Goal: Task Accomplishment & Management: Use online tool/utility

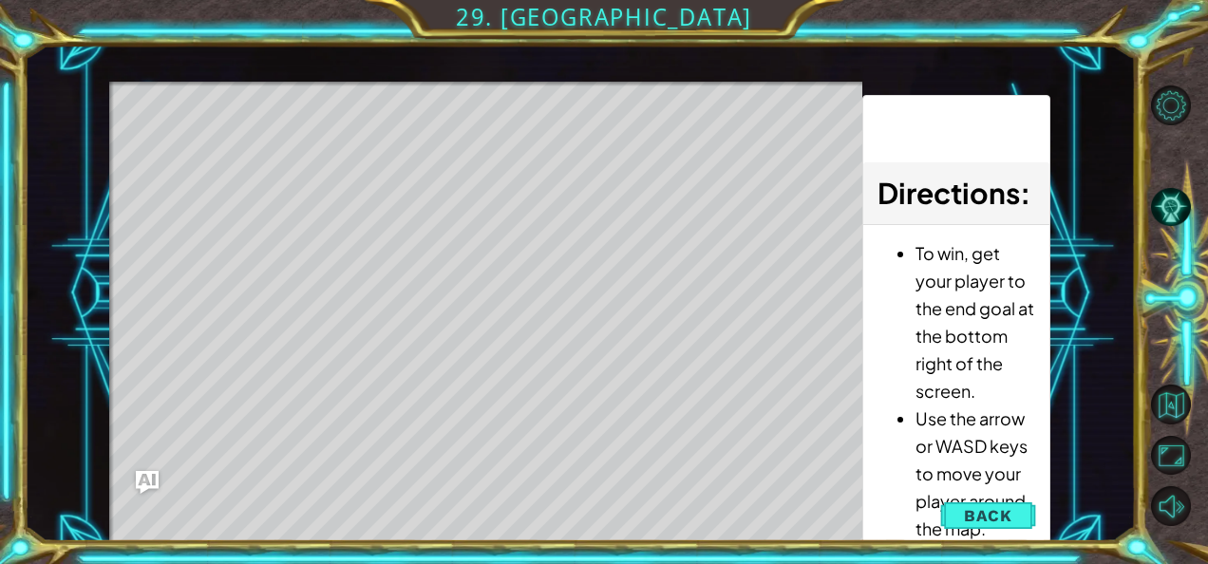
click at [473, 479] on div "Level Map" at bounding box center [547, 361] width 877 height 559
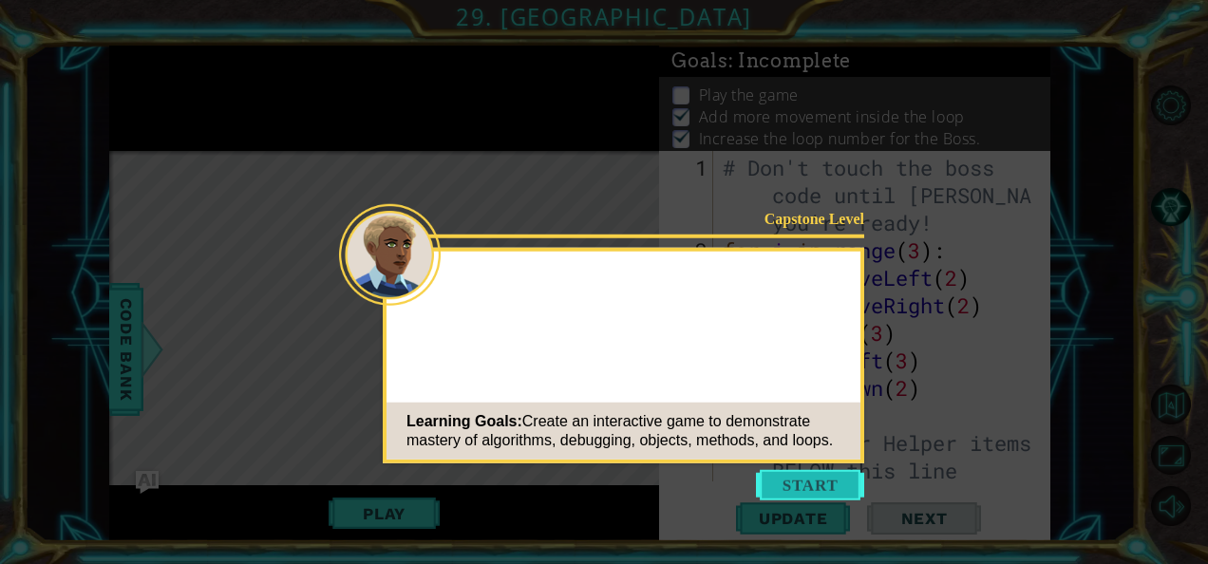
click at [809, 482] on button "Start" at bounding box center [810, 485] width 108 height 30
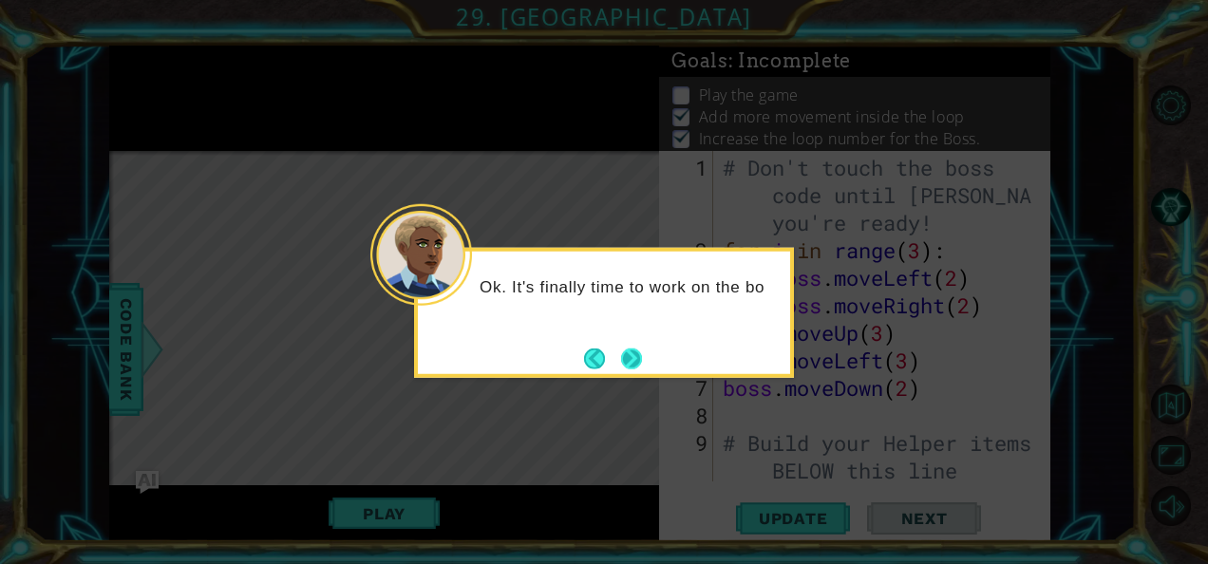
click at [642, 361] on button "Next" at bounding box center [631, 357] width 21 height 21
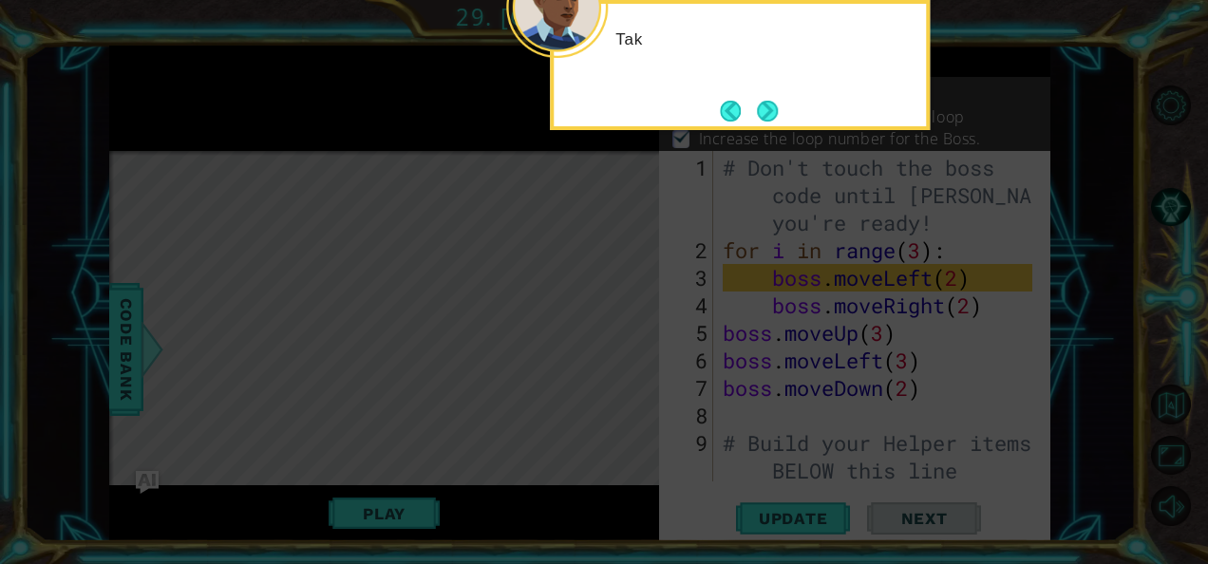
click at [642, 361] on icon at bounding box center [604, 84] width 1208 height 959
click at [765, 121] on button "Next" at bounding box center [767, 111] width 21 height 21
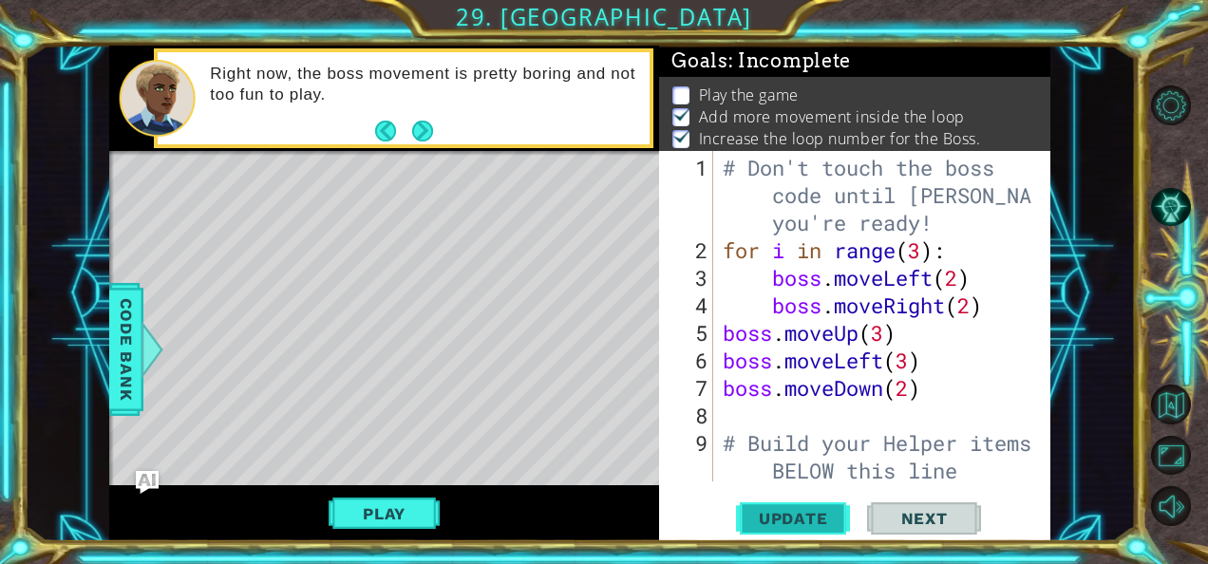
click at [797, 518] on span "Update" at bounding box center [793, 518] width 107 height 19
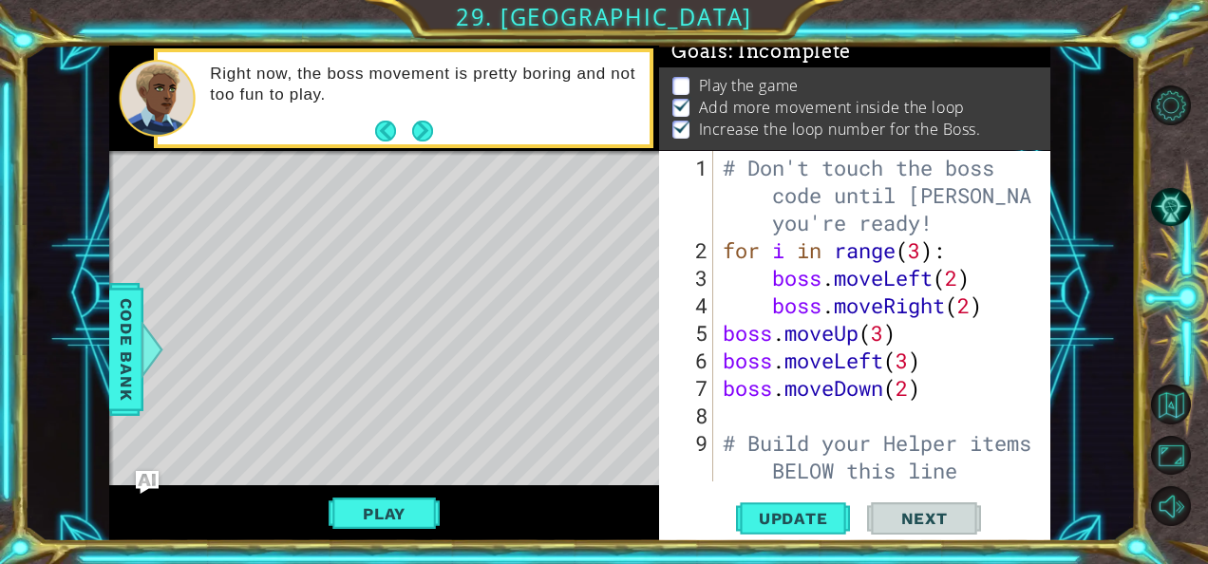
scroll to position [16, 0]
click at [406, 515] on button "Play" at bounding box center [383, 514] width 111 height 36
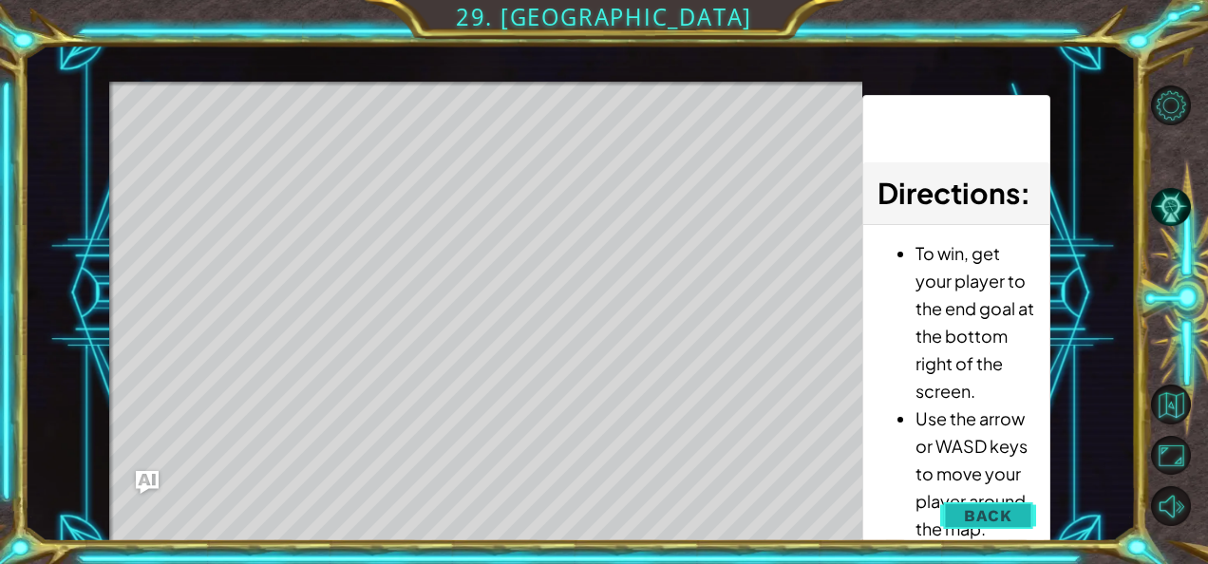
click at [998, 506] on span "Back" at bounding box center [988, 515] width 48 height 19
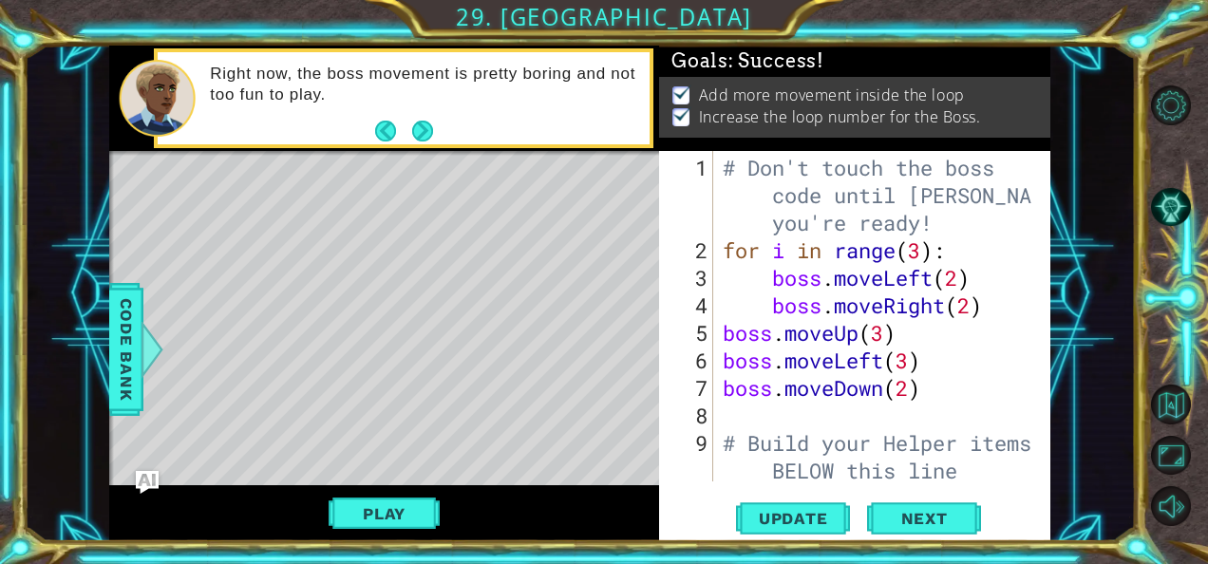
scroll to position [11, 0]
click at [963, 280] on div "# Don't touch the boss code until [PERSON_NAME] says you're ready! for i in ran…" at bounding box center [880, 374] width 323 height 441
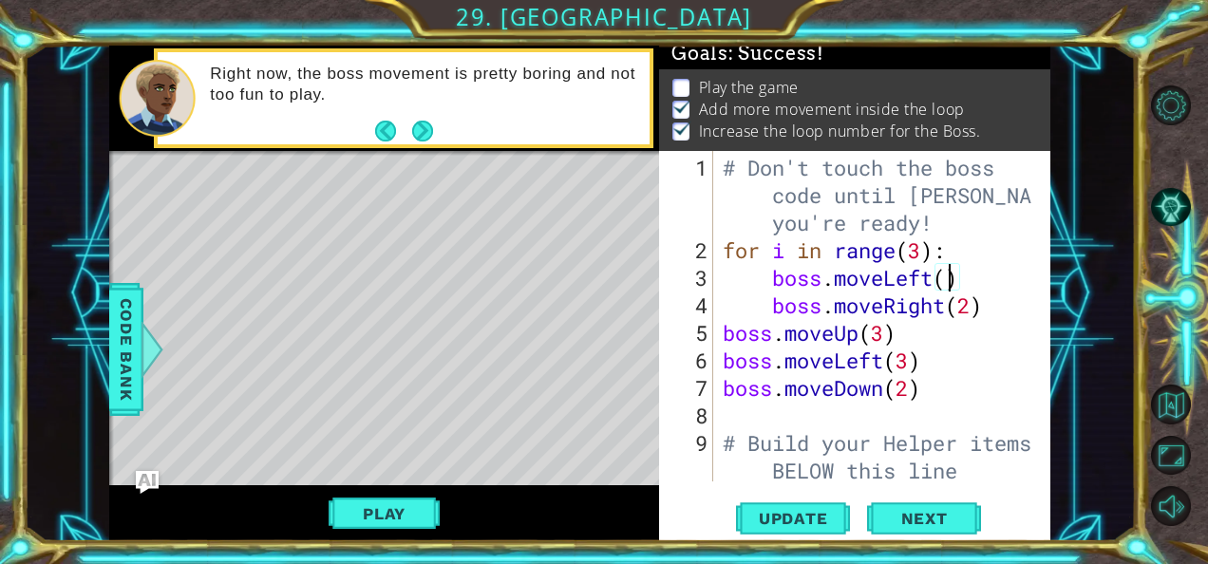
scroll to position [6, 0]
click at [976, 309] on div "# Don't touch the boss code until [PERSON_NAME] says you're ready! for i in ran…" at bounding box center [880, 374] width 323 height 441
type textarea "boss.moveRight()"
click at [817, 511] on span "Update" at bounding box center [793, 518] width 107 height 19
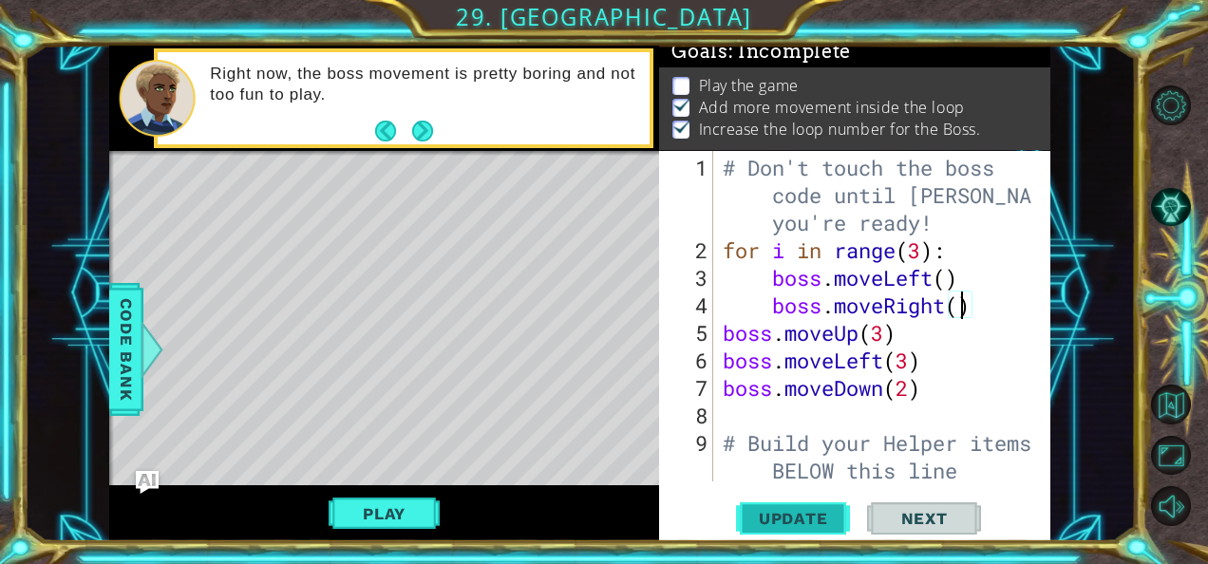
scroll to position [16, 0]
click at [420, 511] on button "Play" at bounding box center [383, 514] width 111 height 36
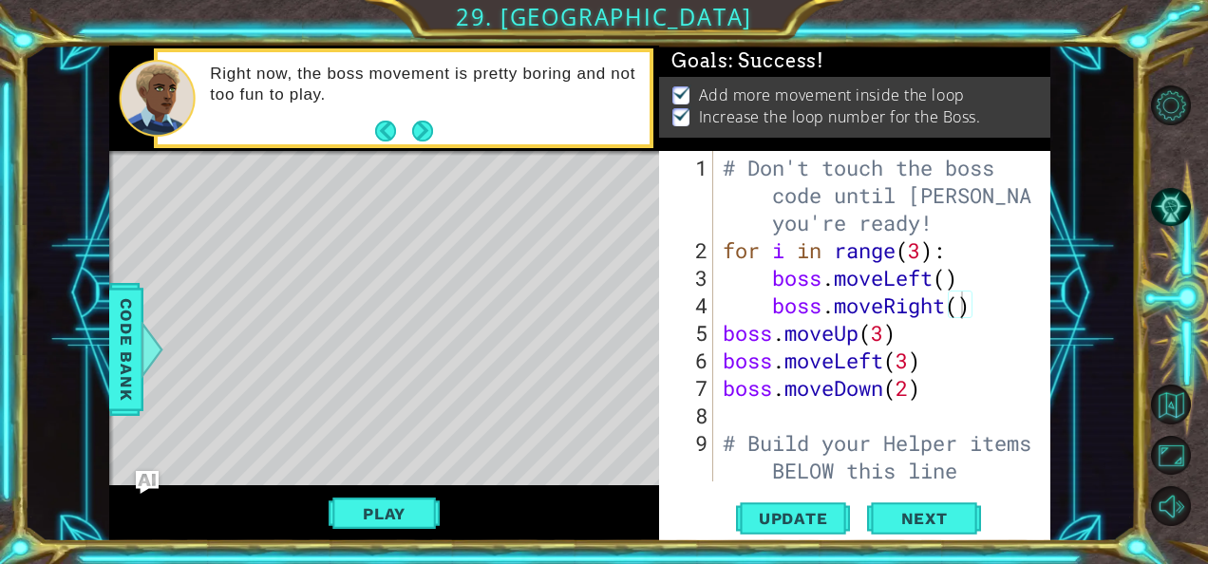
scroll to position [11, 0]
click at [920, 510] on span "Next" at bounding box center [924, 518] width 84 height 19
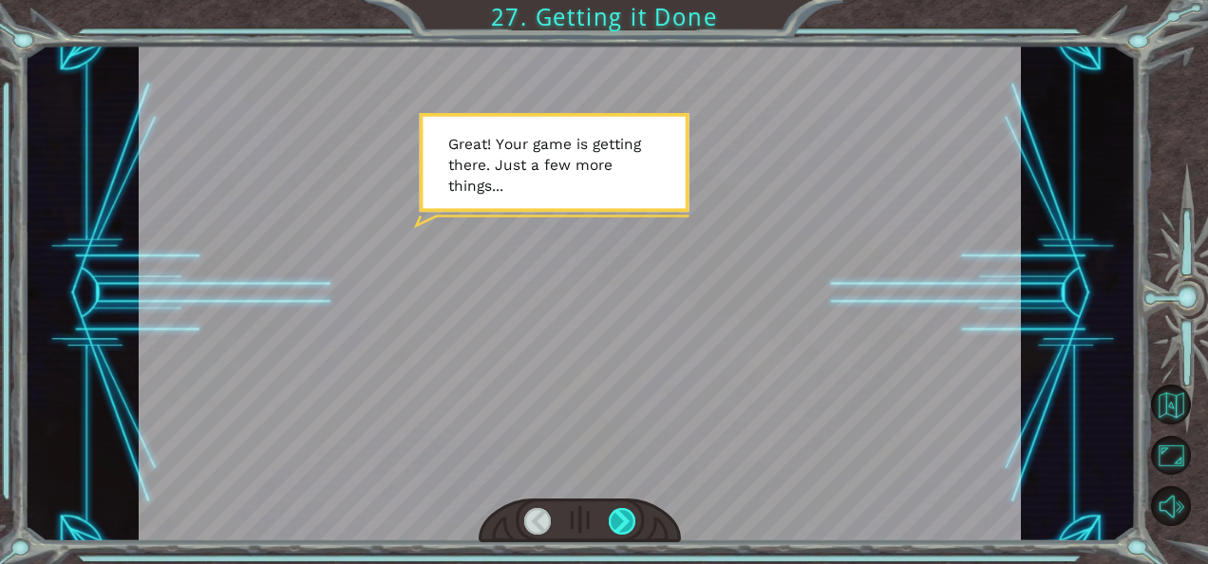
click at [627, 516] on div at bounding box center [622, 521] width 27 height 27
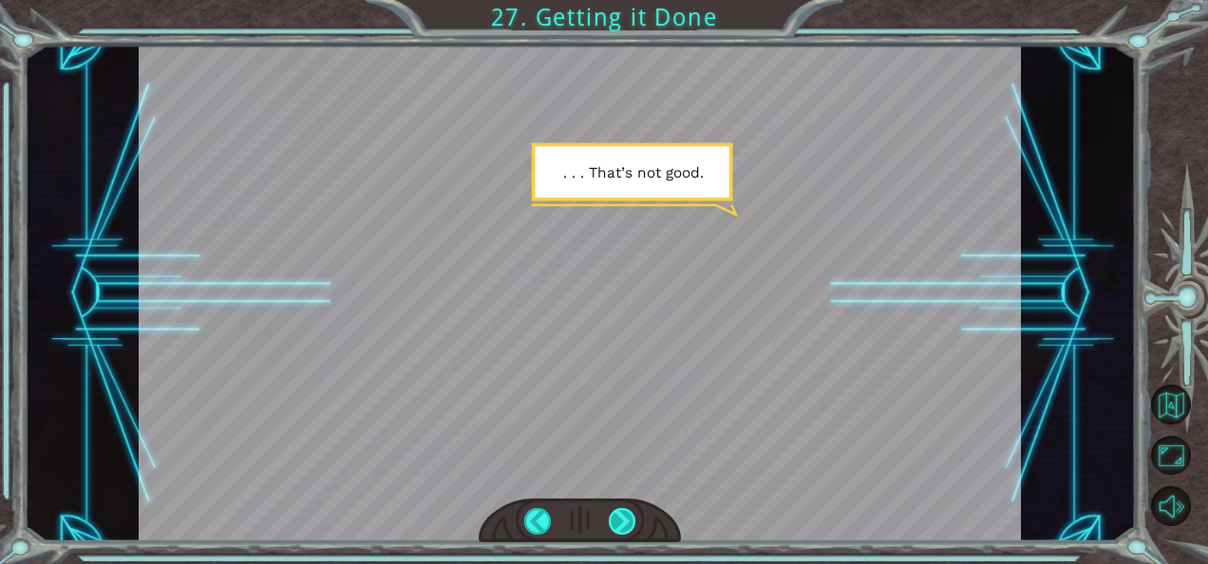
click at [627, 516] on div at bounding box center [622, 521] width 27 height 27
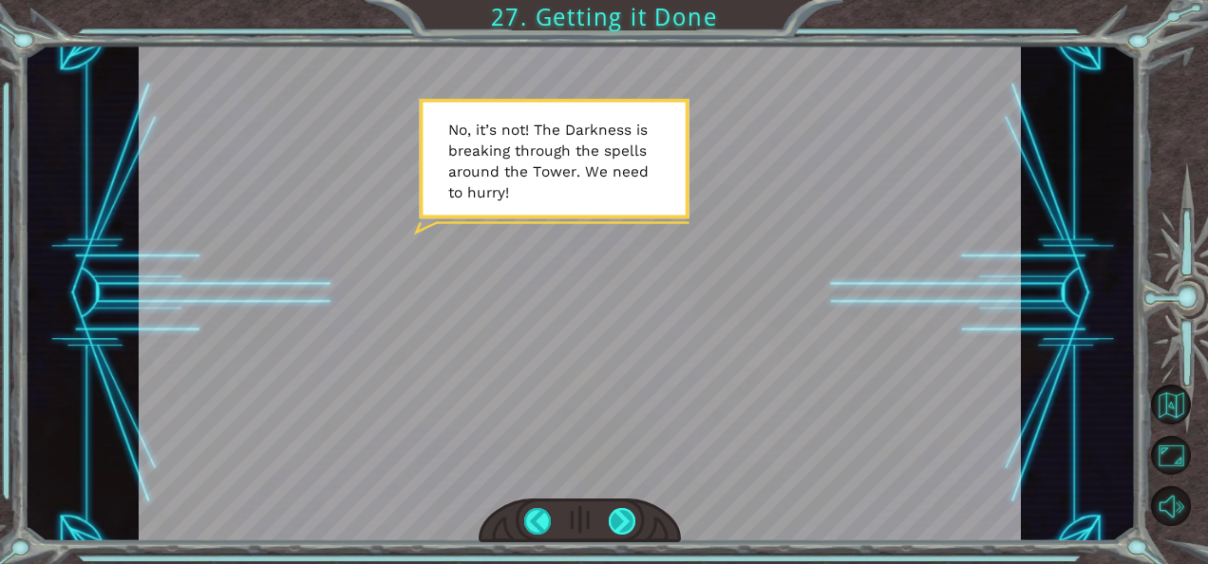
click at [625, 528] on div at bounding box center [622, 521] width 27 height 27
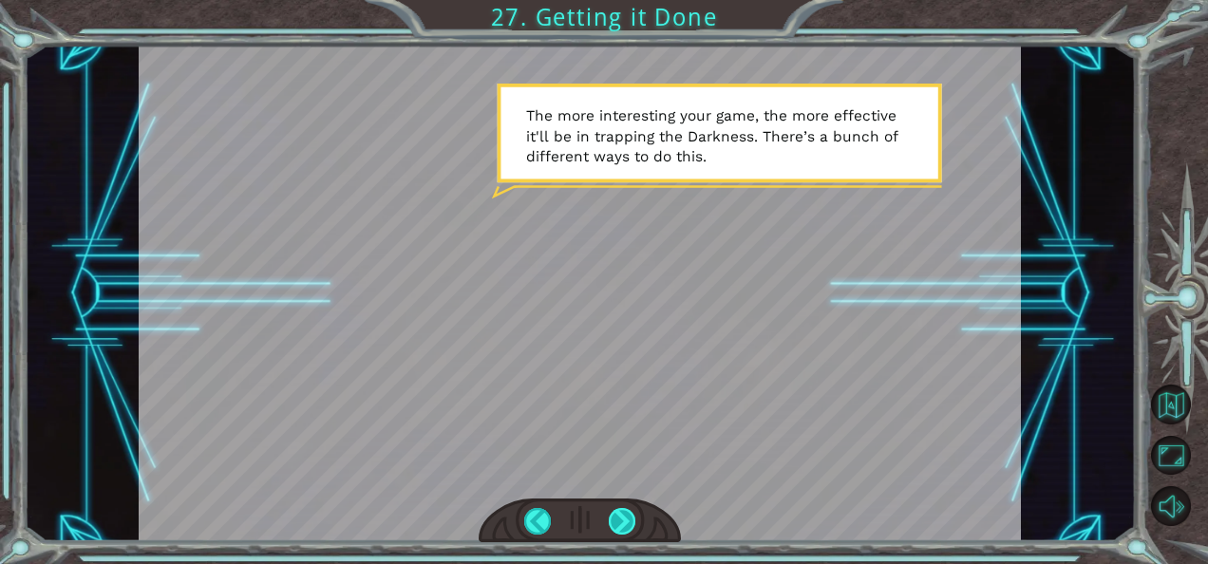
click at [627, 520] on div at bounding box center [622, 521] width 27 height 27
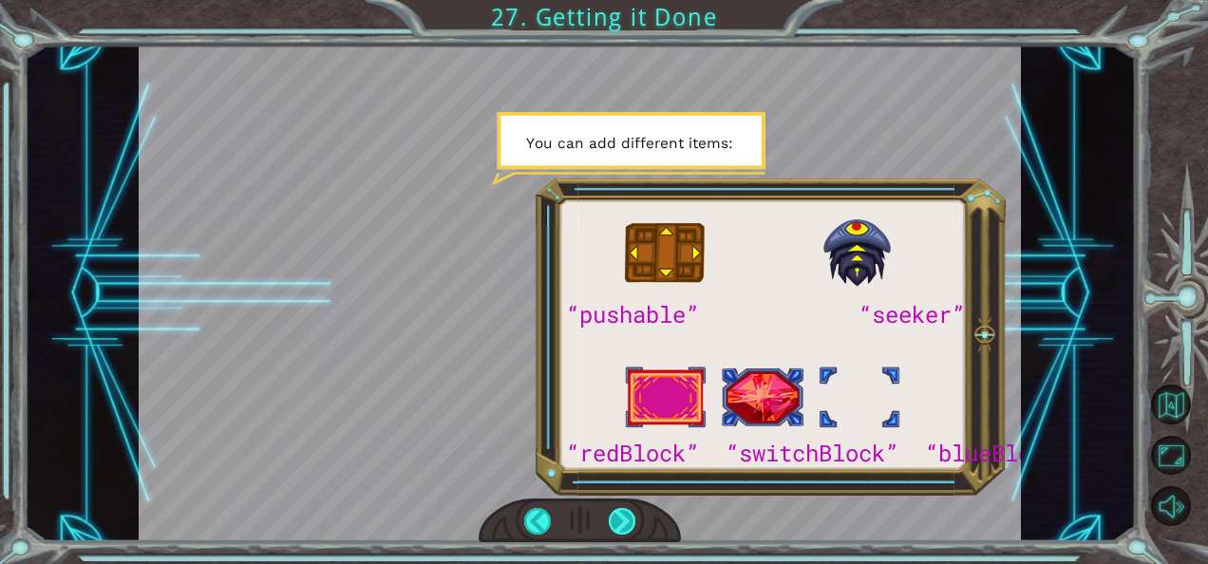
click at [627, 520] on div at bounding box center [622, 521] width 27 height 27
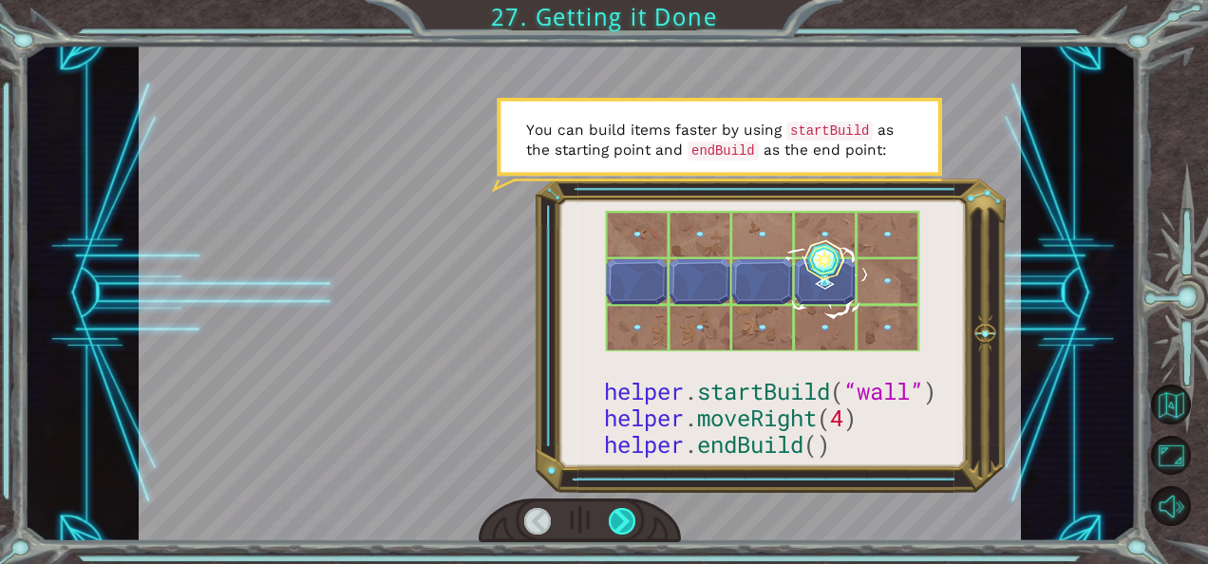
click at [627, 520] on div at bounding box center [622, 521] width 27 height 27
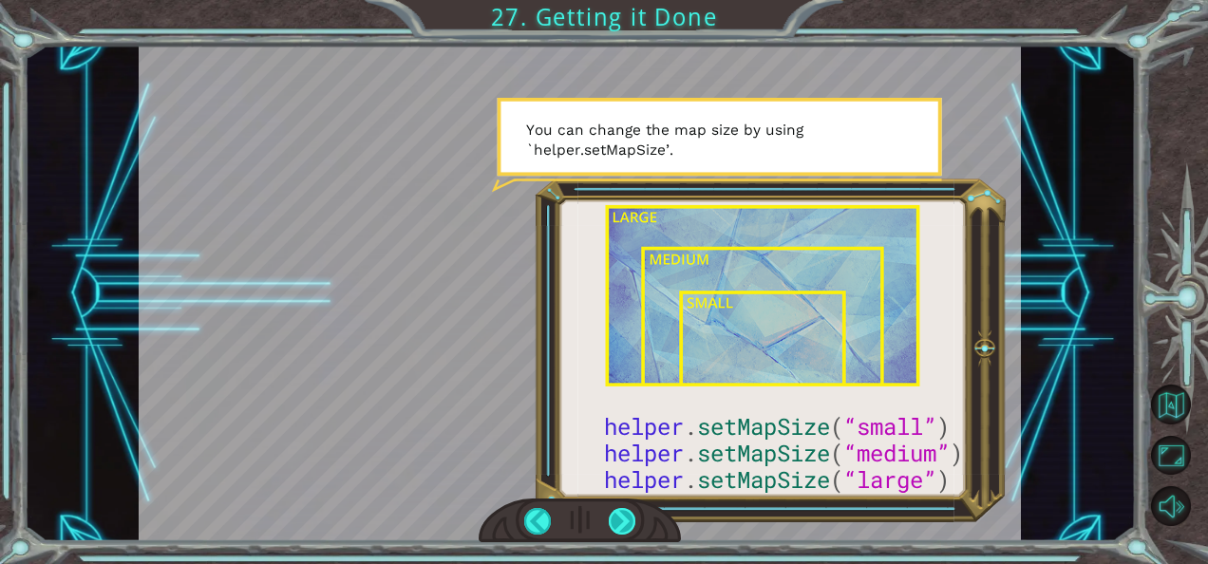
click at [627, 520] on div at bounding box center [622, 521] width 27 height 27
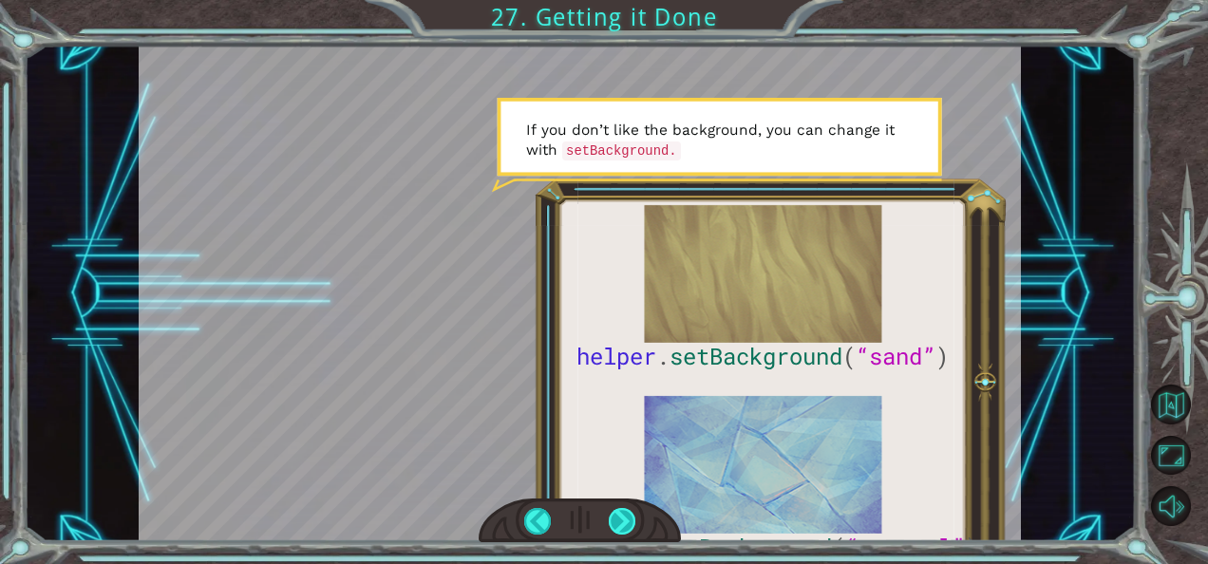
click at [618, 520] on div at bounding box center [622, 521] width 27 height 27
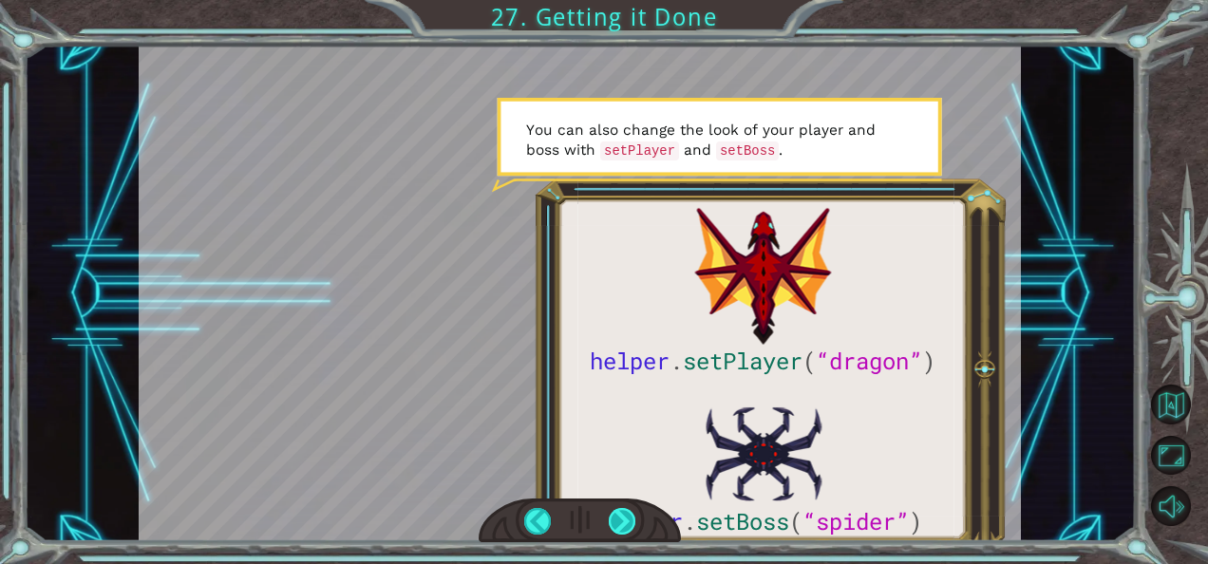
click at [618, 520] on div at bounding box center [622, 521] width 27 height 27
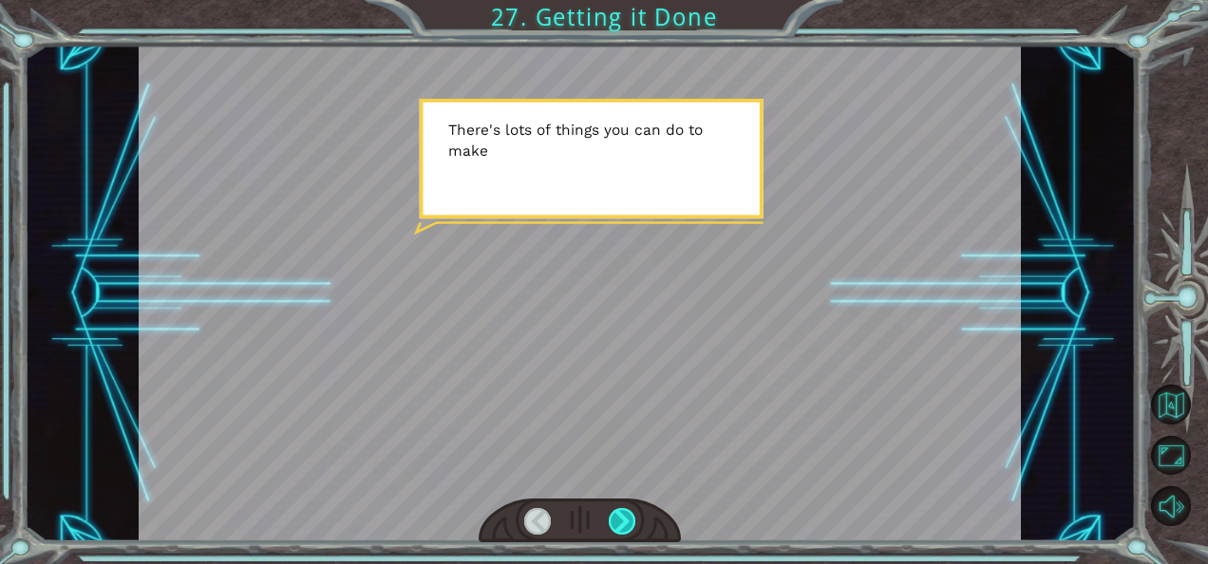
click at [618, 520] on div at bounding box center [622, 521] width 27 height 27
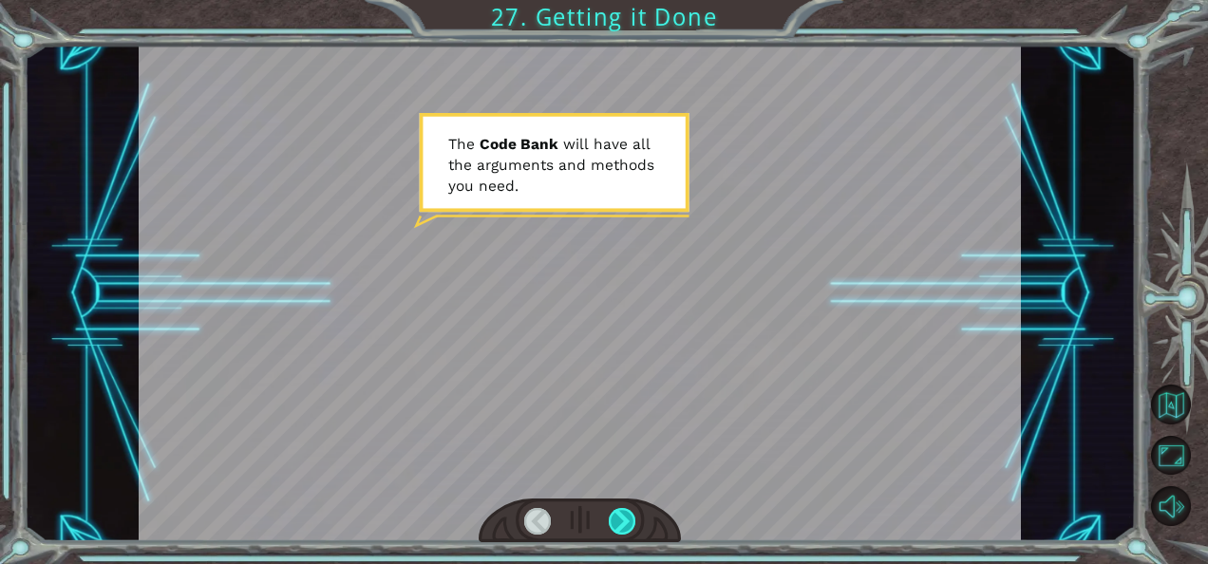
click at [618, 520] on div at bounding box center [622, 521] width 27 height 27
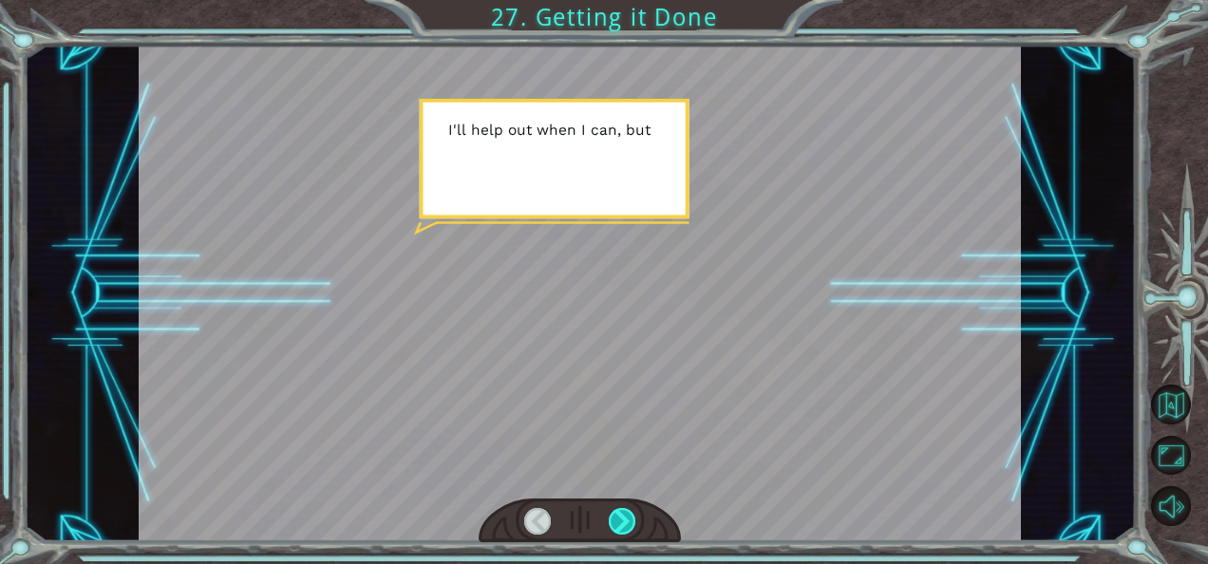
click at [618, 520] on div at bounding box center [622, 521] width 27 height 27
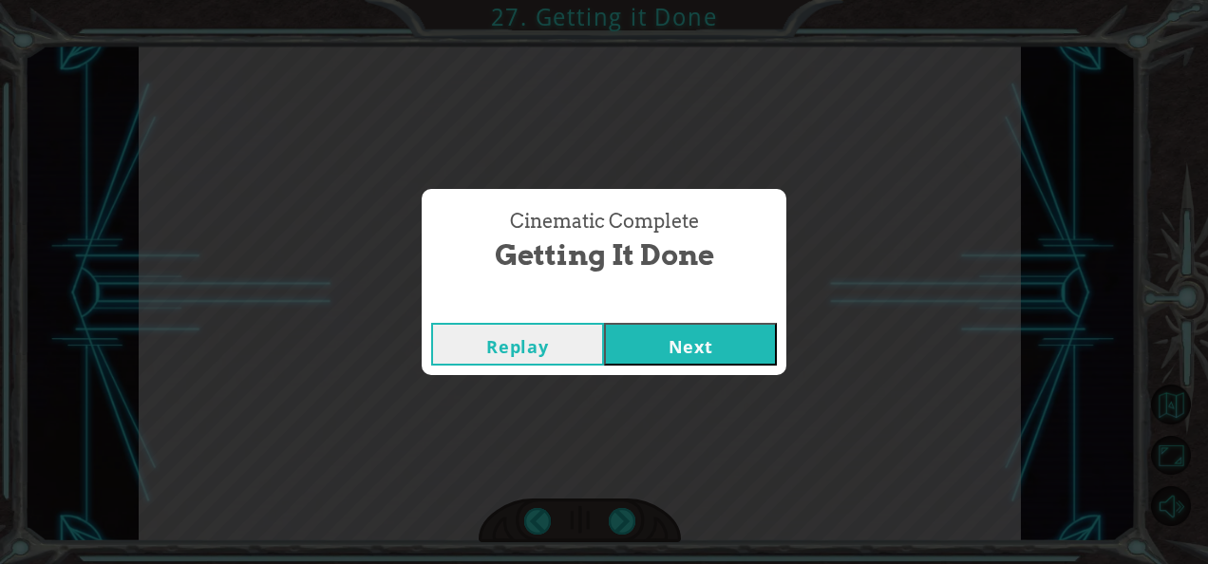
click at [670, 361] on button "Next" at bounding box center [690, 344] width 173 height 43
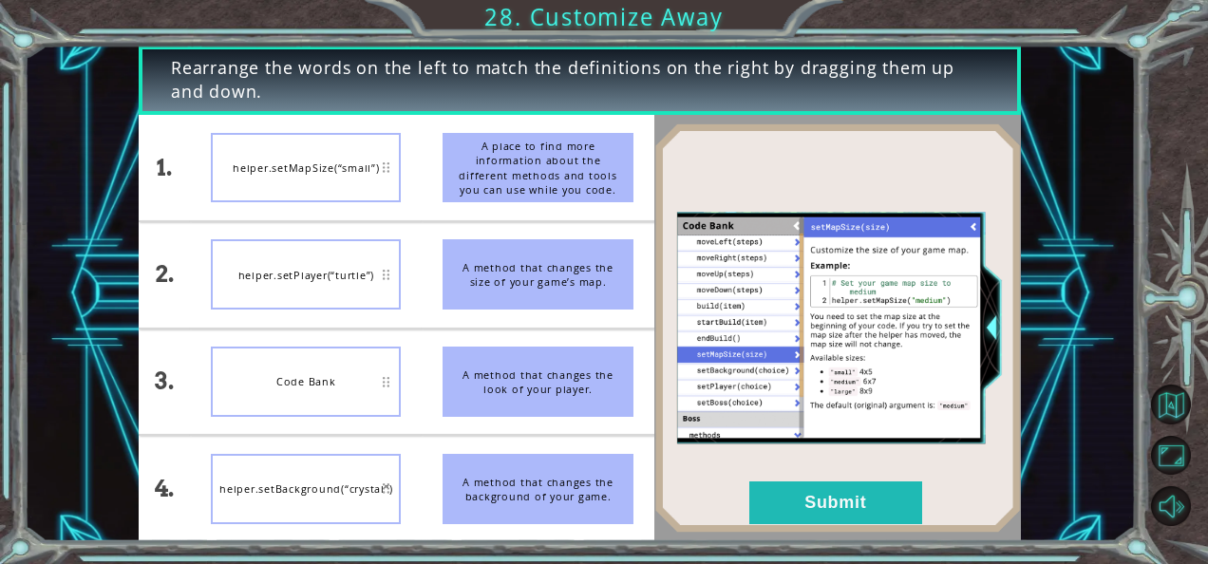
drag, startPoint x: 497, startPoint y: 167, endPoint x: 384, endPoint y: 311, distance: 183.9
click at [384, 311] on div "1. 2. 3. 4. helper.setMapSize(“small”) helper.setPlayer(“turtle”) Code Bank hel…" at bounding box center [397, 328] width 516 height 426
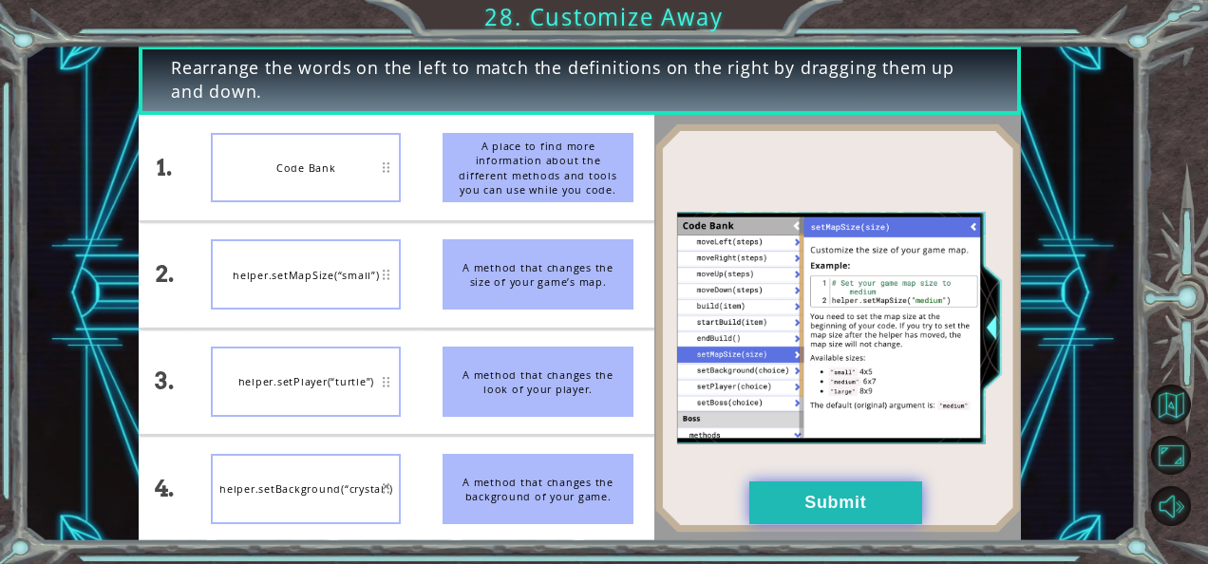
click at [807, 513] on button "Submit" at bounding box center [835, 502] width 173 height 43
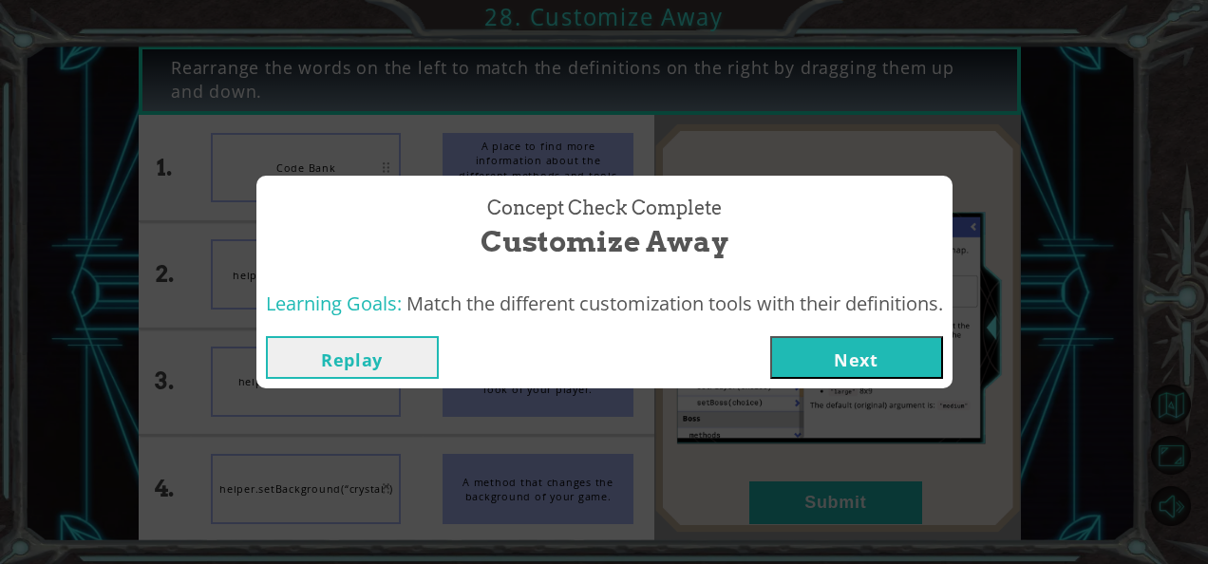
click at [842, 355] on button "Next" at bounding box center [856, 357] width 173 height 43
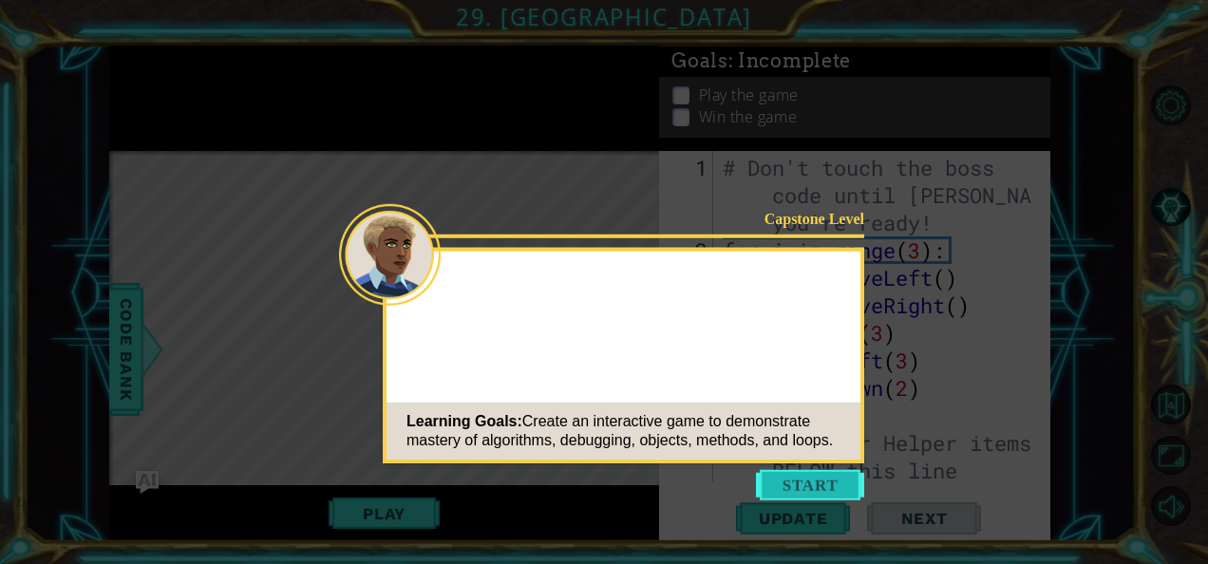
click at [808, 482] on button "Start" at bounding box center [810, 485] width 108 height 30
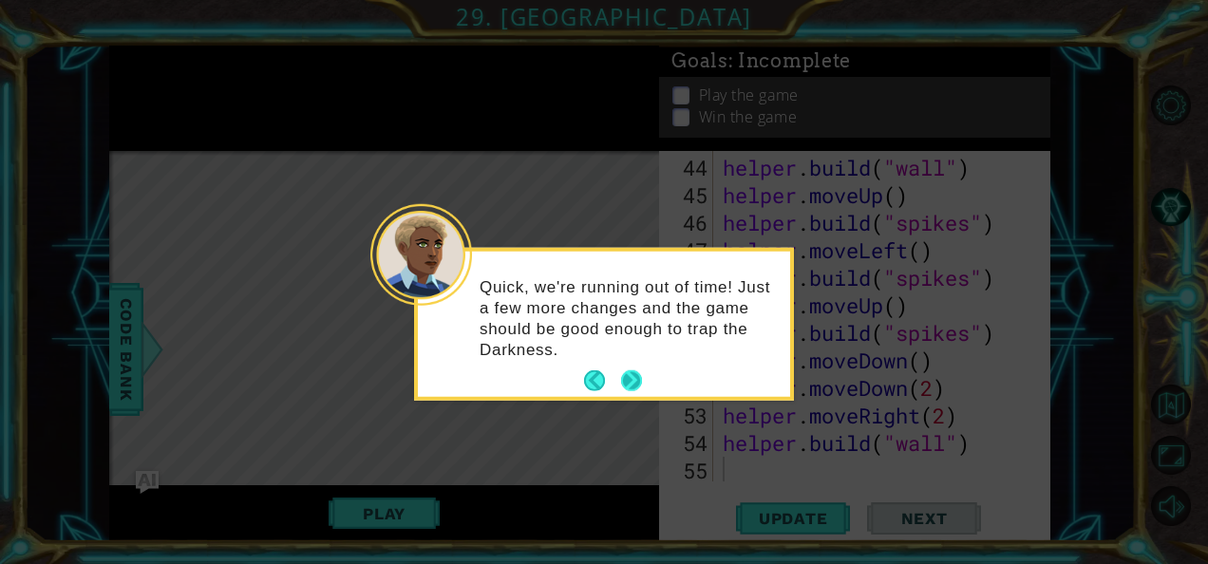
click at [633, 376] on button "Next" at bounding box center [631, 380] width 21 height 21
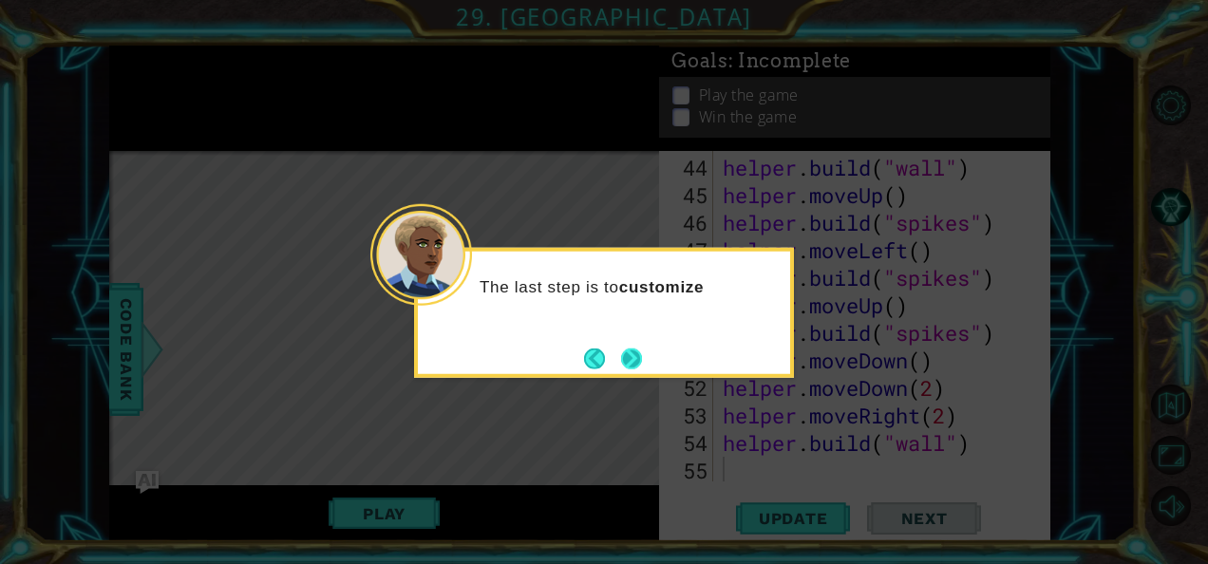
click at [630, 355] on button "Next" at bounding box center [631, 357] width 21 height 21
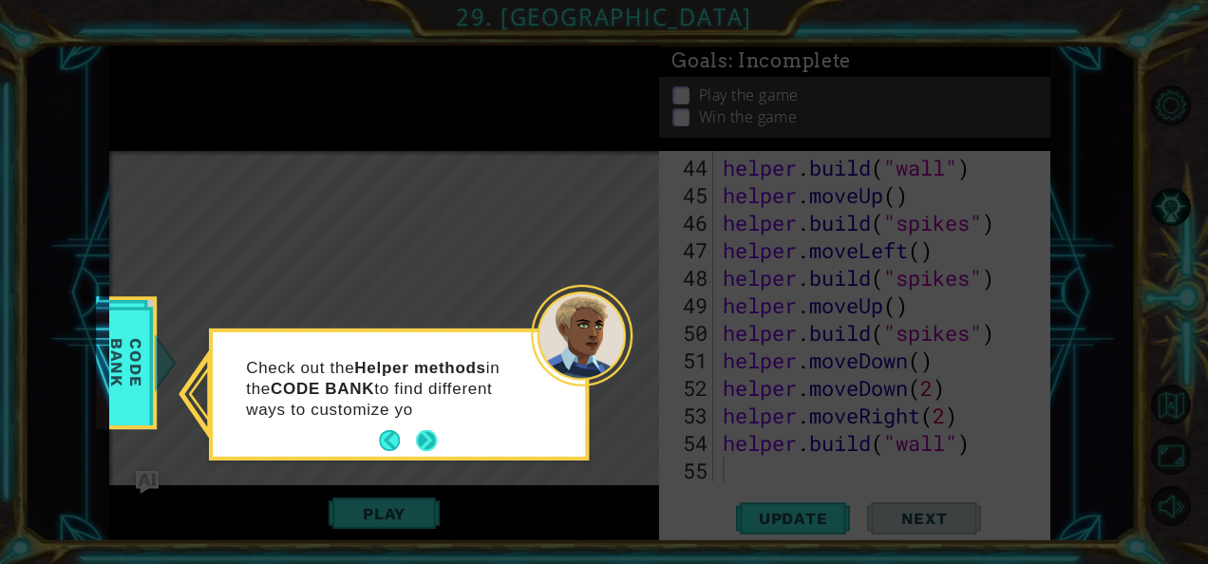
click at [429, 442] on button "Next" at bounding box center [426, 440] width 21 height 21
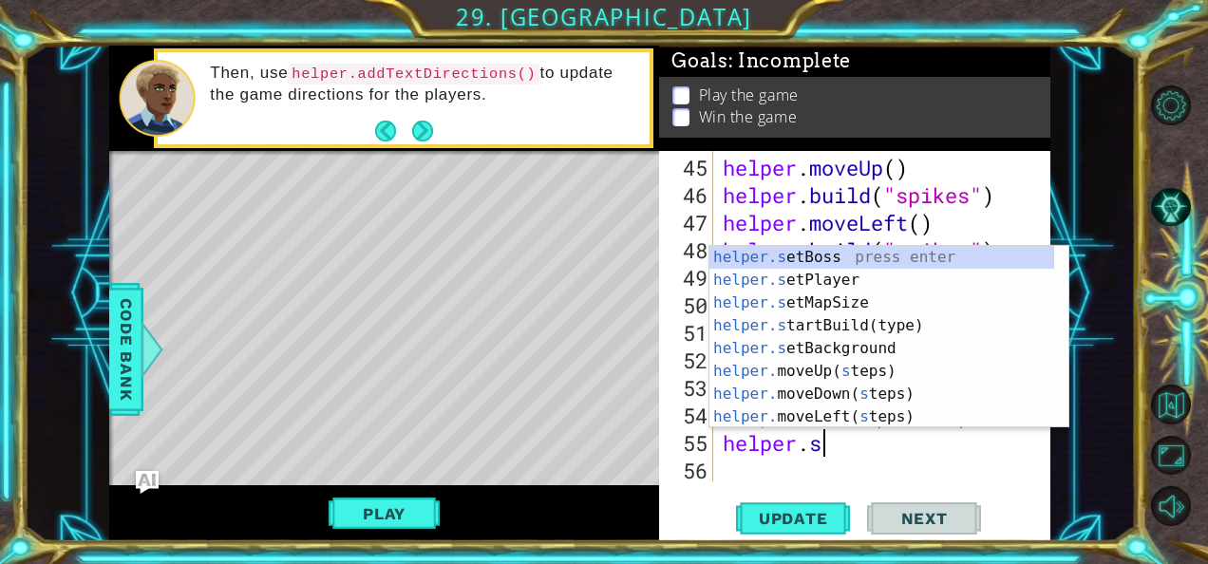
scroll to position [0, 4]
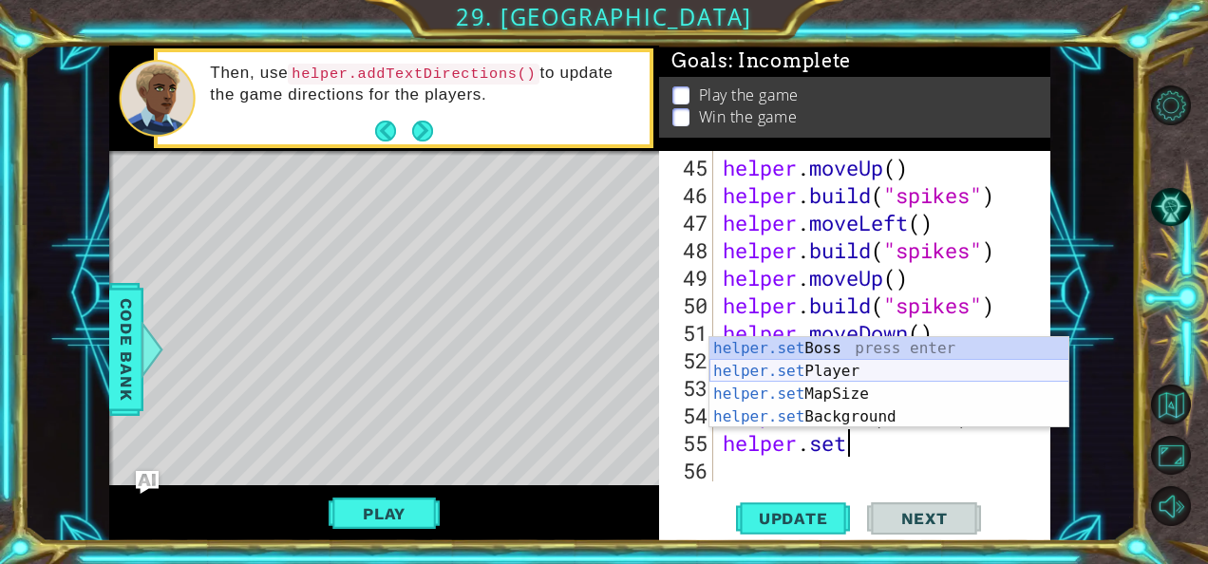
click at [806, 366] on div "helper.set Boss press enter helper.set Player press enter helper.set MapSize pr…" at bounding box center [889, 405] width 360 height 137
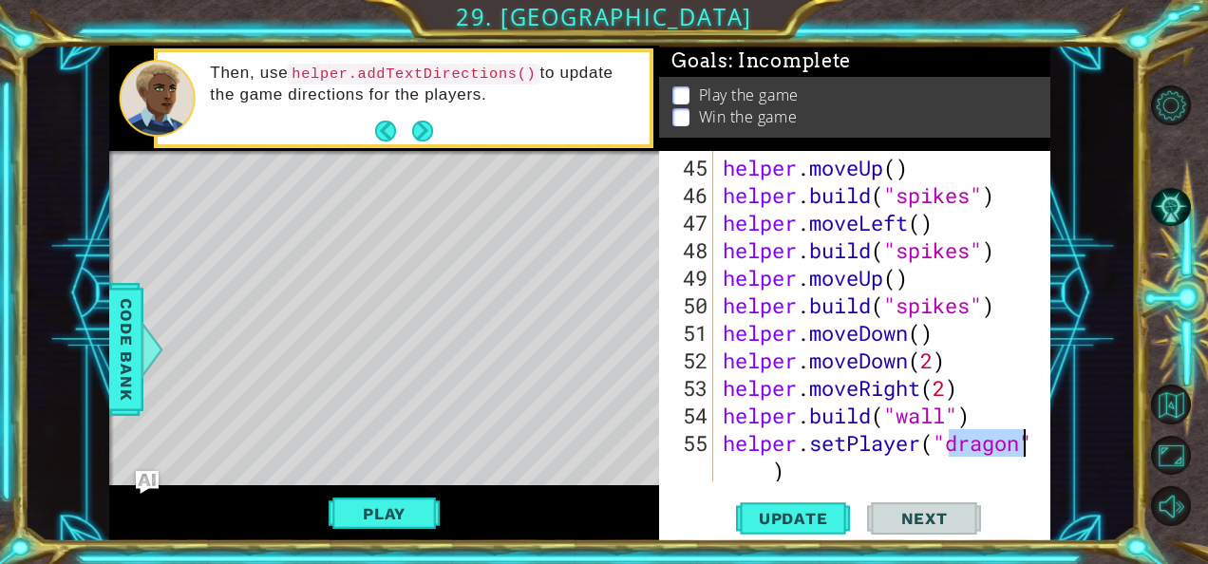
scroll to position [1459, 0]
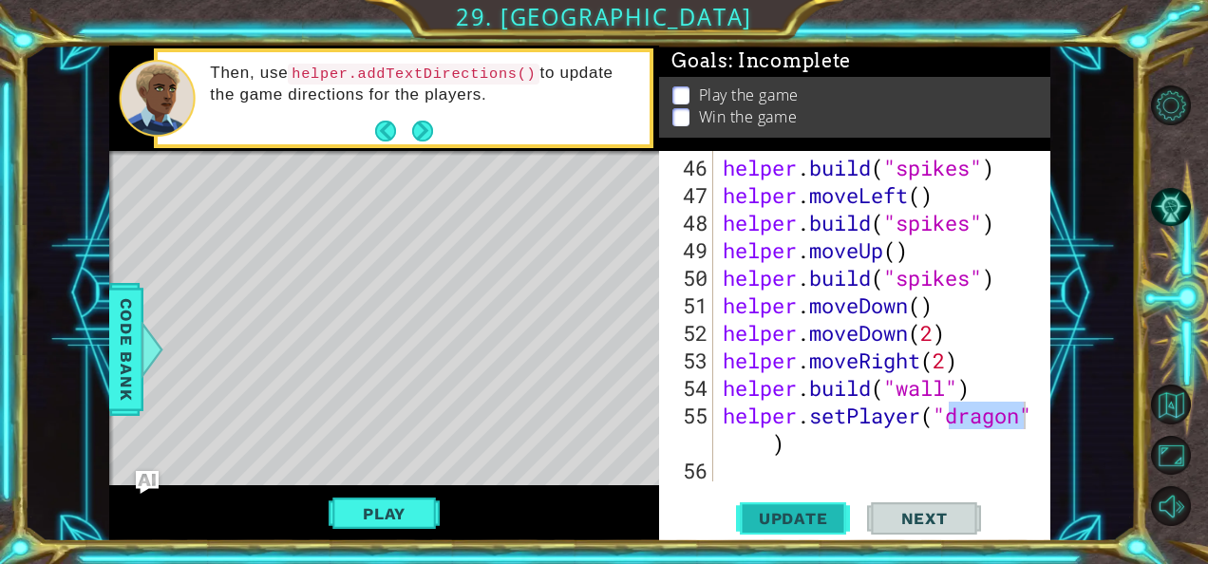
click at [794, 515] on span "Update" at bounding box center [793, 518] width 107 height 19
click at [791, 442] on div "helper . build ( "spikes" ) helper . moveLeft ( ) helper . build ( "spikes" ) h…" at bounding box center [880, 346] width 323 height 385
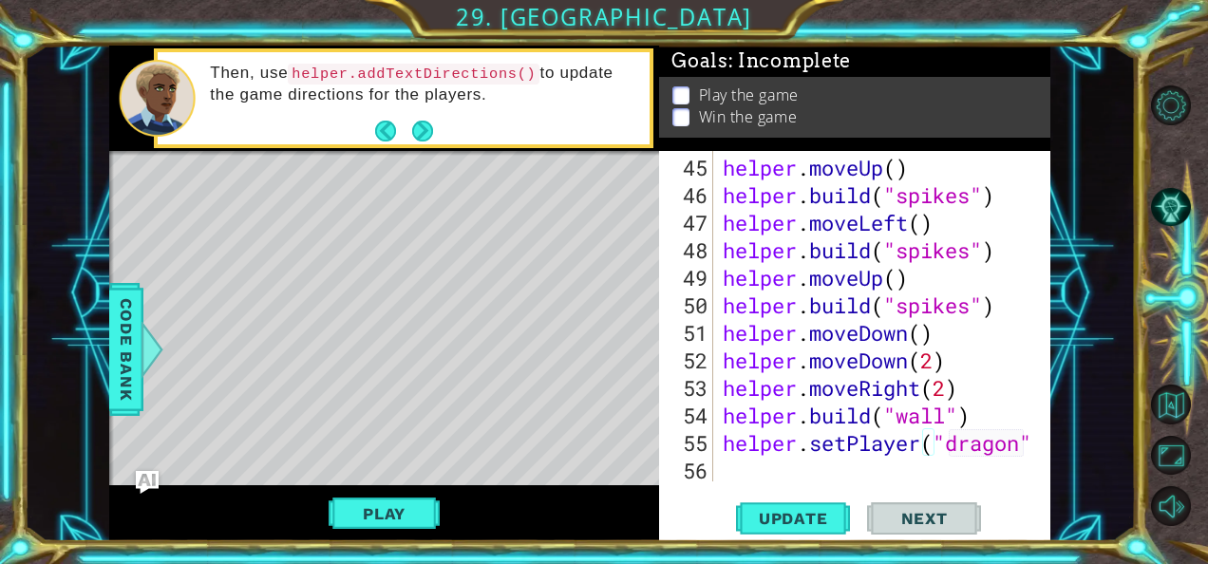
scroll to position [1432, 0]
click at [827, 511] on span "Update" at bounding box center [793, 518] width 107 height 19
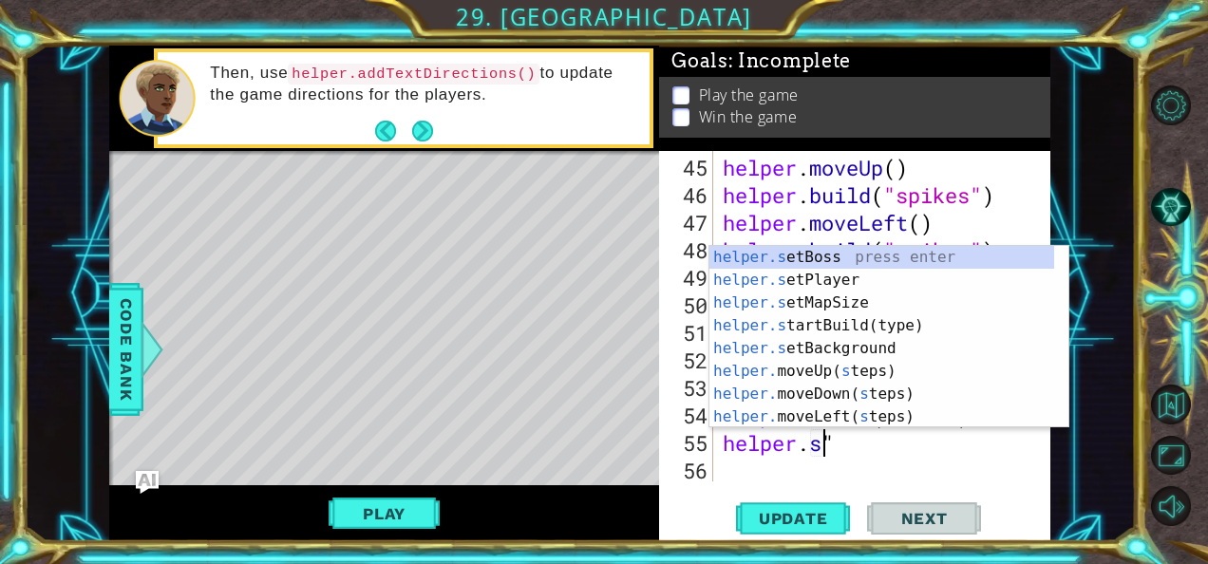
scroll to position [0, 5]
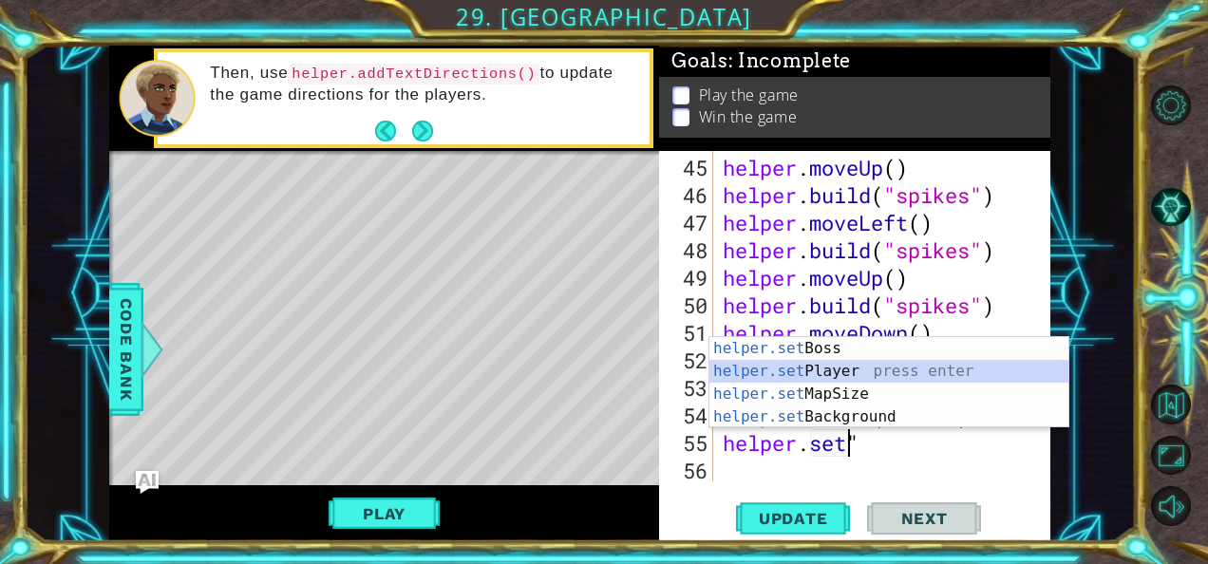
click at [873, 366] on div "helper.set Boss press enter helper.set Player press enter helper.set MapSize pr…" at bounding box center [889, 405] width 360 height 137
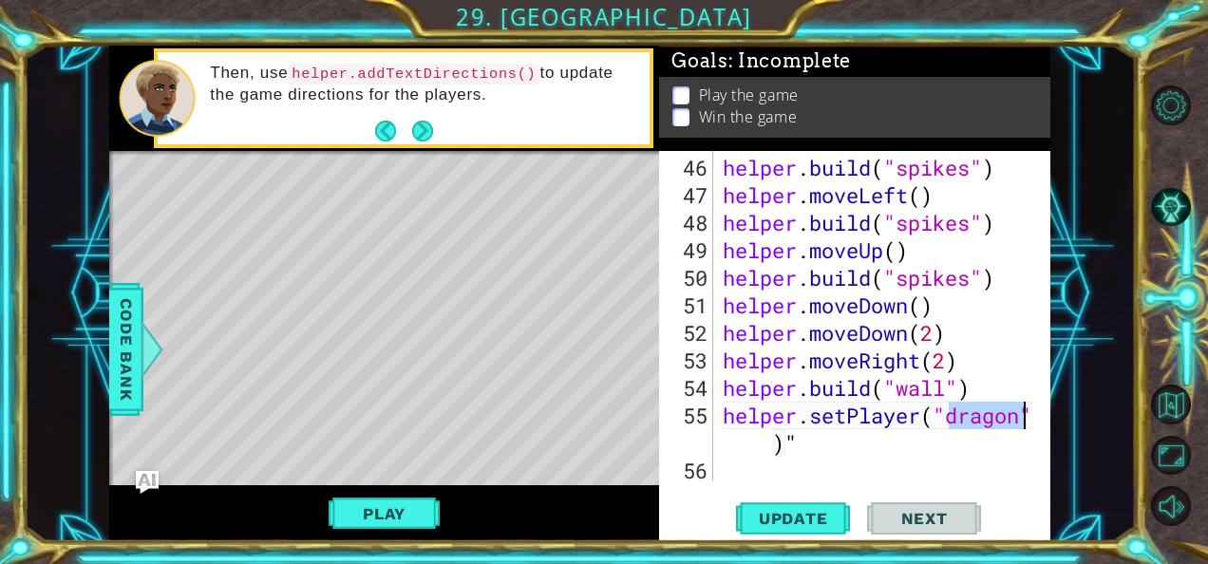
scroll to position [1459, 0]
click at [773, 502] on button "Update" at bounding box center [793, 517] width 114 height 39
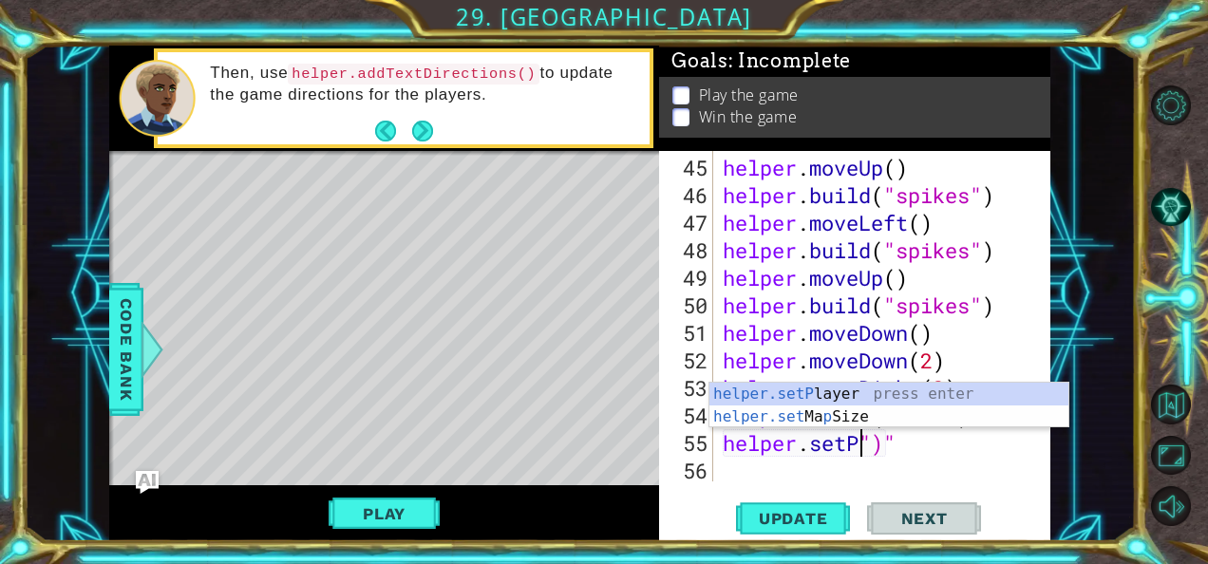
click at [913, 437] on div "helper . moveUp ( ) helper . build ( "spikes" ) helper . moveLeft ( ) helper . …" at bounding box center [880, 346] width 323 height 385
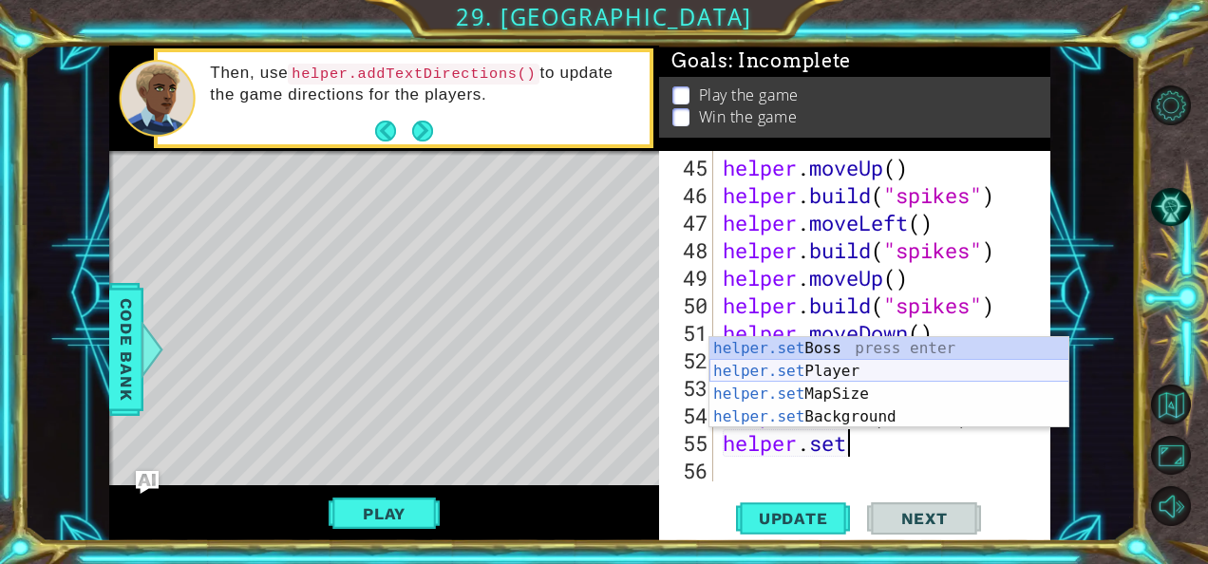
click at [788, 363] on div "helper.set Boss press enter helper.set Player press enter helper.set MapSize pr…" at bounding box center [889, 405] width 360 height 137
type textarea "helper.setPlayer("dragon")"
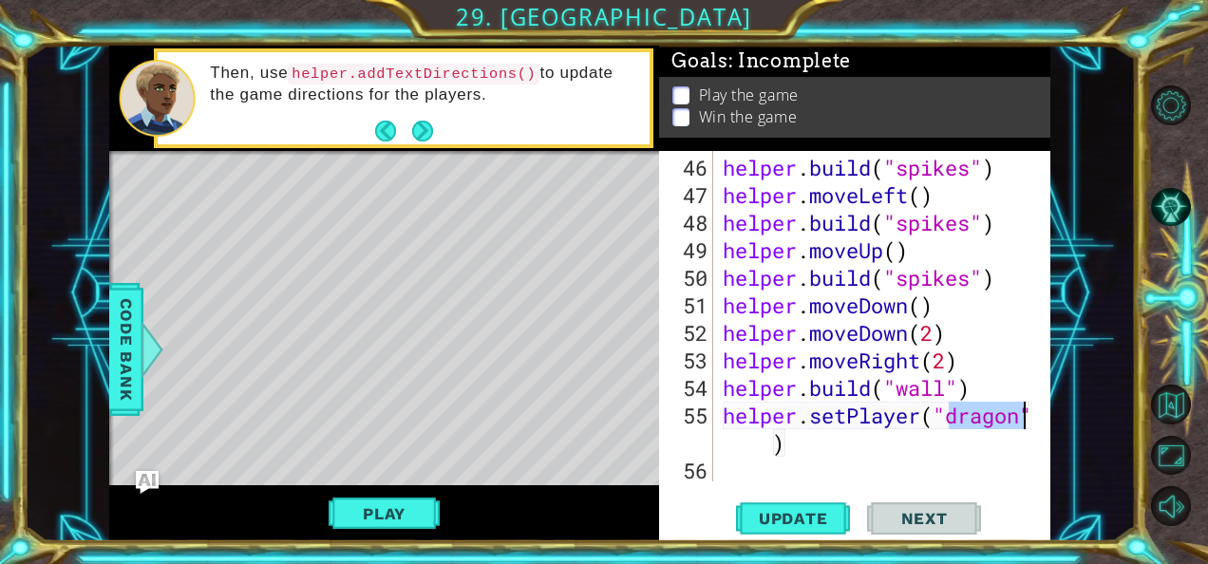
scroll to position [1459, 0]
click at [796, 524] on span "Update" at bounding box center [793, 518] width 107 height 19
click at [794, 511] on span "Update" at bounding box center [793, 518] width 107 height 19
click at [387, 501] on button "Play" at bounding box center [383, 514] width 111 height 36
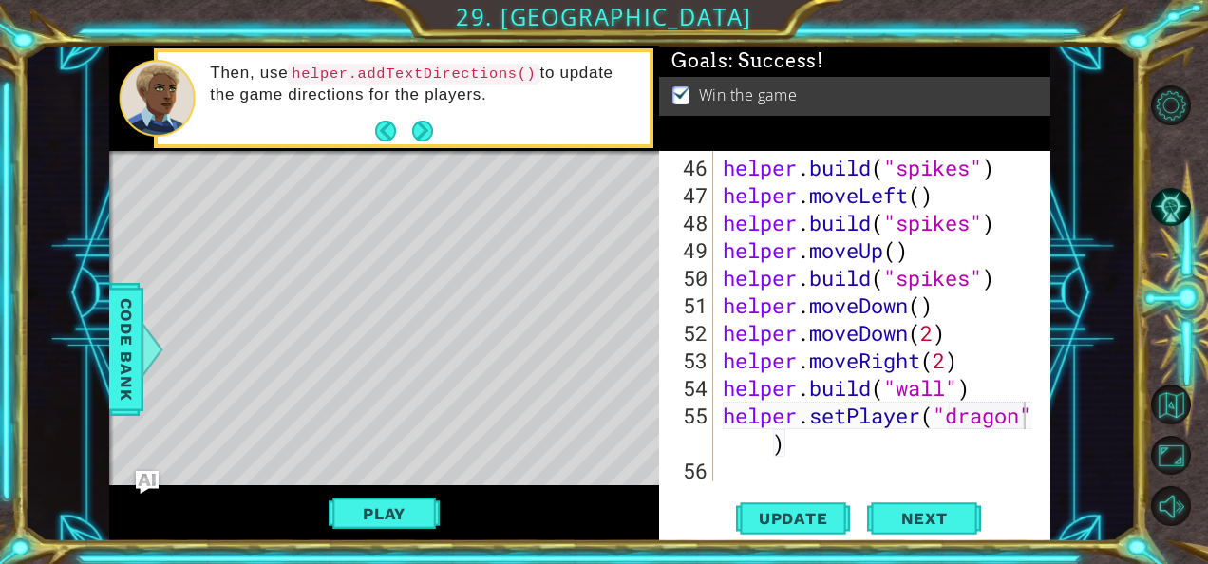
scroll to position [0, 0]
click at [729, 467] on div "helper . build ( "spikes" ) helper . moveLeft ( ) helper . build ( "spikes" ) h…" at bounding box center [880, 346] width 323 height 385
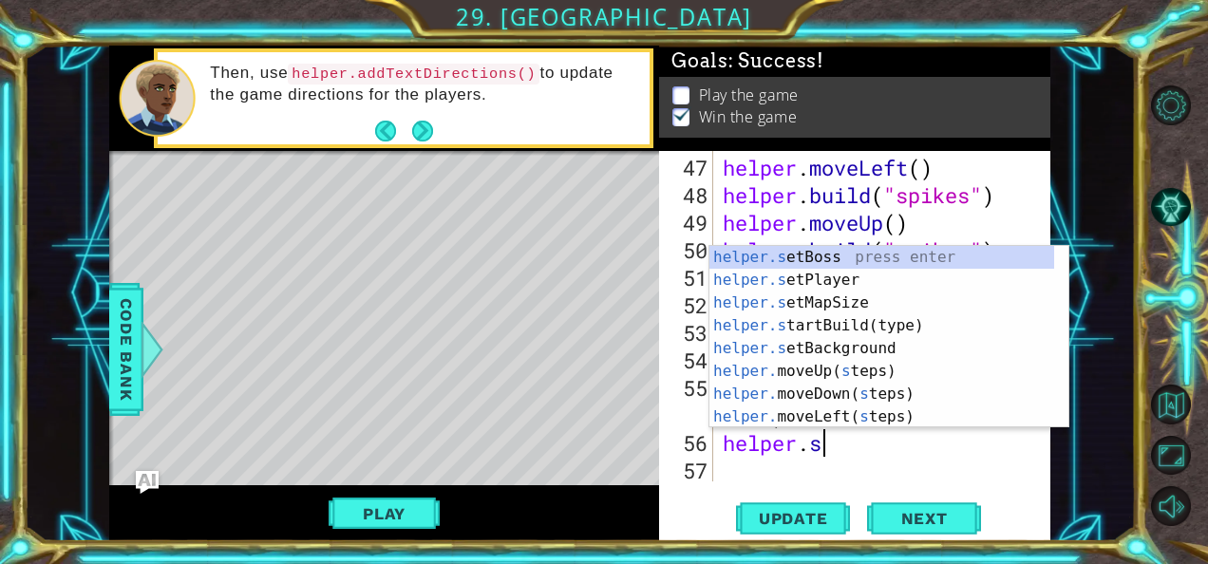
scroll to position [0, 4]
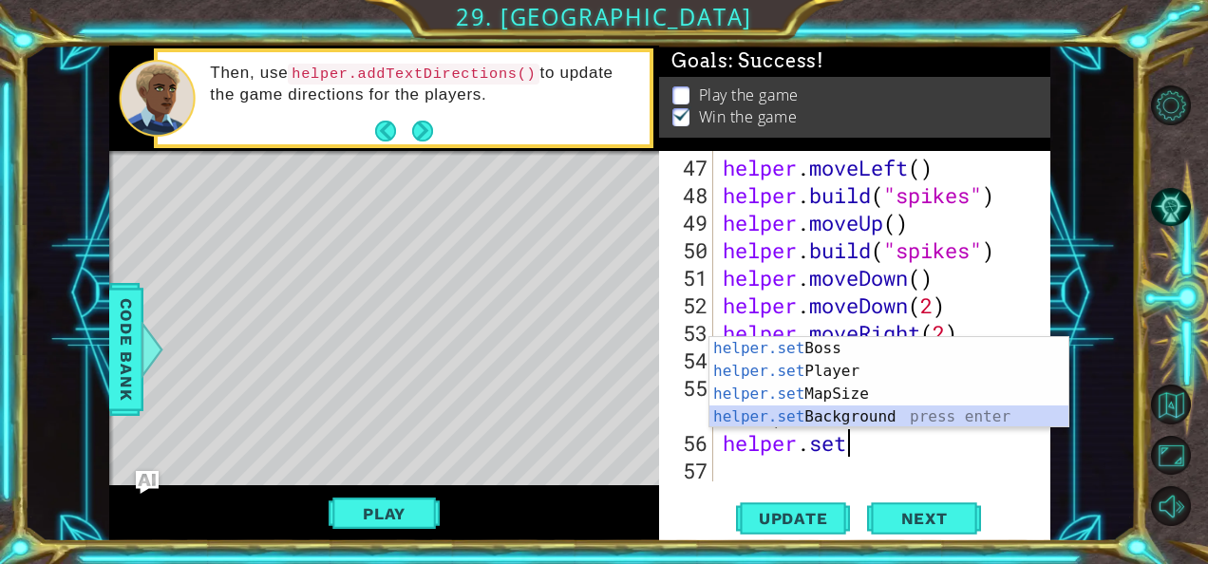
click at [815, 416] on div "helper.set Boss press enter helper.set Player press enter helper.set MapSize pr…" at bounding box center [889, 405] width 360 height 137
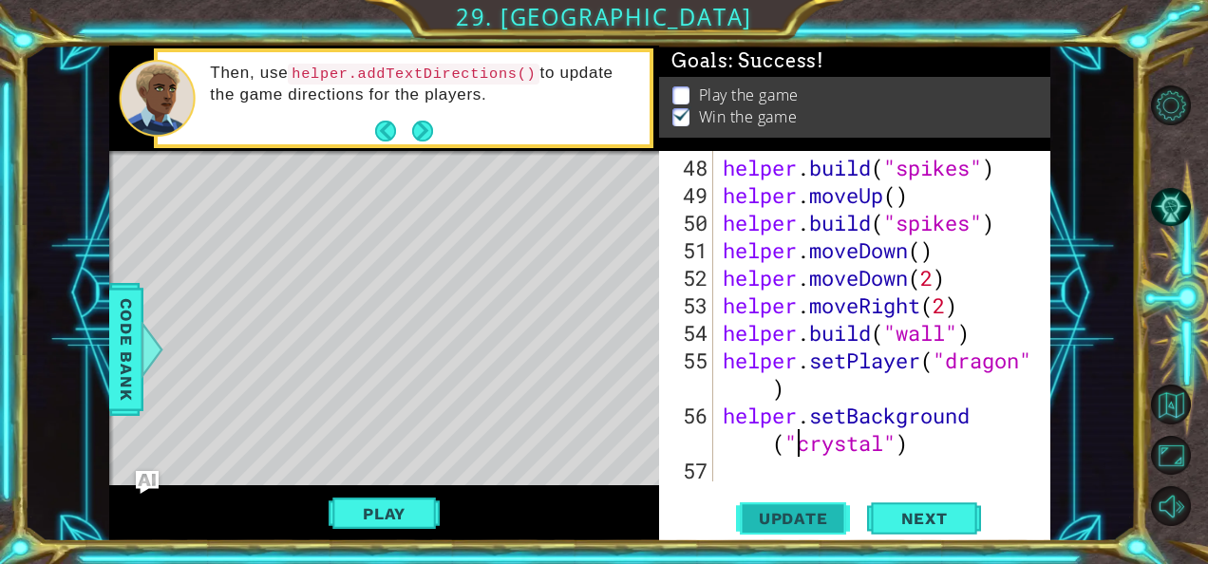
type textarea "helper.setBackground("crystal")"
click at [824, 513] on span "Update" at bounding box center [793, 518] width 107 height 19
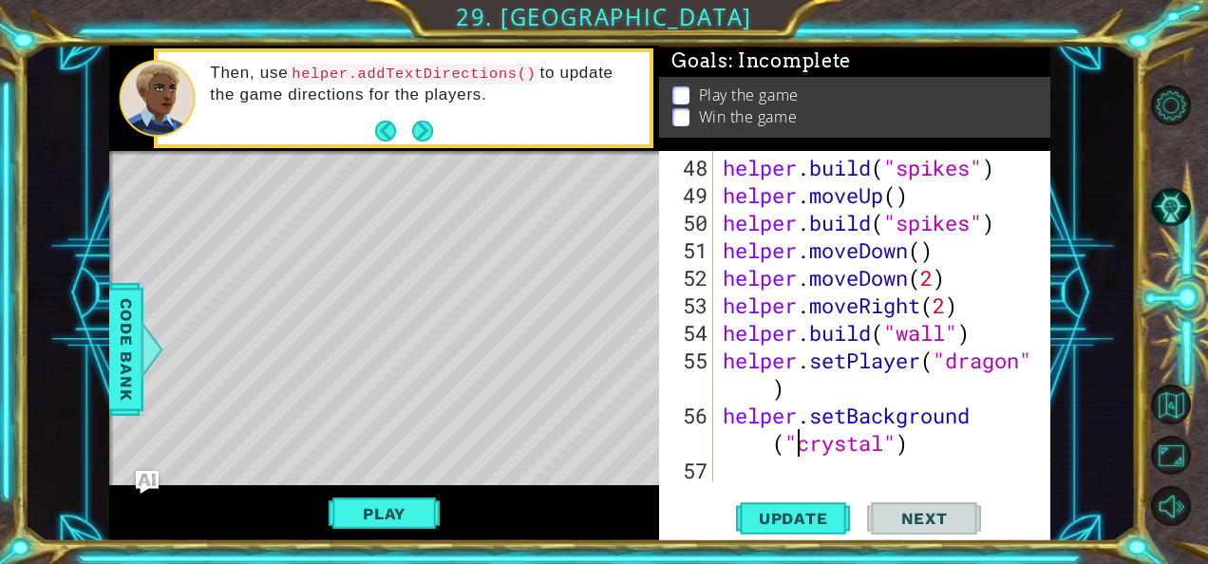
click at [744, 470] on div "helper . build ( "spikes" ) helper . moveUp ( ) helper . build ( "spikes" ) hel…" at bounding box center [880, 346] width 323 height 385
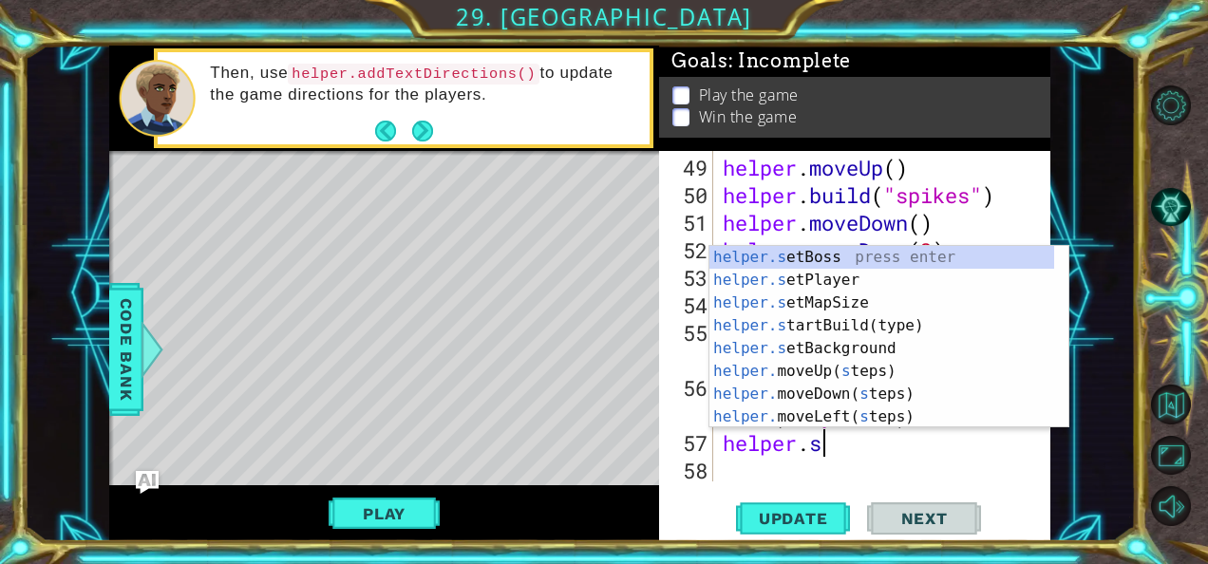
scroll to position [0, 4]
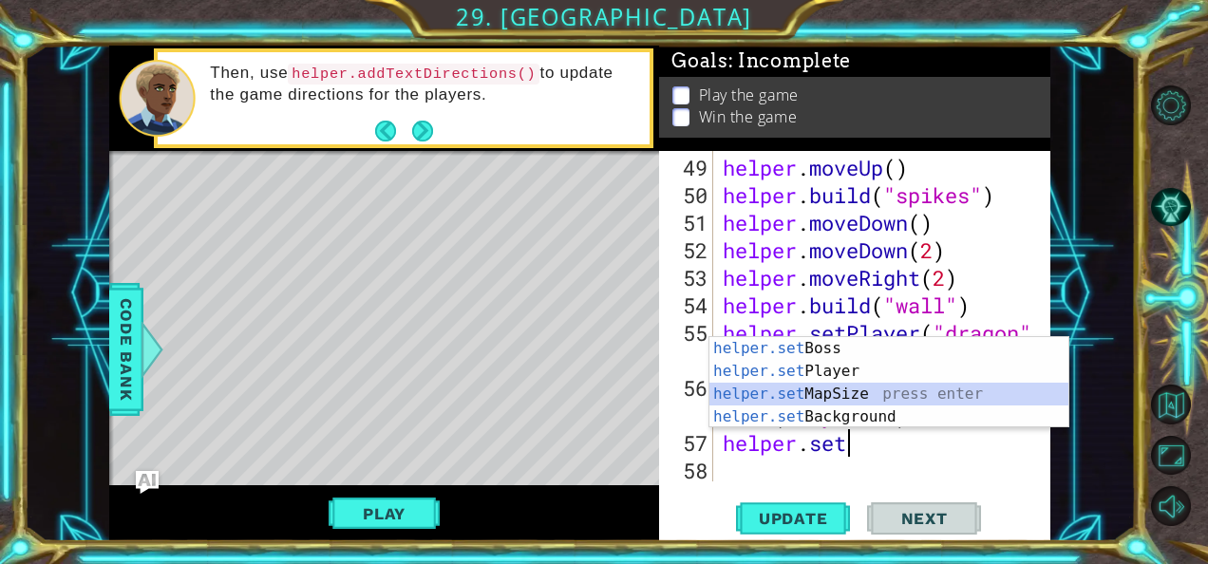
click at [762, 385] on div "helper.set Boss press enter helper.set Player press enter helper.set MapSize pr…" at bounding box center [889, 405] width 360 height 137
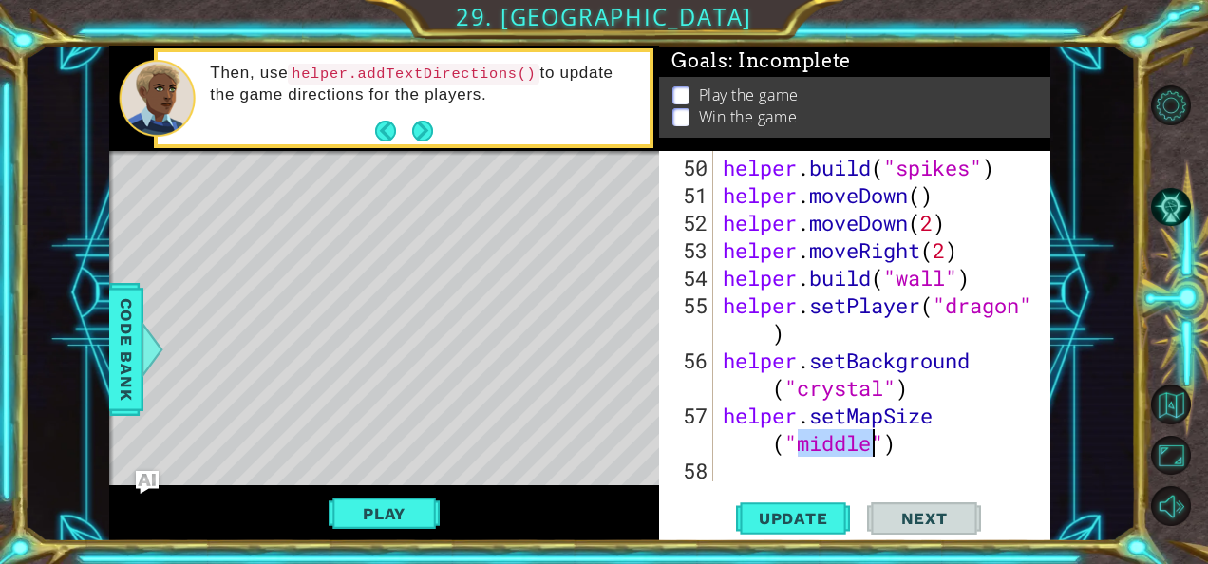
scroll to position [1569, 0]
type textarea "helper.setMapSize("middle")"
click at [798, 518] on span "Update" at bounding box center [793, 518] width 107 height 19
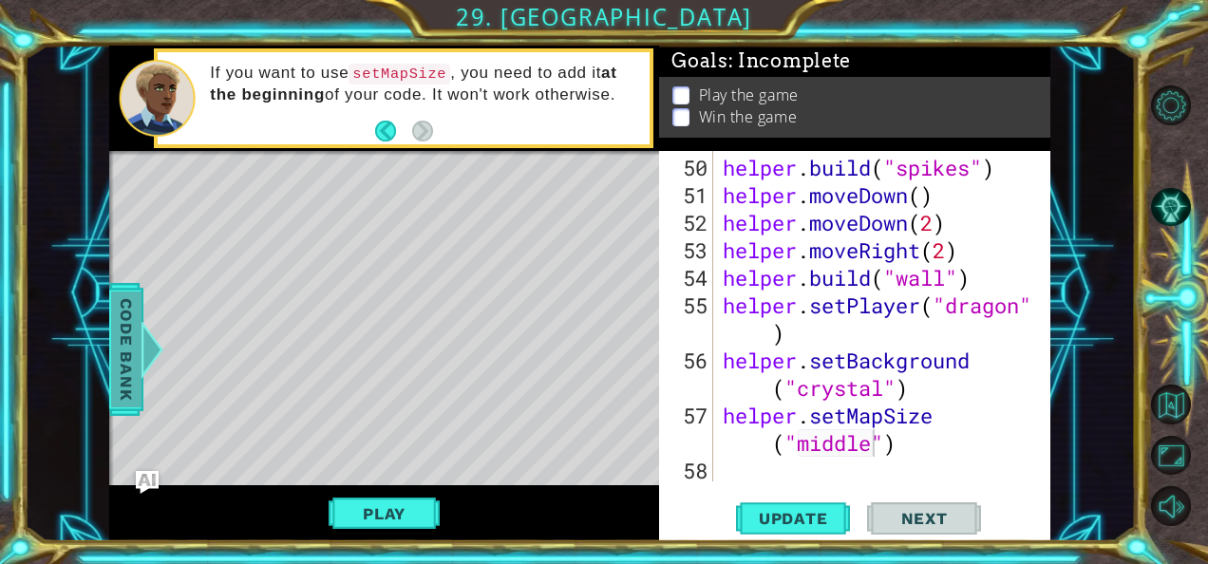
click at [154, 344] on div at bounding box center [153, 349] width 24 height 57
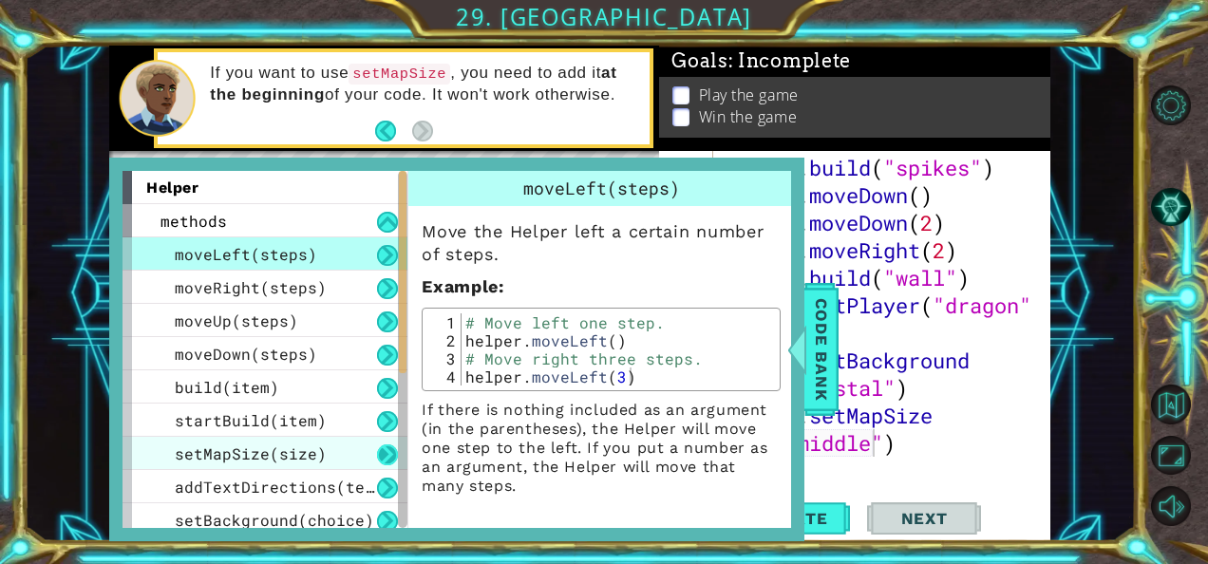
click at [382, 448] on button at bounding box center [387, 454] width 21 height 21
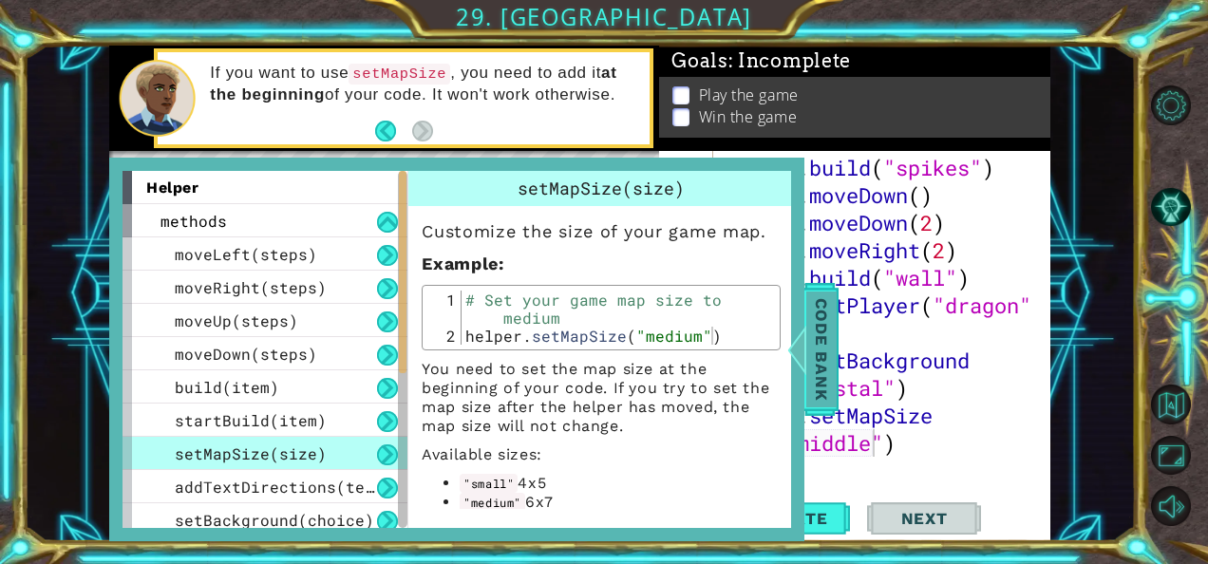
click at [828, 369] on span "Code Bank" at bounding box center [821, 349] width 30 height 116
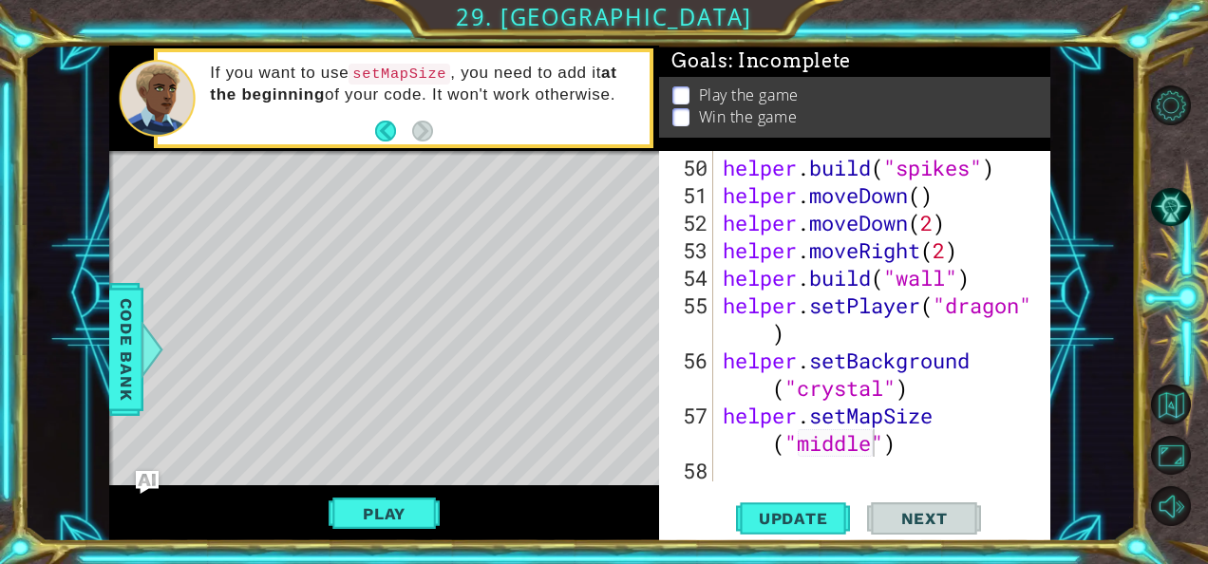
click at [879, 441] on div "helper . build ( "spikes" ) helper . moveDown ( ) helper . moveDown ( 2 ) helpe…" at bounding box center [880, 346] width 323 height 385
click at [806, 516] on span "Update" at bounding box center [793, 518] width 107 height 19
click at [810, 444] on div "helper . build ( "spikes" ) helper . moveDown ( ) helper . moveDown ( 2 ) helpe…" at bounding box center [880, 346] width 323 height 385
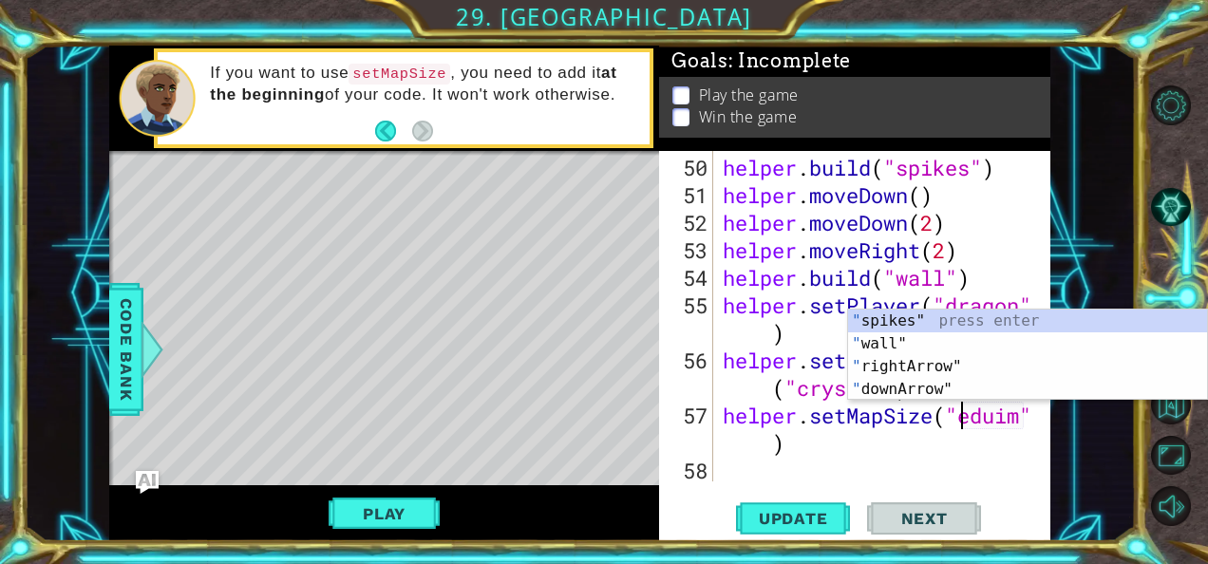
scroll to position [0, 11]
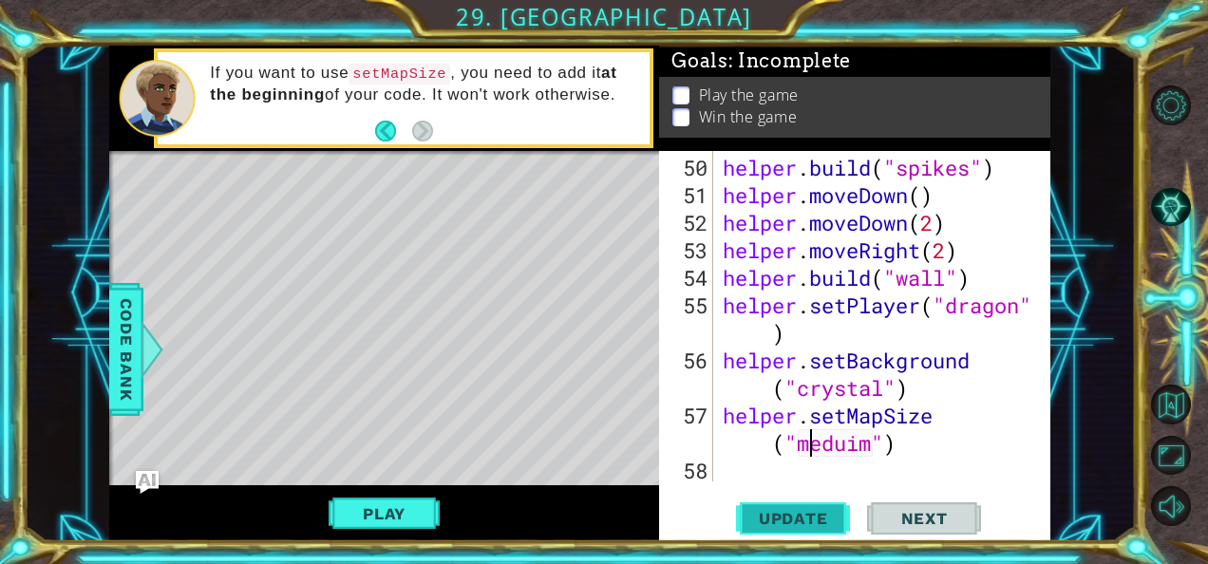
click at [835, 515] on span "Update" at bounding box center [793, 518] width 107 height 19
click at [408, 513] on button "Play" at bounding box center [383, 514] width 111 height 36
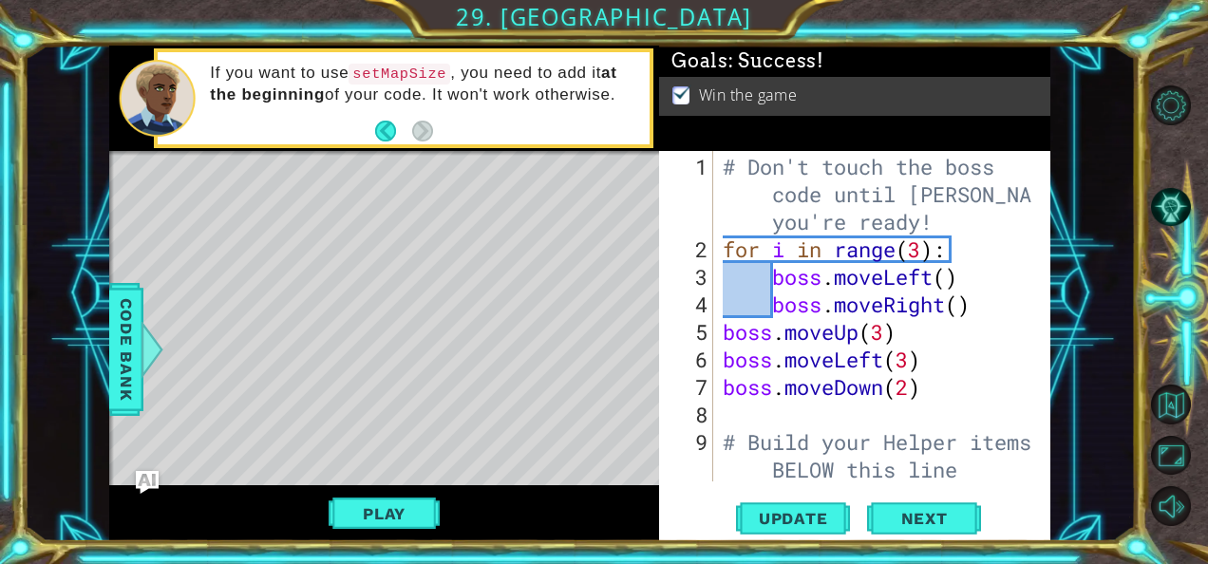
scroll to position [0, 0]
click at [951, 284] on div "# Don't touch the boss code until [PERSON_NAME] says you're ready! for i in ran…" at bounding box center [880, 374] width 323 height 441
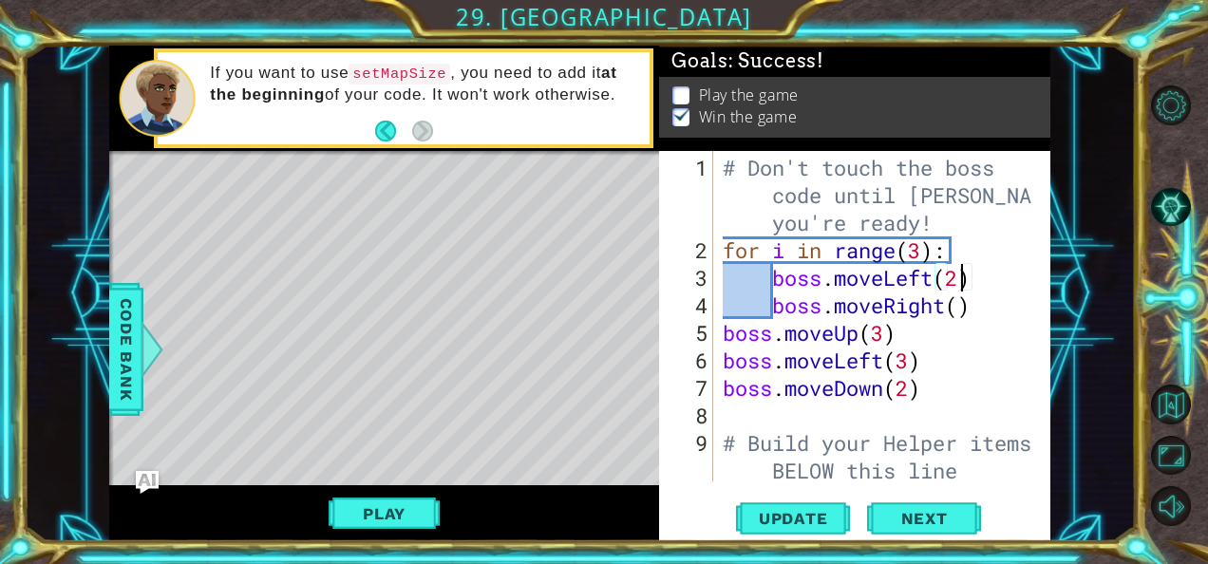
scroll to position [0, 10]
click at [961, 309] on div "# Don't touch the boss code until [PERSON_NAME] says you're ready! for i in ran…" at bounding box center [880, 374] width 323 height 441
type textarea "boss.moveRight(2)"
click at [818, 509] on span "Update" at bounding box center [793, 518] width 107 height 19
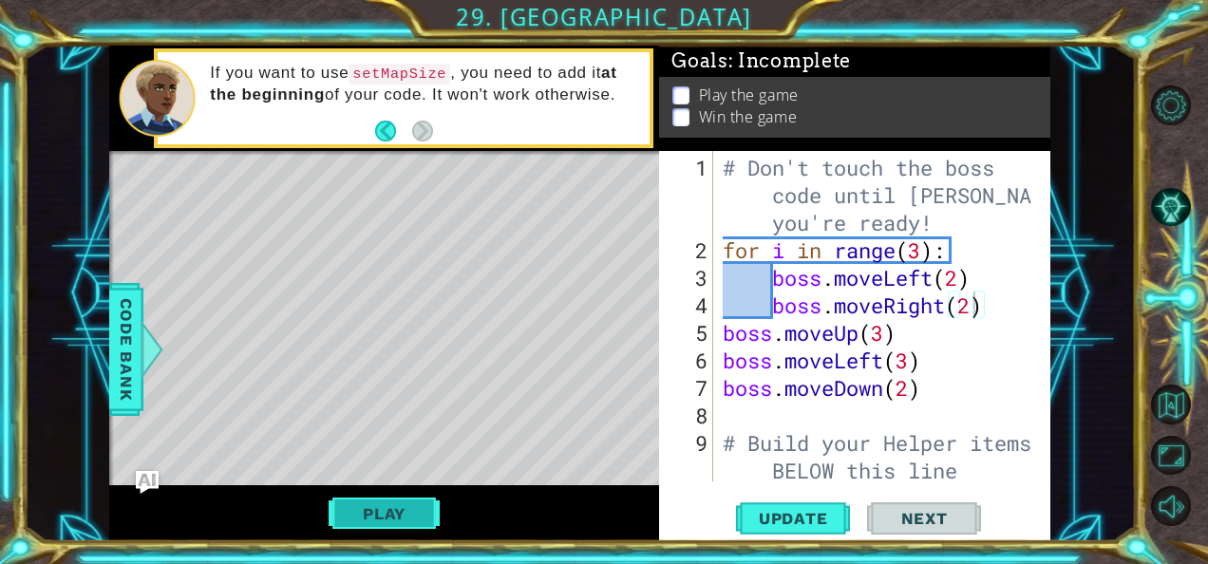
click at [404, 503] on button "Play" at bounding box center [383, 514] width 111 height 36
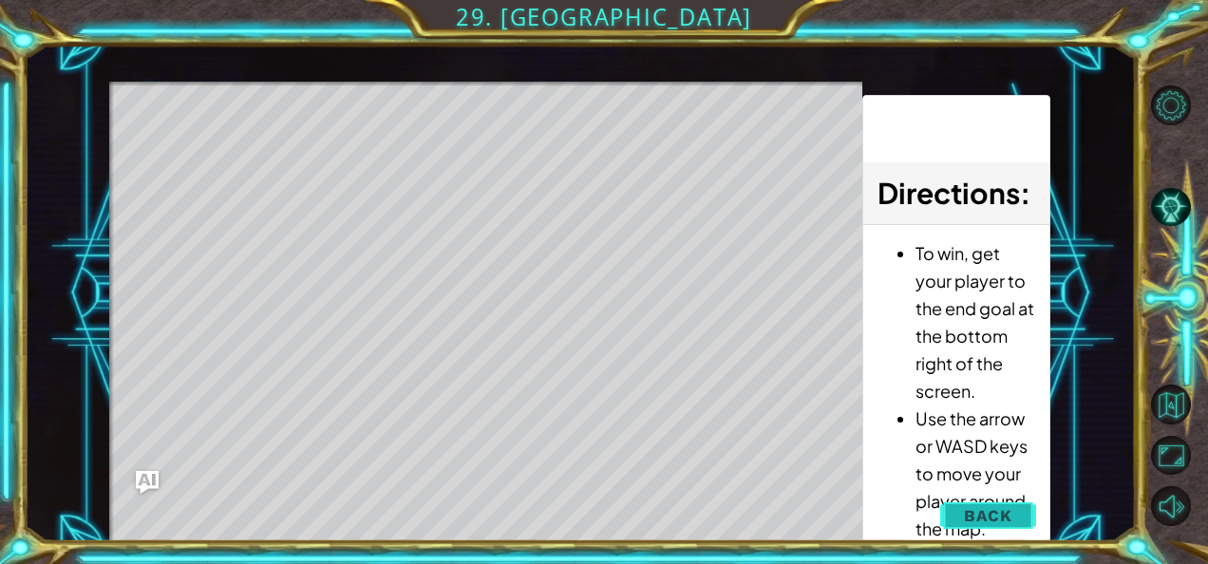
click at [978, 520] on span "Back" at bounding box center [988, 515] width 48 height 19
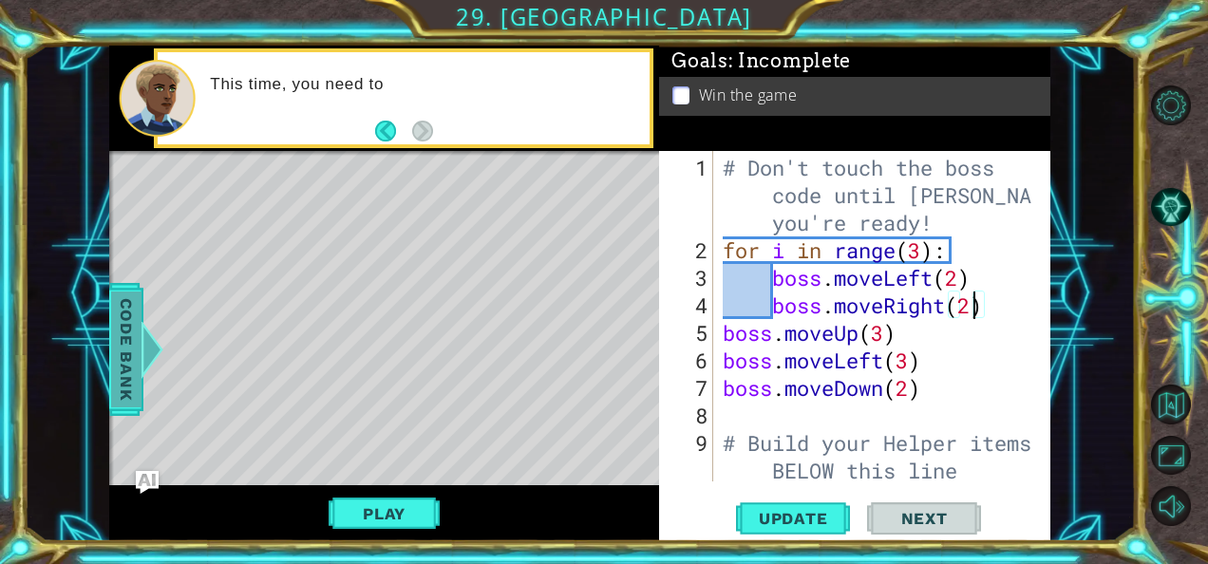
click at [148, 346] on div at bounding box center [153, 349] width 24 height 57
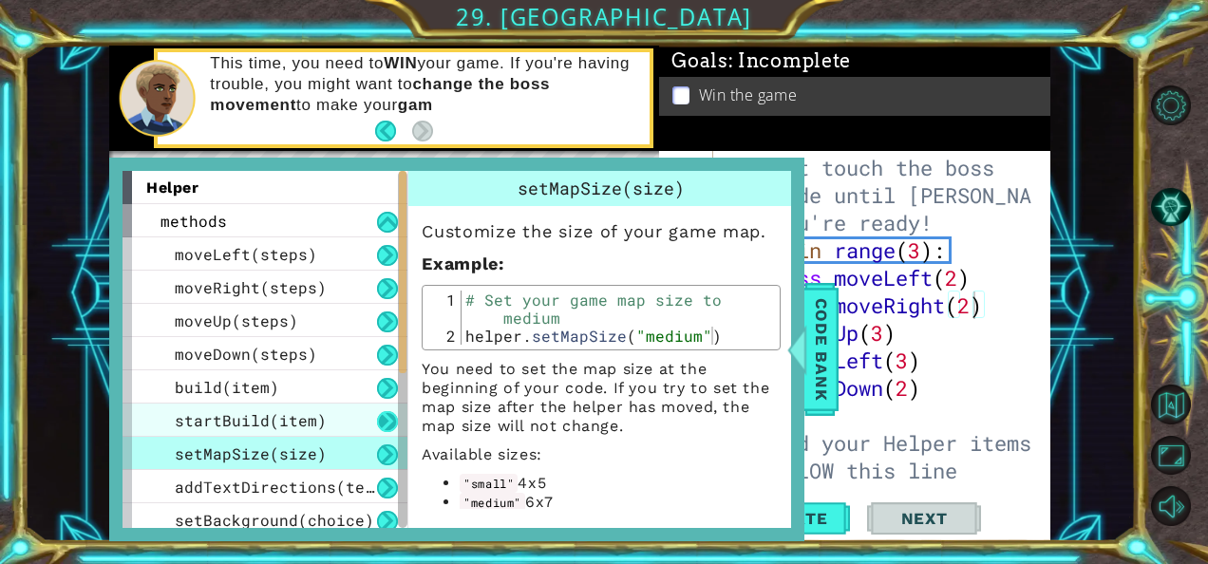
click at [385, 418] on button at bounding box center [387, 421] width 21 height 21
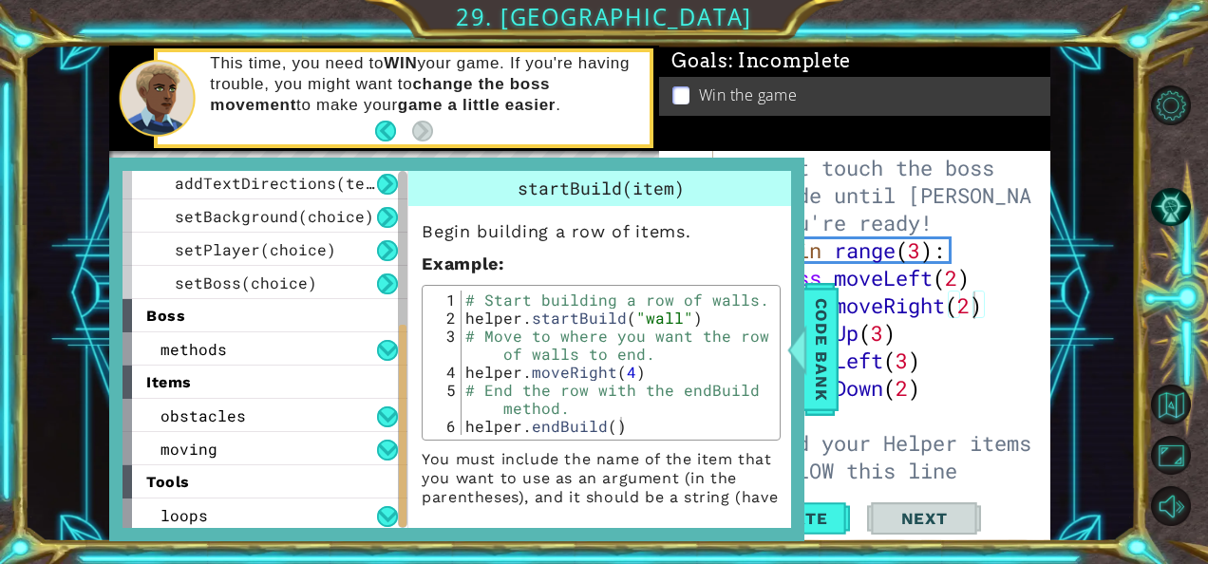
scroll to position [308, 0]
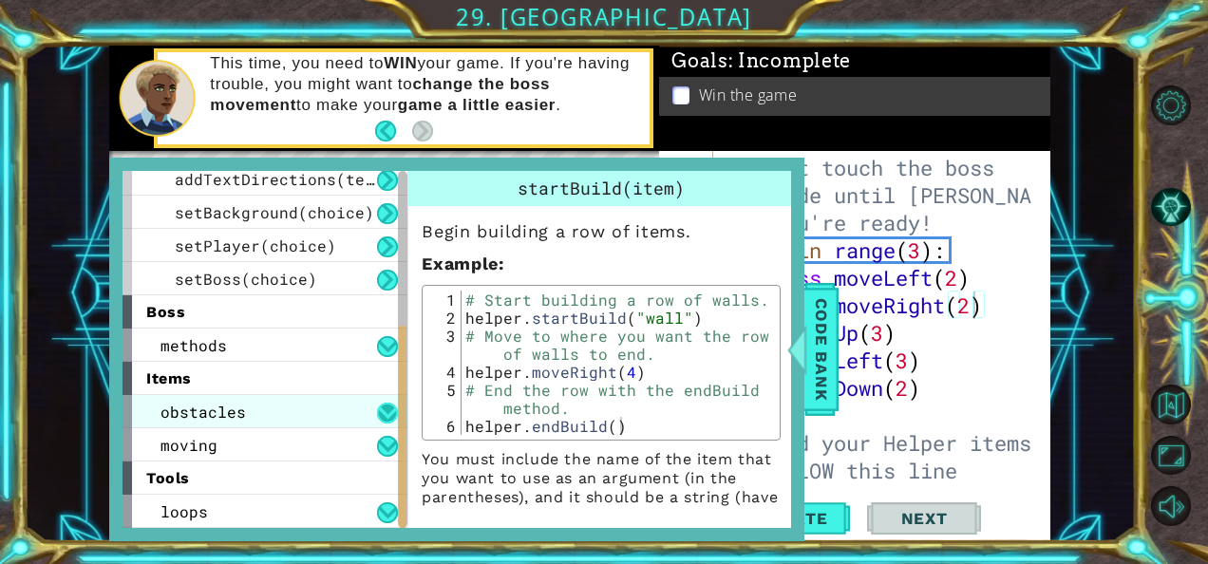
click at [387, 412] on button at bounding box center [387, 413] width 21 height 21
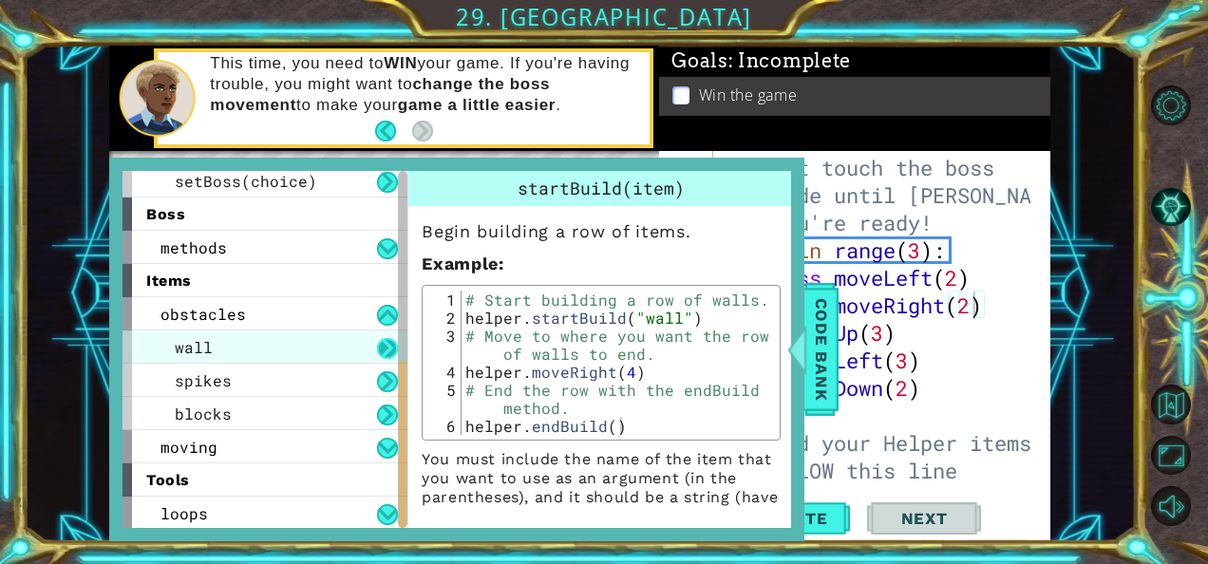
scroll to position [407, 0]
click at [387, 436] on button at bounding box center [387, 446] width 21 height 21
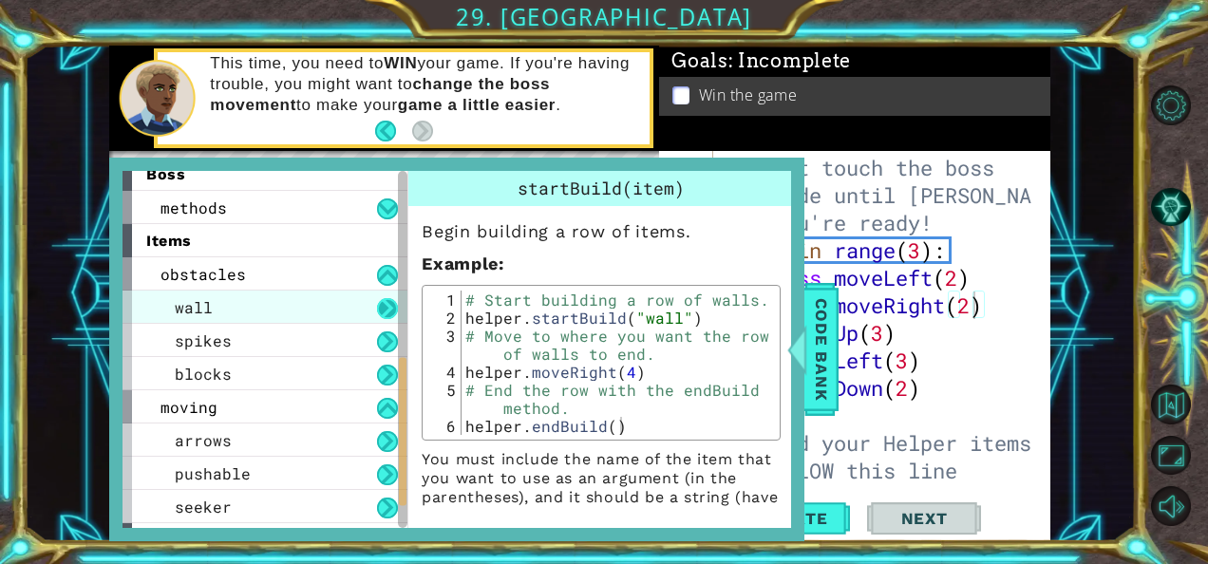
scroll to position [483, 0]
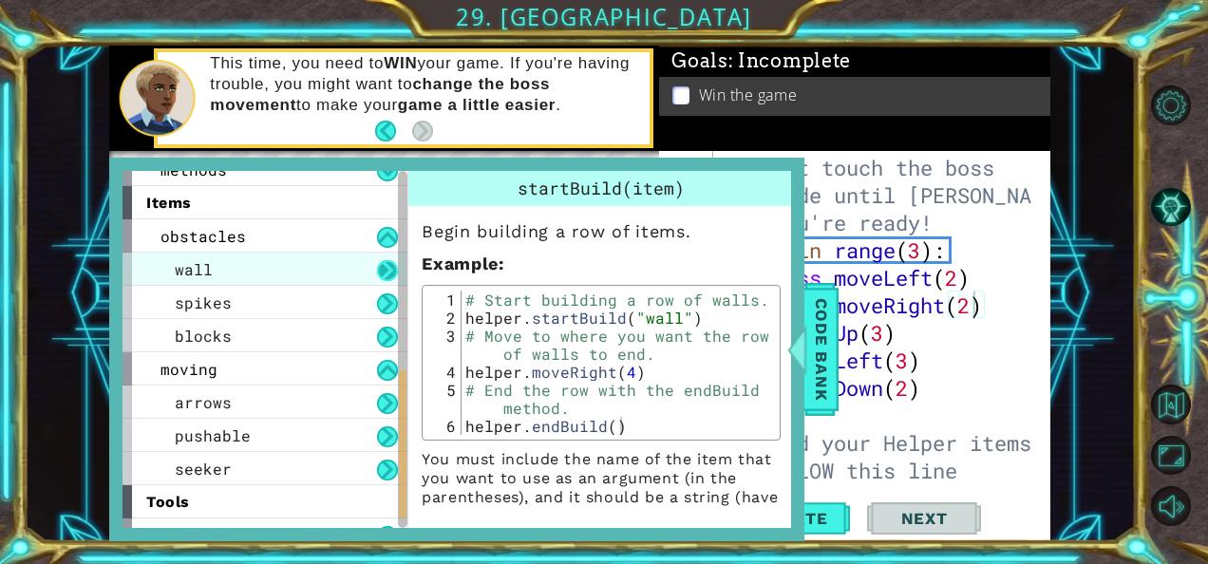
click at [387, 436] on button at bounding box center [387, 436] width 21 height 21
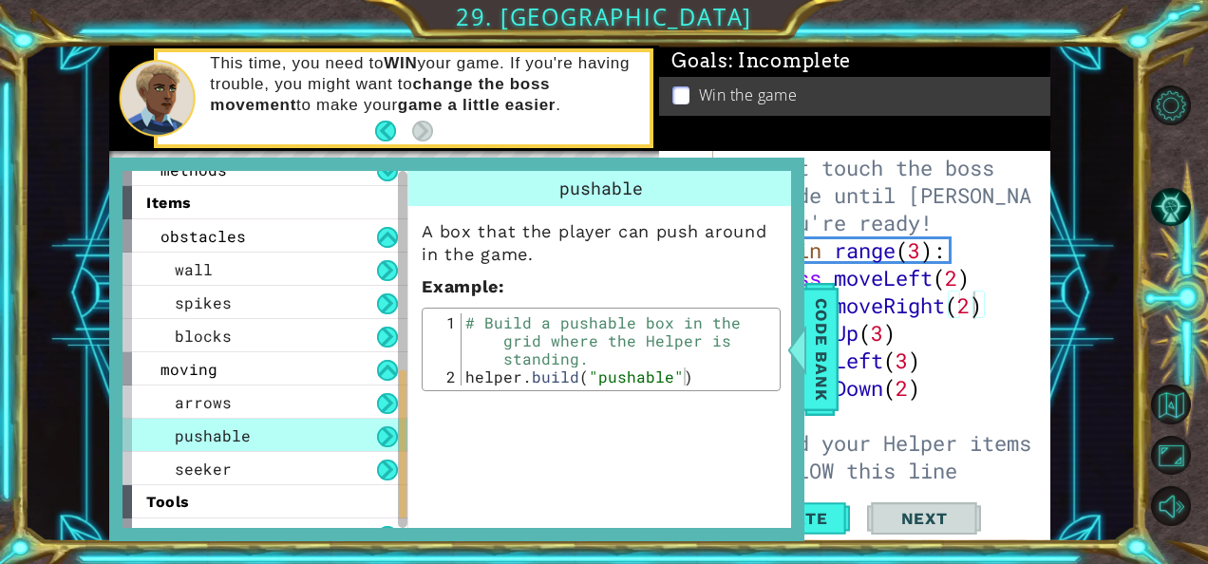
type textarea "# Build your Helper items BELOW this line"
click at [858, 459] on div "# Don't touch the boss code until [PERSON_NAME] says you're ready! for i in ran…" at bounding box center [880, 374] width 323 height 441
click at [824, 390] on span "Code Bank" at bounding box center [821, 349] width 30 height 116
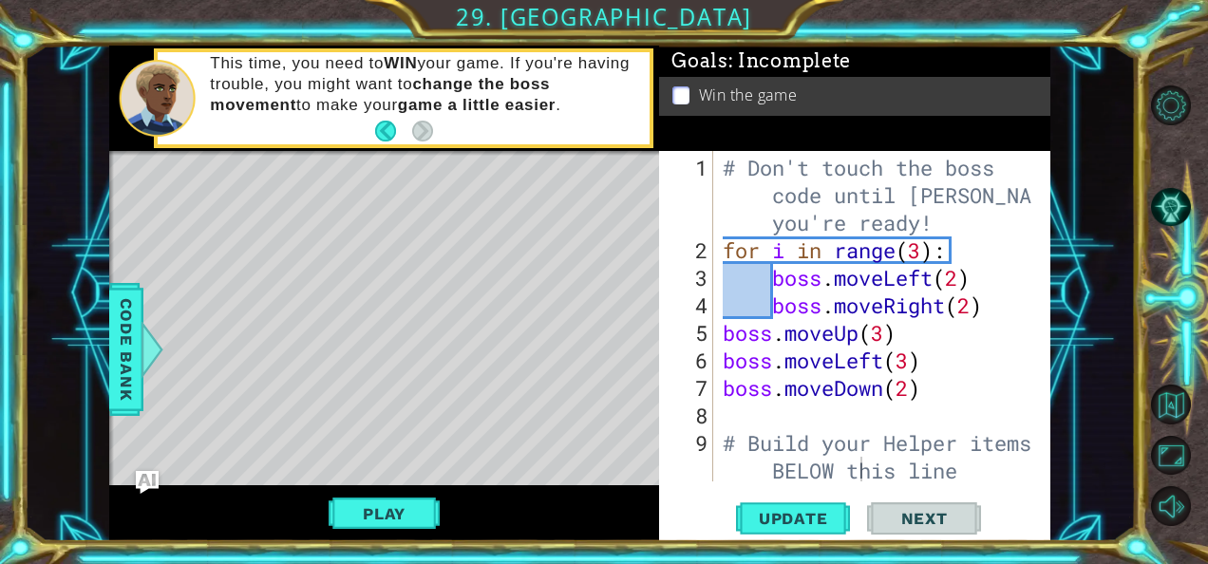
scroll to position [0, 0]
click at [731, 406] on div "# Don't touch the boss code until [PERSON_NAME] says you're ready! for i in ran…" at bounding box center [880, 374] width 323 height 441
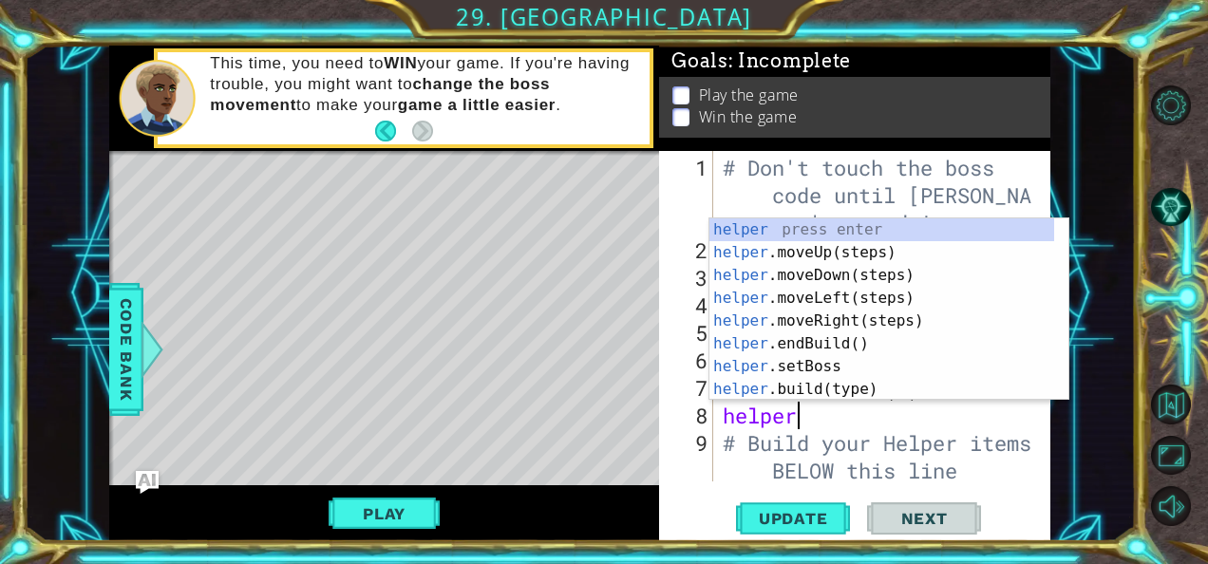
scroll to position [0, 2]
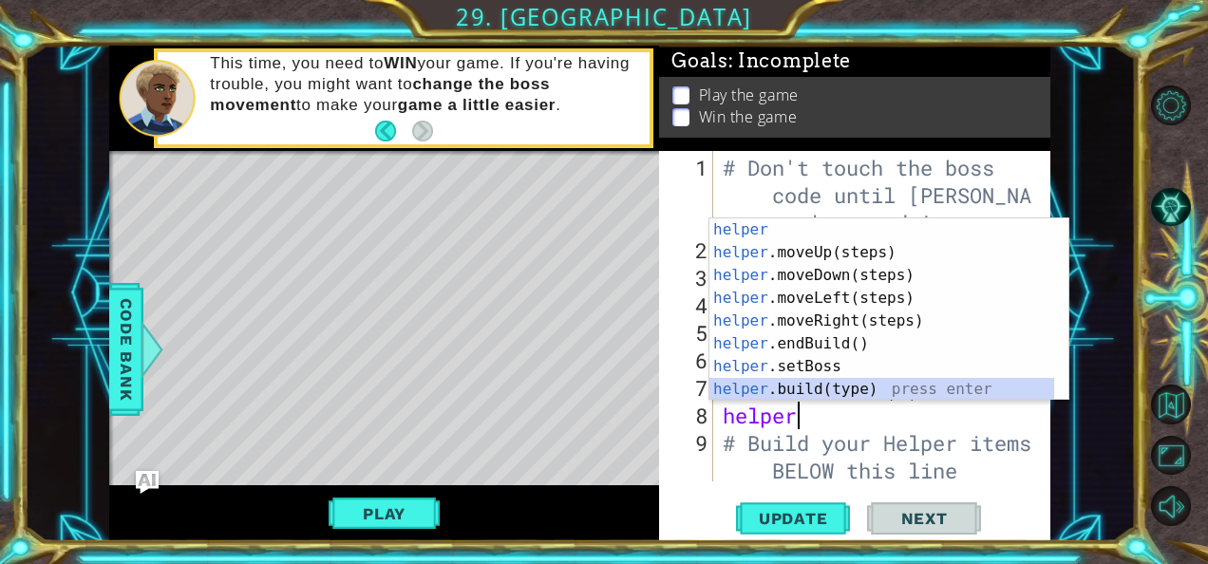
click at [776, 388] on div "helper press enter helper .moveUp(steps) press enter helper .moveDown(steps) pr…" at bounding box center [882, 332] width 346 height 228
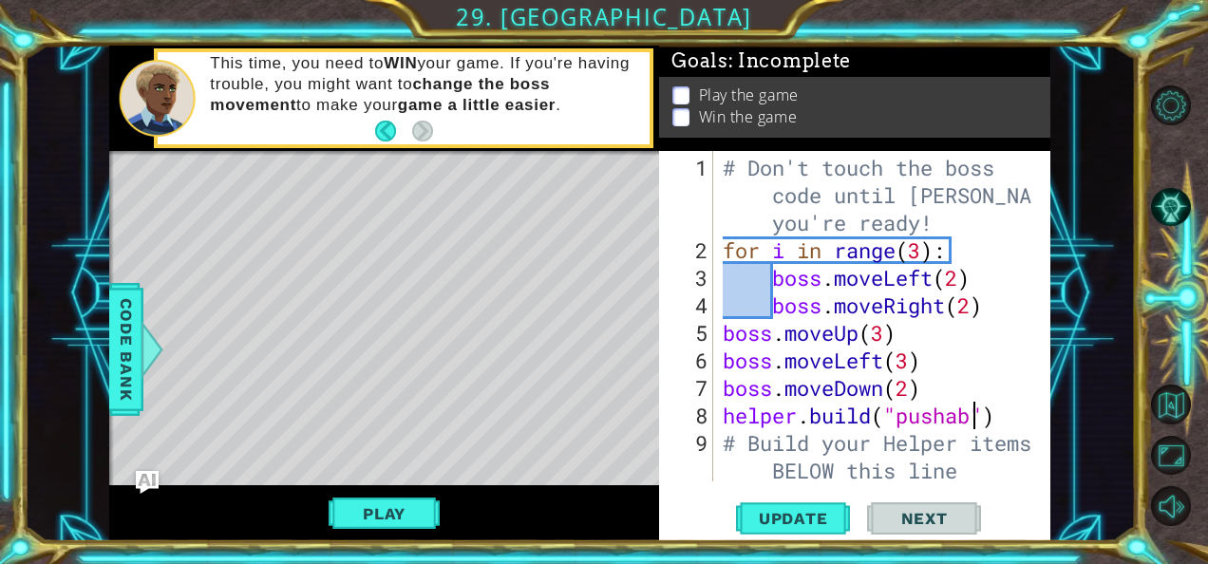
scroll to position [0, 11]
click at [770, 520] on span "Update" at bounding box center [793, 518] width 107 height 19
click at [404, 506] on button "Play" at bounding box center [383, 514] width 111 height 36
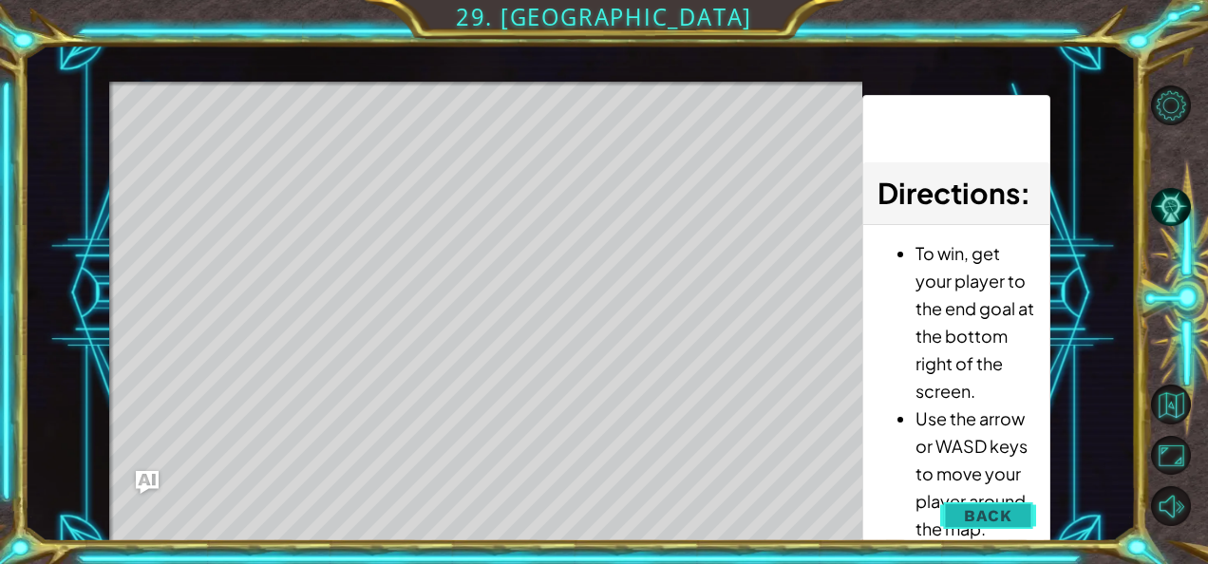
click at [1004, 512] on span "Back" at bounding box center [988, 515] width 48 height 19
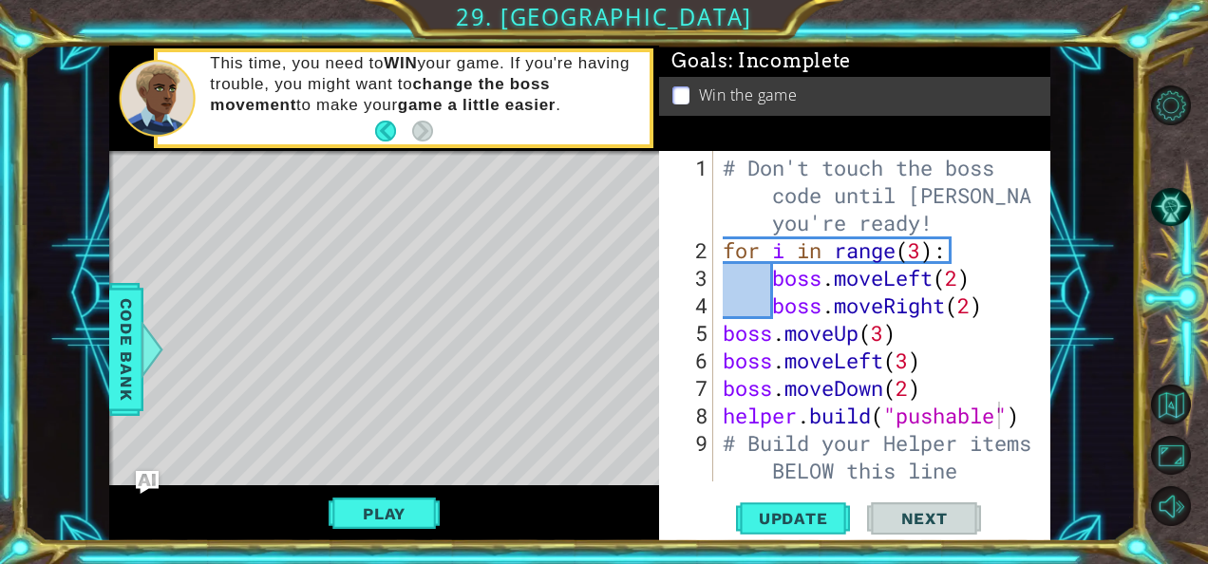
click at [962, 279] on div "# Don't touch the boss code until [PERSON_NAME] says you're ready! for i in ran…" at bounding box center [880, 374] width 323 height 441
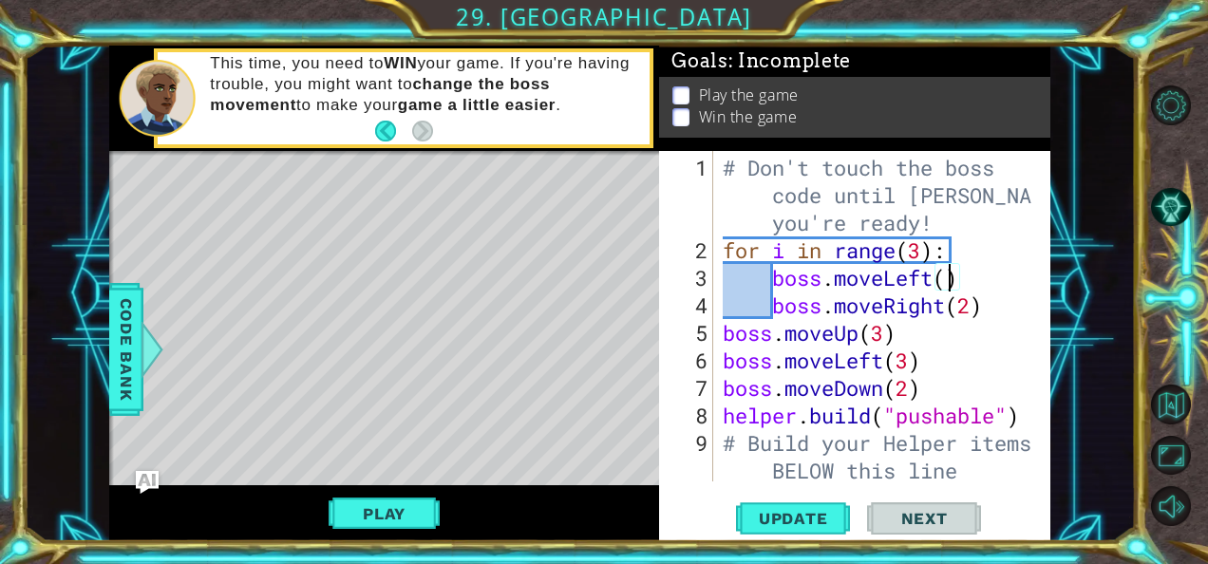
scroll to position [0, 10]
click at [974, 299] on div "# Don't touch the boss code until [PERSON_NAME] says you're ready! for i in ran…" at bounding box center [880, 374] width 323 height 441
click at [1022, 421] on div "# Don't touch the boss code until [PERSON_NAME] says you're ready! for i in ran…" at bounding box center [880, 374] width 323 height 441
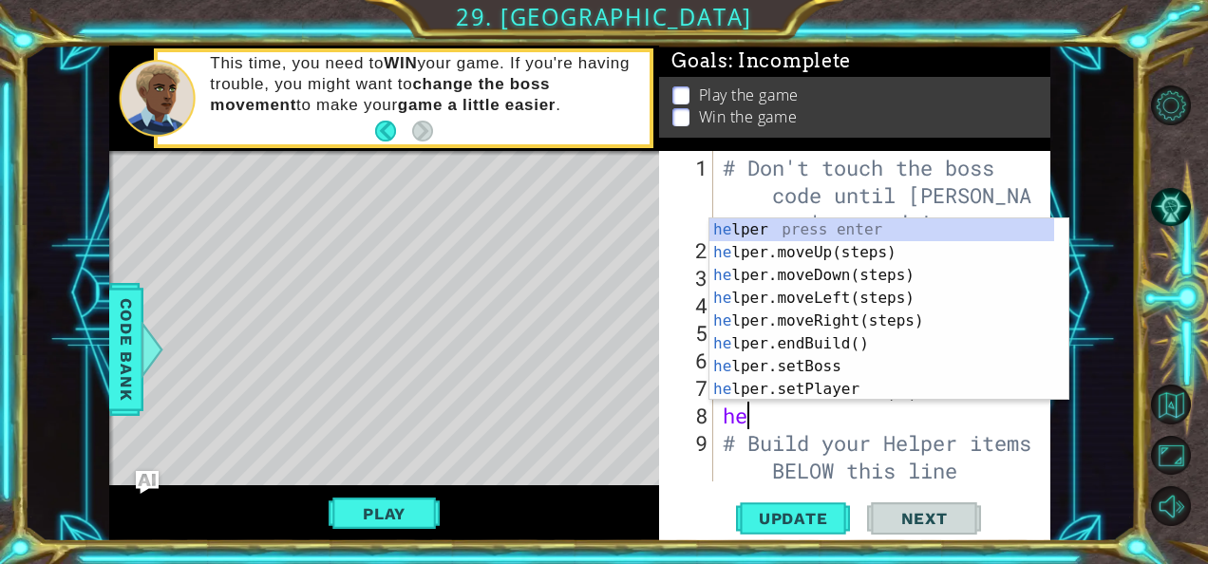
type textarea "h"
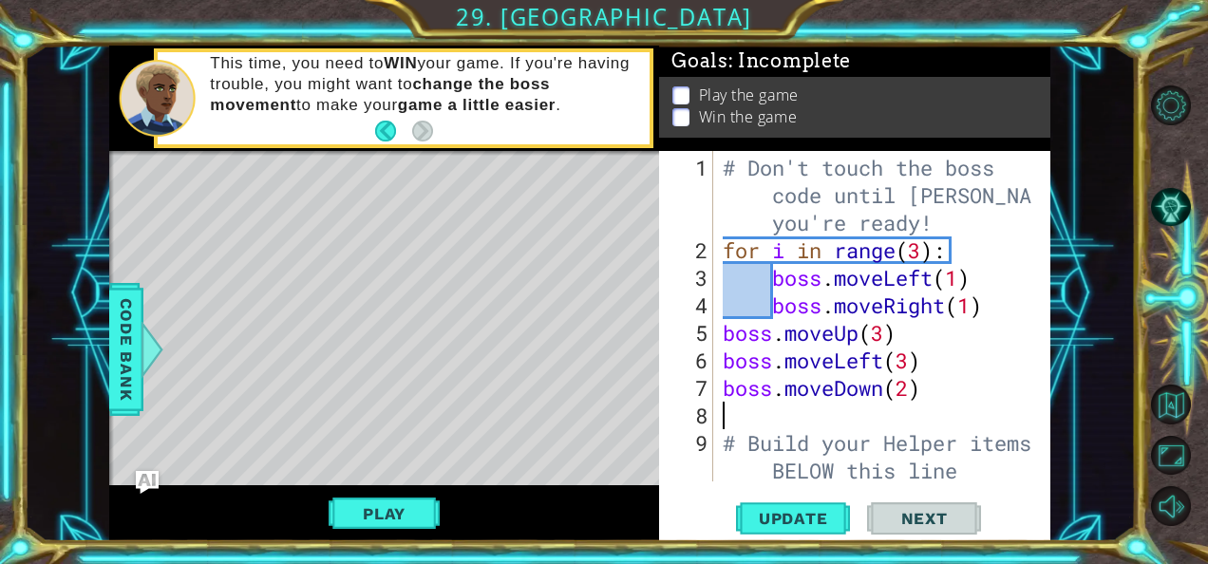
type textarea "boss.moveDown(2)"
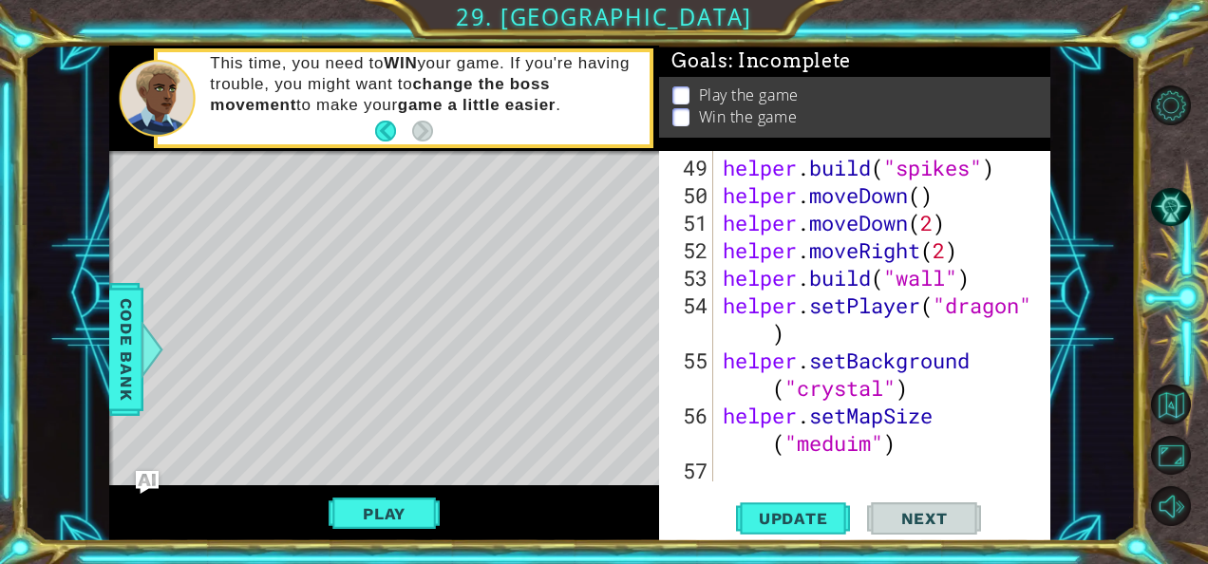
scroll to position [1542, 0]
click at [779, 475] on div "helper . build ( "spikes" ) helper . moveDown ( ) helper . moveDown ( 2 ) helpe…" at bounding box center [880, 346] width 323 height 385
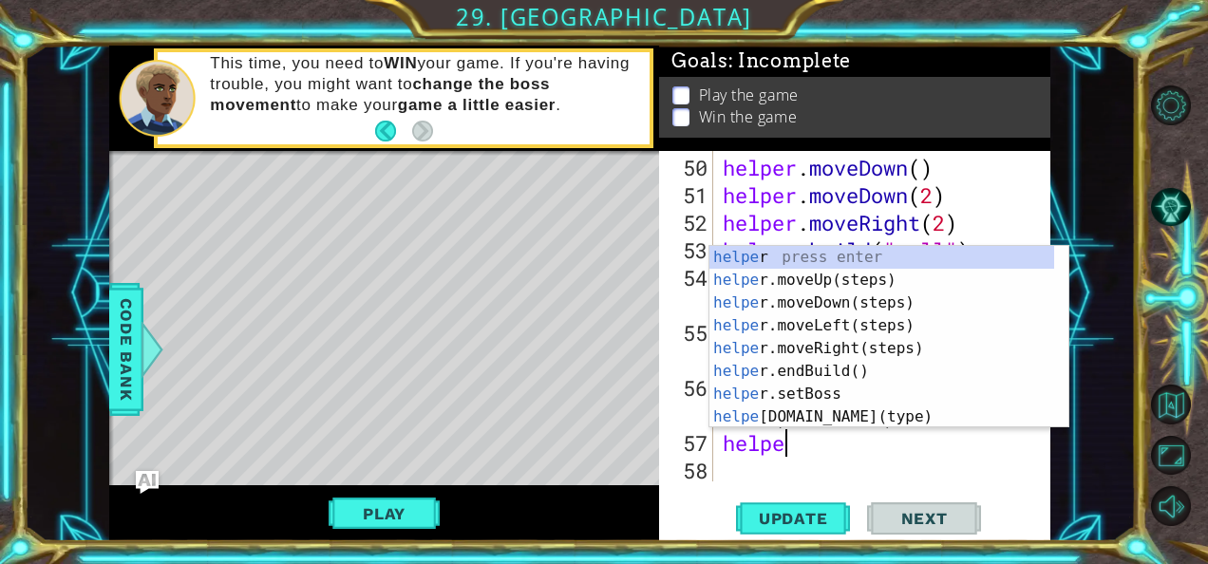
scroll to position [0, 2]
click at [776, 415] on div "helper press enter helper .moveUp(steps) press enter helper .moveDown(steps) pr…" at bounding box center [882, 360] width 346 height 228
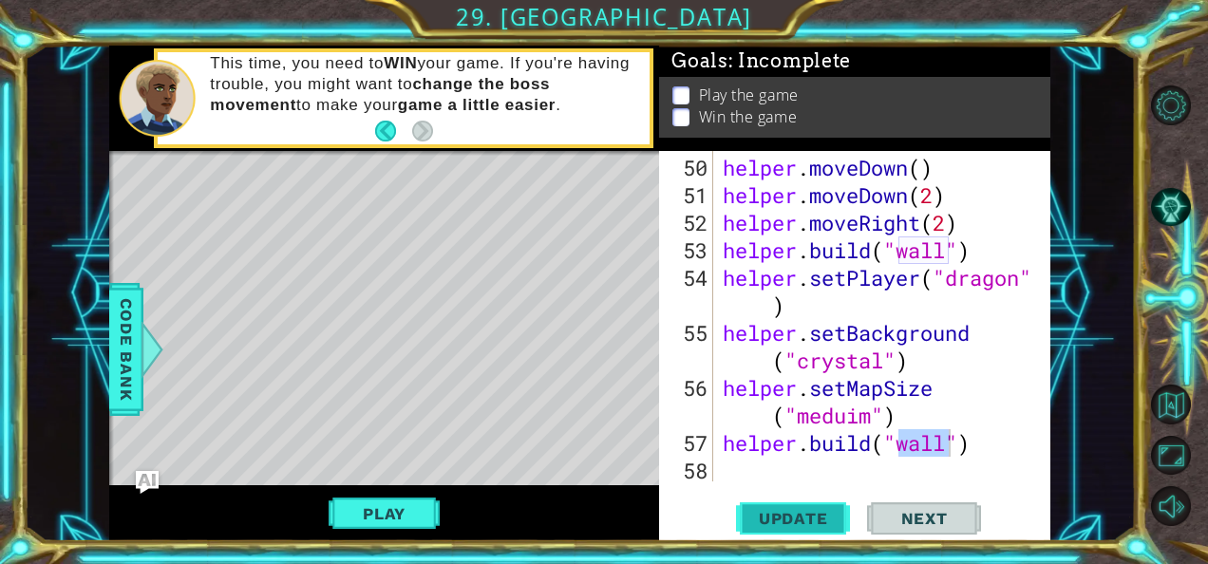
click at [788, 516] on span "Update" at bounding box center [793, 518] width 107 height 19
click at [811, 515] on span "Update" at bounding box center [793, 518] width 107 height 19
click at [984, 448] on div "helper . moveDown ( ) helper . moveDown ( 2 ) helper . moveRight ( 2 ) helper .…" at bounding box center [880, 346] width 323 height 385
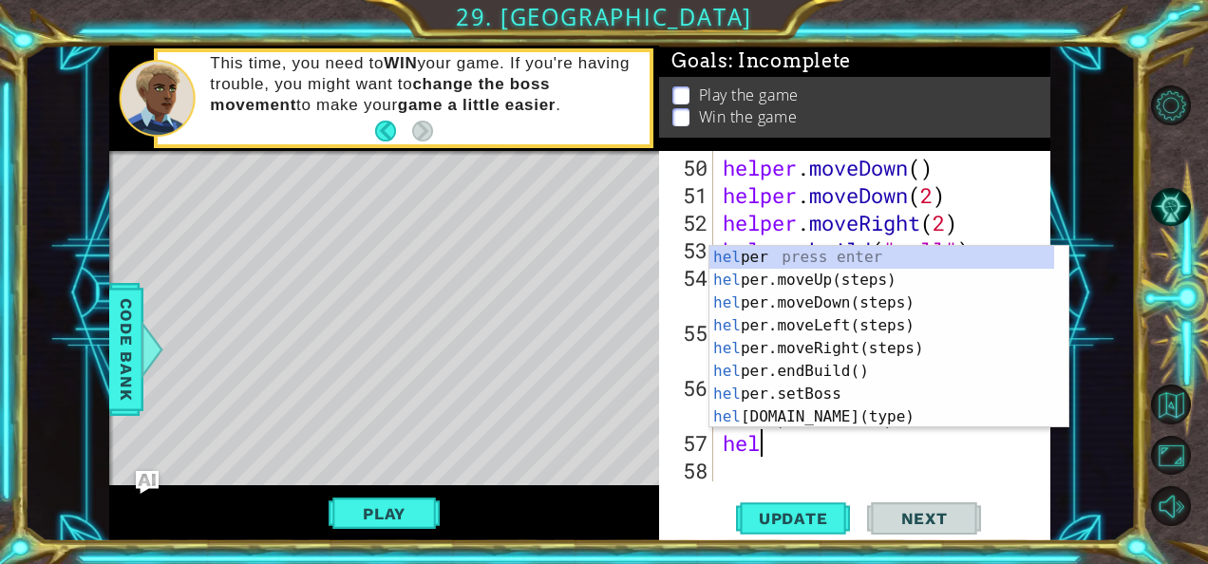
scroll to position [0, 0]
type textarea "h"
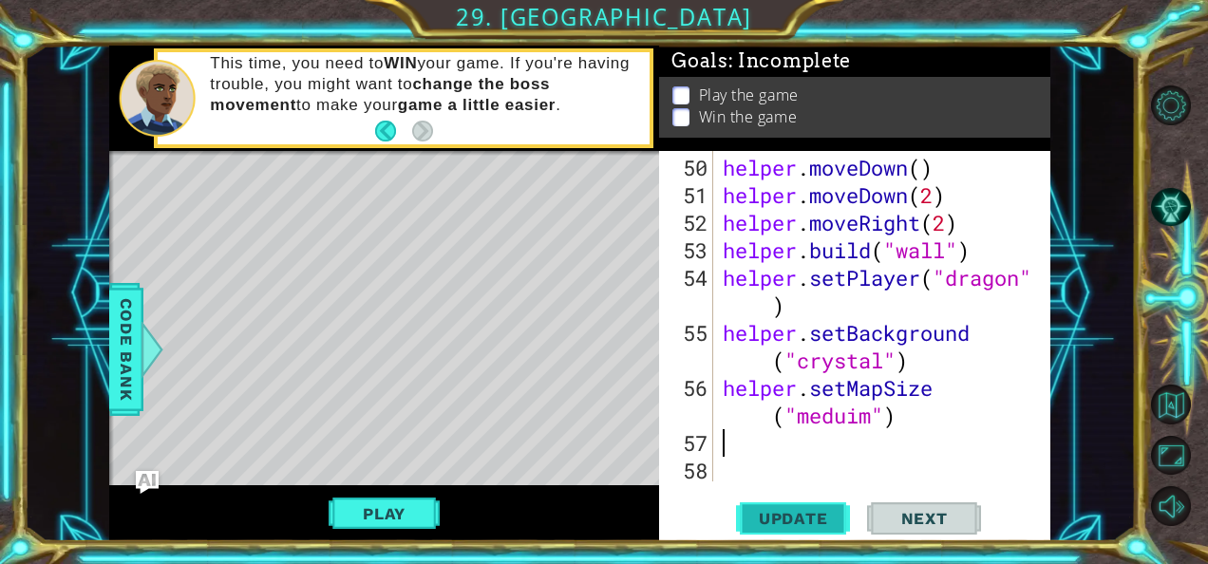
scroll to position [1542, 0]
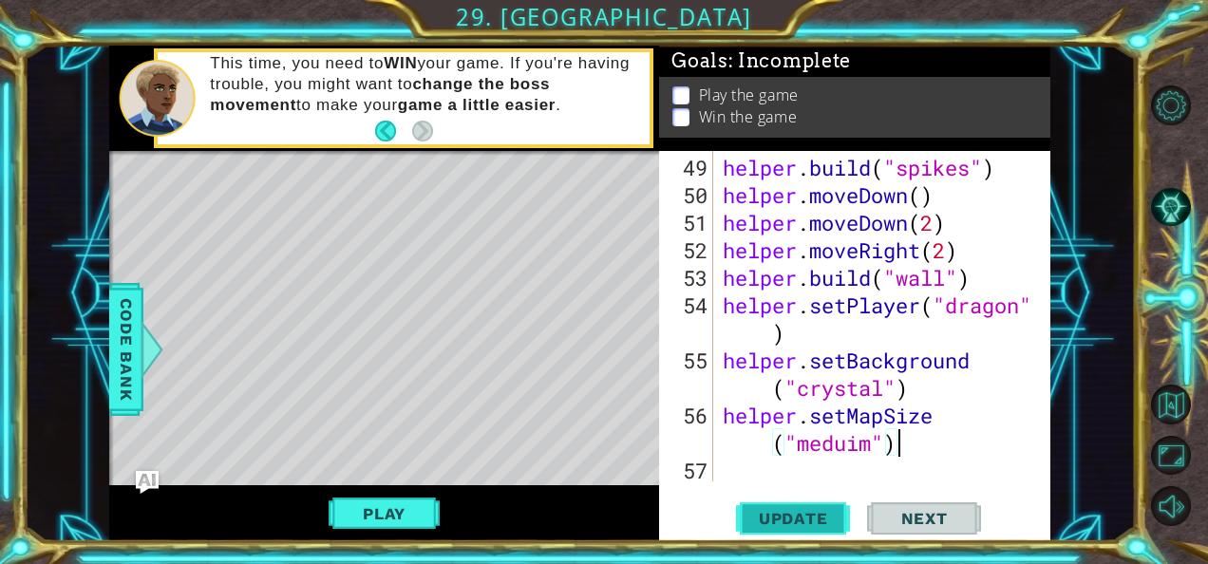
click at [837, 524] on span "Update" at bounding box center [793, 518] width 107 height 19
click at [357, 510] on button "Play" at bounding box center [383, 514] width 111 height 36
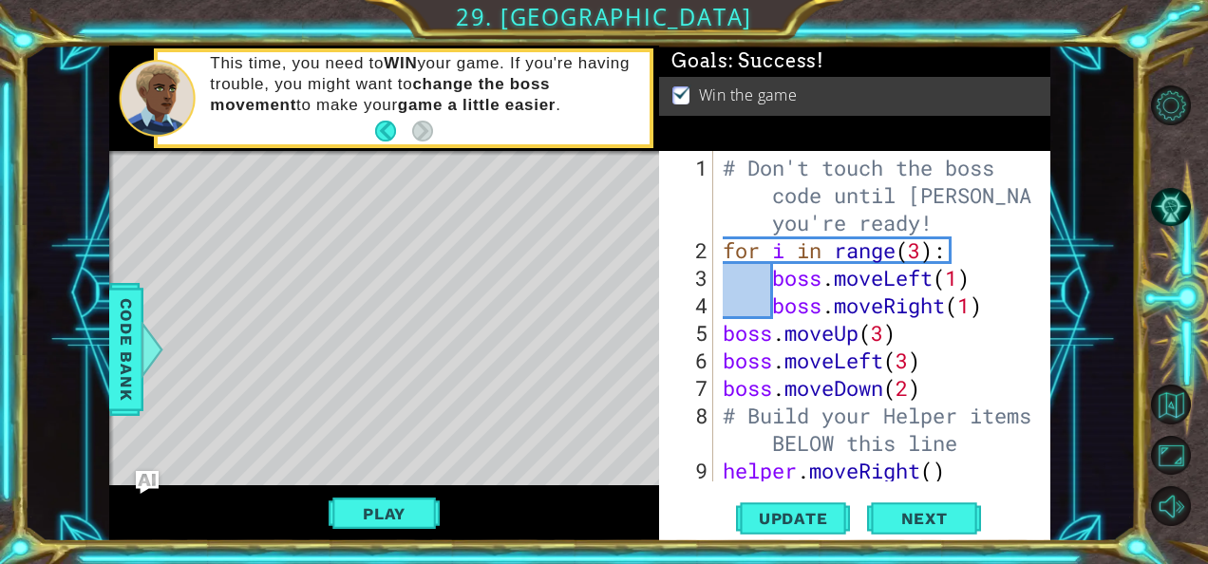
scroll to position [0, 0]
click at [911, 363] on div "# Don't touch the boss code until [PERSON_NAME] says you're ready! for i in ran…" at bounding box center [880, 388] width 323 height 468
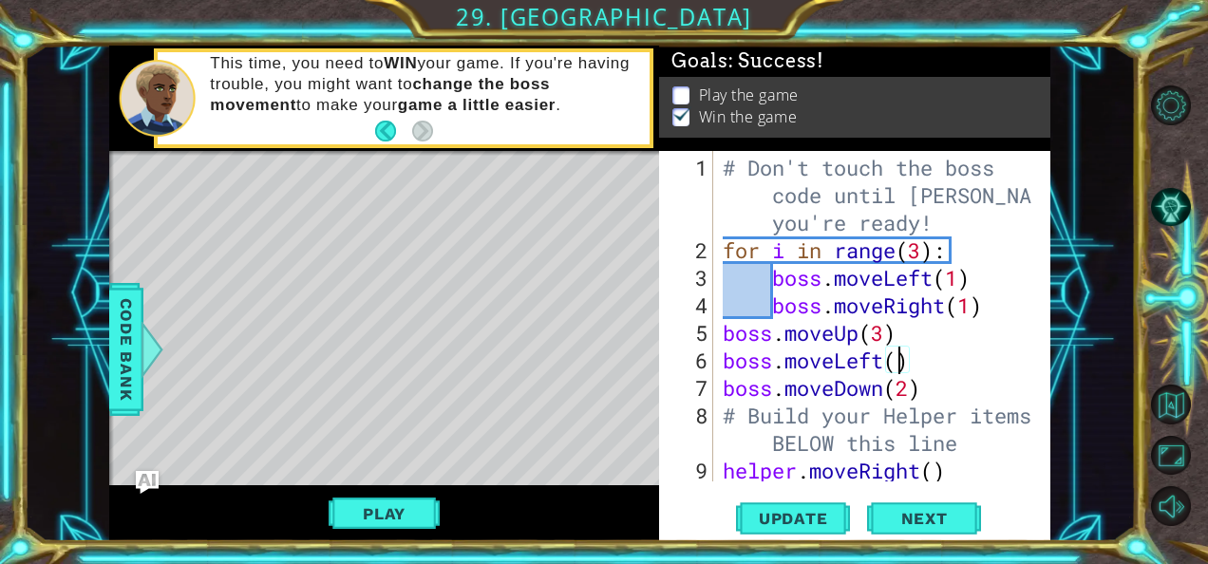
scroll to position [0, 8]
click at [888, 336] on div "# Don't touch the boss code until [PERSON_NAME] says you're ready! for i in ran…" at bounding box center [880, 388] width 323 height 468
click at [910, 389] on div "# Don't touch the boss code until [PERSON_NAME] says you're ready! for i in ran…" at bounding box center [880, 388] width 323 height 468
click at [918, 358] on div "# Don't touch the boss code until [PERSON_NAME] says you're ready! for i in ran…" at bounding box center [880, 388] width 323 height 468
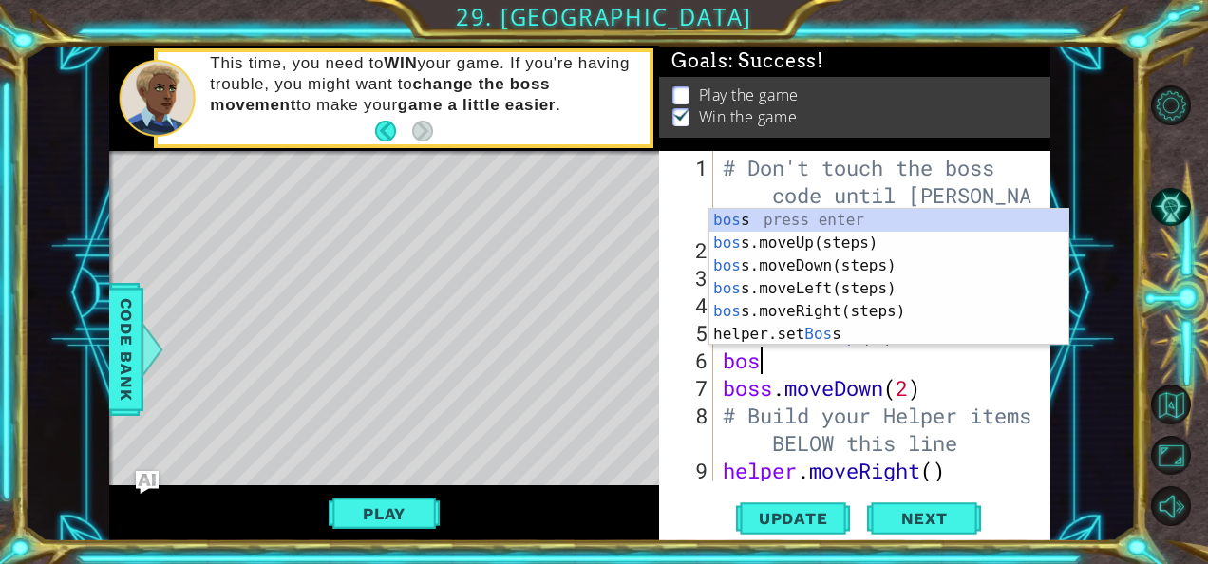
scroll to position [0, 0]
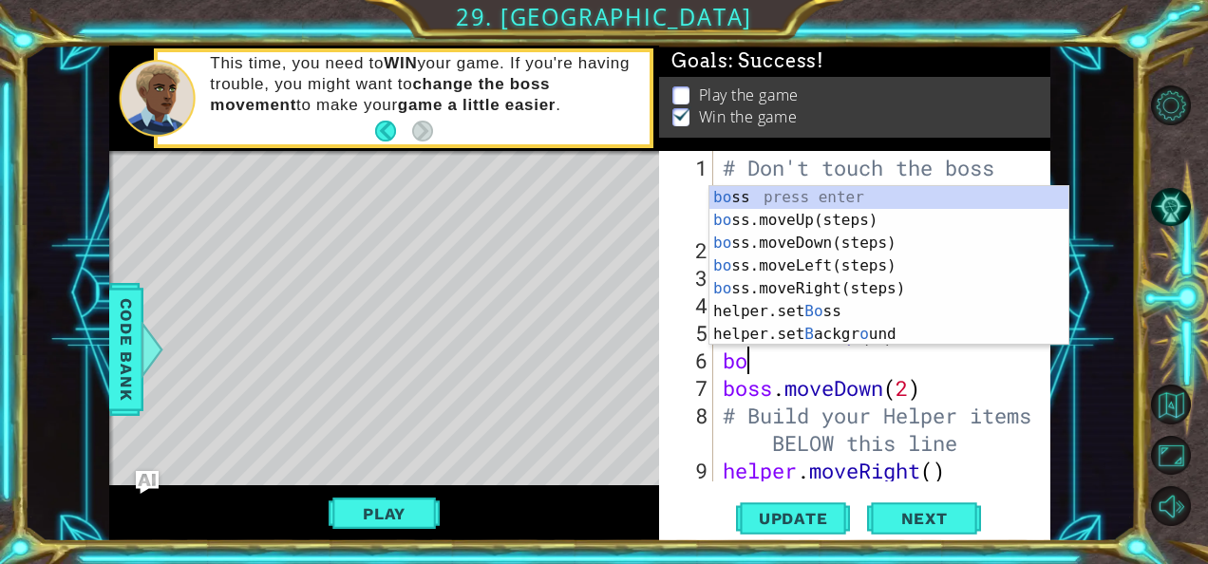
type textarea "b"
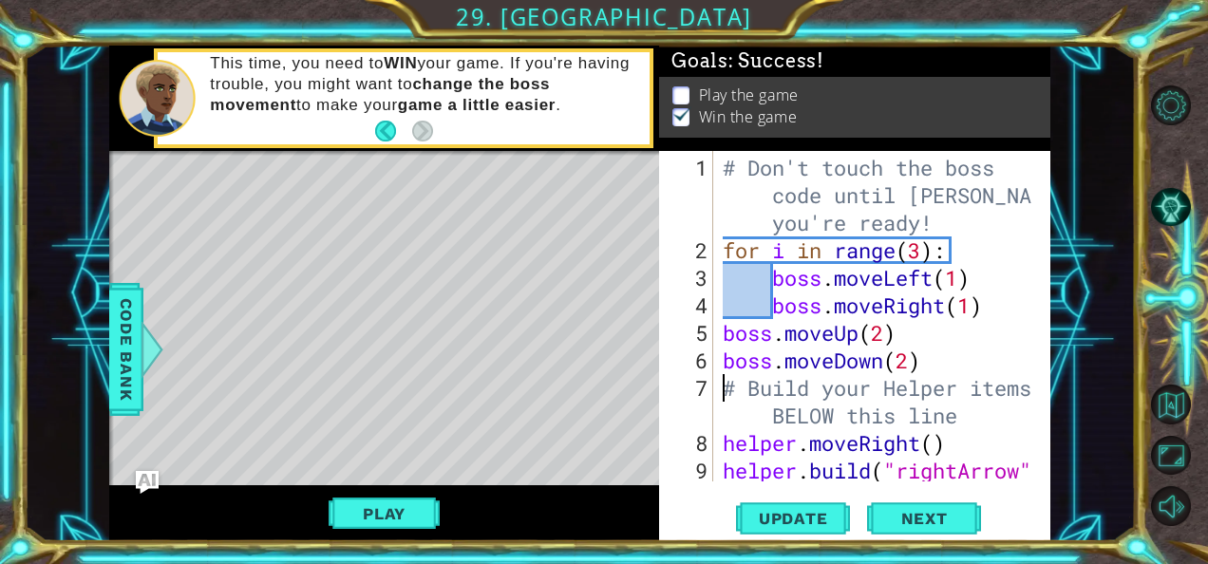
click at [728, 377] on div "# Don't touch the boss code until [PERSON_NAME] says you're ready! for i in ran…" at bounding box center [880, 388] width 323 height 468
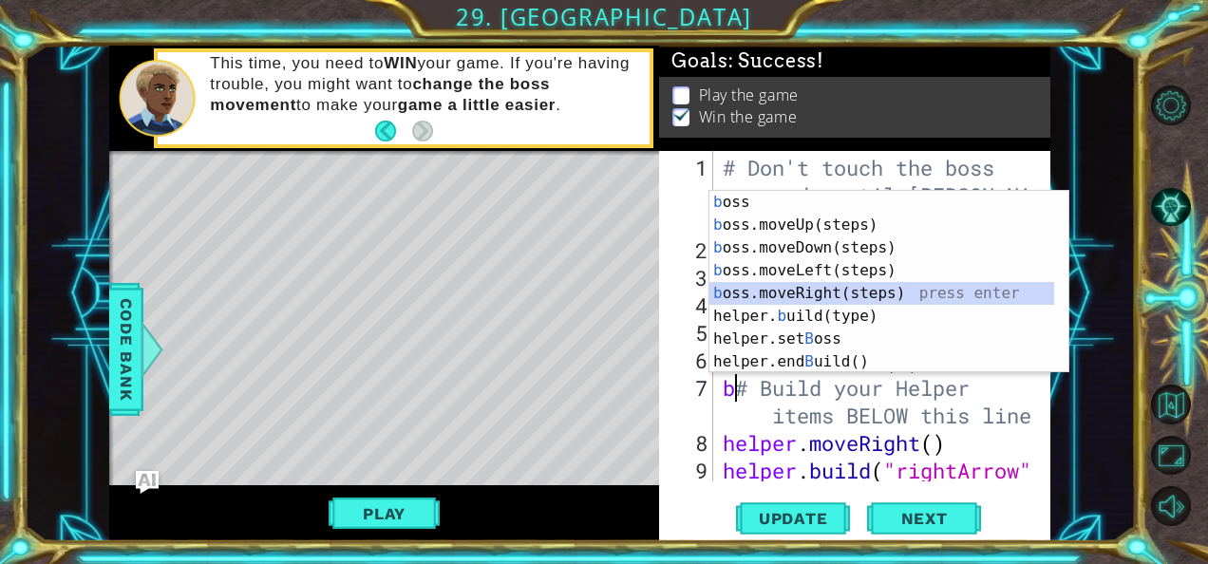
click at [796, 291] on div "b oss press enter b oss.moveUp(steps) press enter b oss.moveDown(steps) press e…" at bounding box center [882, 305] width 346 height 228
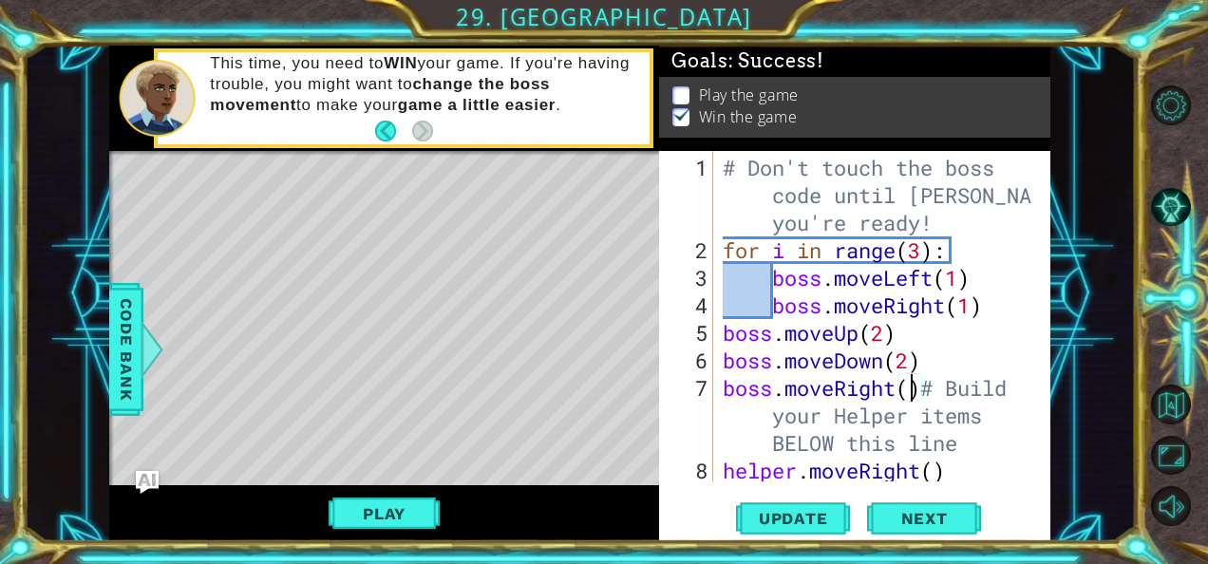
click at [908, 388] on div "# Don't touch the boss code until [PERSON_NAME] says you're ready! for i in ran…" at bounding box center [880, 388] width 323 height 468
click at [812, 513] on span "Update" at bounding box center [793, 518] width 107 height 19
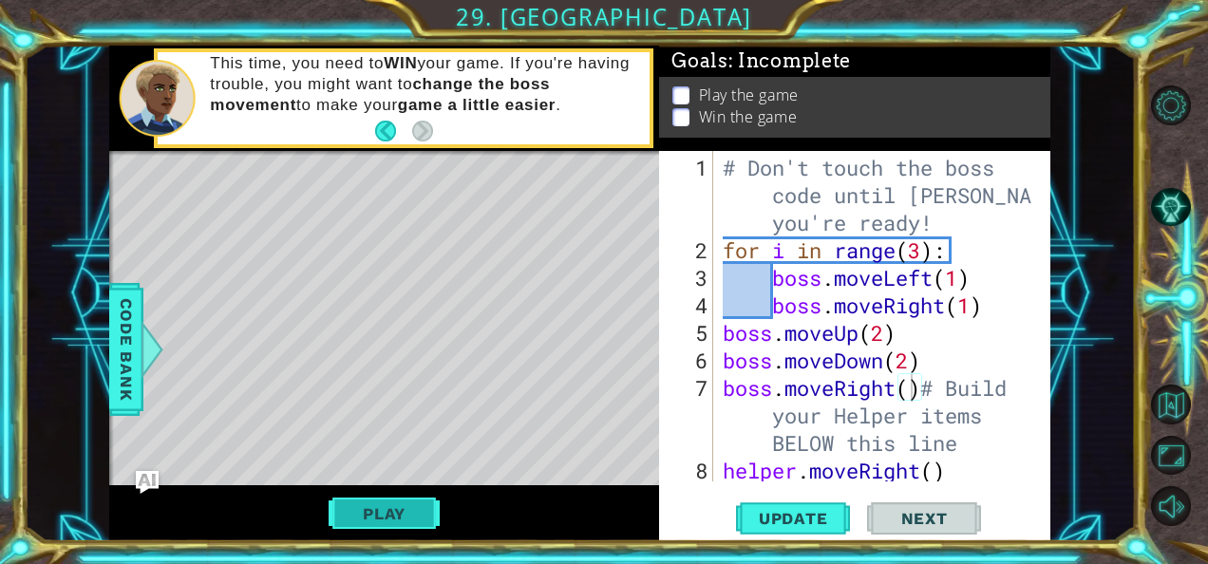
click at [414, 511] on button "Play" at bounding box center [383, 514] width 111 height 36
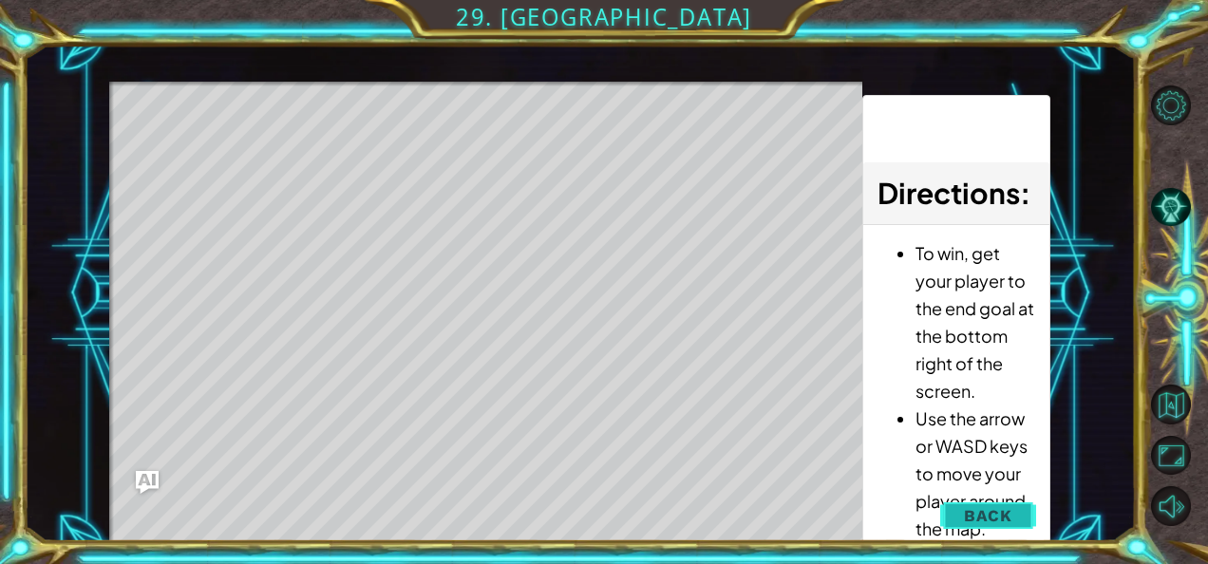
click at [982, 523] on span "Back" at bounding box center [988, 515] width 48 height 19
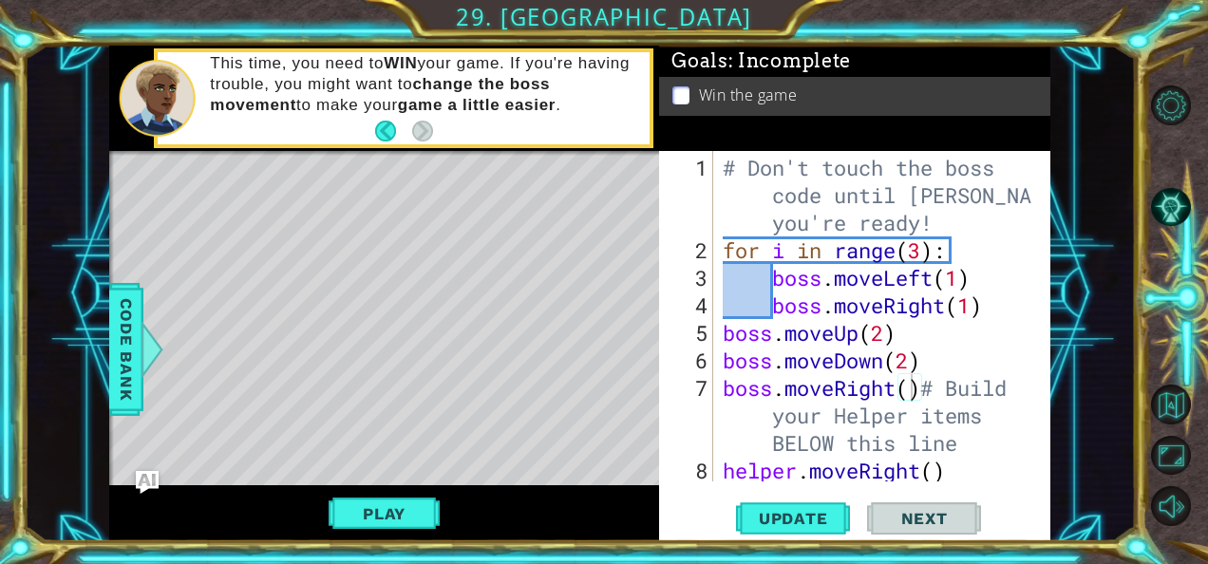
click at [909, 357] on div "# Don't touch the boss code until [PERSON_NAME] says you're ready! for i in ran…" at bounding box center [880, 388] width 323 height 468
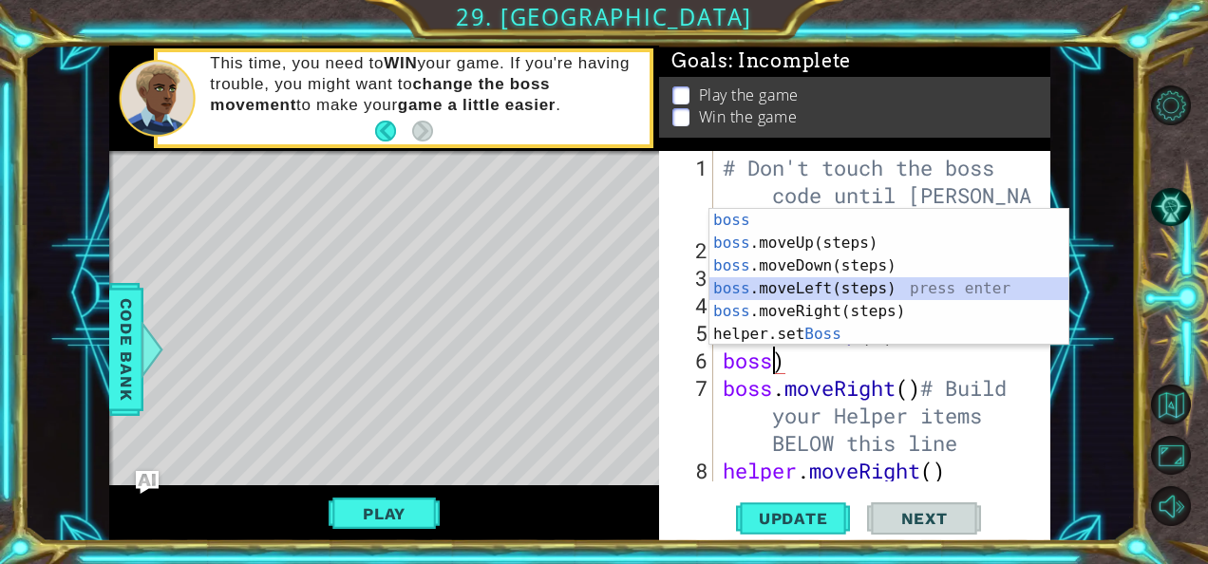
click at [823, 285] on div "boss press enter boss .moveUp(steps) press enter boss .moveDown(steps) press en…" at bounding box center [889, 300] width 360 height 182
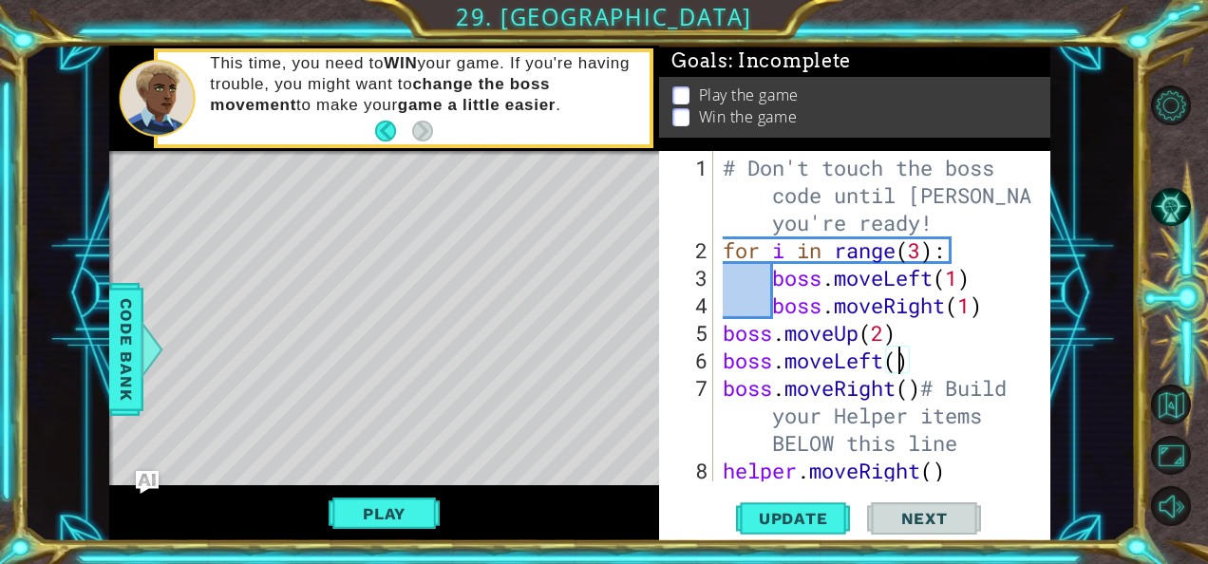
click at [921, 387] on div "# Don't touch the boss code until [PERSON_NAME] says you're ready! for i in ran…" at bounding box center [880, 388] width 323 height 468
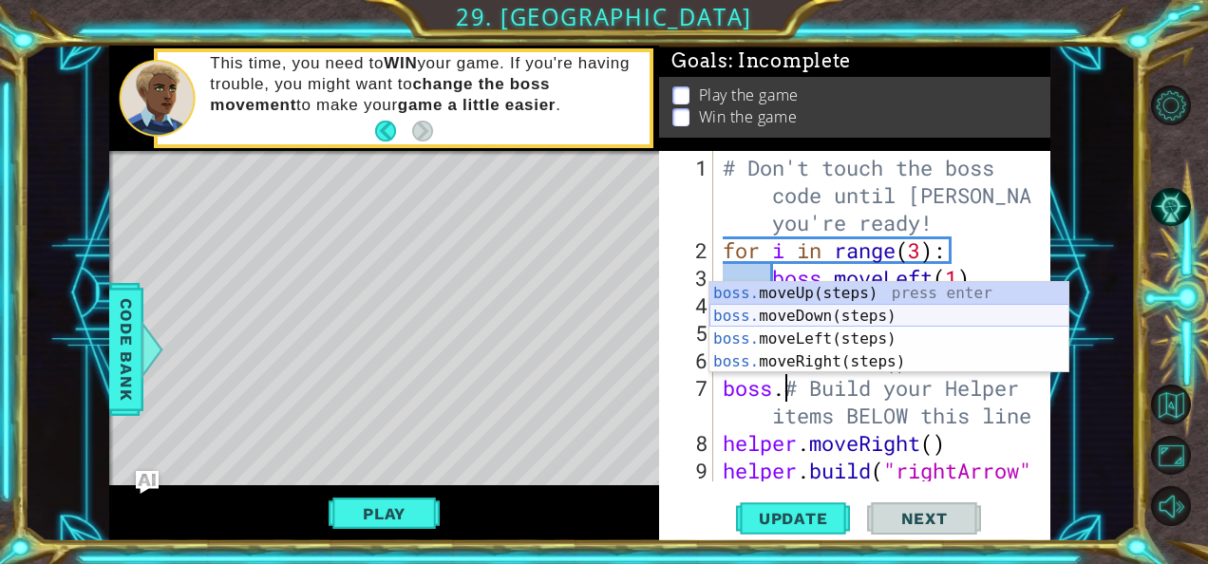
click at [802, 310] on div "boss. moveUp(steps) press enter boss. moveDown(steps) press enter boss. moveLef…" at bounding box center [889, 350] width 360 height 137
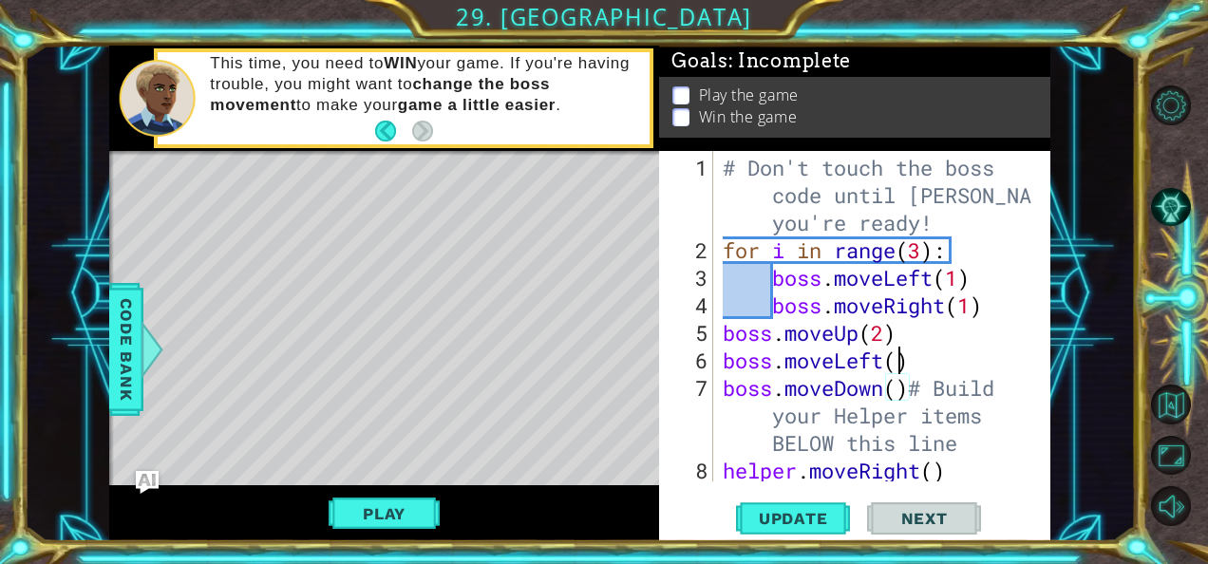
click at [894, 364] on div "# Don't touch the boss code until [PERSON_NAME] says you're ready! for i in ran…" at bounding box center [880, 388] width 323 height 468
type textarea "boss.moveLeft(2)"
click at [816, 516] on span "Update" at bounding box center [793, 518] width 107 height 19
click at [405, 511] on button "Play" at bounding box center [383, 514] width 111 height 36
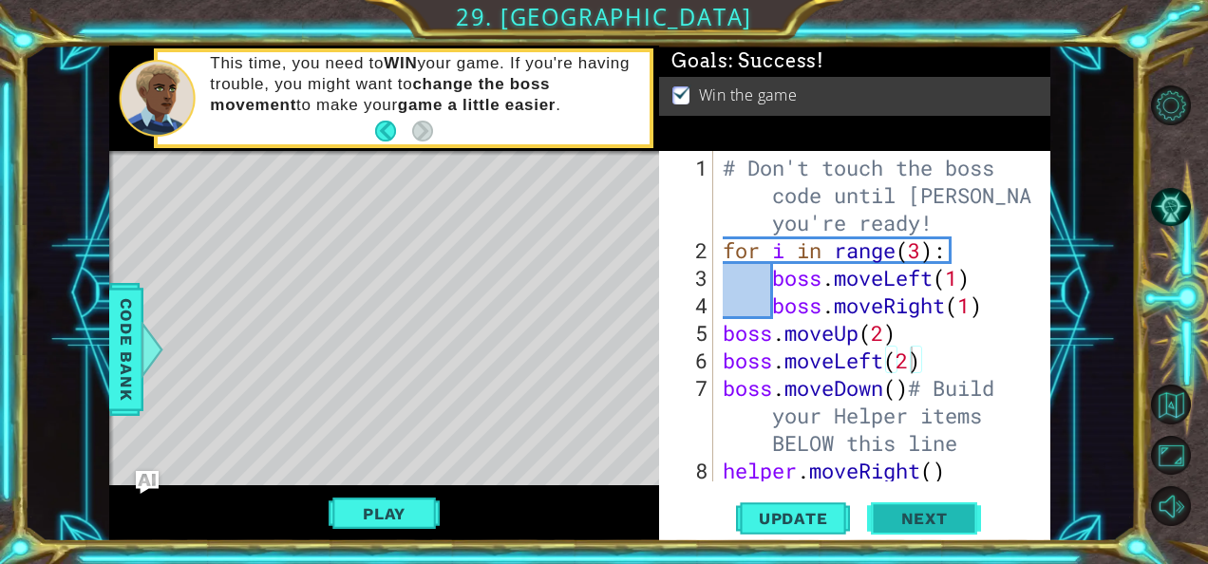
click at [904, 520] on span "Next" at bounding box center [924, 518] width 84 height 19
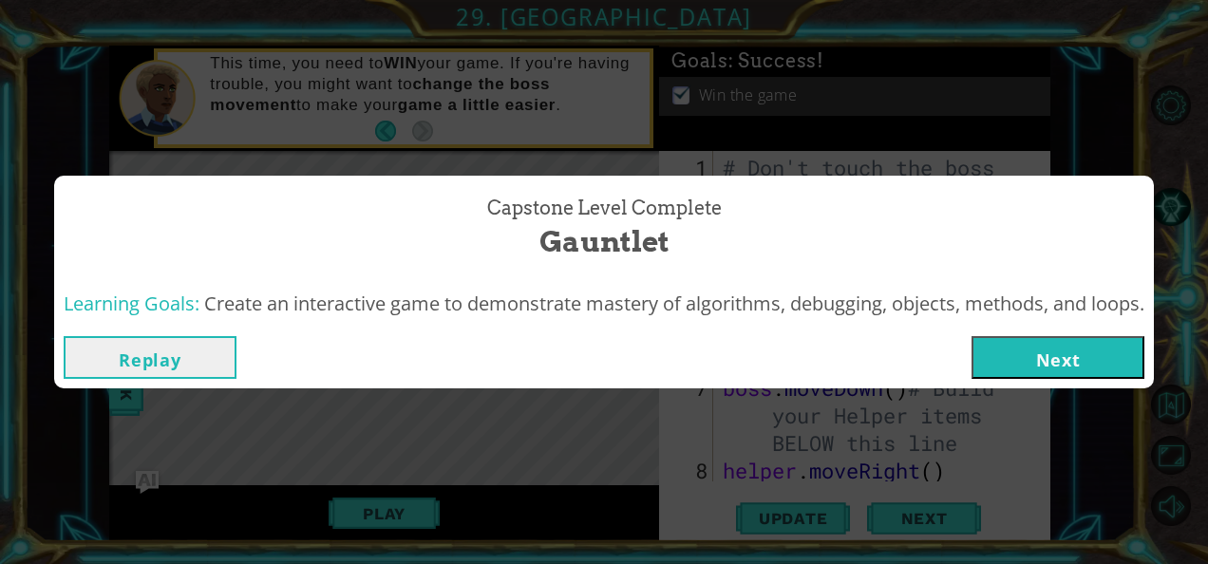
click at [1014, 363] on button "Next" at bounding box center [1057, 357] width 173 height 43
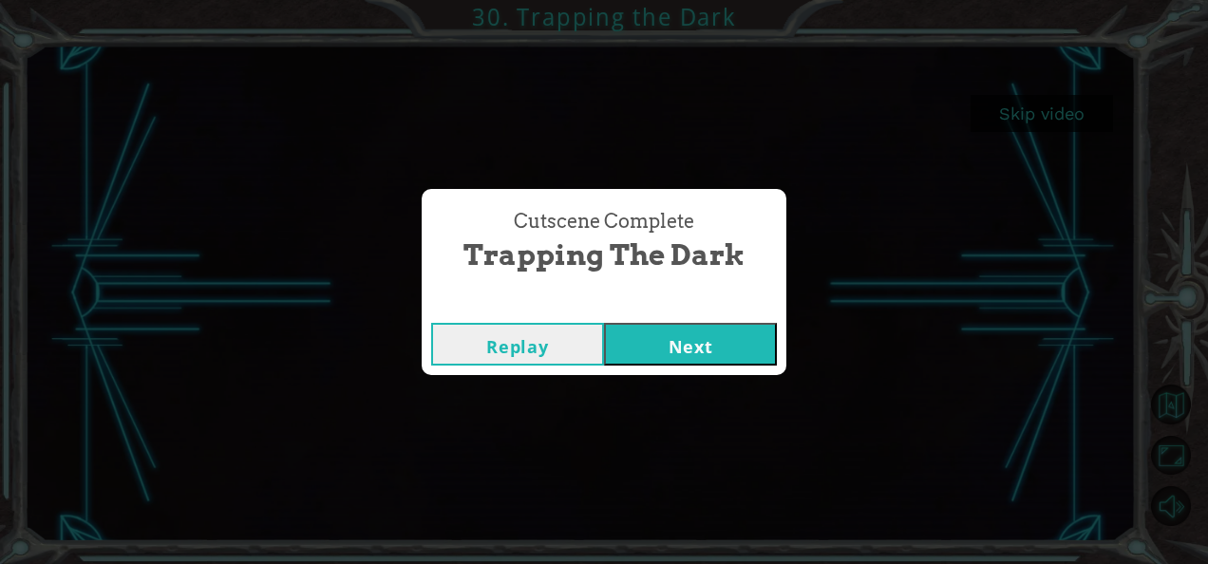
click at [716, 350] on button "Next" at bounding box center [690, 344] width 173 height 43
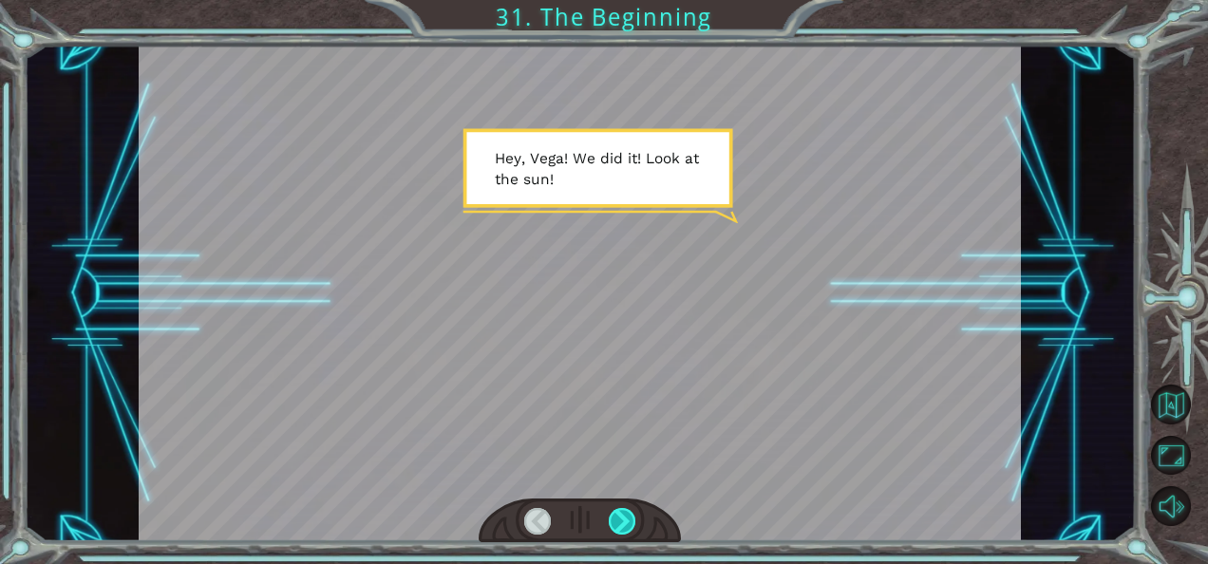
click at [613, 524] on div at bounding box center [622, 521] width 27 height 27
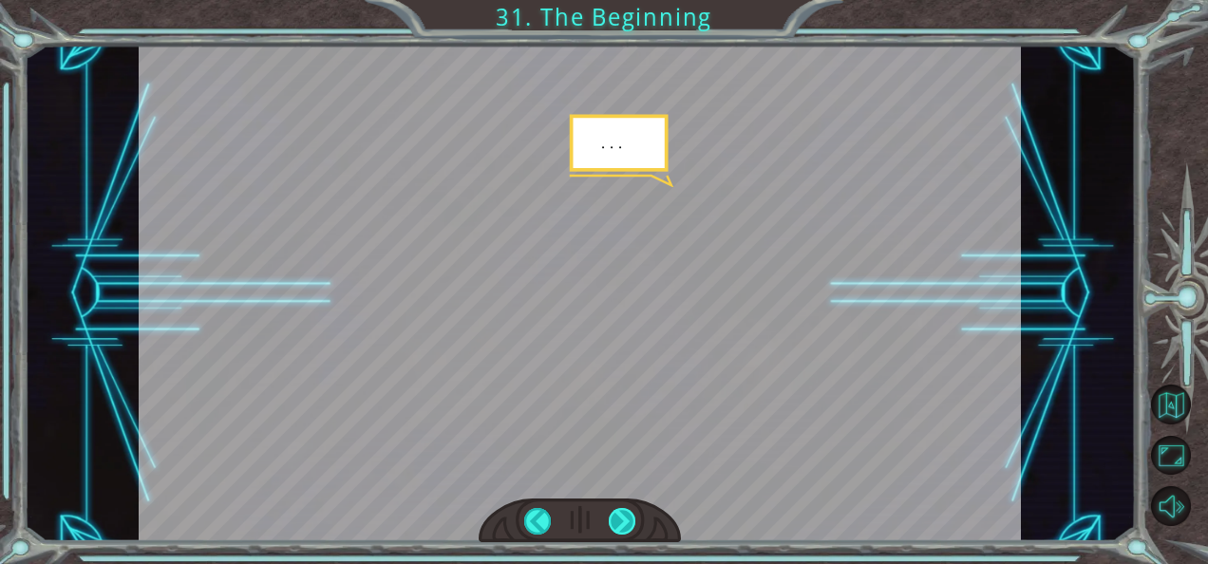
click at [612, 524] on div at bounding box center [622, 521] width 27 height 27
click at [611, 524] on div at bounding box center [622, 521] width 27 height 27
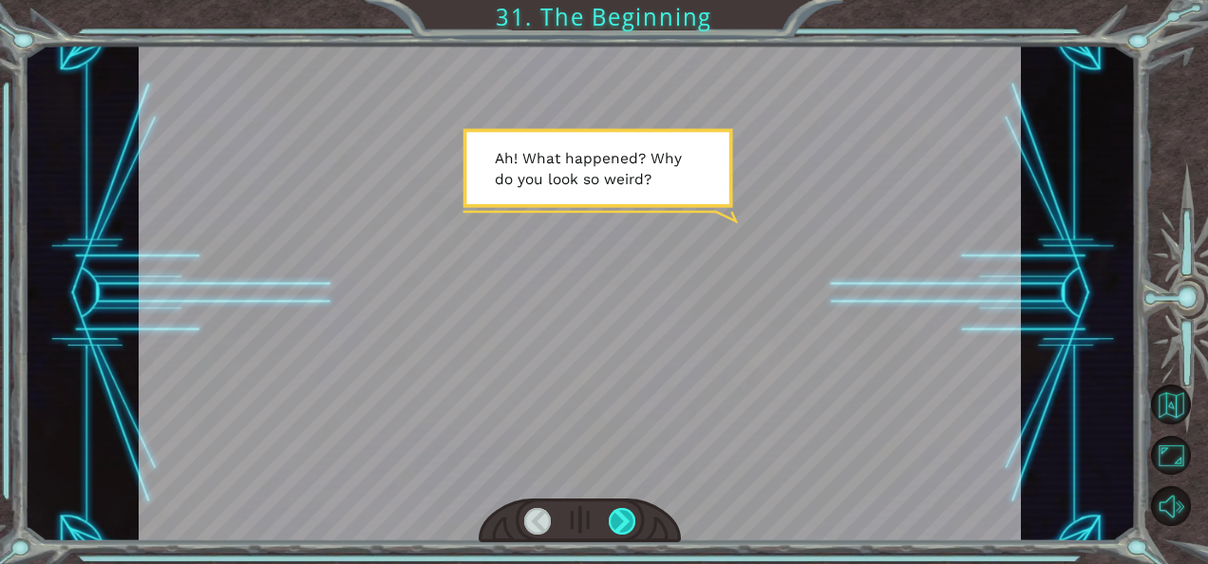
click at [611, 524] on div at bounding box center [622, 521] width 27 height 27
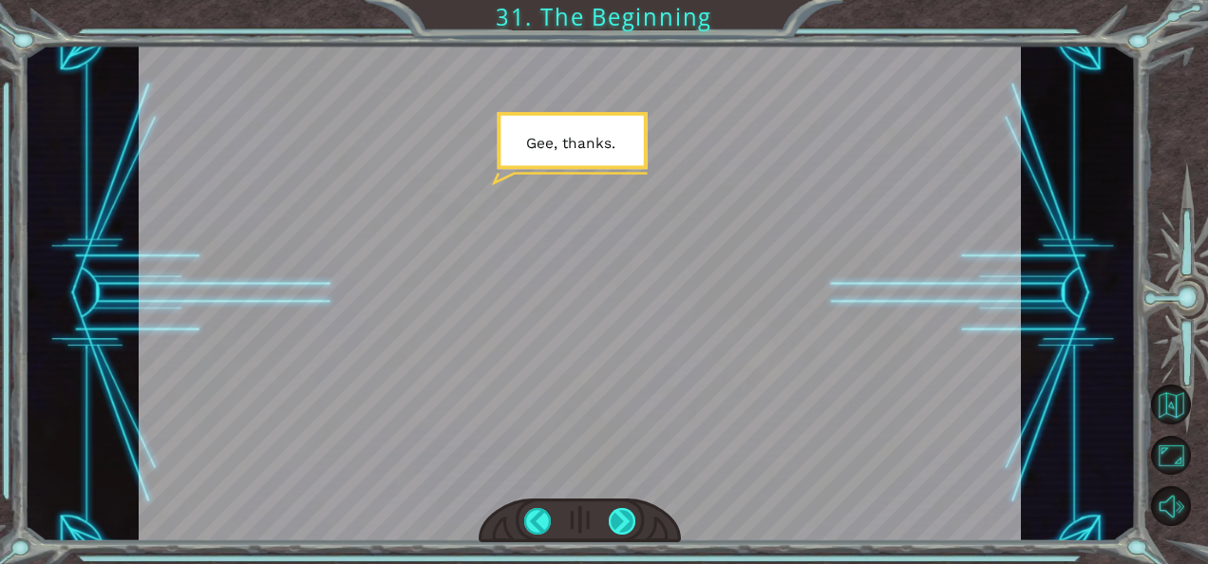
click at [611, 520] on div at bounding box center [622, 521] width 27 height 27
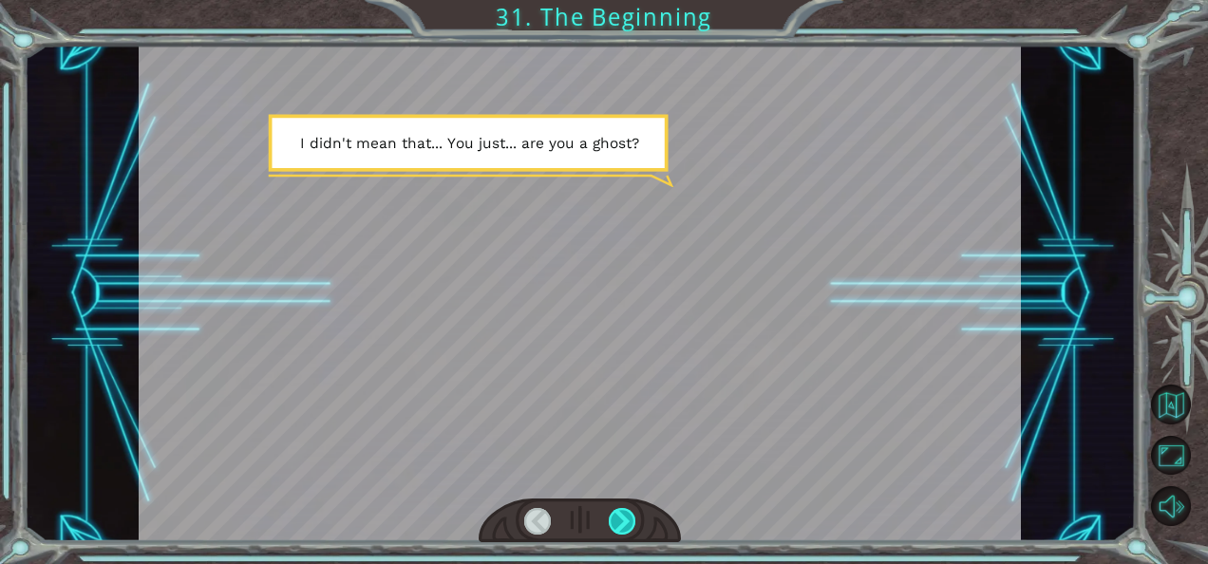
click at [611, 520] on div at bounding box center [622, 521] width 27 height 27
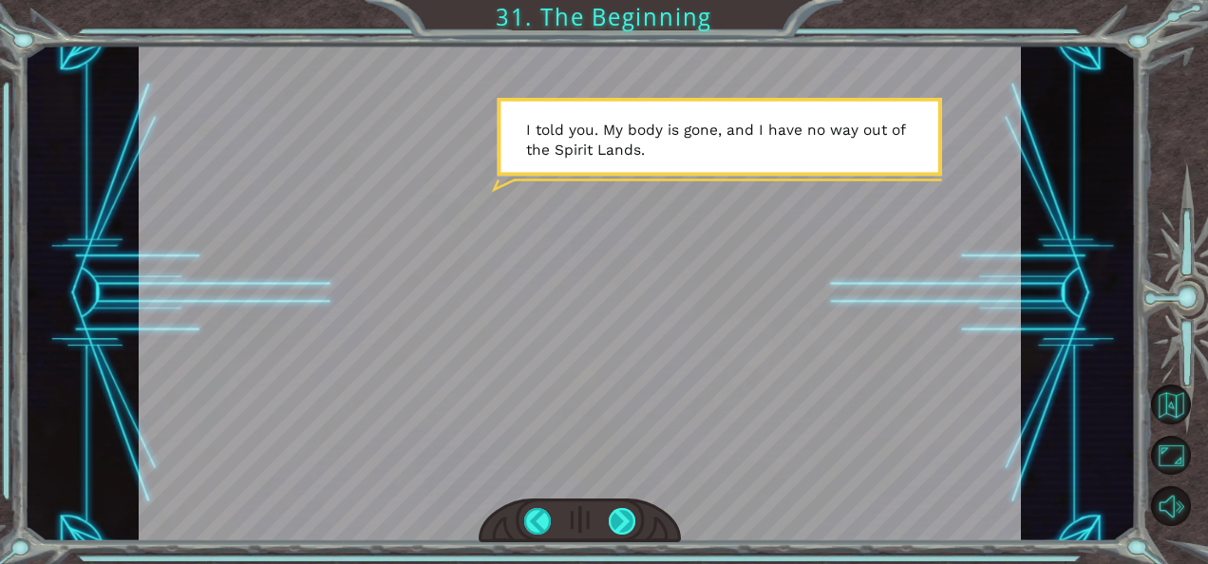
click at [611, 508] on div at bounding box center [622, 521] width 27 height 27
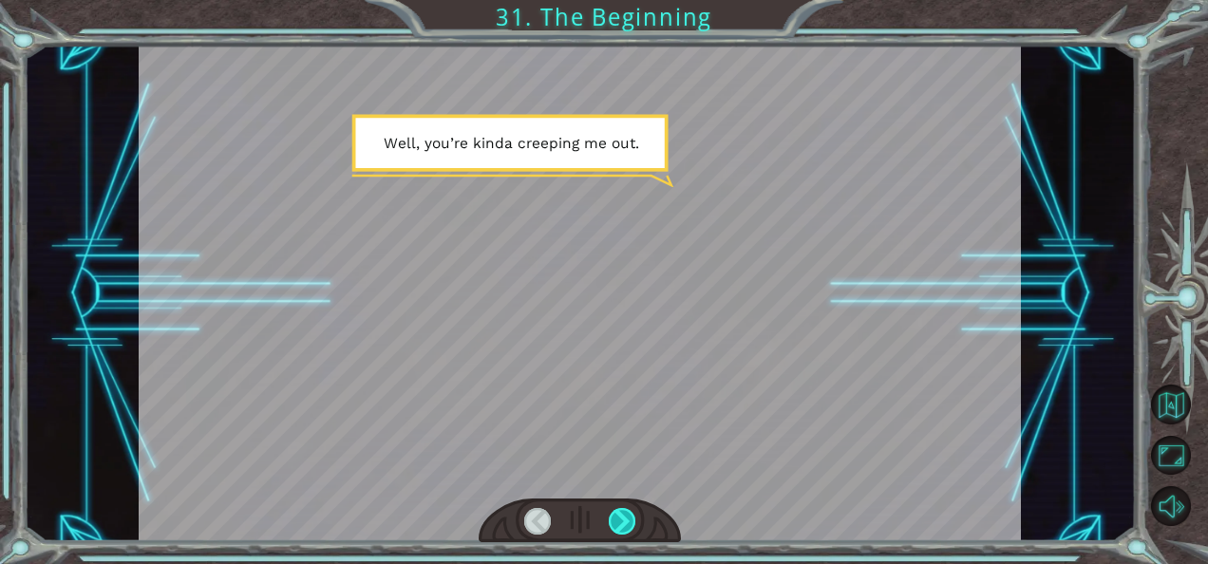
click at [613, 509] on div at bounding box center [622, 521] width 27 height 27
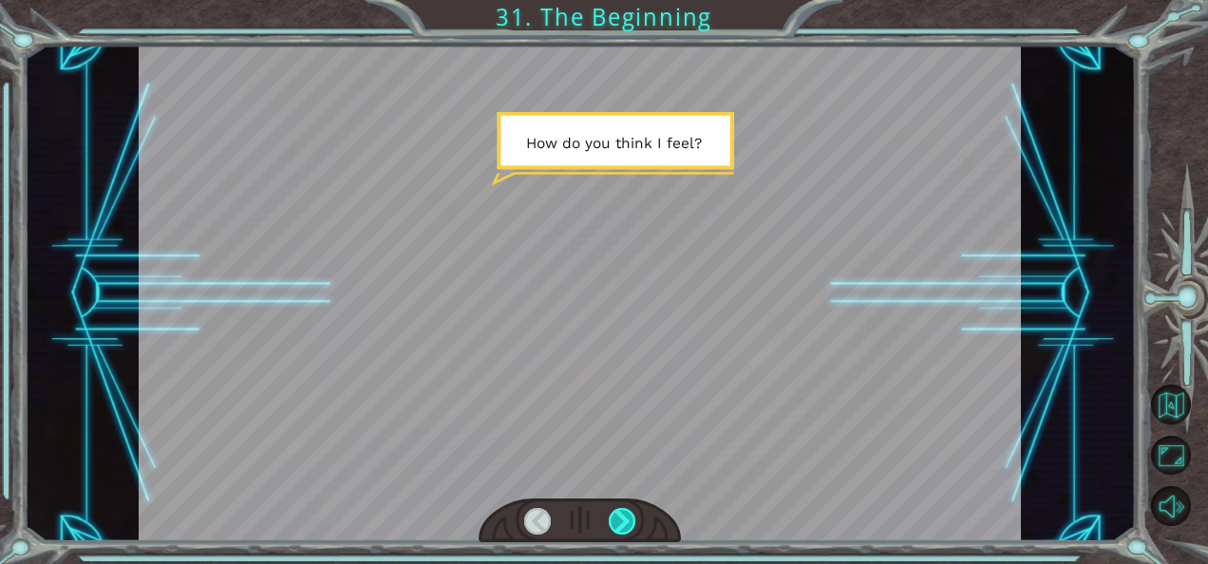
click at [613, 509] on div at bounding box center [622, 521] width 27 height 27
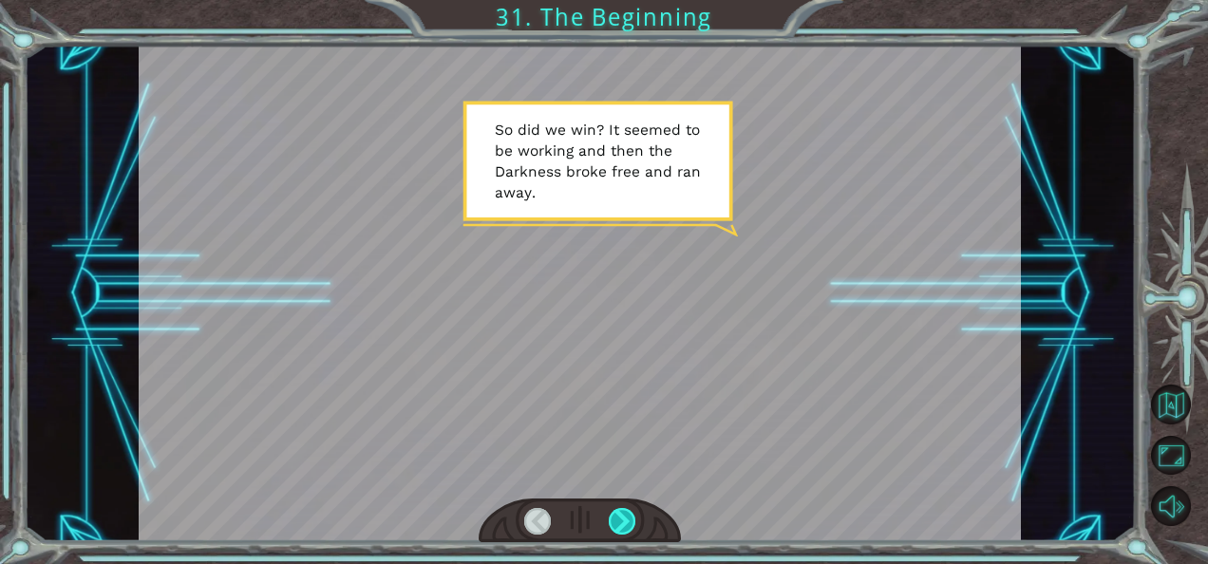
click at [616, 510] on div at bounding box center [622, 521] width 27 height 27
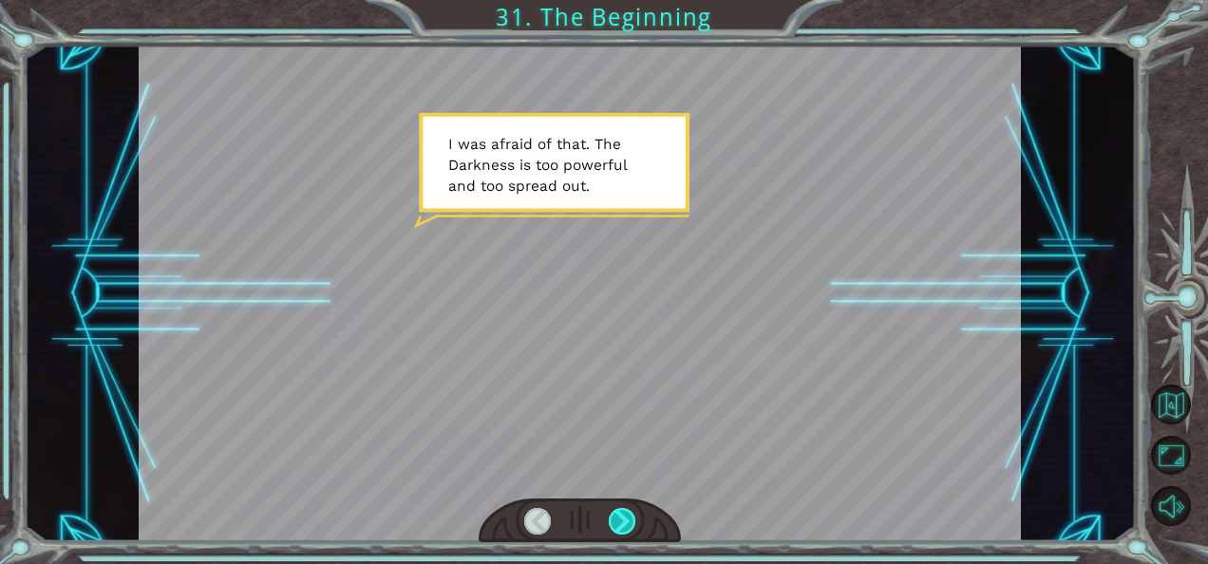
click at [621, 517] on div at bounding box center [622, 521] width 27 height 27
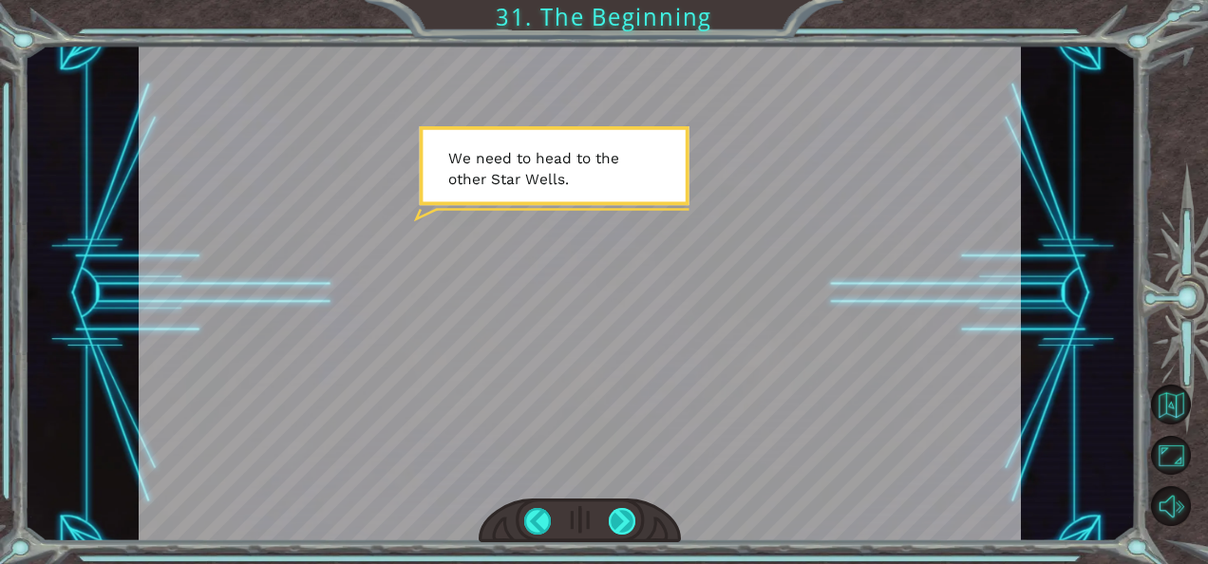
click at [624, 520] on div at bounding box center [622, 521] width 27 height 27
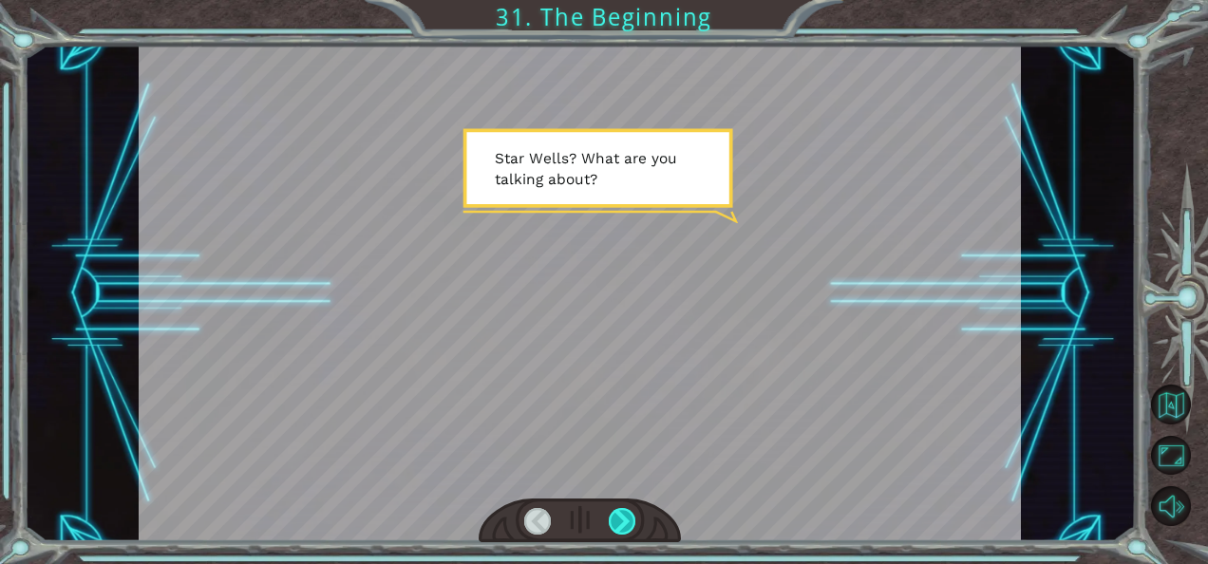
click at [624, 520] on div at bounding box center [622, 521] width 27 height 27
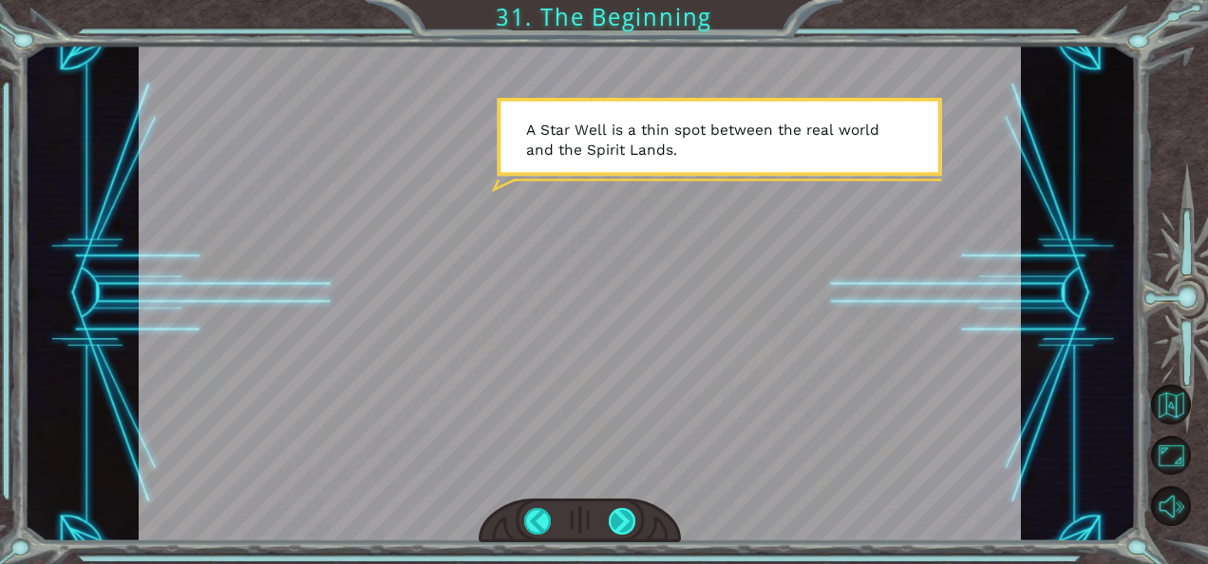
click at [624, 520] on div at bounding box center [622, 521] width 27 height 27
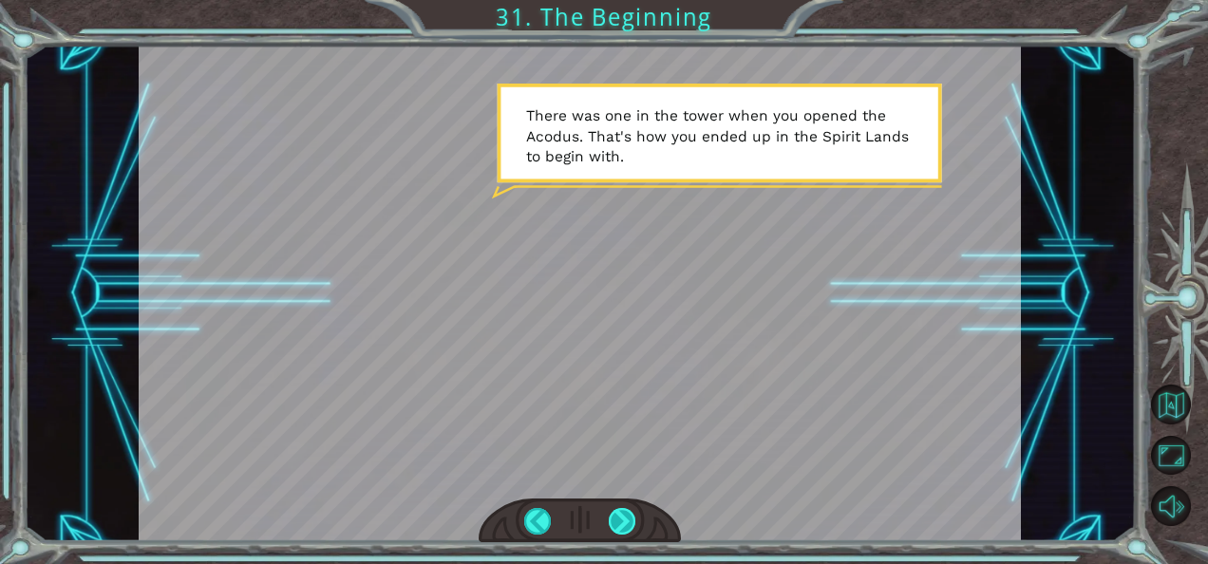
click at [625, 527] on div at bounding box center [622, 521] width 27 height 27
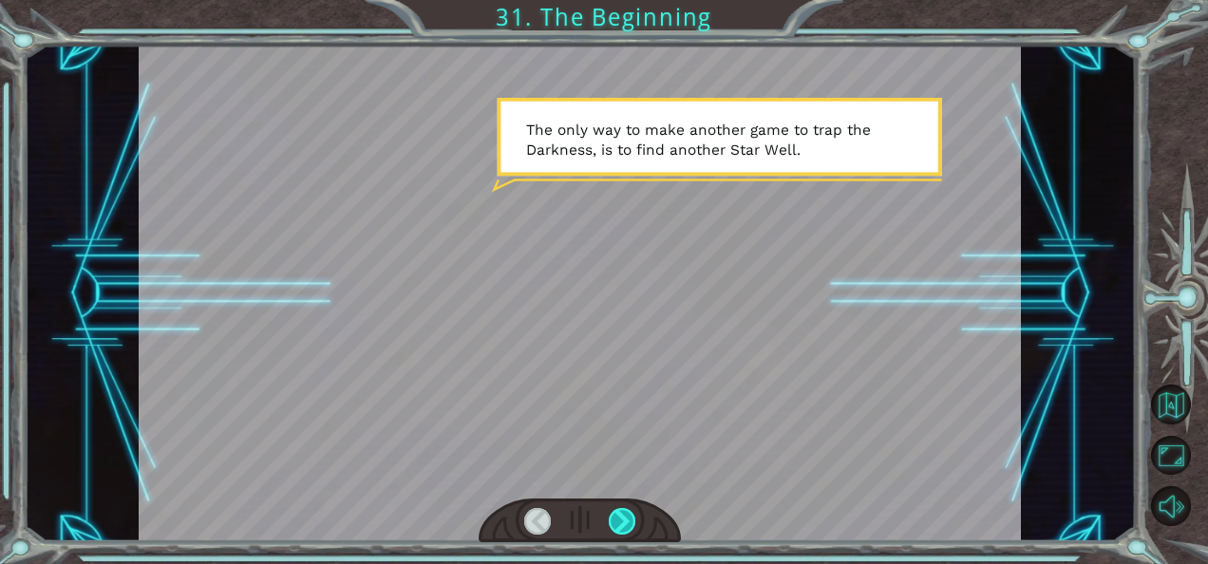
click at [625, 526] on div at bounding box center [622, 521] width 27 height 27
click at [623, 527] on div at bounding box center [622, 521] width 27 height 27
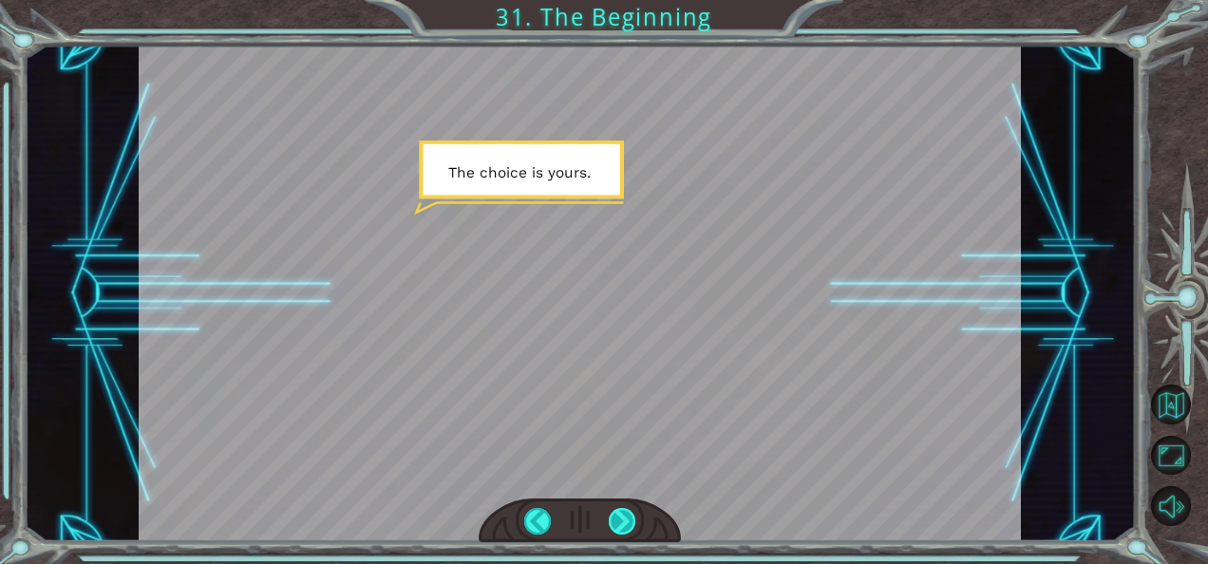
click at [623, 527] on div at bounding box center [622, 521] width 27 height 27
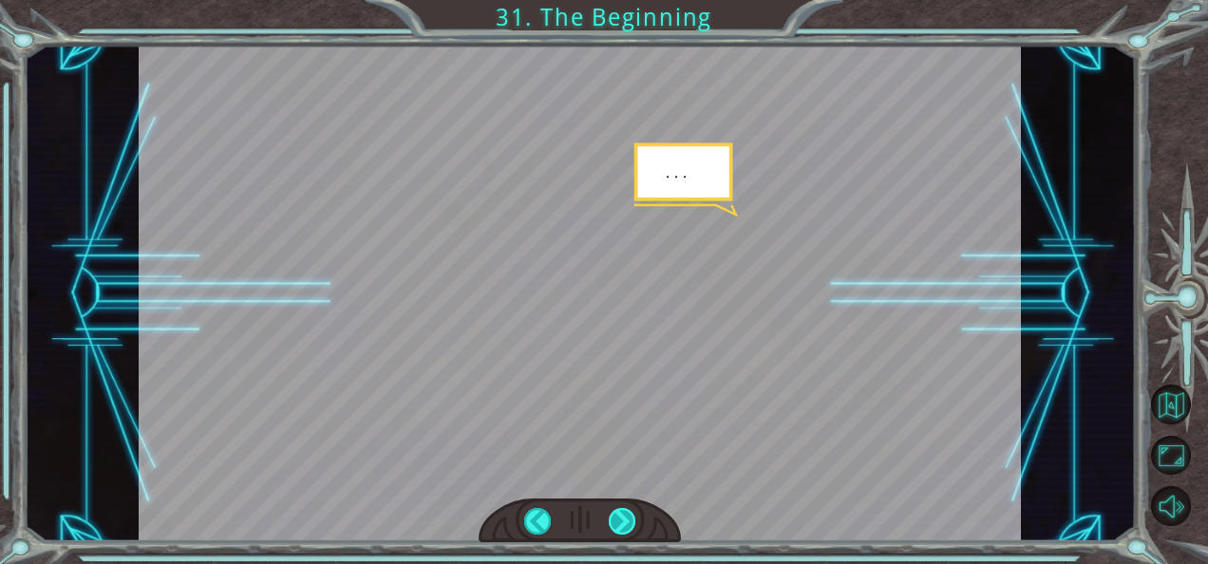
click at [623, 527] on div at bounding box center [622, 521] width 27 height 27
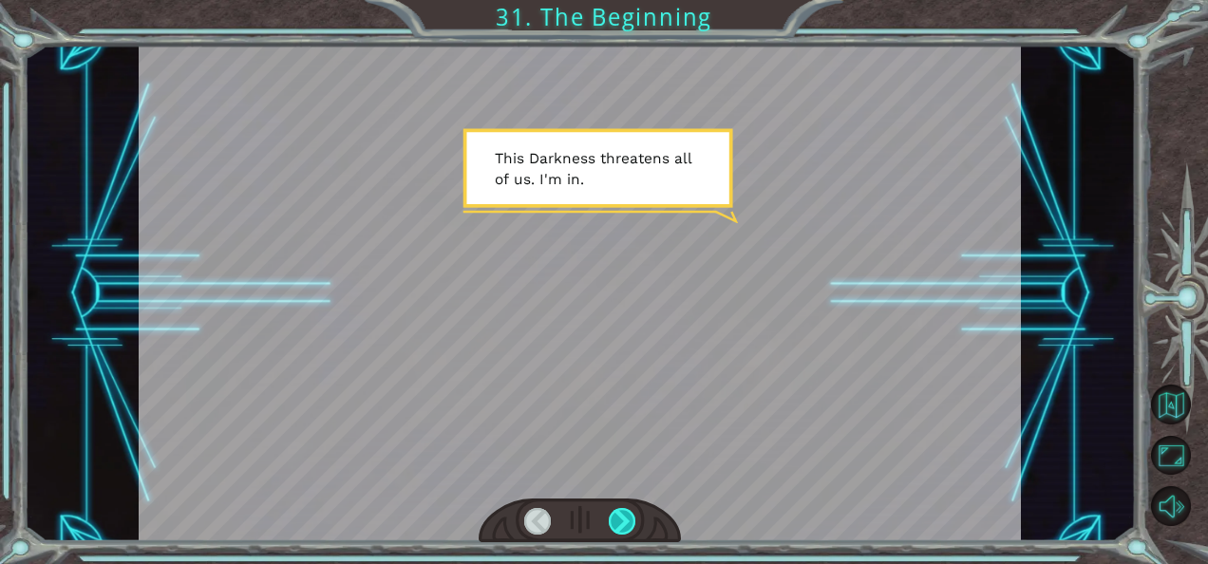
click at [623, 527] on div at bounding box center [622, 521] width 27 height 27
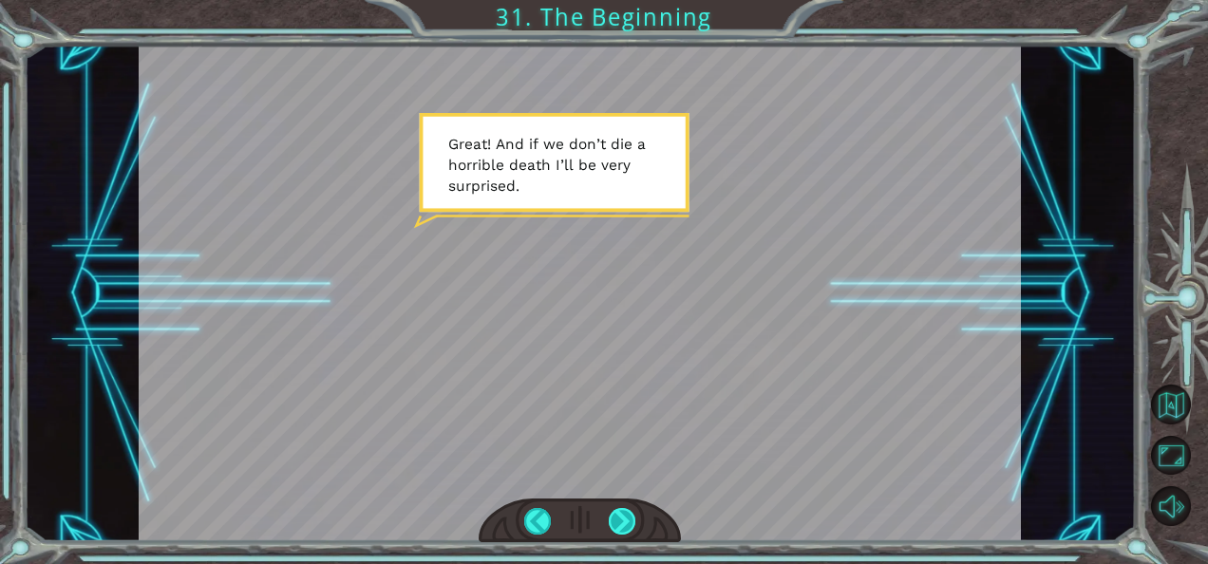
click at [626, 528] on div at bounding box center [622, 521] width 27 height 27
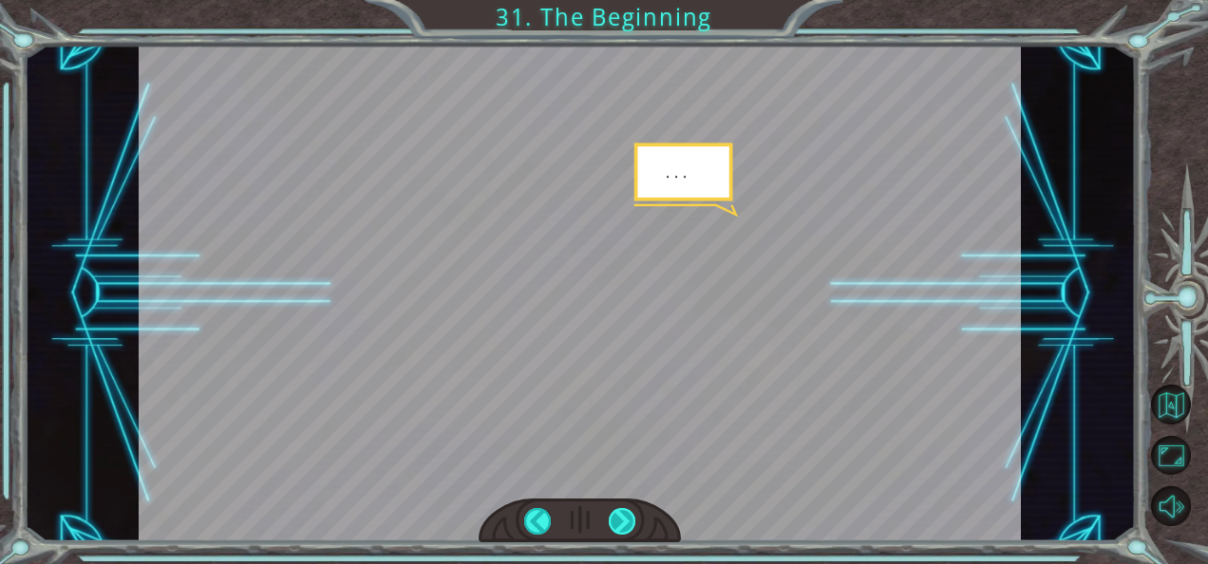
click at [628, 529] on div at bounding box center [622, 521] width 27 height 27
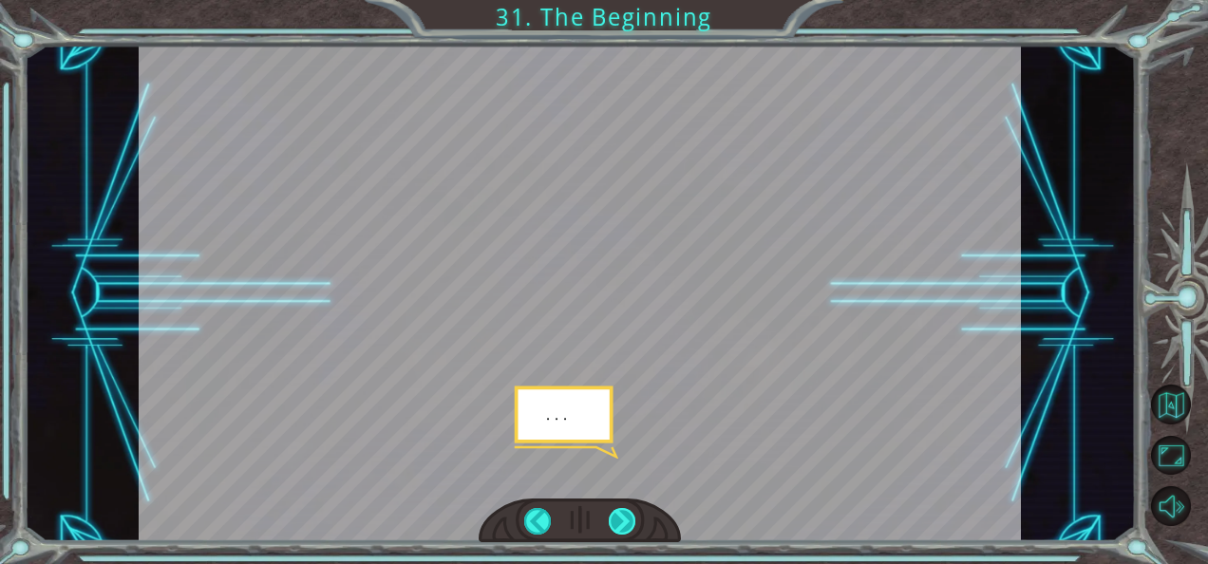
click at [629, 529] on div at bounding box center [622, 521] width 27 height 27
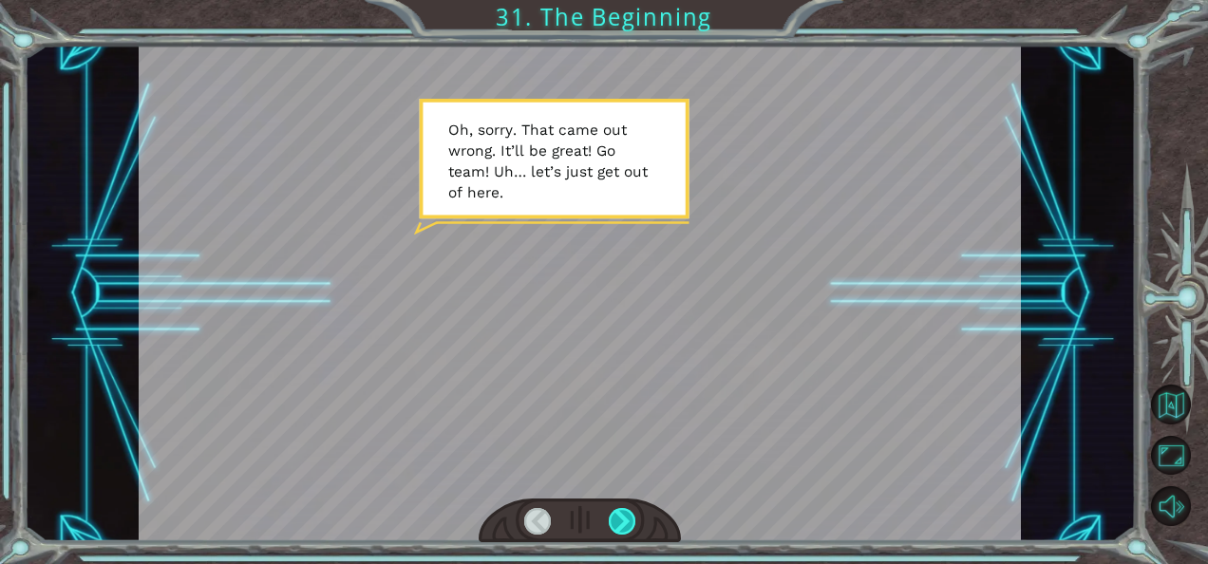
click at [629, 526] on div at bounding box center [622, 521] width 27 height 27
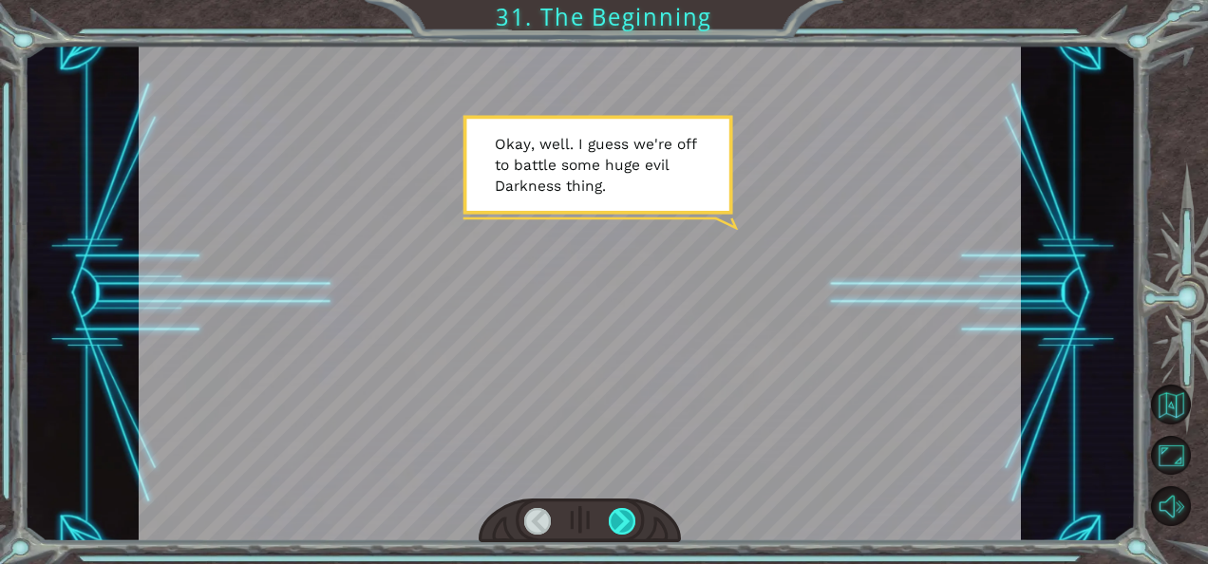
click at [633, 528] on div at bounding box center [622, 521] width 27 height 27
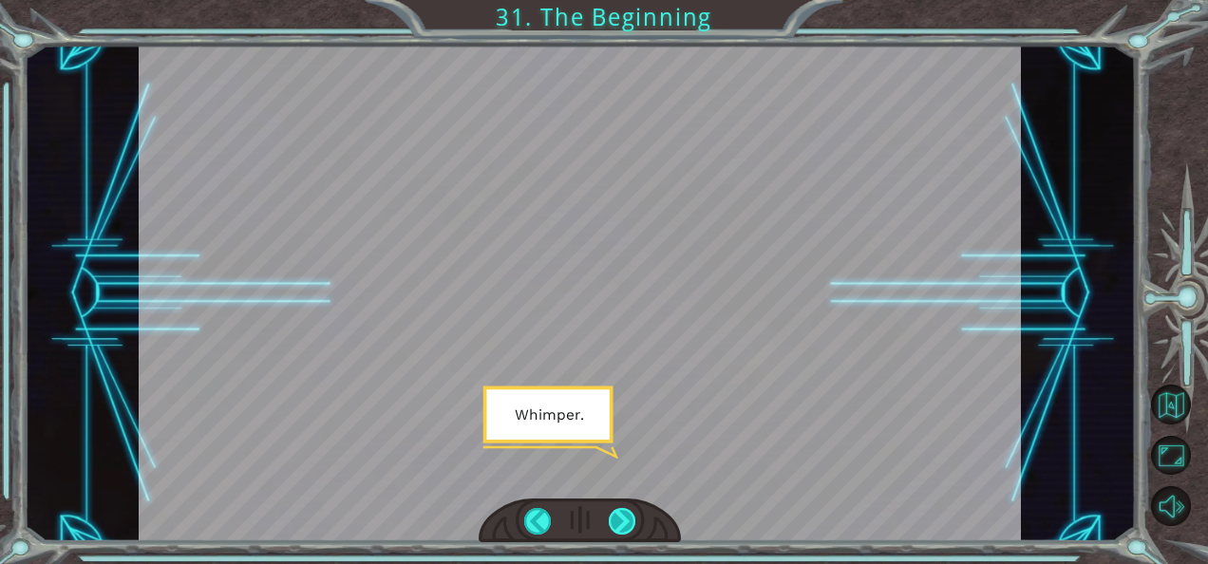
click at [629, 522] on div at bounding box center [622, 521] width 27 height 27
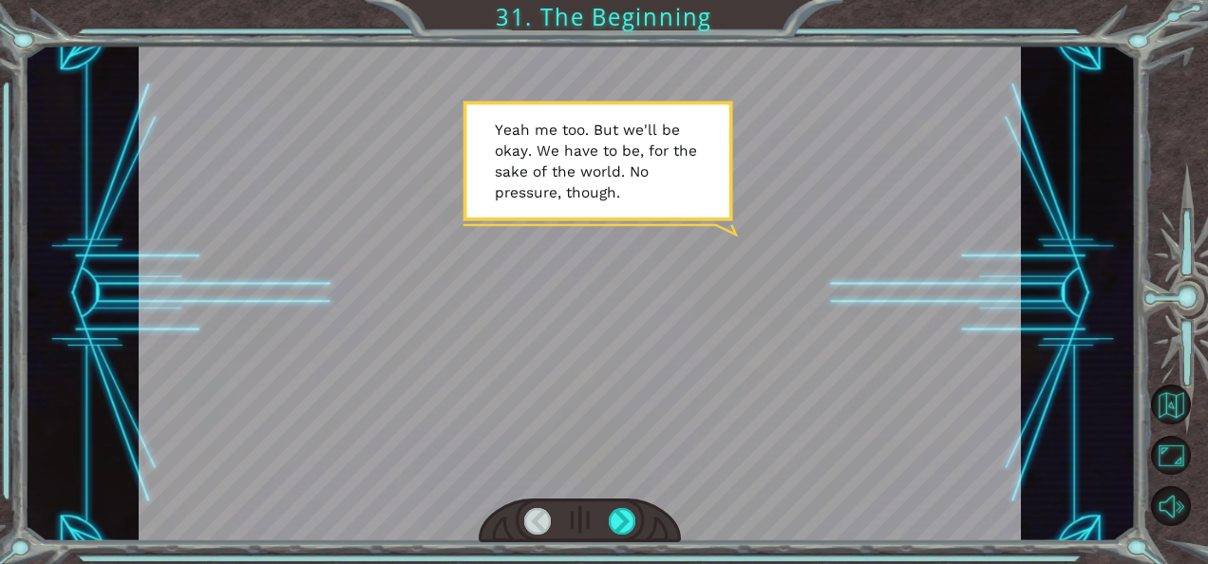
click at [635, 526] on div at bounding box center [580, 520] width 203 height 45
click at [633, 524] on div at bounding box center [622, 521] width 27 height 27
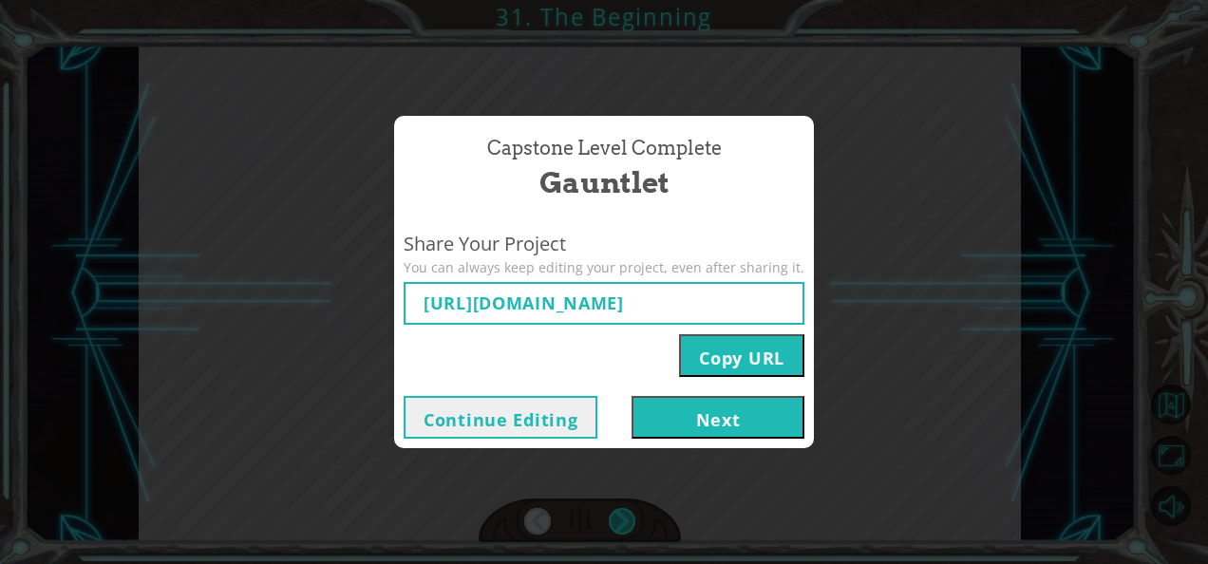
type input "[URL][DOMAIN_NAME]"
click at [682, 303] on input "[URL][DOMAIN_NAME]" at bounding box center [604, 303] width 401 height 43
click at [638, 310] on input "[URL][DOMAIN_NAME]" at bounding box center [604, 303] width 401 height 43
click at [570, 410] on button "Continue Editing" at bounding box center [501, 417] width 194 height 43
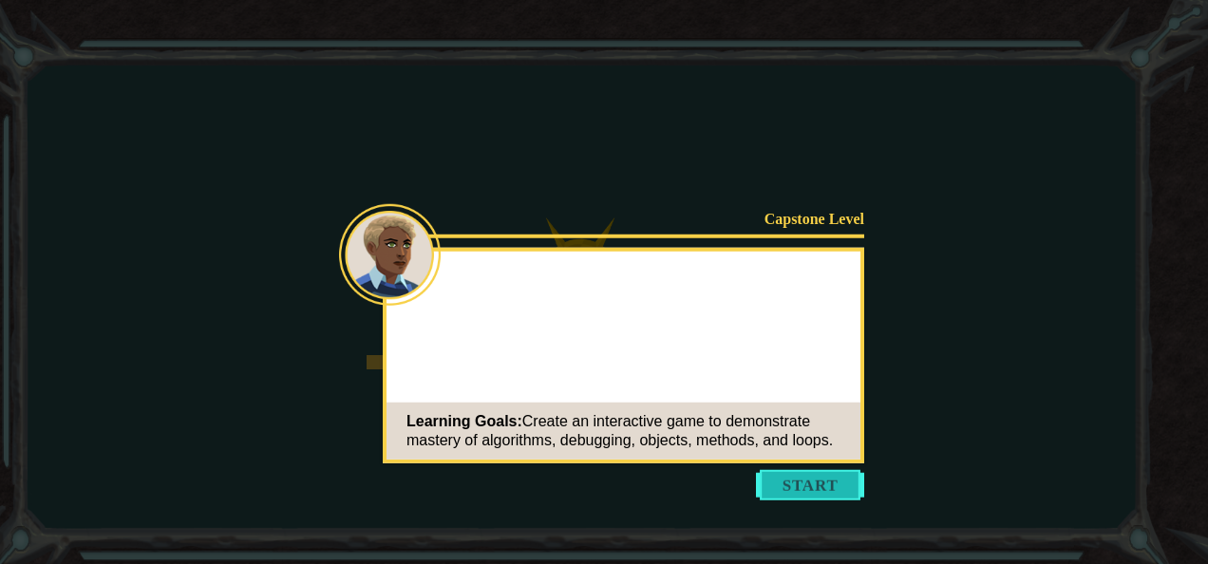
click at [823, 479] on button "Start" at bounding box center [810, 485] width 108 height 30
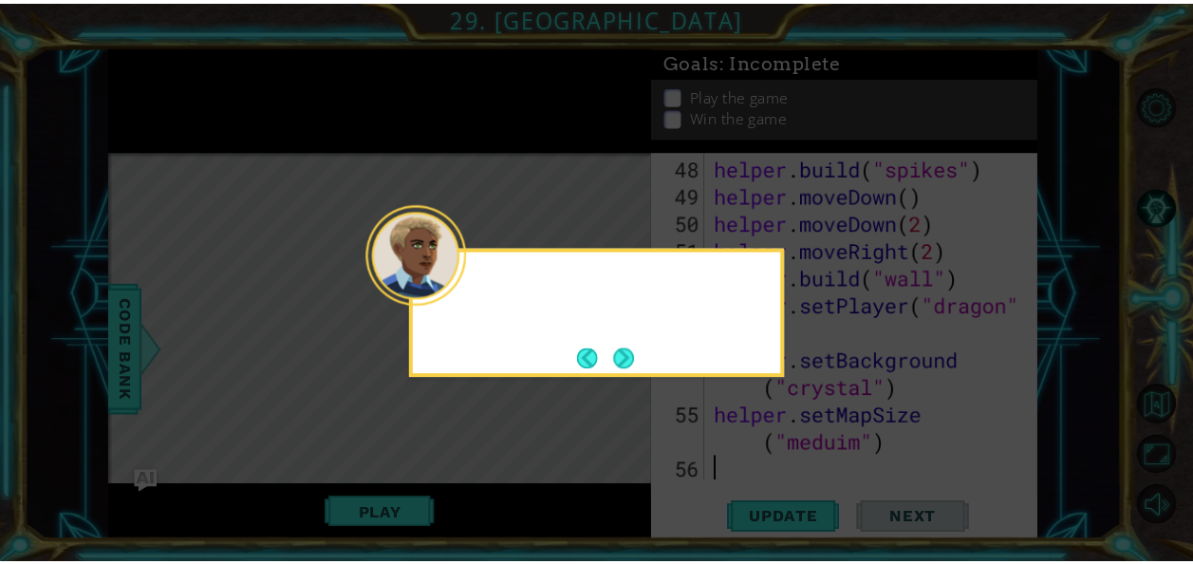
scroll to position [1542, 0]
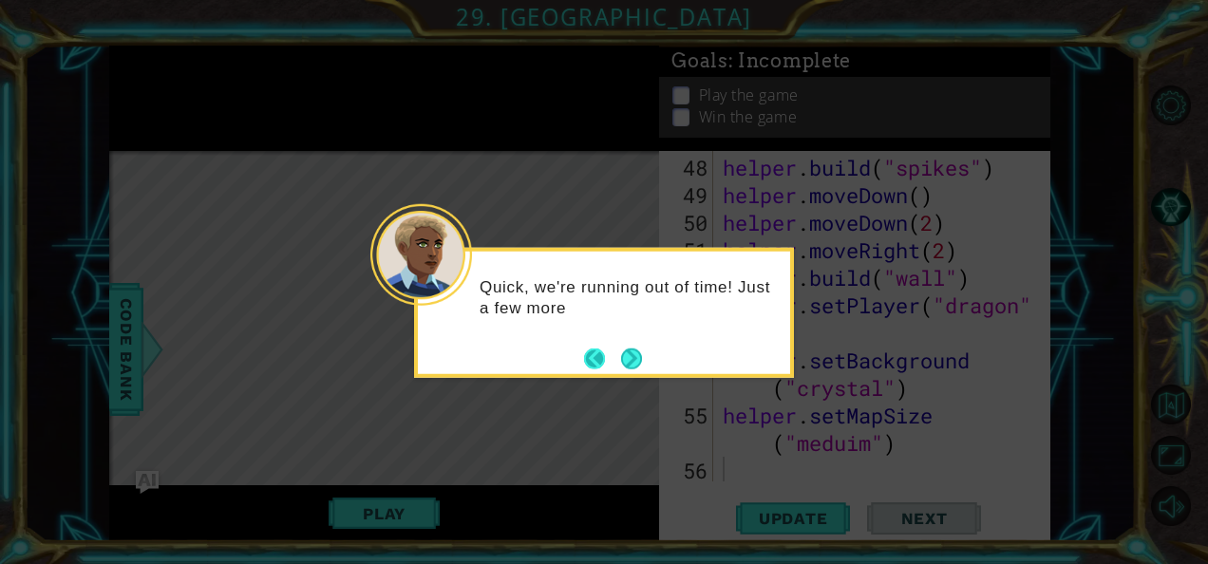
click at [618, 357] on button "Back" at bounding box center [602, 357] width 37 height 21
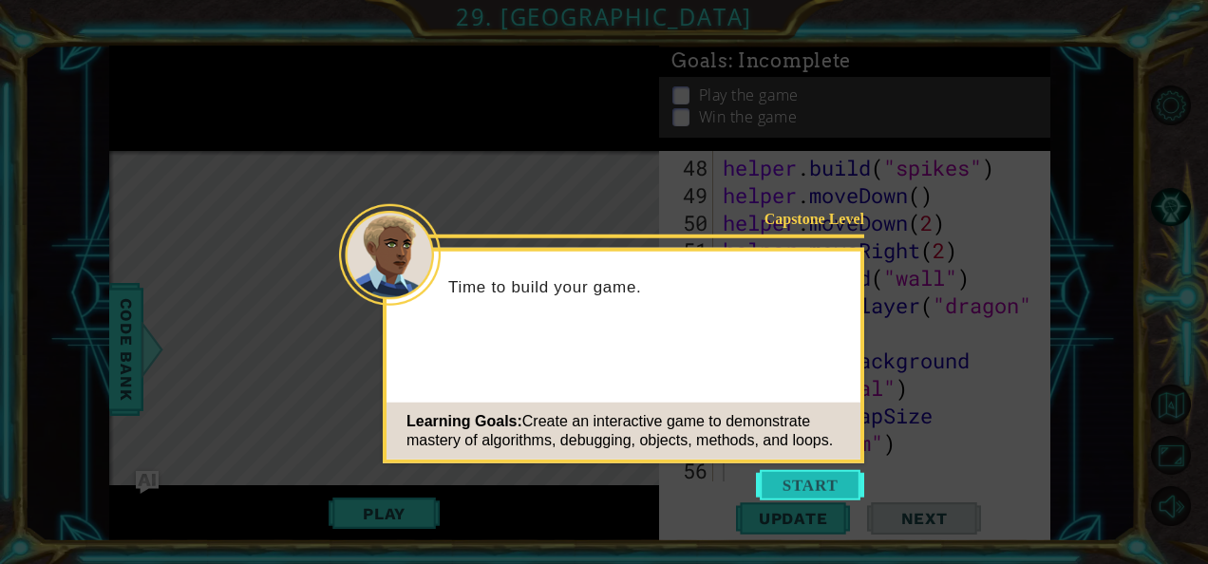
click at [811, 484] on button "Start" at bounding box center [810, 485] width 108 height 30
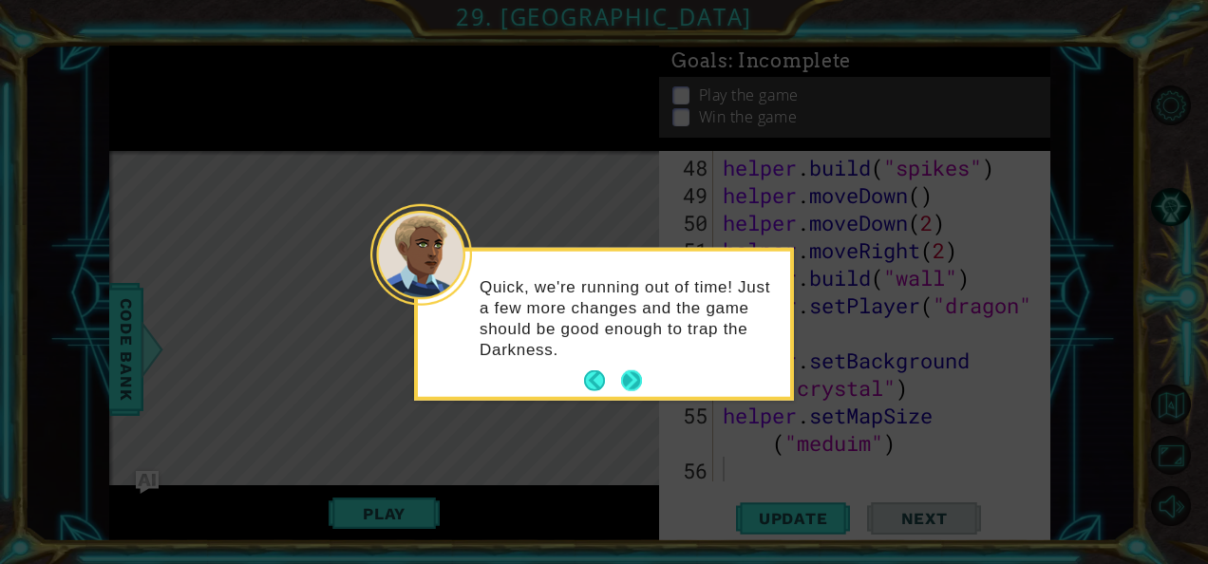
click at [629, 380] on button "Next" at bounding box center [631, 380] width 21 height 21
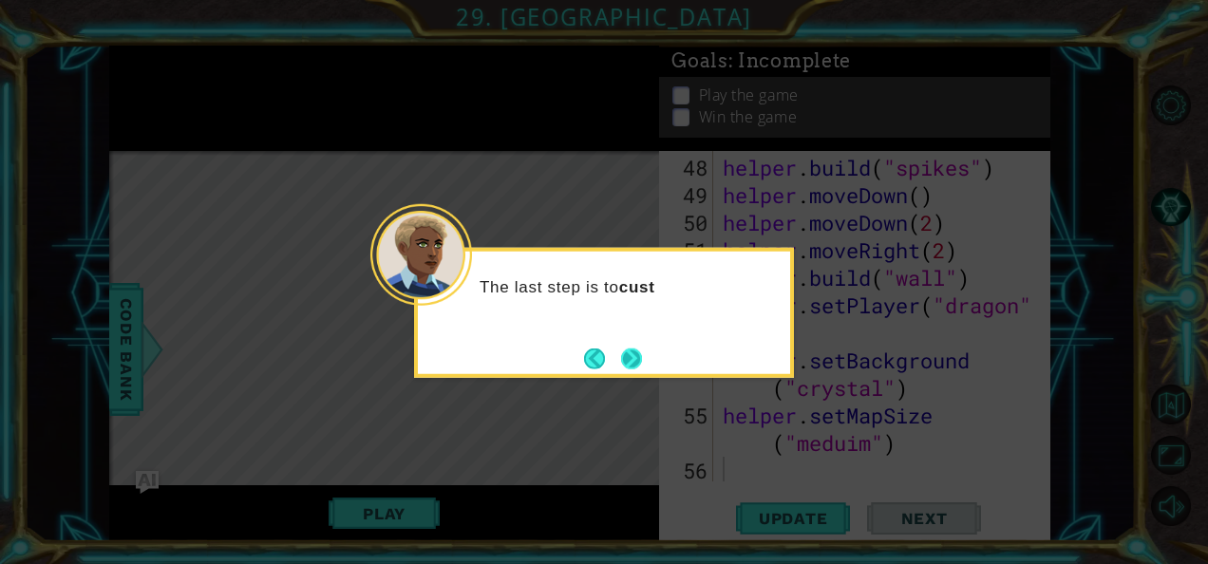
click at [629, 364] on button "Next" at bounding box center [631, 357] width 21 height 21
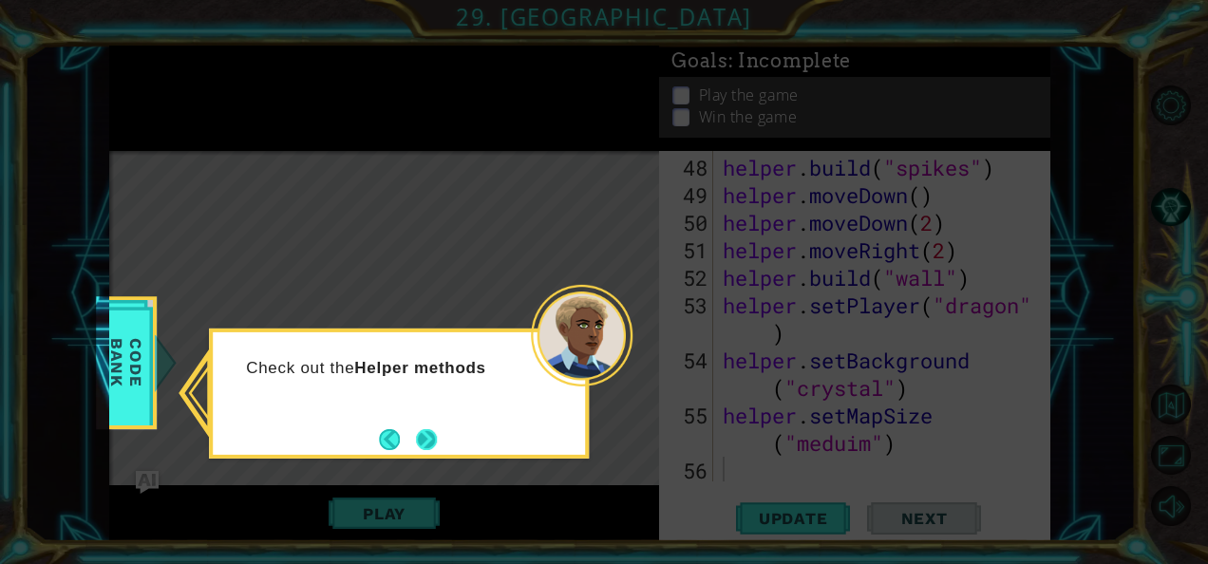
click at [427, 437] on button "Next" at bounding box center [426, 439] width 21 height 21
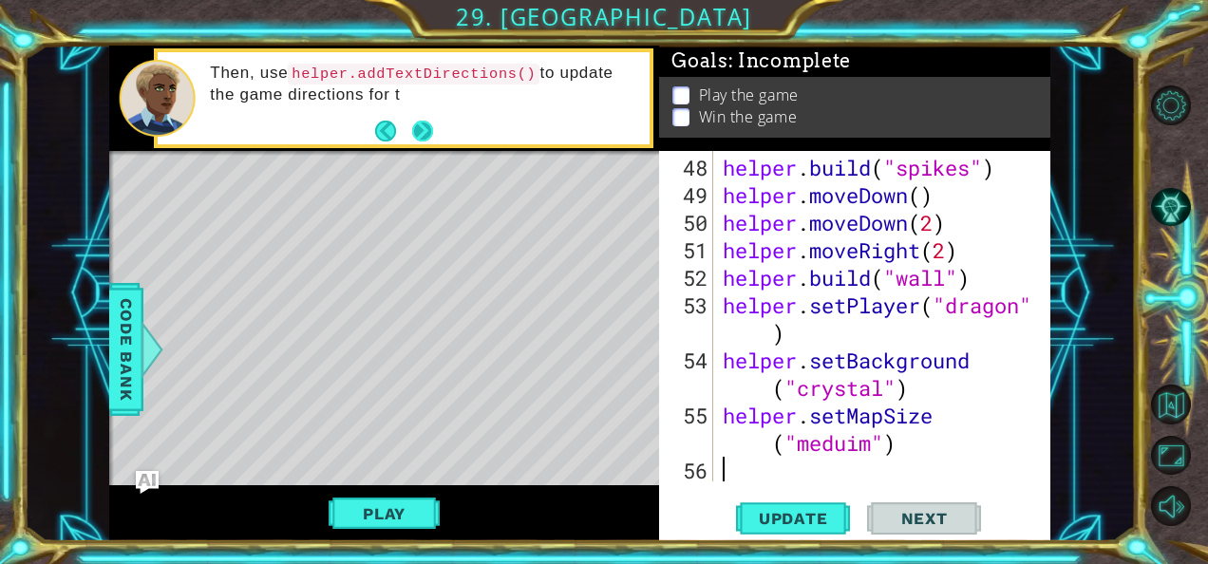
click at [426, 137] on button "Next" at bounding box center [422, 131] width 21 height 21
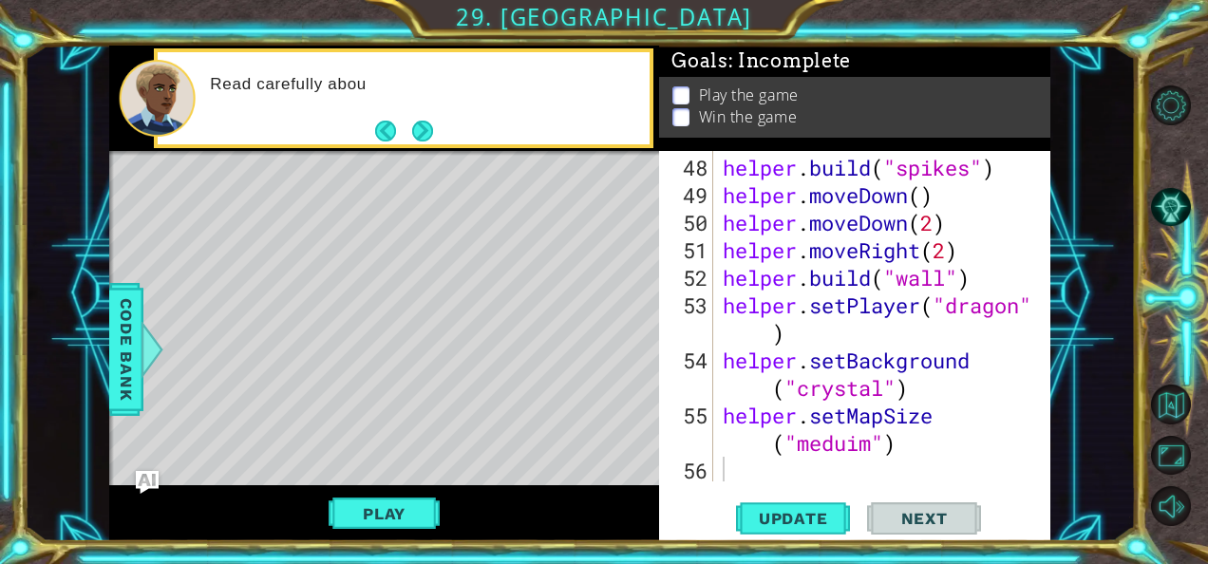
click at [426, 137] on button "Next" at bounding box center [422, 131] width 21 height 21
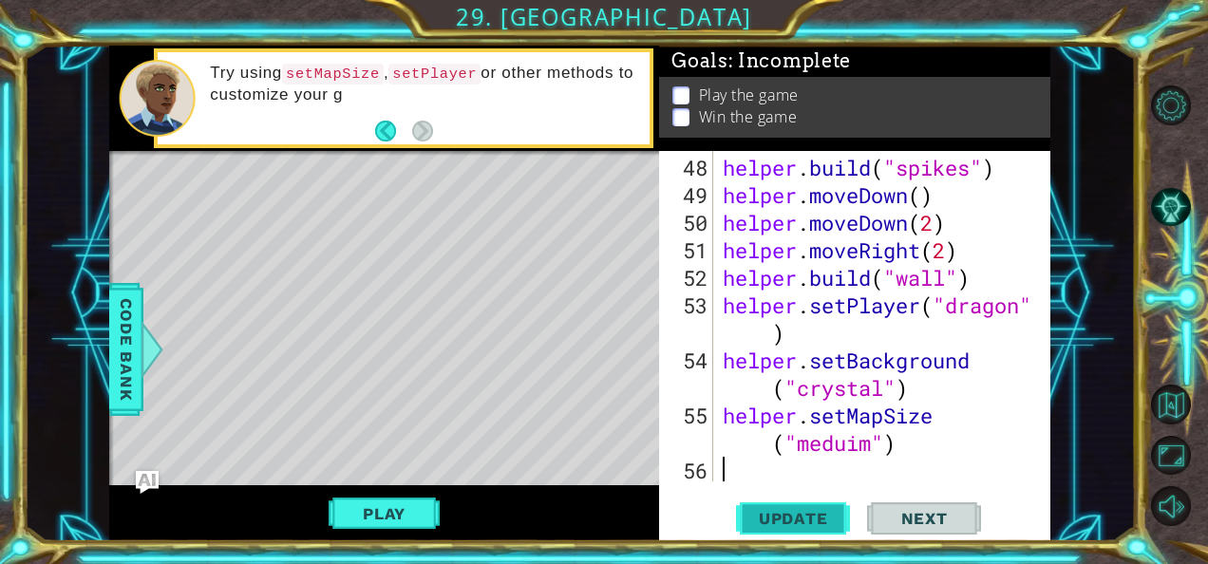
click at [784, 510] on span "Update" at bounding box center [793, 518] width 107 height 19
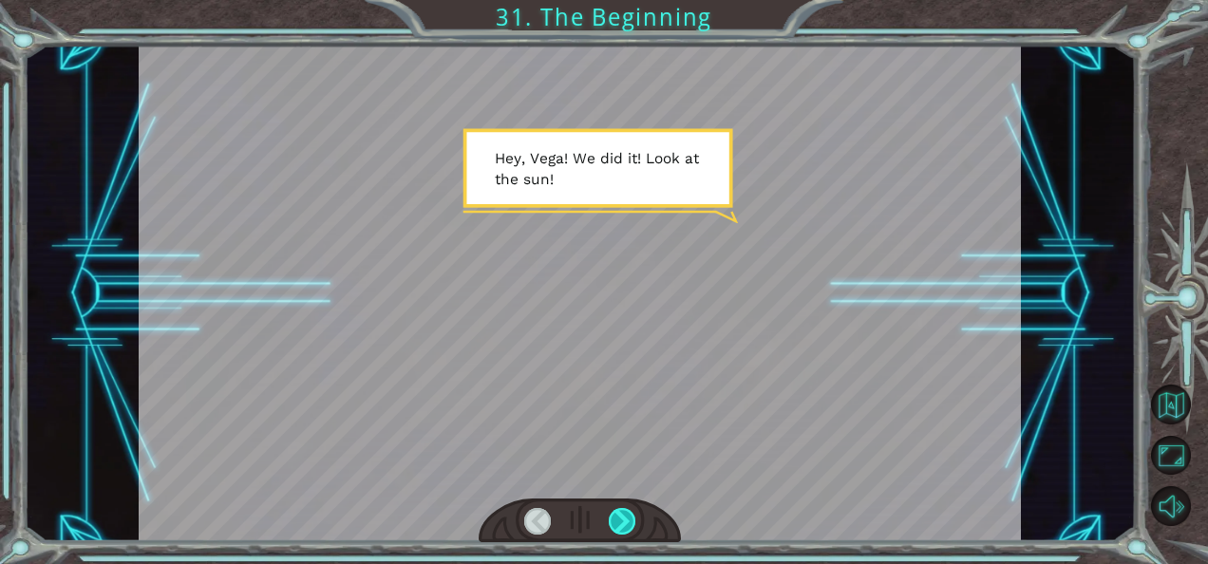
click at [614, 521] on div at bounding box center [622, 521] width 27 height 27
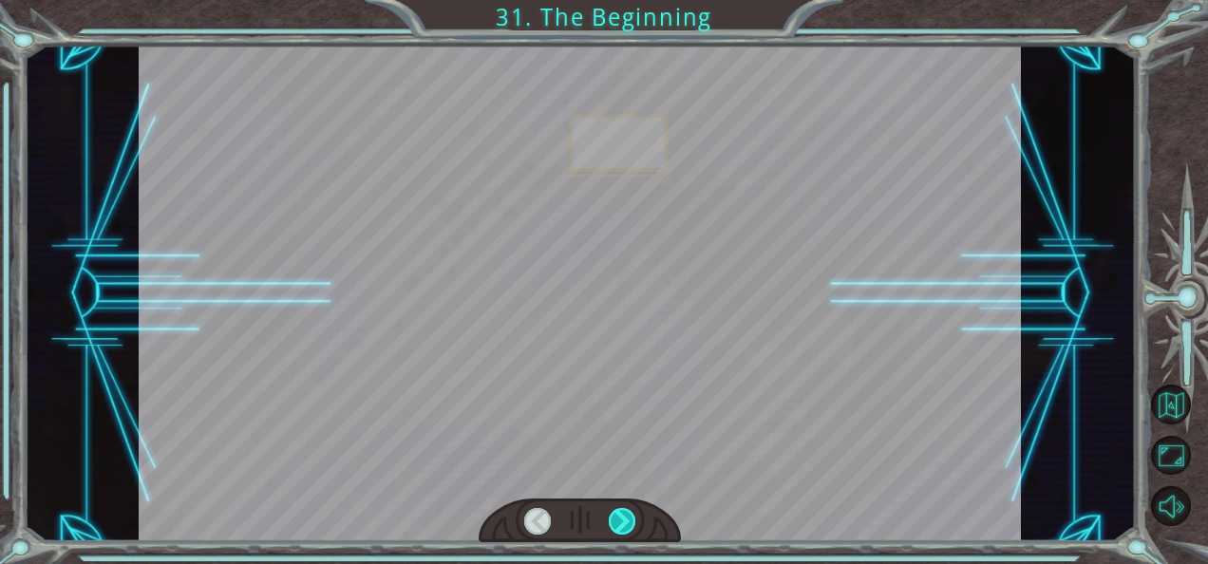
click at [614, 521] on div at bounding box center [622, 521] width 27 height 27
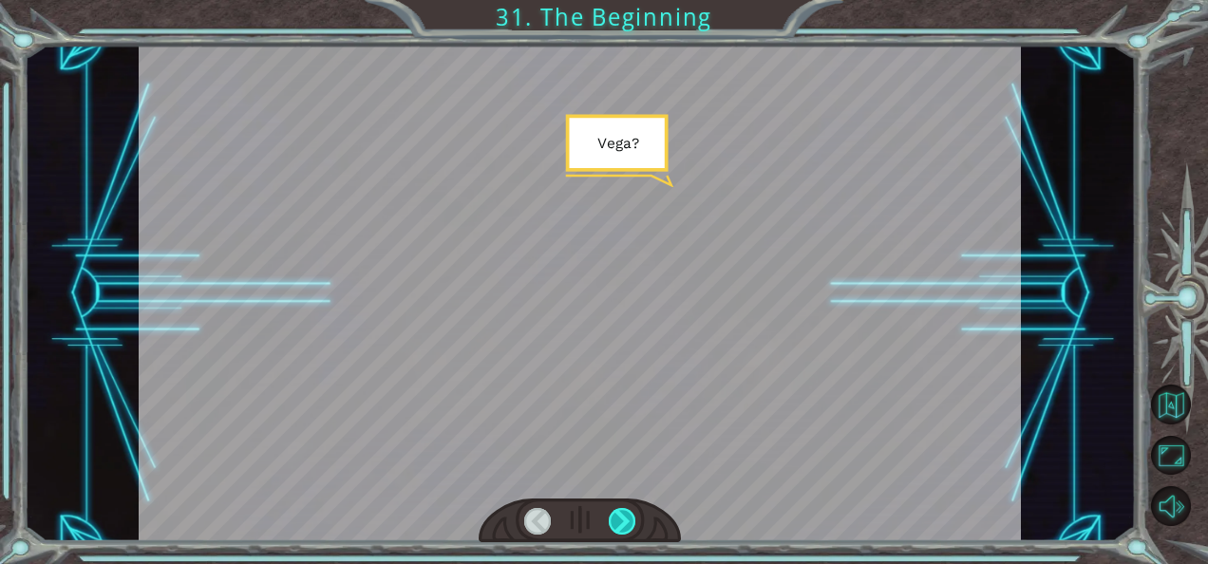
click at [614, 521] on div at bounding box center [622, 521] width 27 height 27
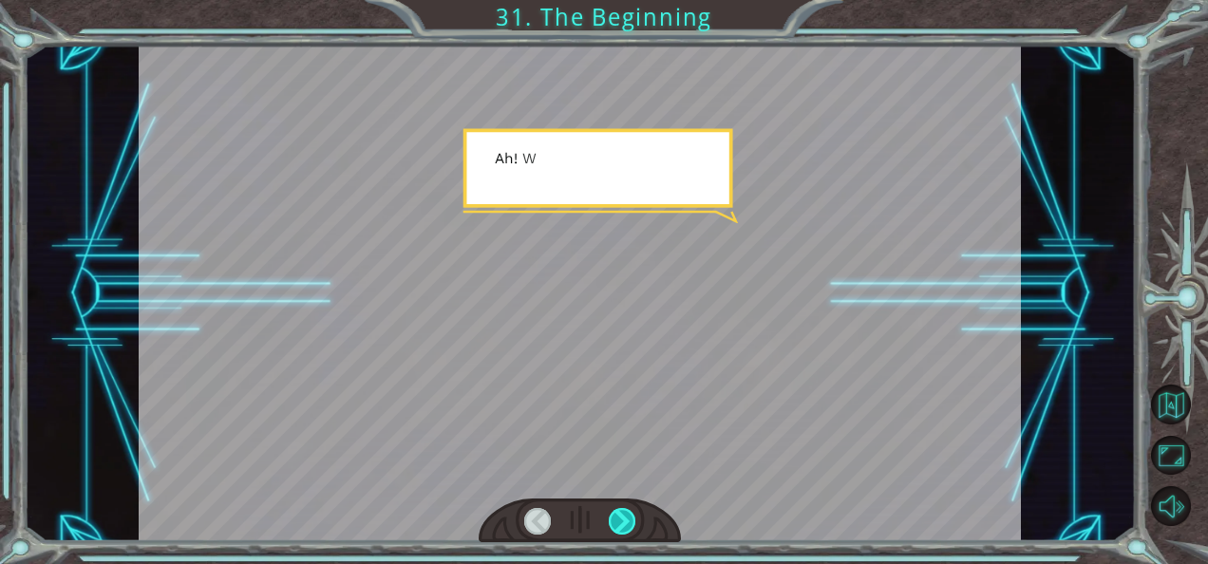
click at [614, 521] on div at bounding box center [622, 521] width 27 height 27
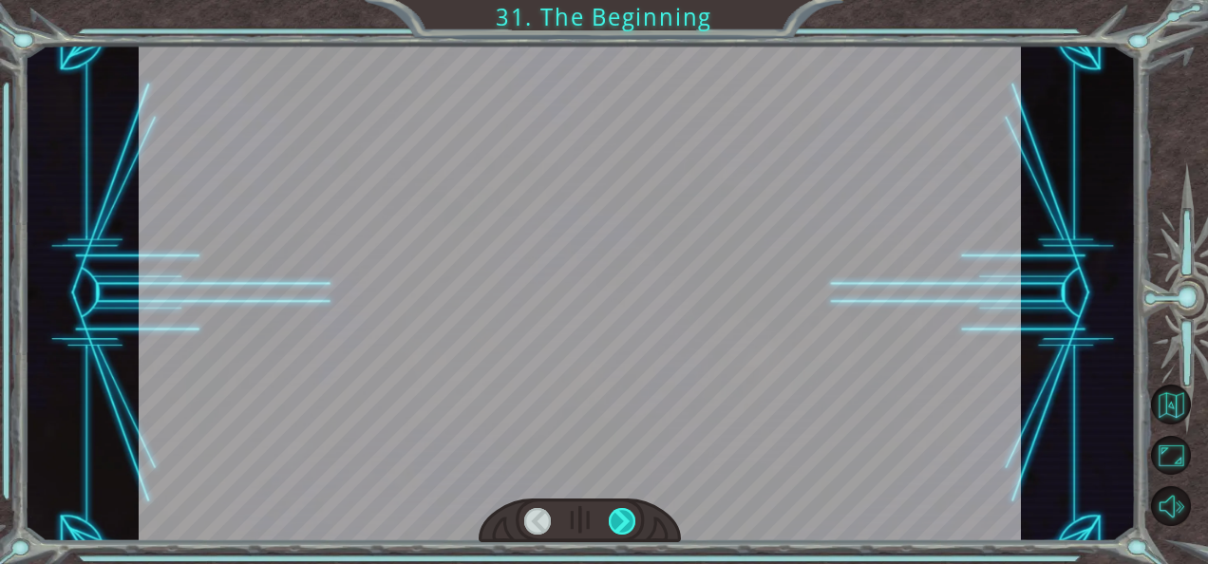
click at [614, 521] on div at bounding box center [622, 521] width 27 height 27
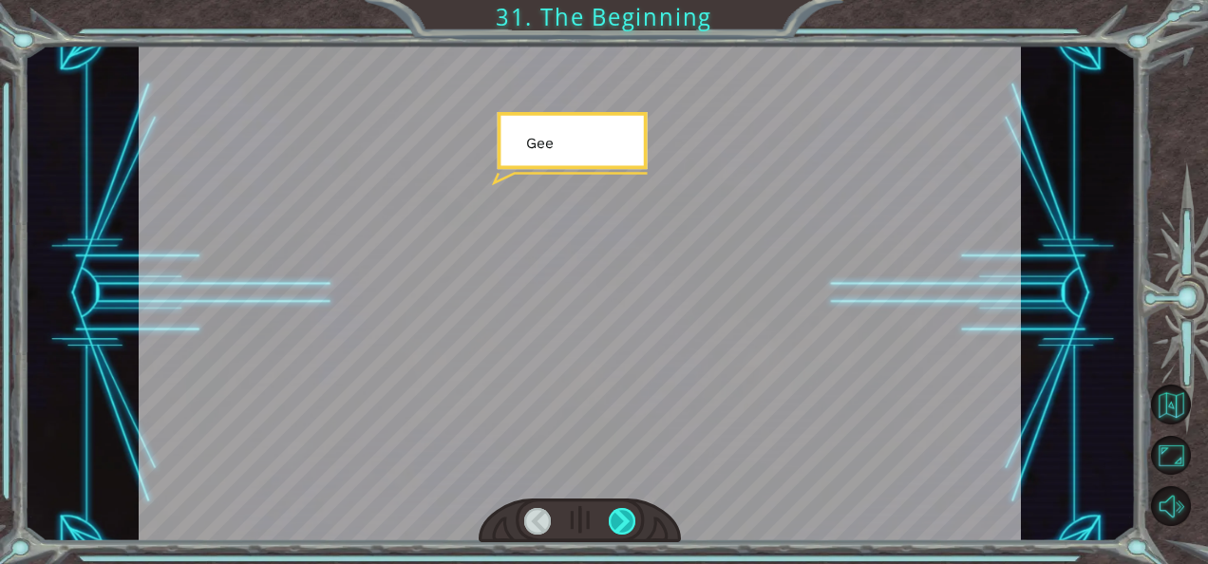
click at [614, 521] on div at bounding box center [622, 521] width 27 height 27
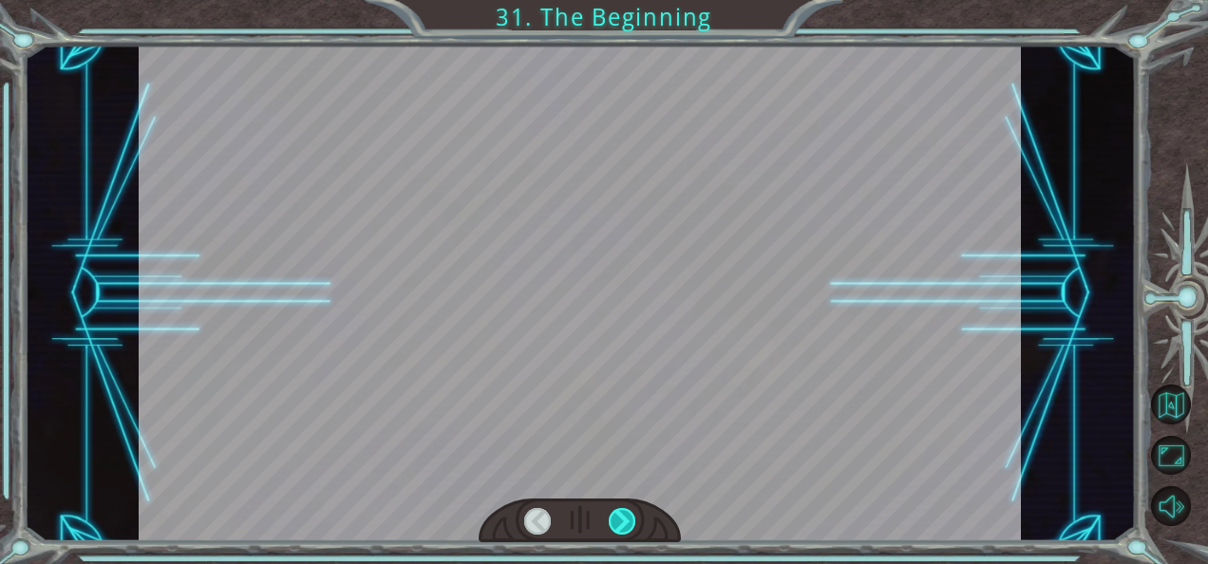
click at [614, 521] on div at bounding box center [622, 521] width 27 height 27
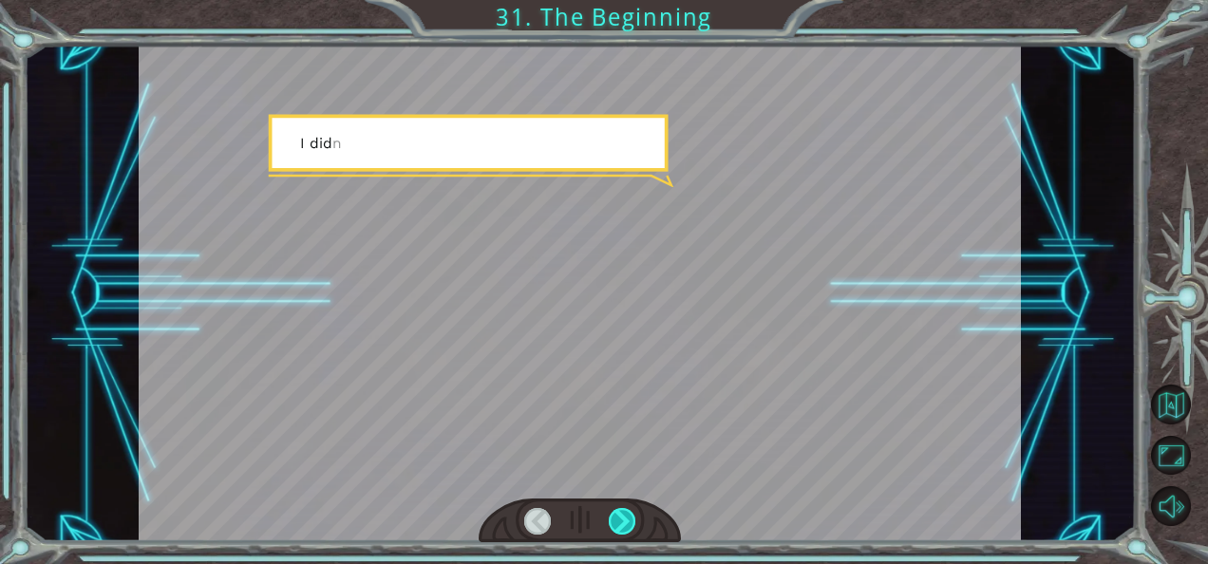
click at [614, 521] on div at bounding box center [622, 521] width 27 height 27
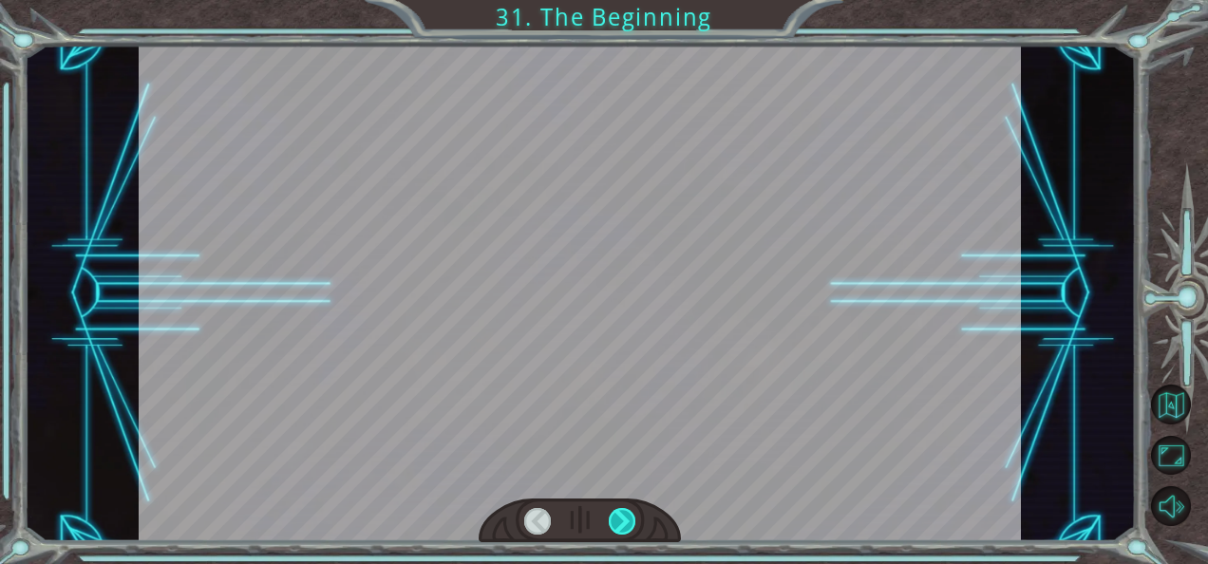
click at [614, 521] on div at bounding box center [622, 521] width 27 height 27
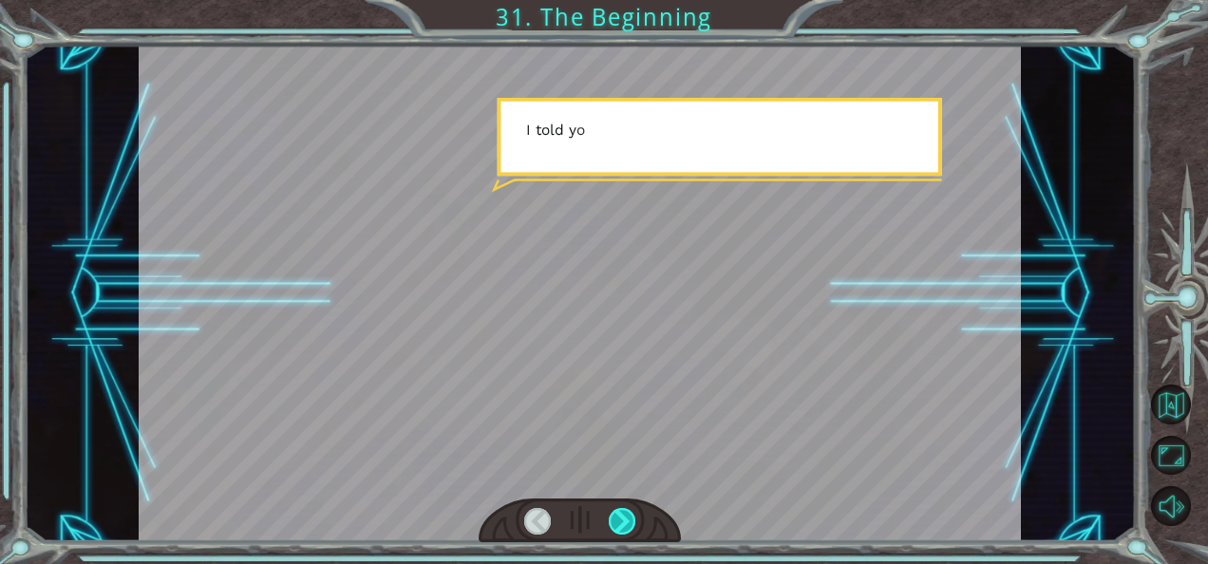
click at [614, 521] on div at bounding box center [622, 521] width 27 height 27
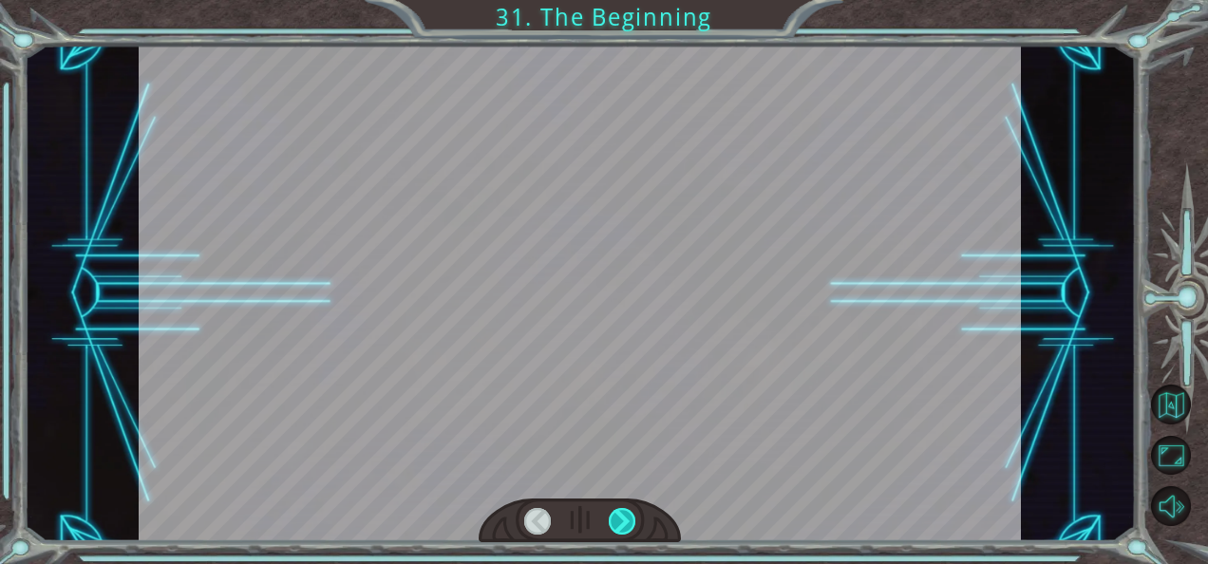
click at [614, 521] on div at bounding box center [622, 521] width 27 height 27
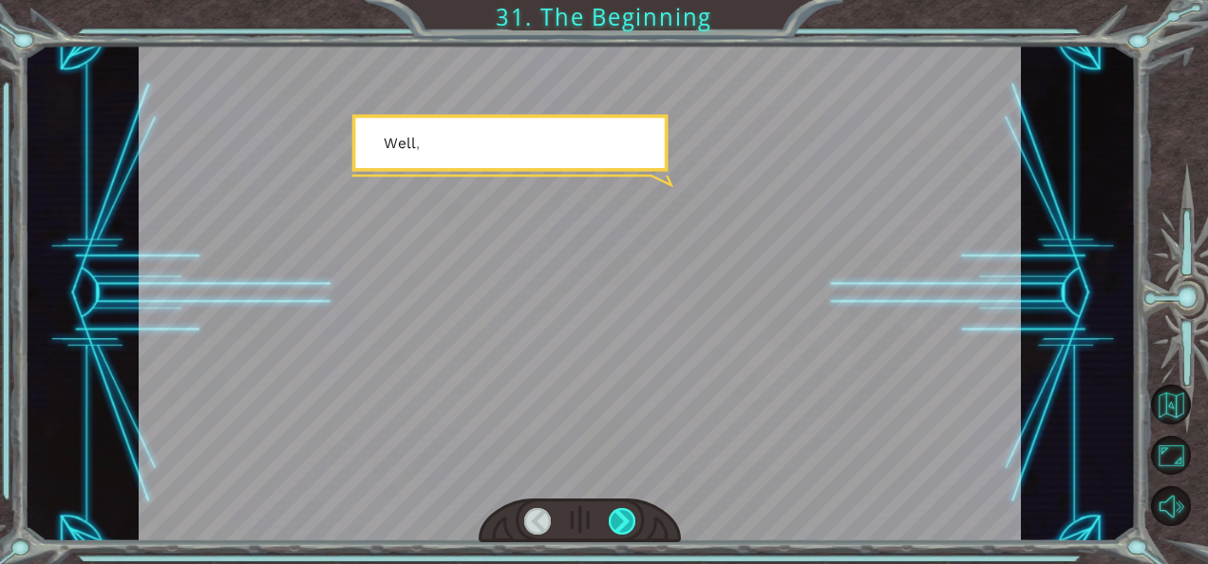
click at [614, 521] on div at bounding box center [622, 521] width 27 height 27
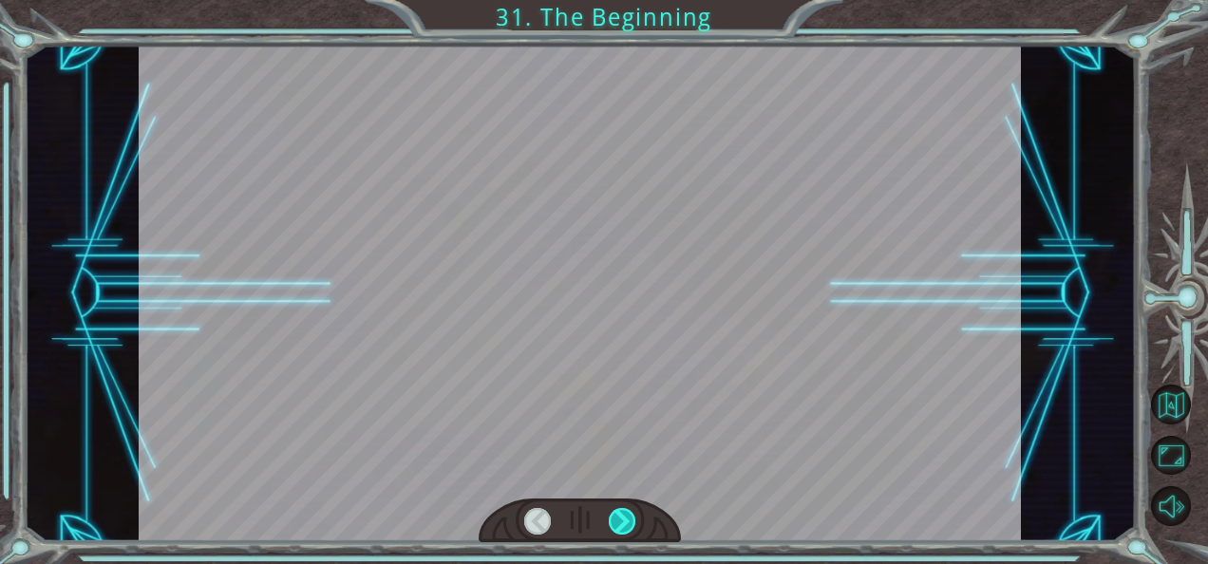
click at [614, 521] on div at bounding box center [622, 521] width 27 height 27
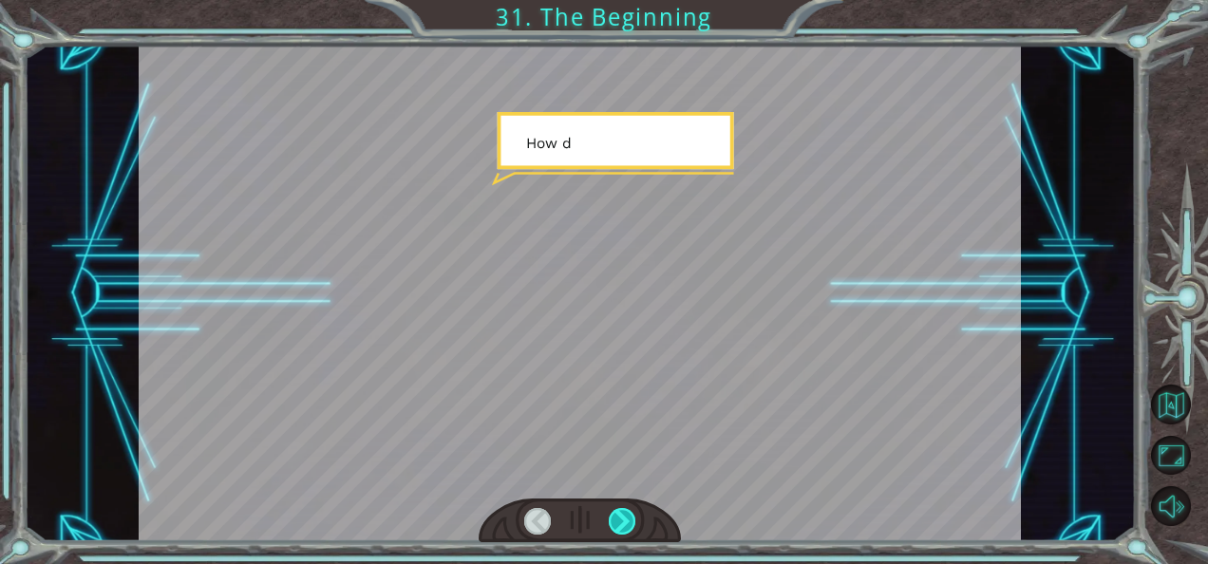
click at [614, 521] on div at bounding box center [622, 521] width 27 height 27
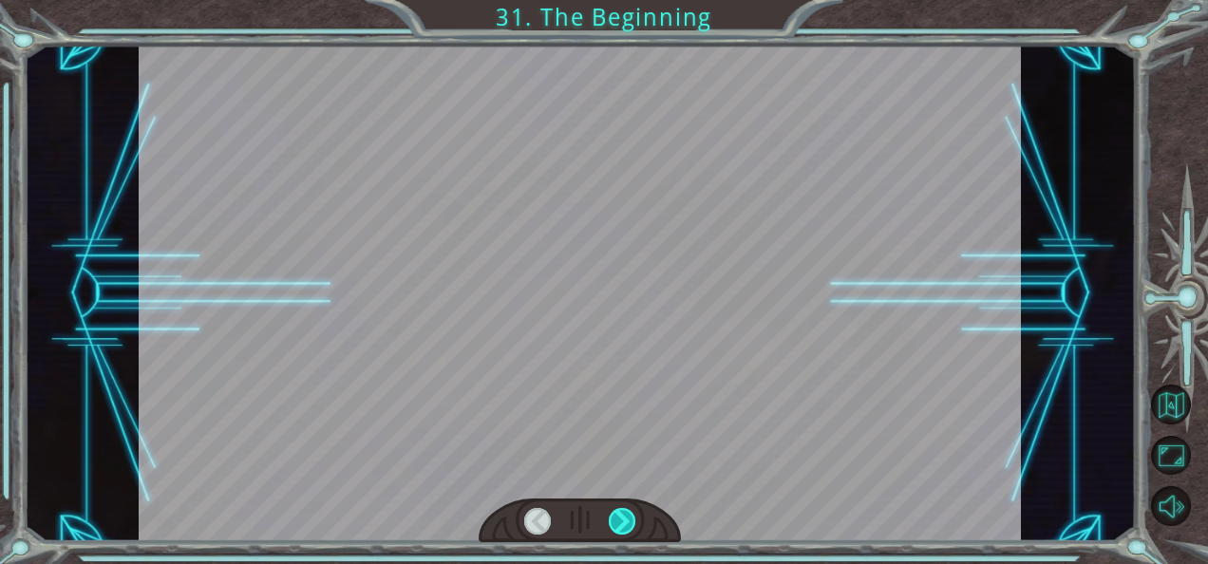
click at [614, 521] on div at bounding box center [622, 521] width 27 height 27
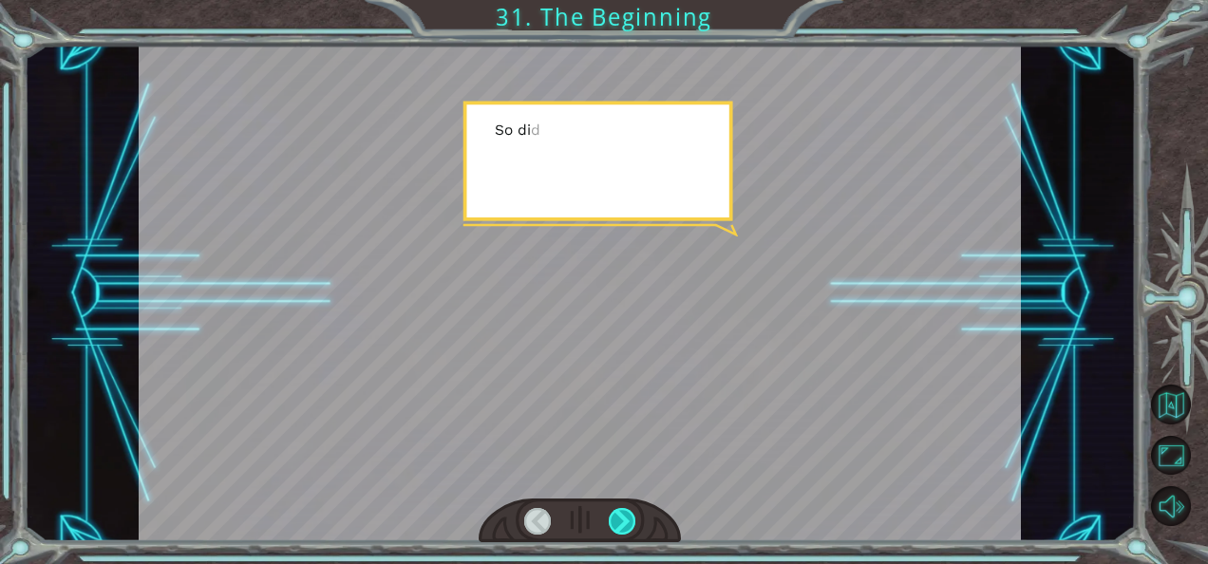
click at [614, 521] on div at bounding box center [622, 521] width 27 height 27
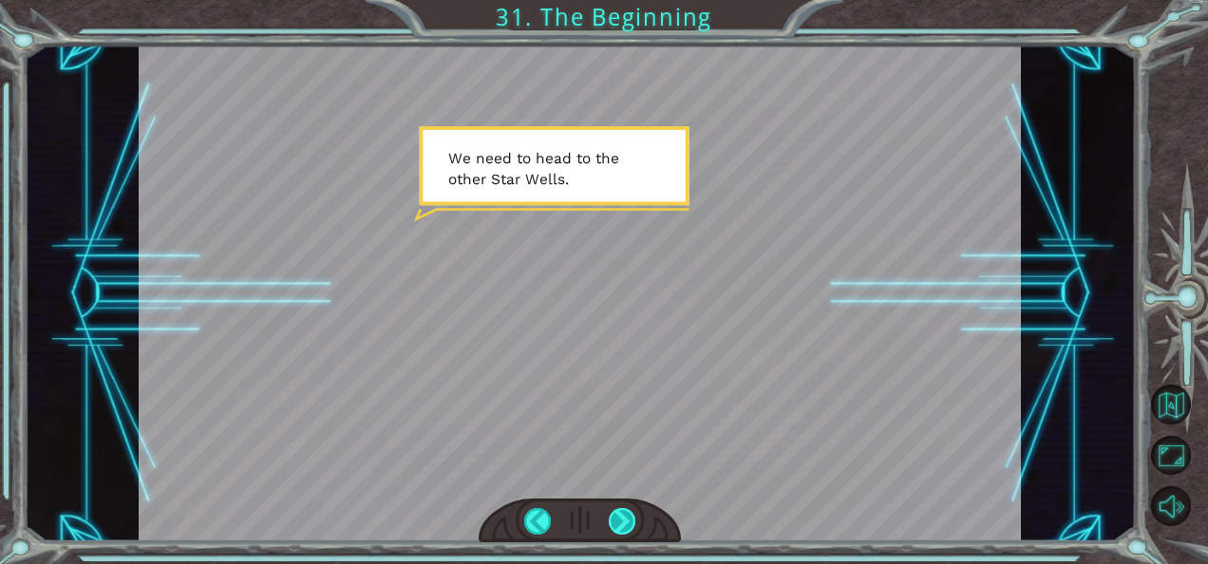
click at [612, 524] on div at bounding box center [622, 521] width 27 height 27
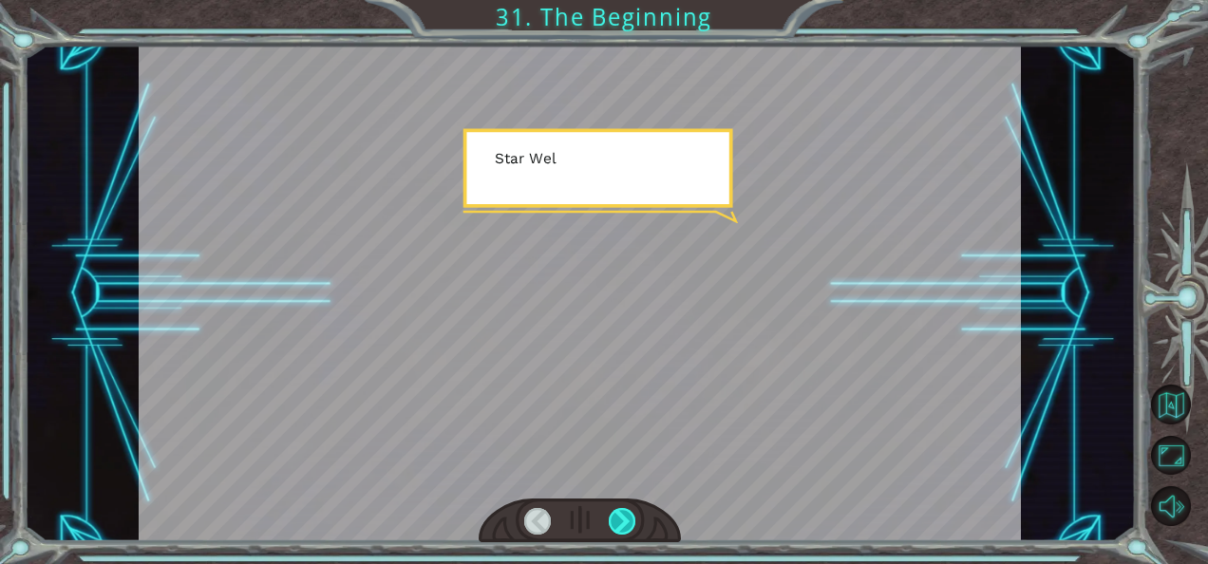
click at [612, 524] on div at bounding box center [622, 521] width 27 height 27
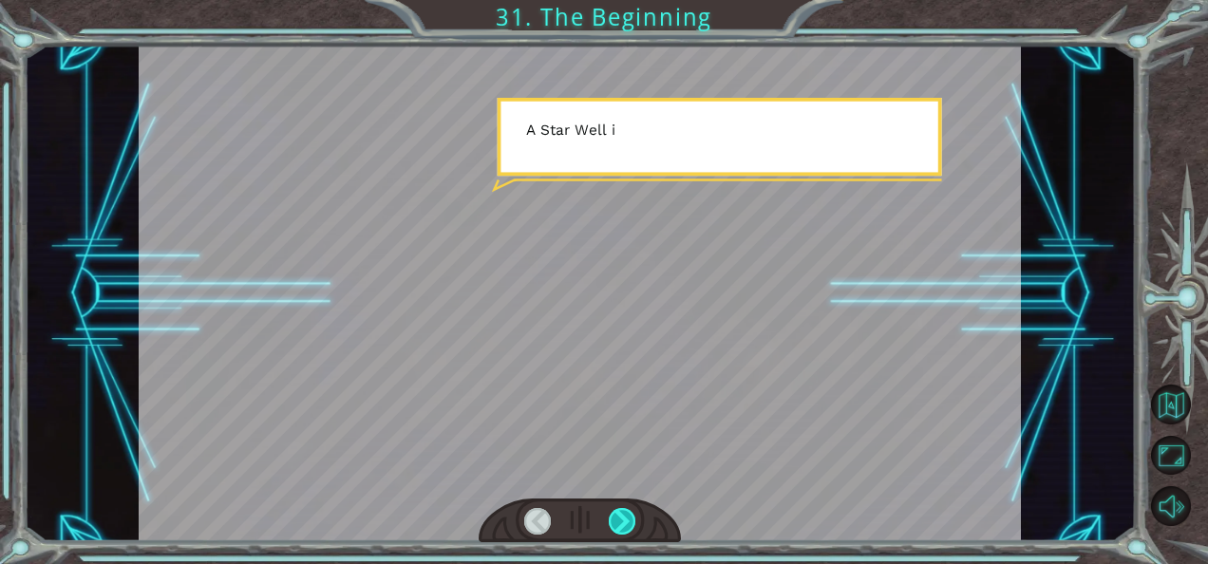
click at [612, 524] on div at bounding box center [622, 521] width 27 height 27
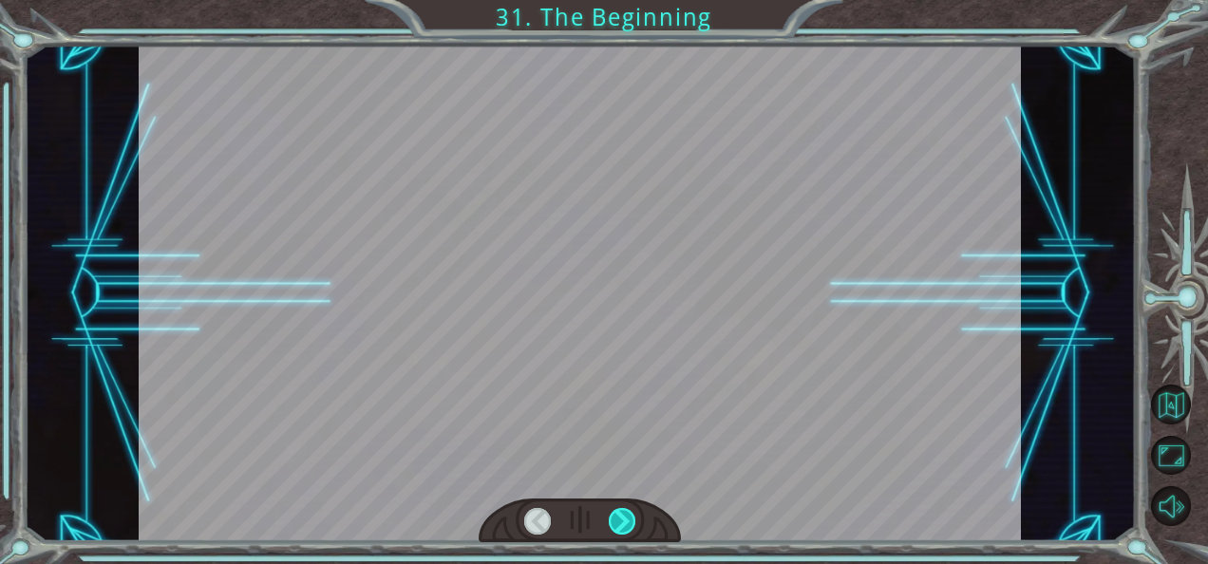
click at [612, 524] on div at bounding box center [622, 521] width 27 height 27
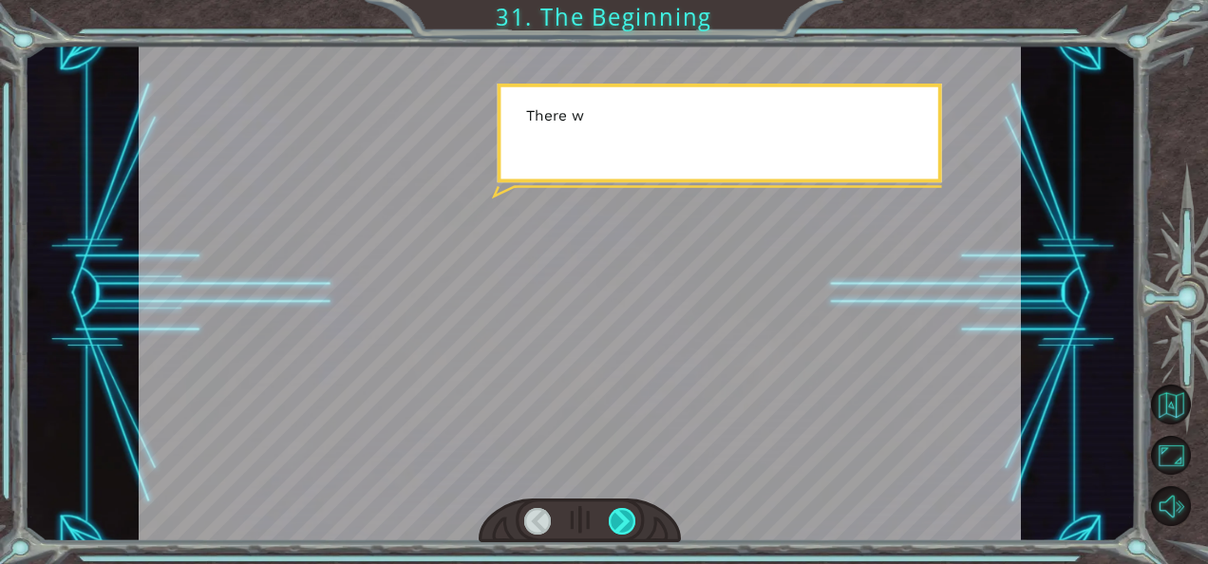
click at [612, 524] on div at bounding box center [622, 521] width 27 height 27
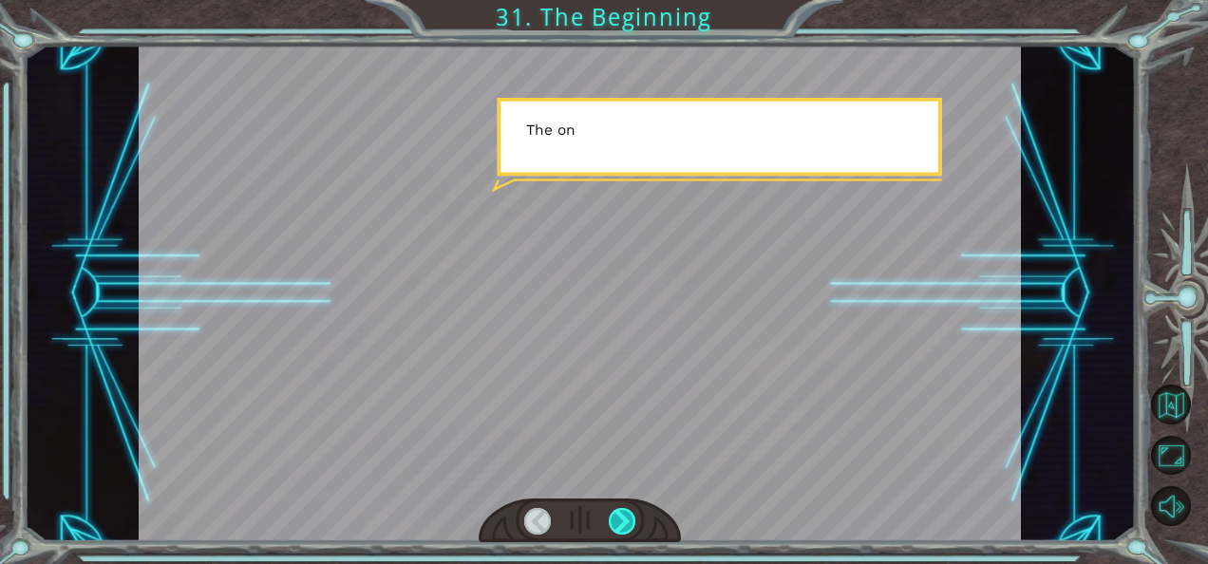
click at [612, 524] on div at bounding box center [622, 521] width 27 height 27
click at [610, 519] on div at bounding box center [622, 521] width 27 height 27
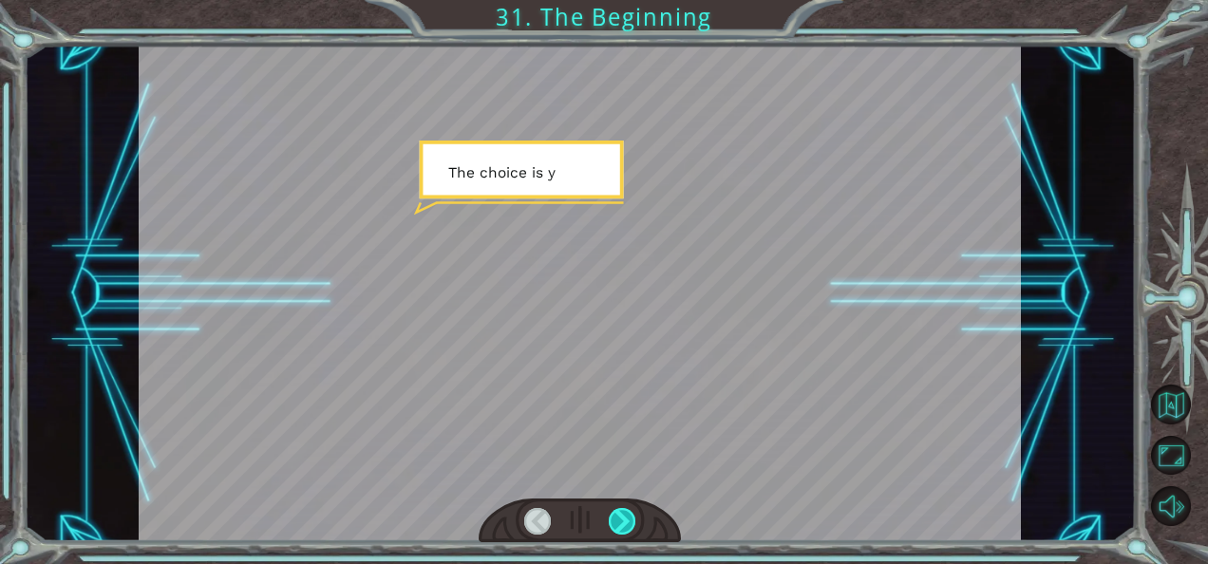
click at [623, 522] on div at bounding box center [622, 521] width 27 height 27
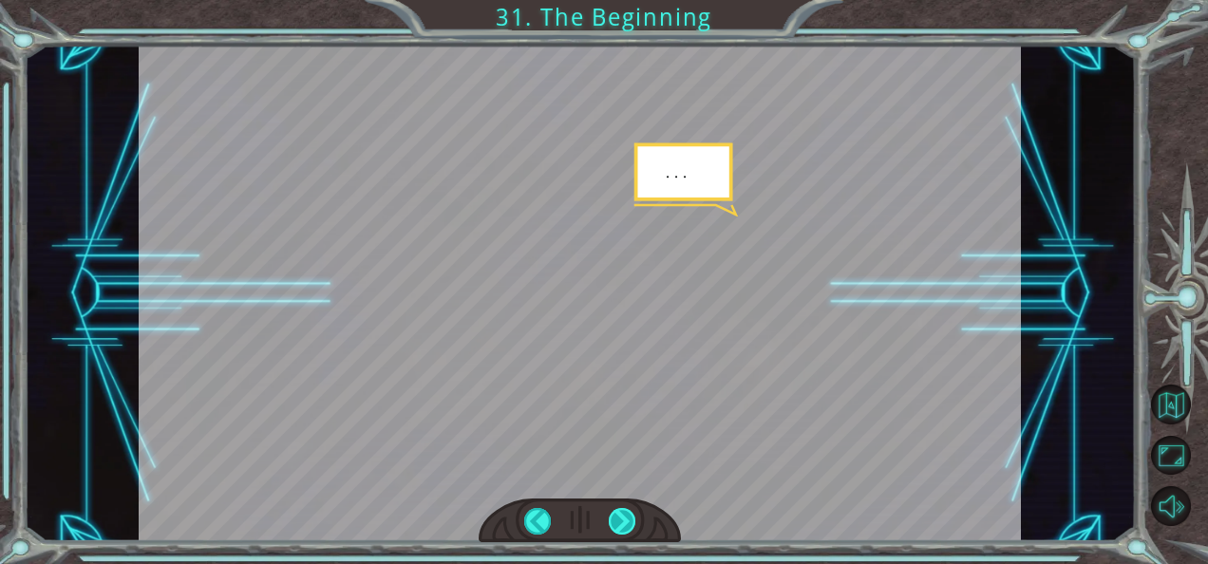
click at [623, 522] on div at bounding box center [622, 521] width 27 height 27
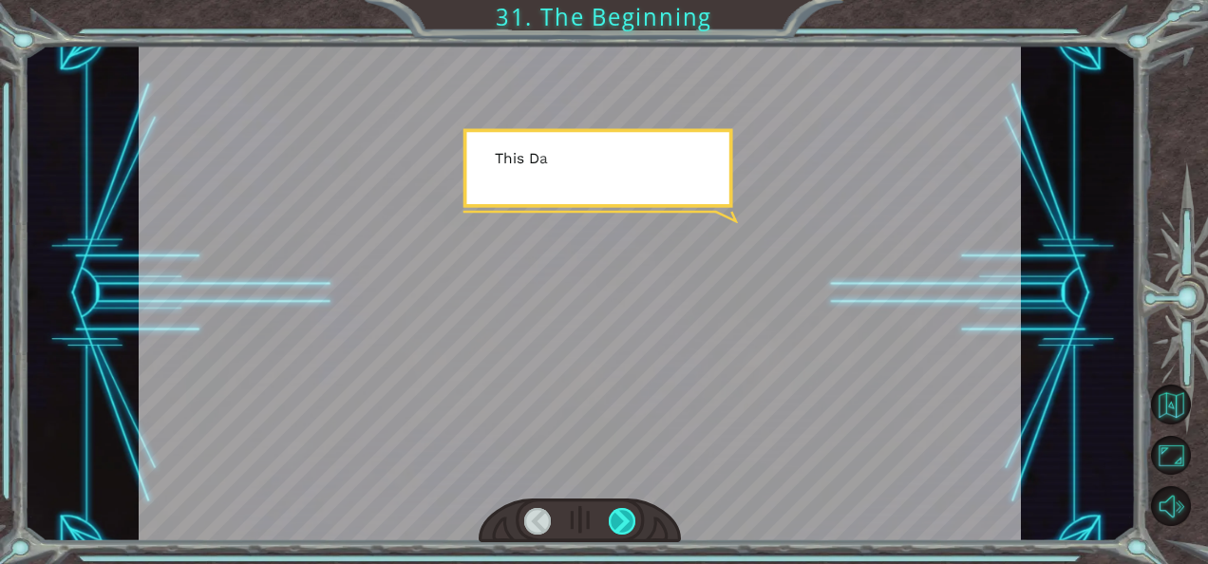
click at [623, 522] on div at bounding box center [622, 521] width 27 height 27
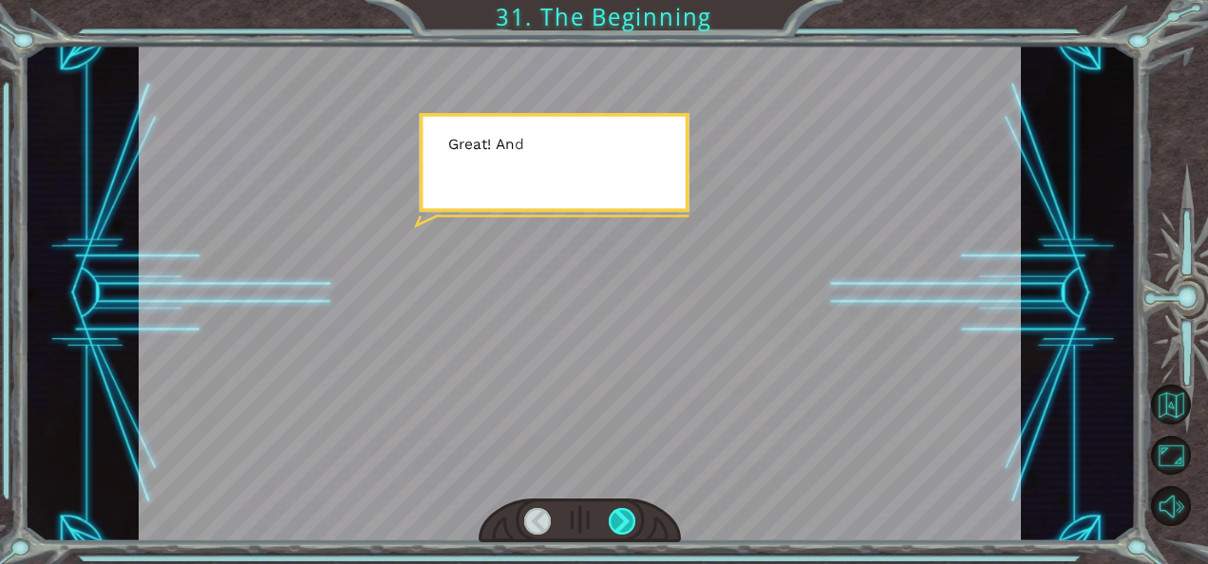
click at [623, 522] on div at bounding box center [622, 521] width 27 height 27
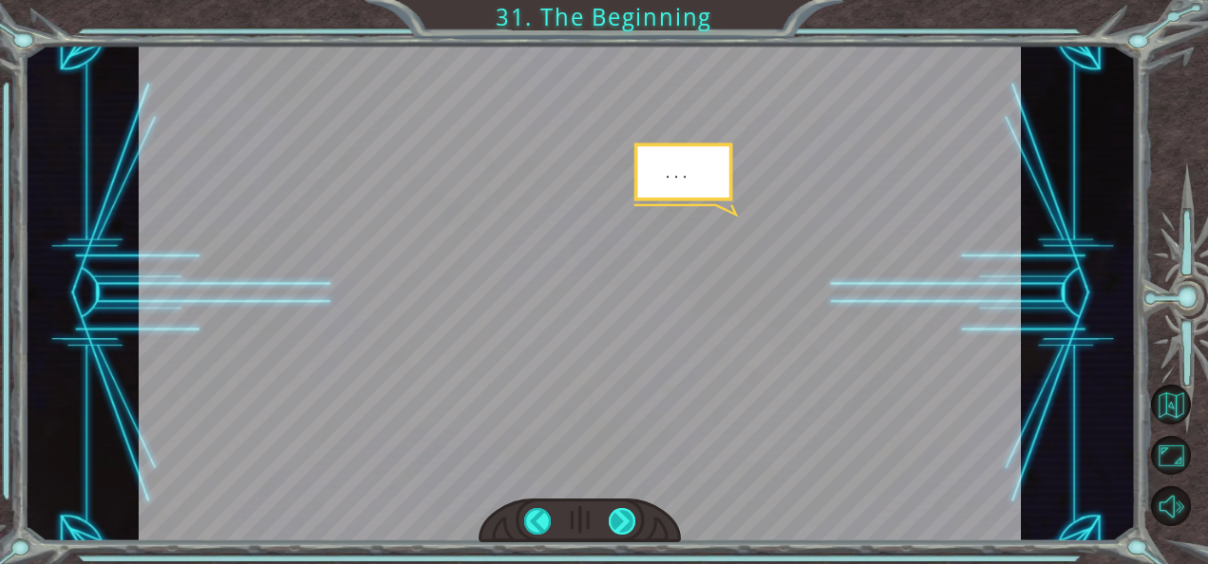
click at [623, 522] on div at bounding box center [622, 521] width 27 height 27
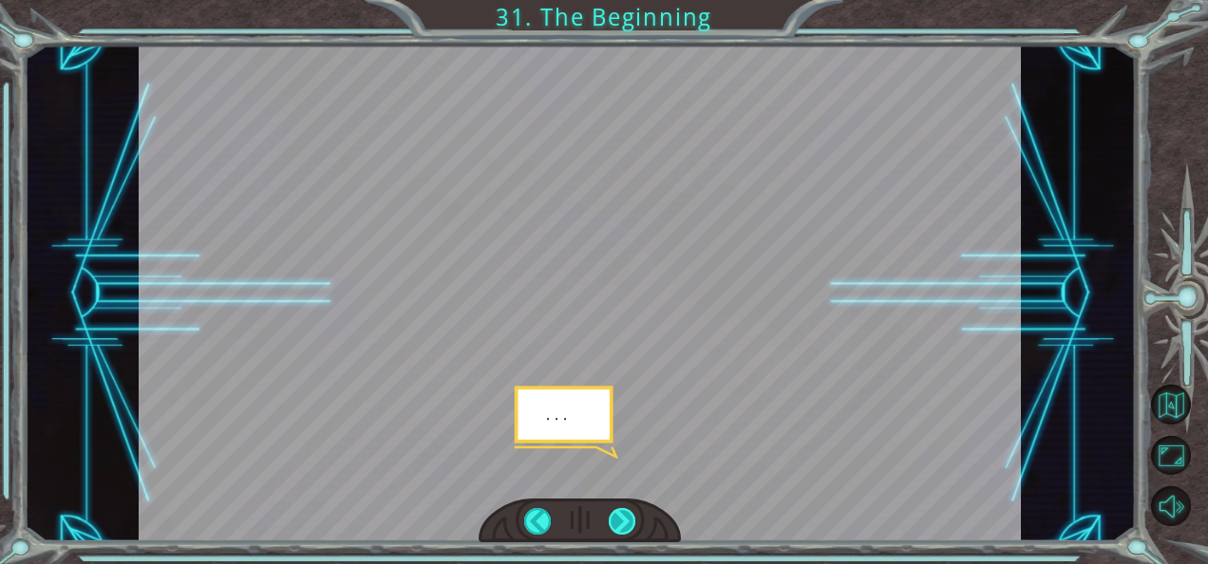
click at [623, 522] on div at bounding box center [622, 521] width 27 height 27
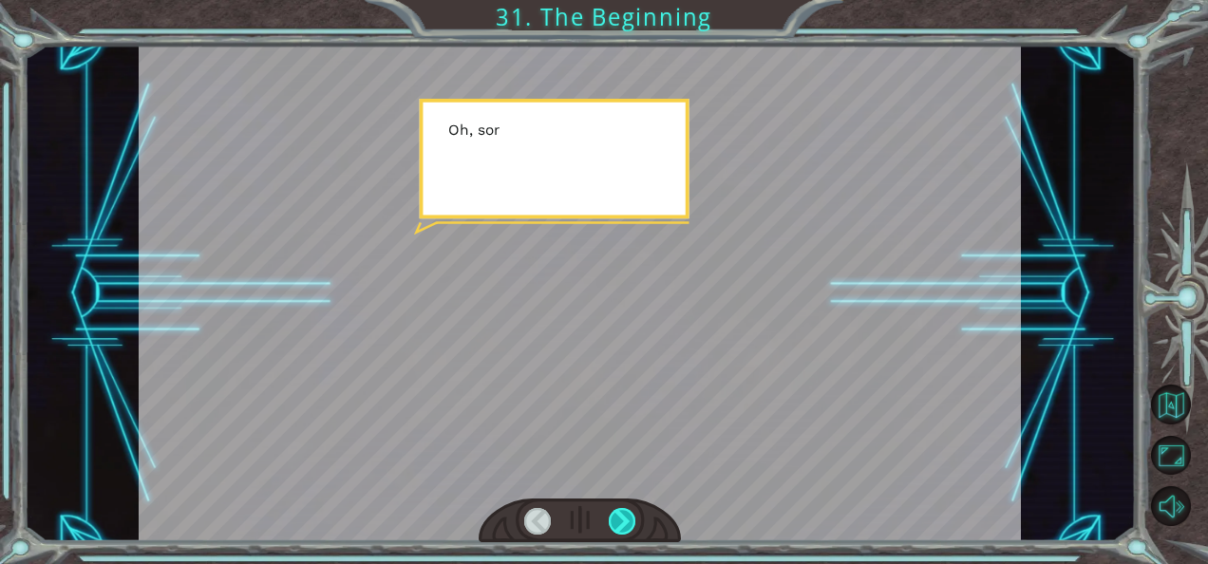
click at [623, 522] on div at bounding box center [622, 521] width 27 height 27
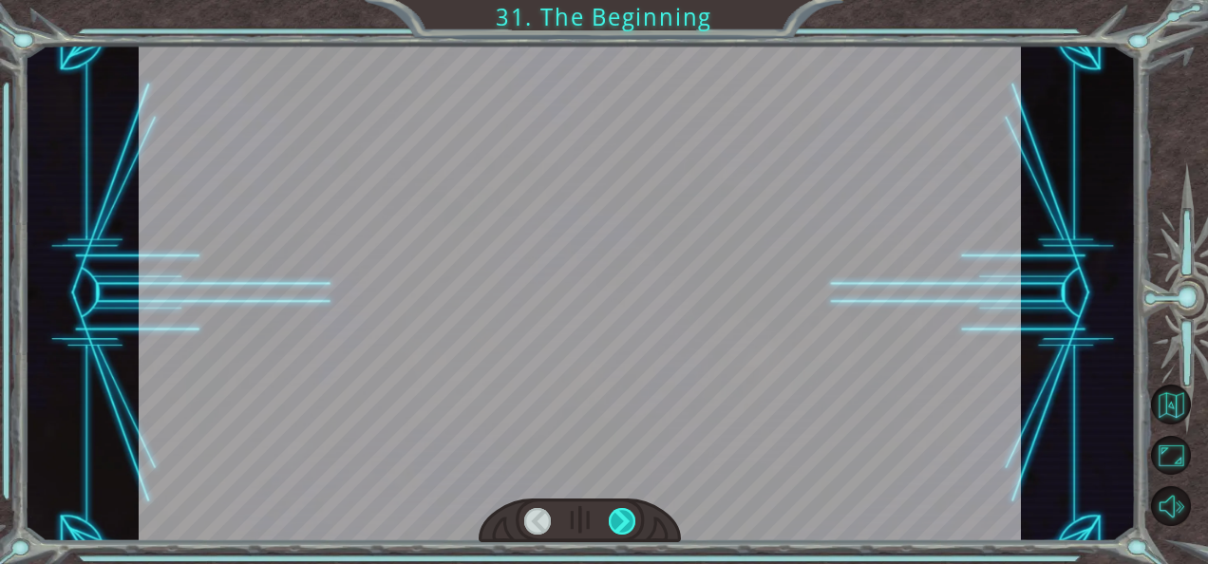
click at [623, 522] on div at bounding box center [622, 521] width 27 height 27
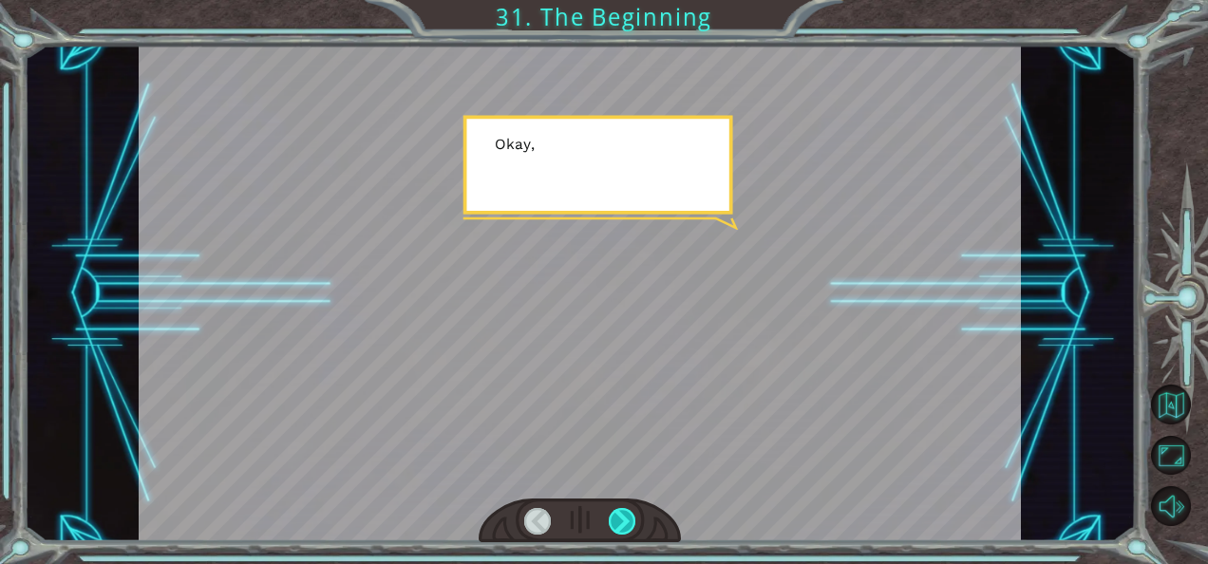
click at [623, 522] on div at bounding box center [622, 521] width 27 height 27
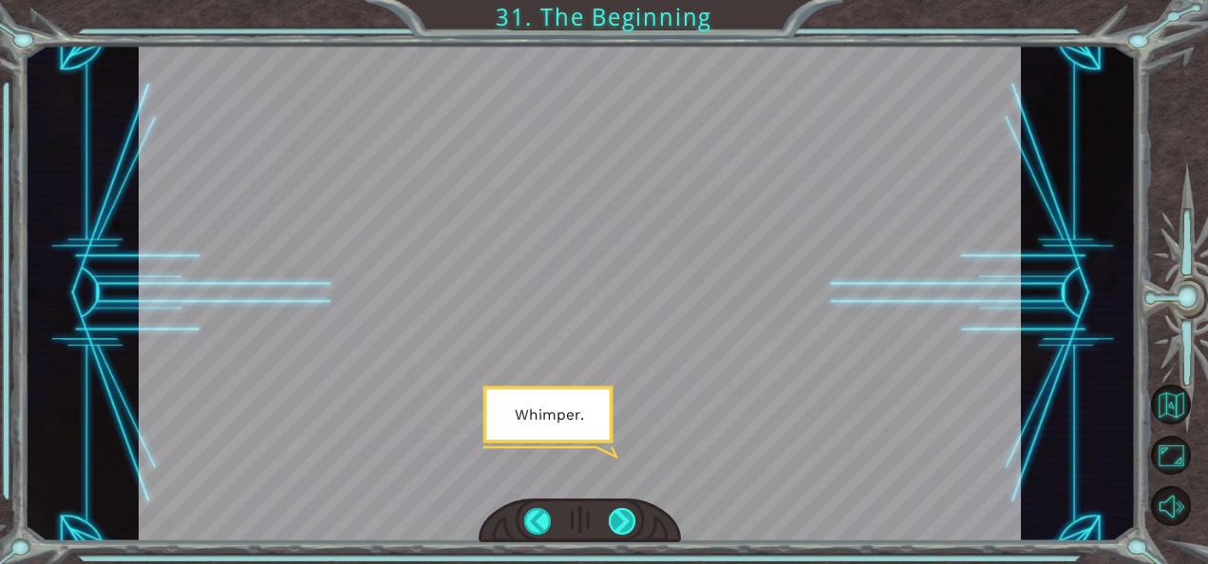
click at [623, 522] on div at bounding box center [622, 521] width 27 height 27
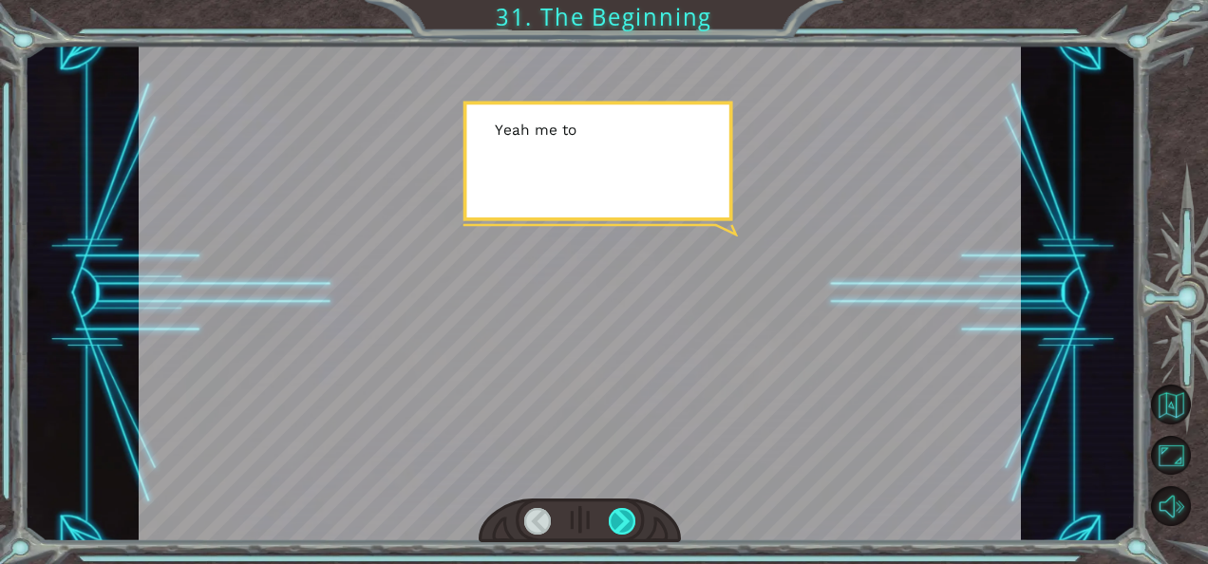
click at [623, 522] on div at bounding box center [622, 521] width 27 height 27
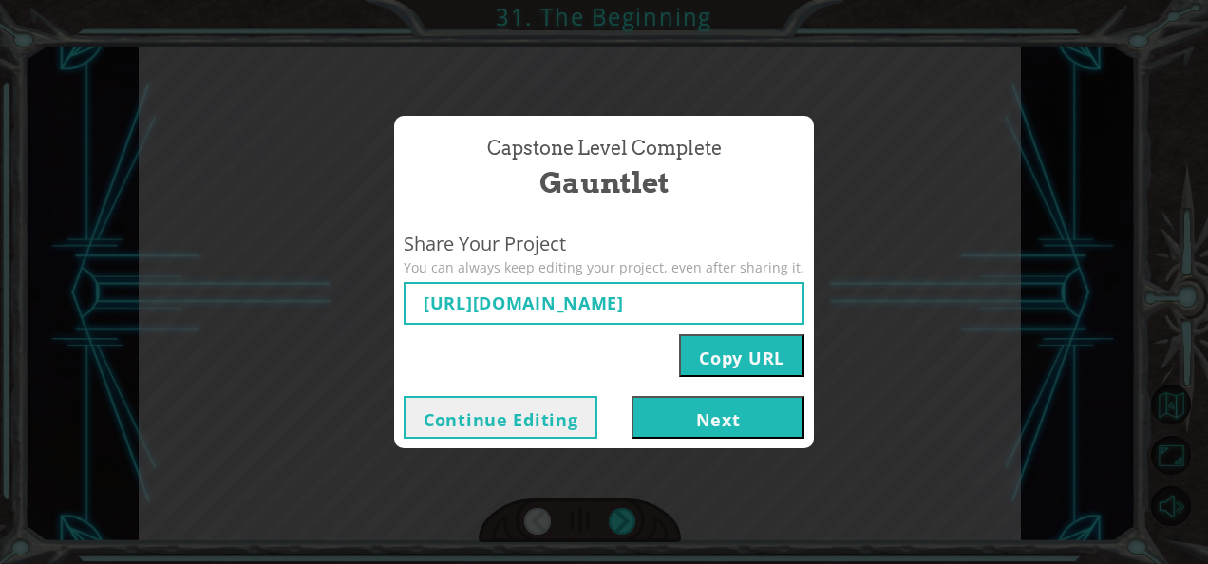
click at [753, 417] on button "Next" at bounding box center [717, 417] width 173 height 43
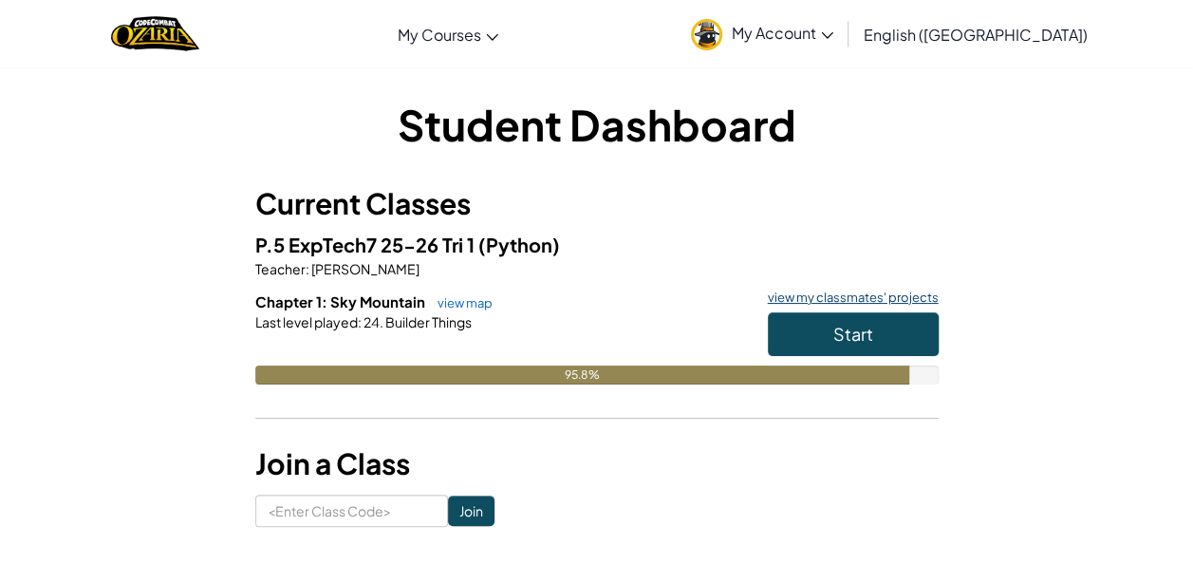
click at [854, 295] on link "view my classmates' projects" at bounding box center [849, 297] width 180 height 12
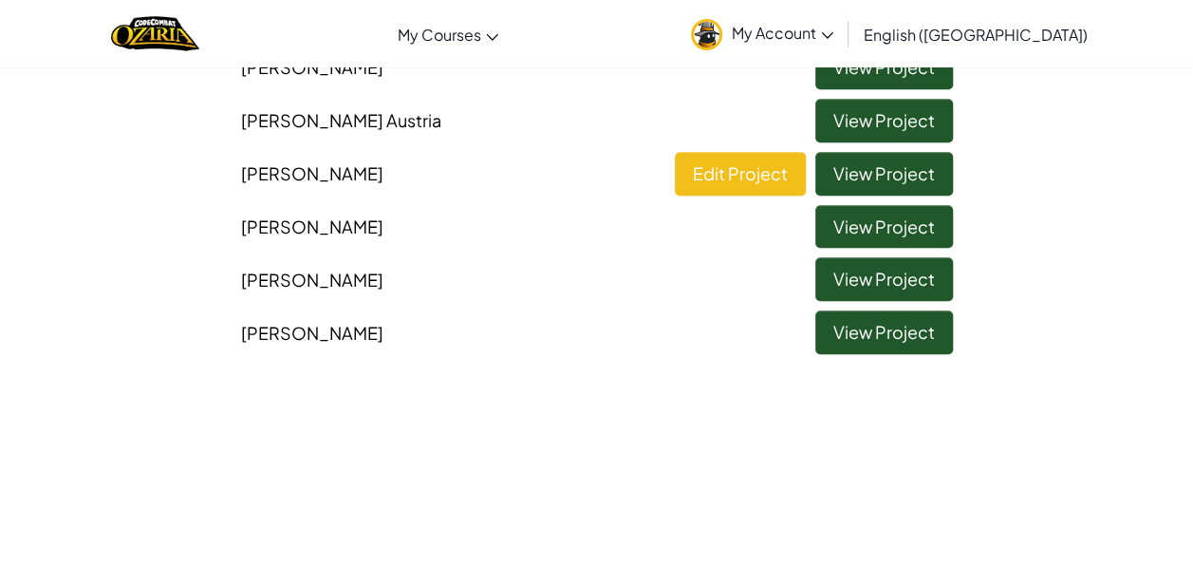
scroll to position [456, 0]
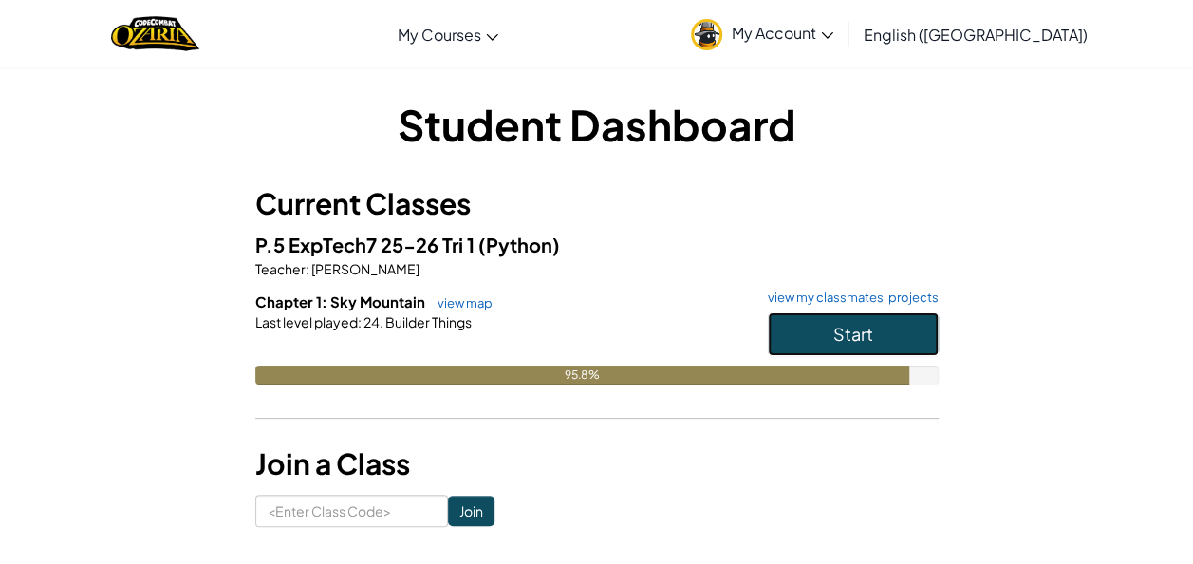
click at [877, 323] on button "Start" at bounding box center [853, 334] width 171 height 44
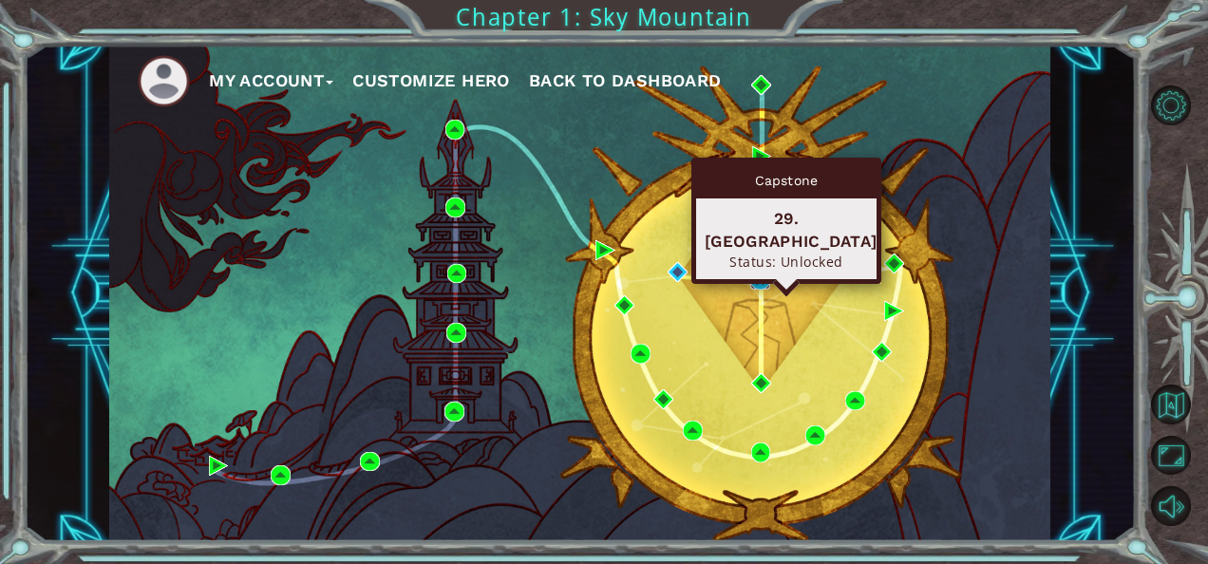
click at [755, 277] on img at bounding box center [760, 280] width 20 height 20
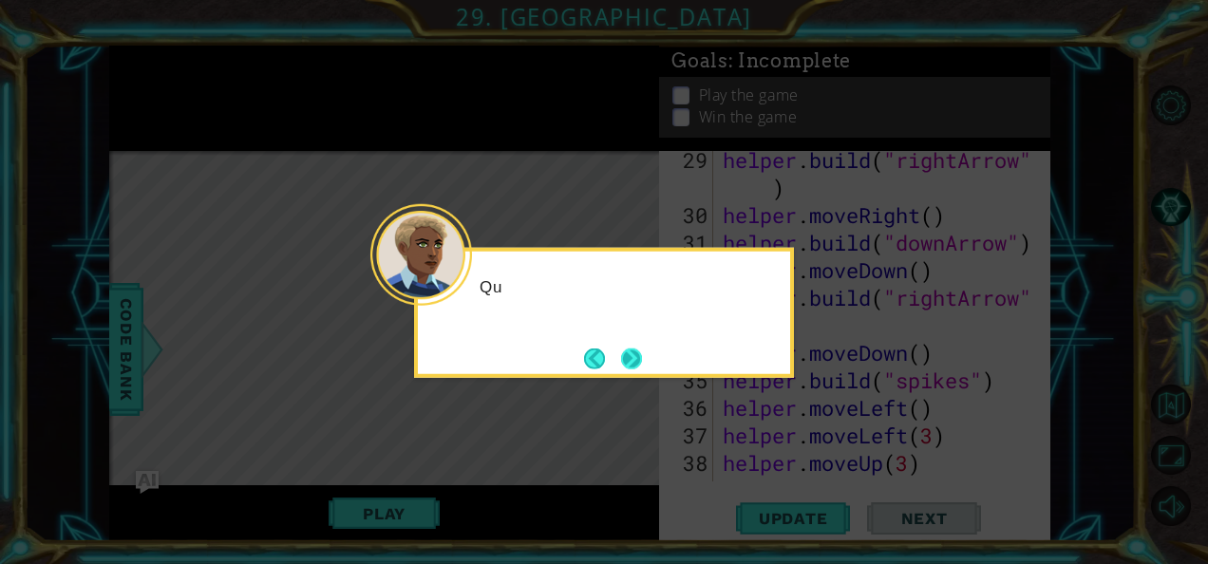
scroll to position [1542, 0]
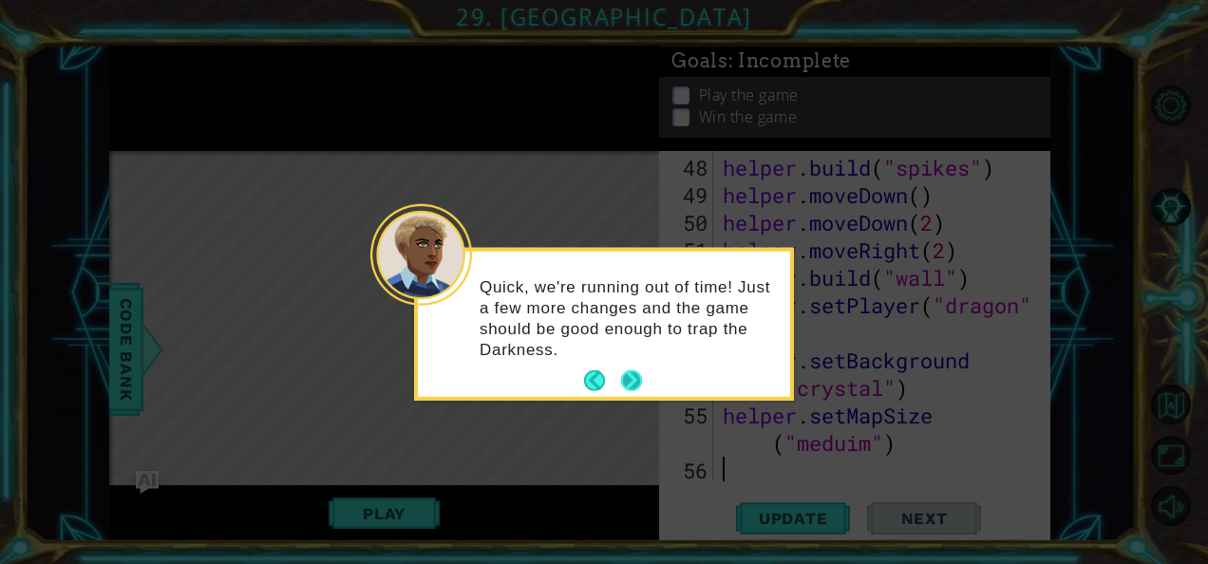
click at [636, 380] on button "Next" at bounding box center [631, 380] width 21 height 21
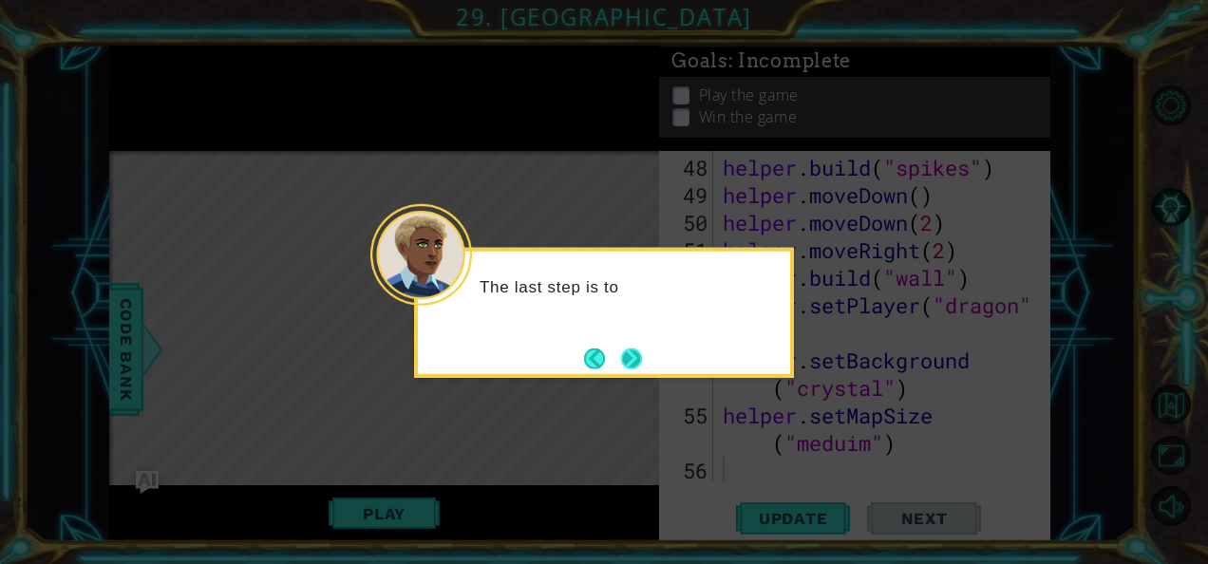
click at [630, 361] on button "Next" at bounding box center [631, 357] width 21 height 21
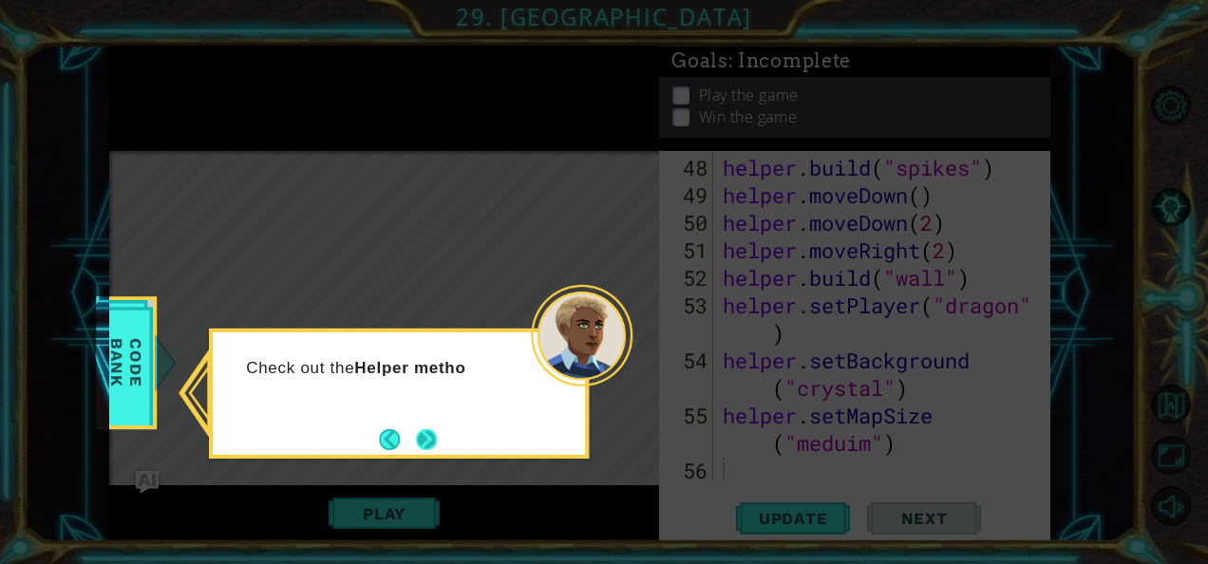
click at [428, 431] on button "Next" at bounding box center [426, 439] width 21 height 21
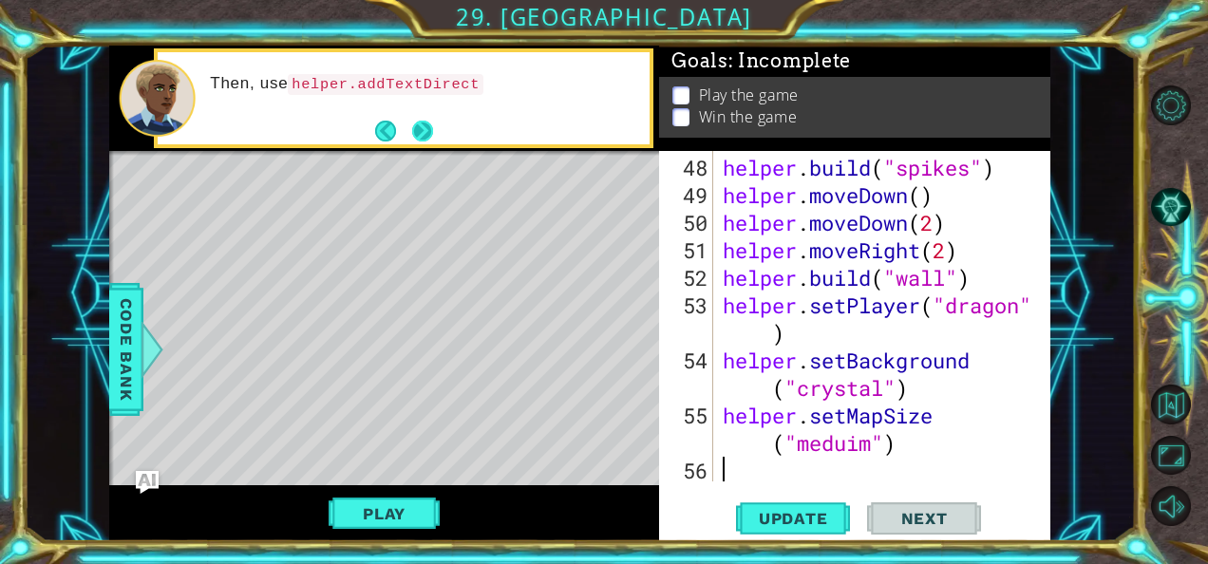
click at [414, 141] on button "Next" at bounding box center [422, 131] width 21 height 21
click at [420, 141] on button "Next" at bounding box center [422, 131] width 21 height 21
click at [820, 534] on button "Update" at bounding box center [793, 517] width 114 height 39
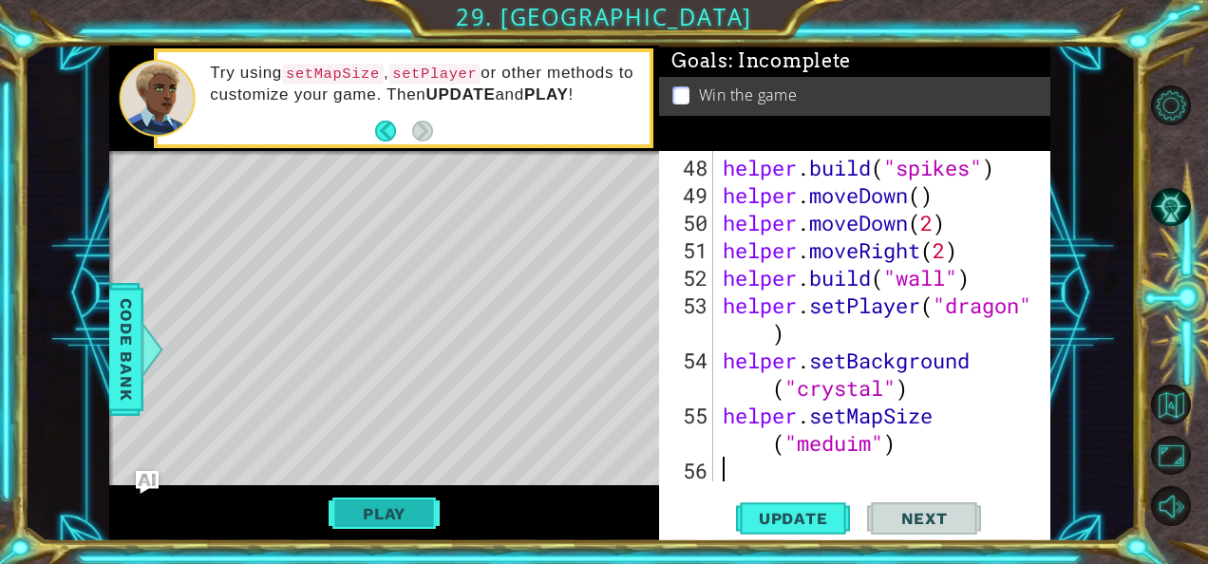
click at [406, 515] on button "Play" at bounding box center [383, 514] width 111 height 36
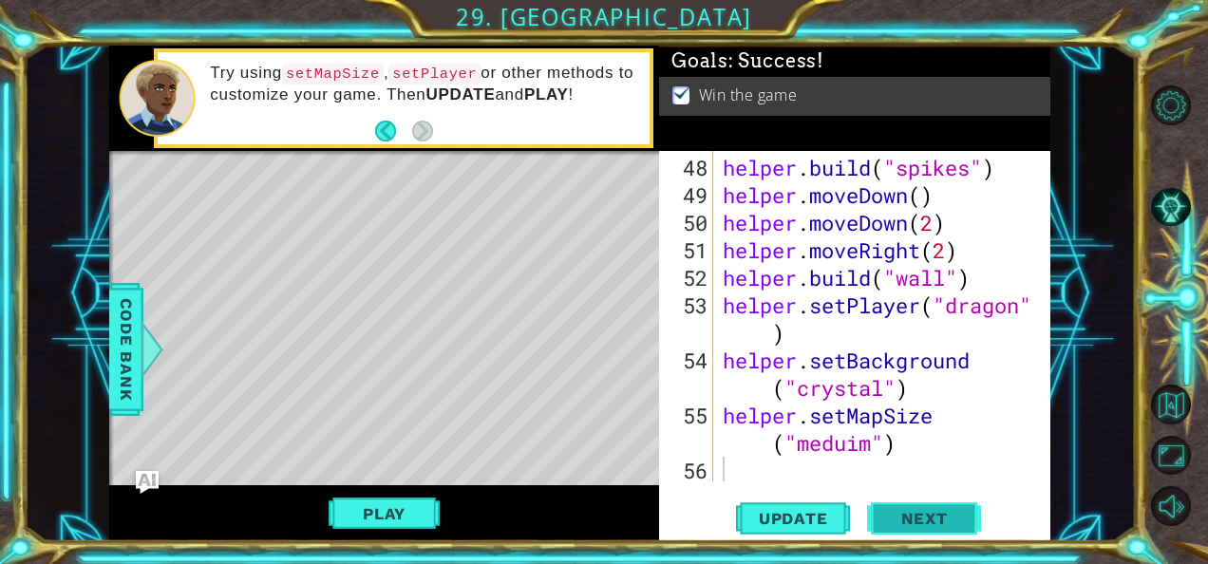
click at [908, 513] on span "Next" at bounding box center [924, 518] width 84 height 19
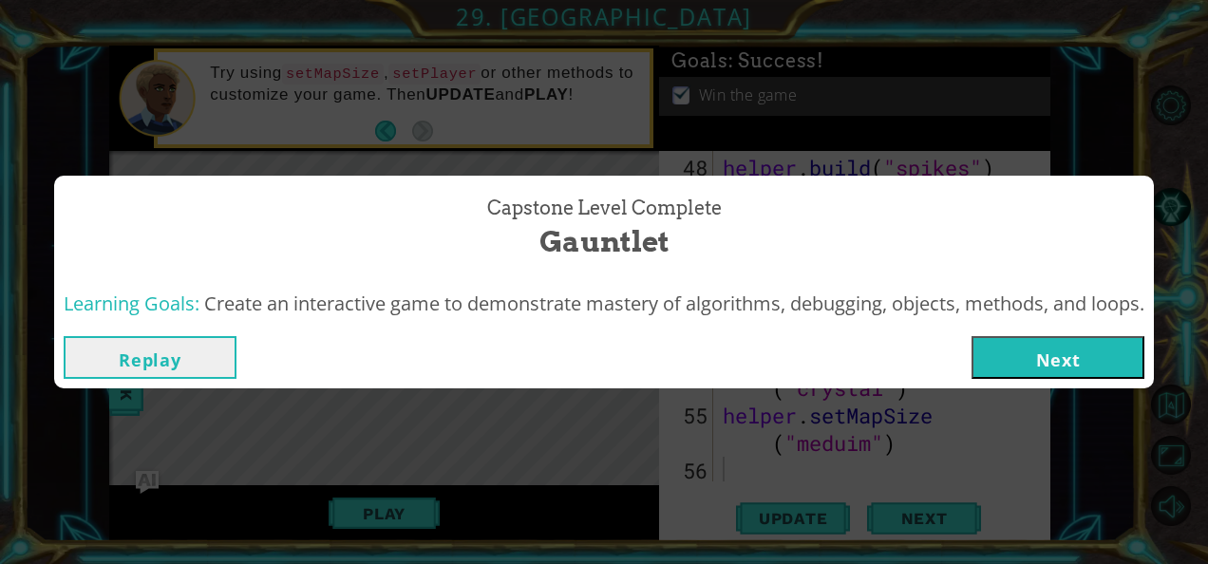
click at [1056, 351] on button "Next" at bounding box center [1057, 357] width 173 height 43
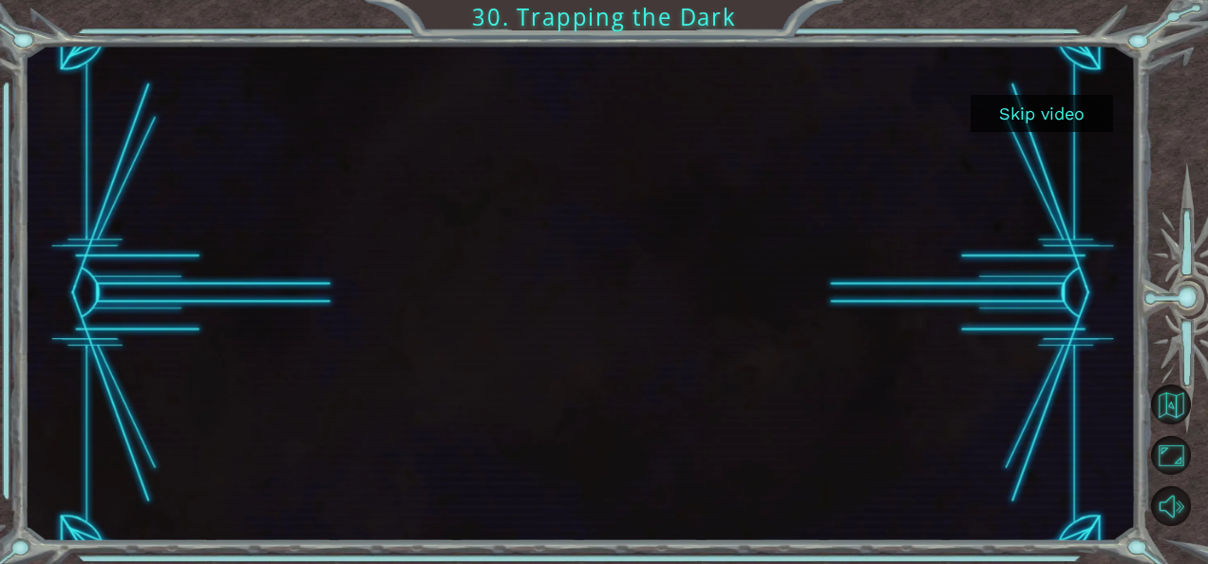
click at [1049, 116] on button "Skip video" at bounding box center [1041, 113] width 142 height 37
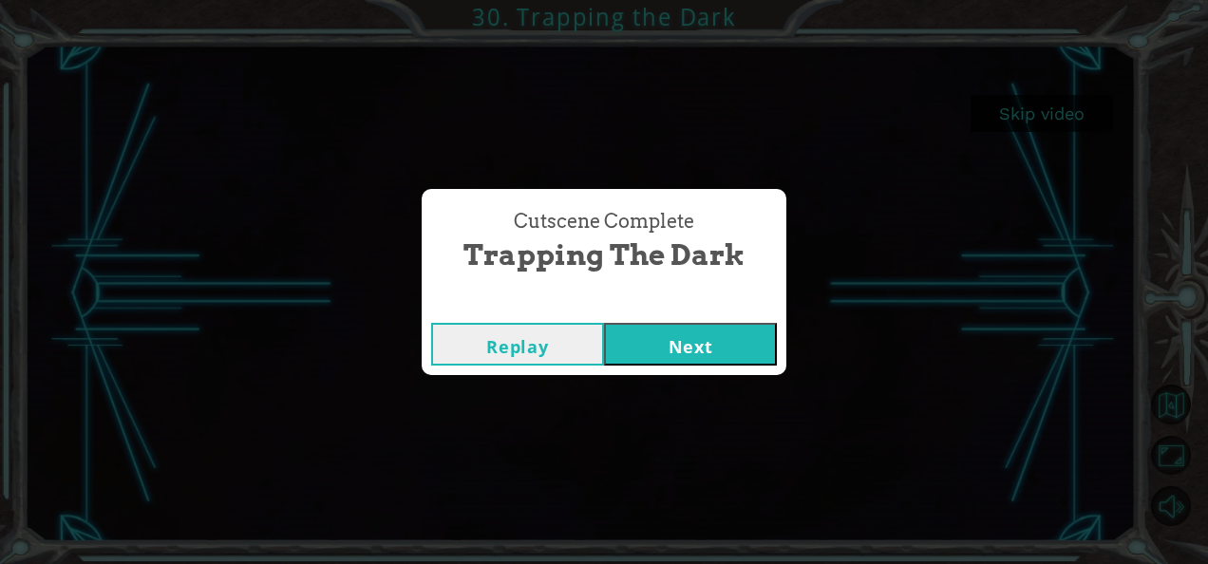
click at [758, 350] on button "Next" at bounding box center [690, 344] width 173 height 43
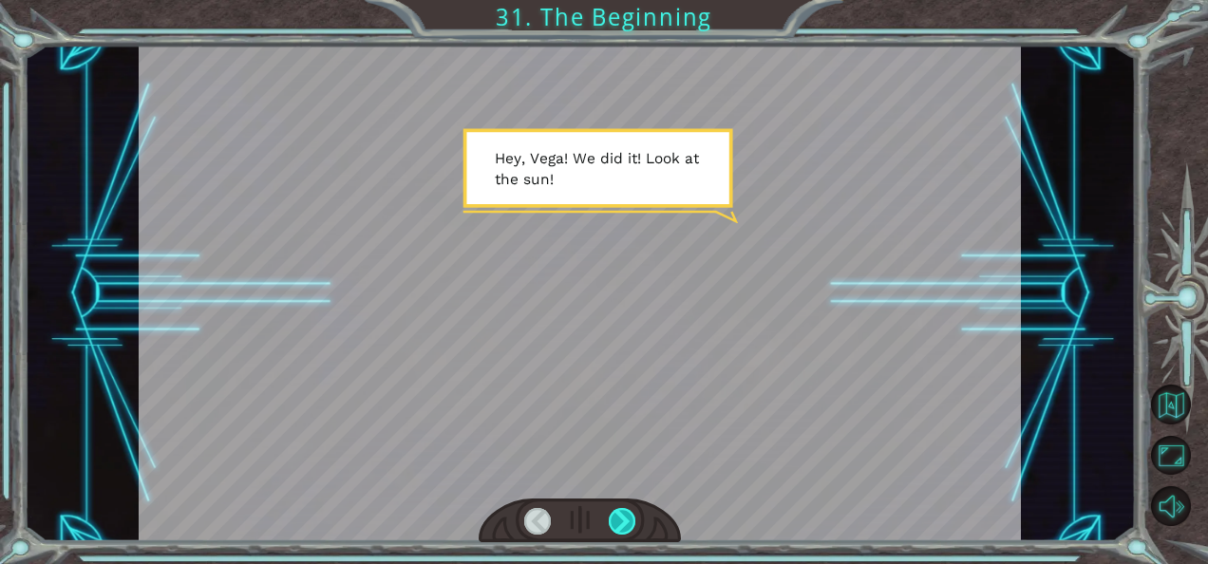
click at [622, 518] on div at bounding box center [622, 521] width 27 height 27
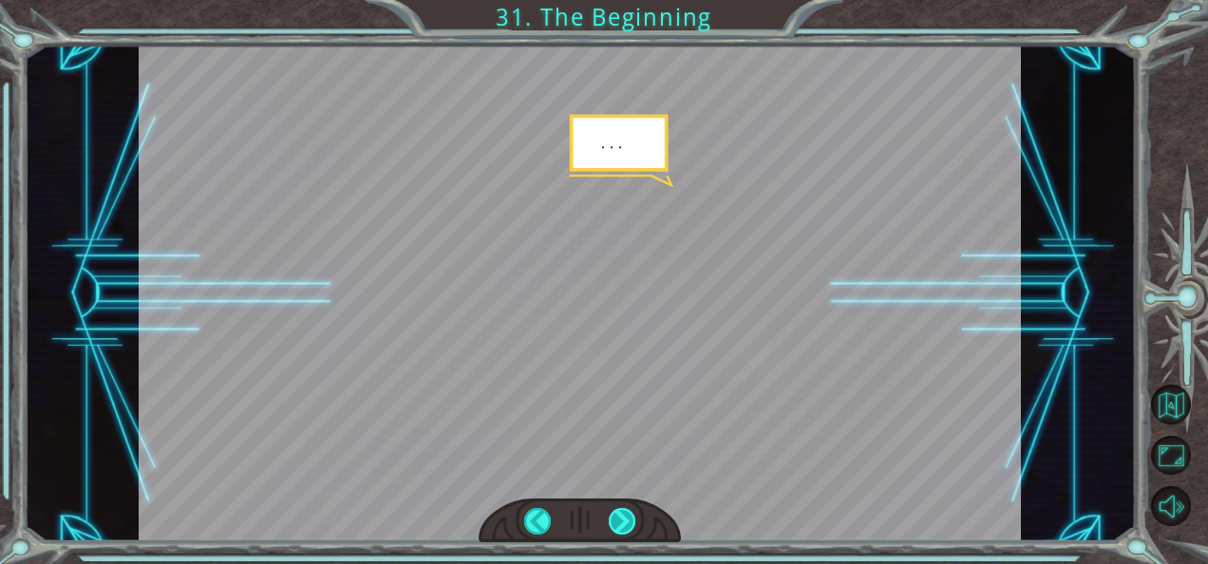
click at [622, 518] on div at bounding box center [622, 521] width 27 height 27
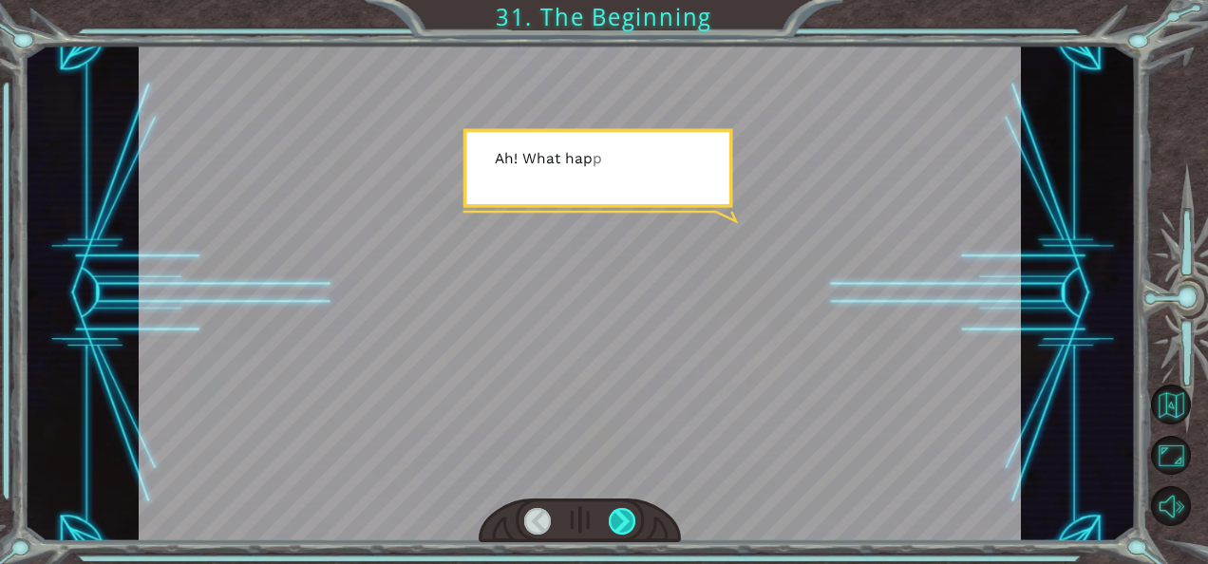
click at [622, 518] on div at bounding box center [622, 521] width 27 height 27
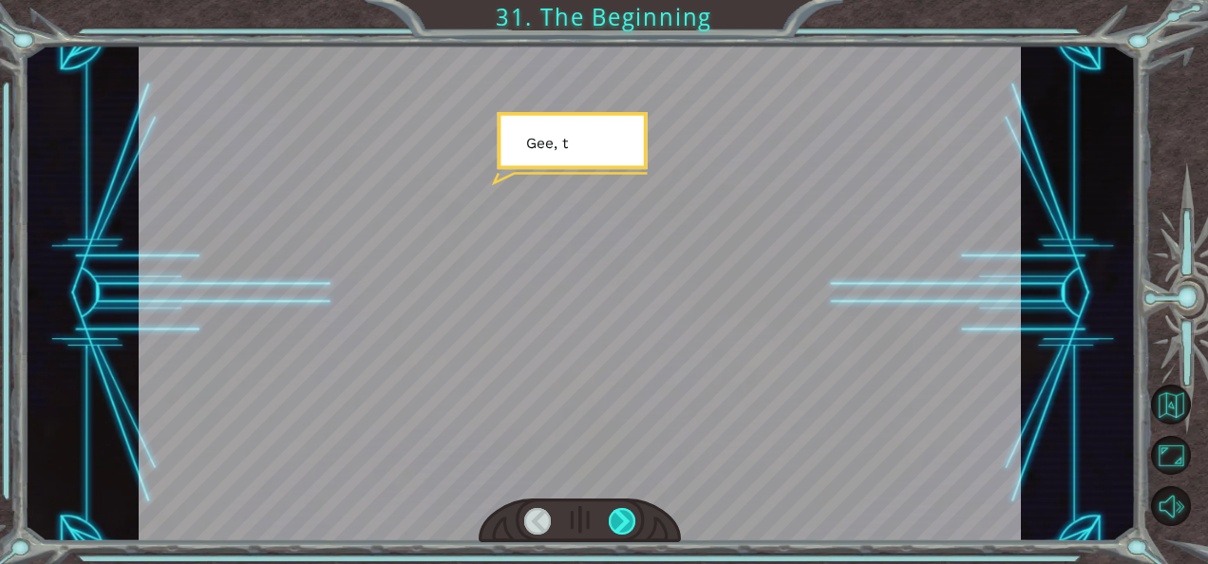
click at [622, 518] on div at bounding box center [622, 521] width 27 height 27
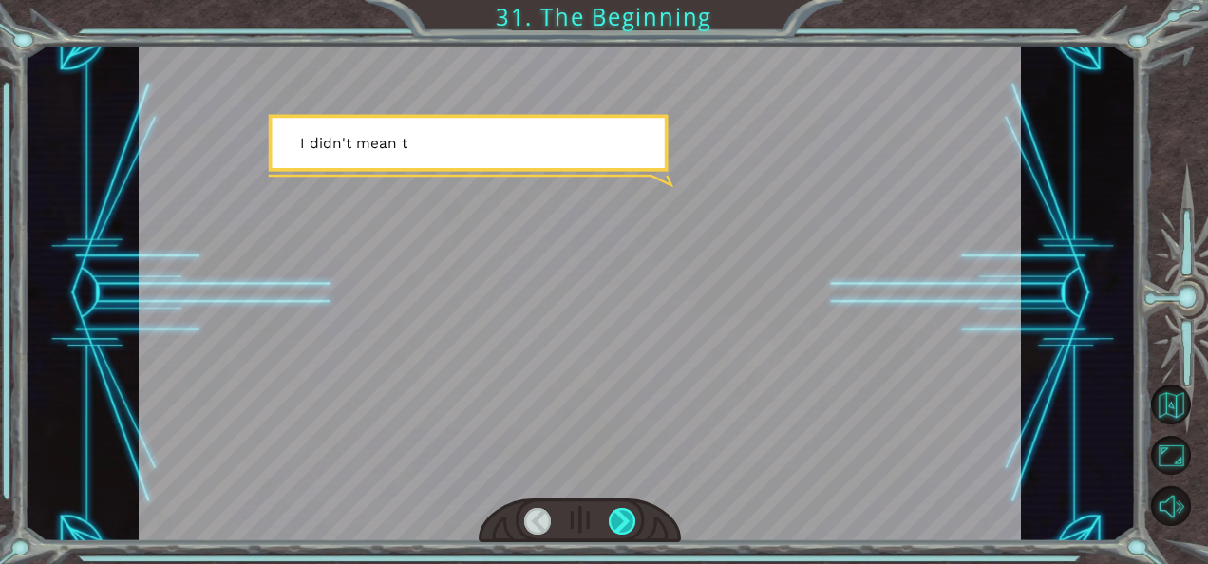
click at [622, 518] on div at bounding box center [622, 521] width 27 height 27
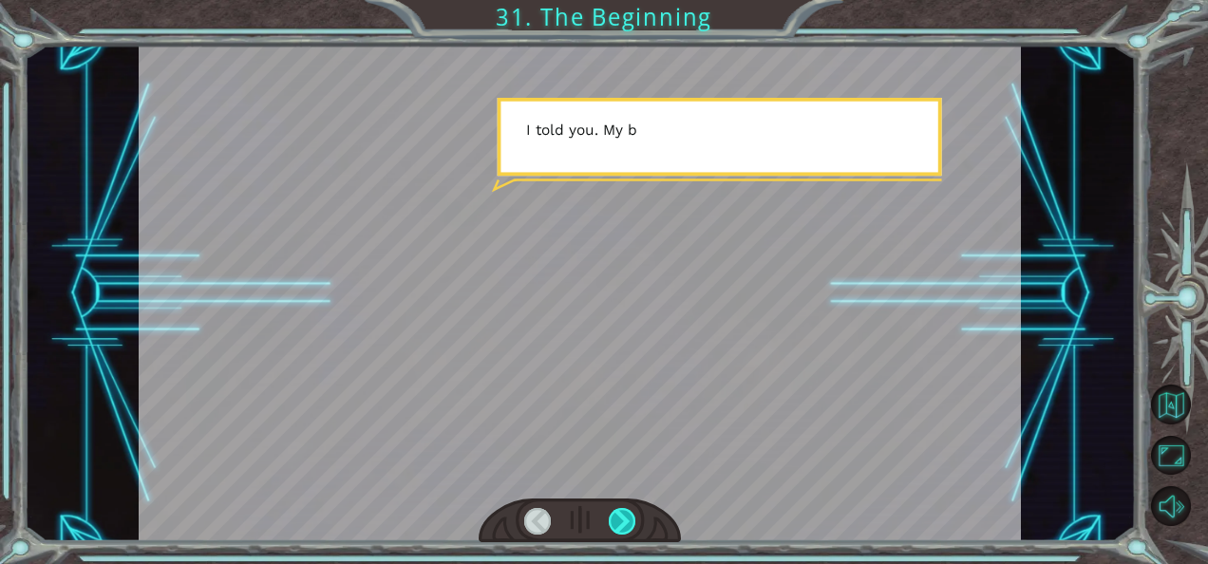
click at [622, 518] on div at bounding box center [622, 521] width 27 height 27
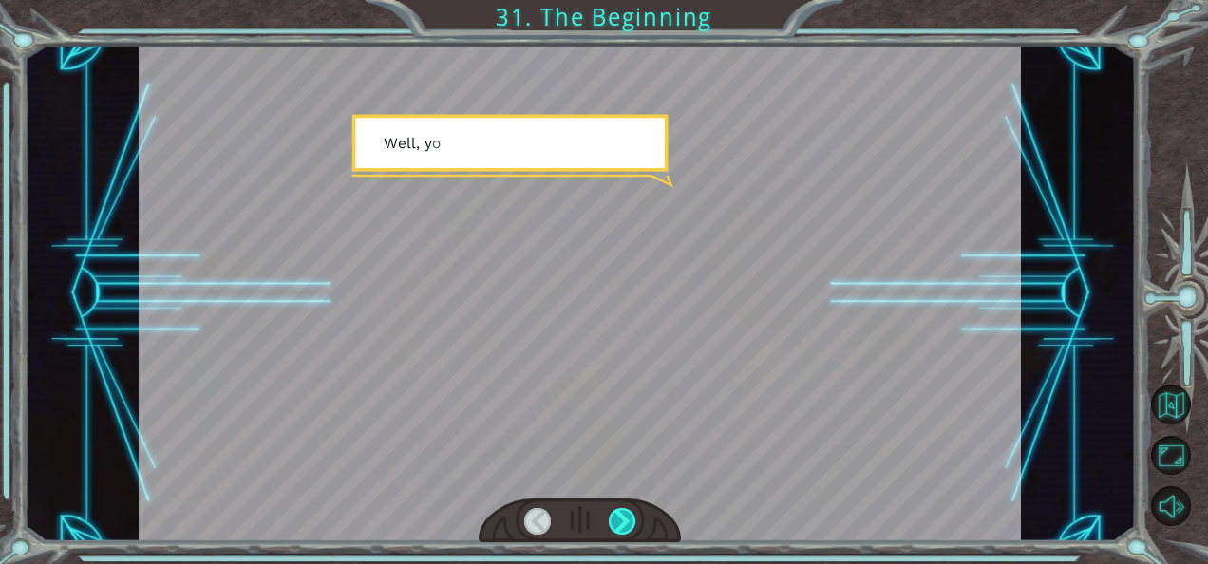
click at [622, 518] on div at bounding box center [622, 521] width 27 height 27
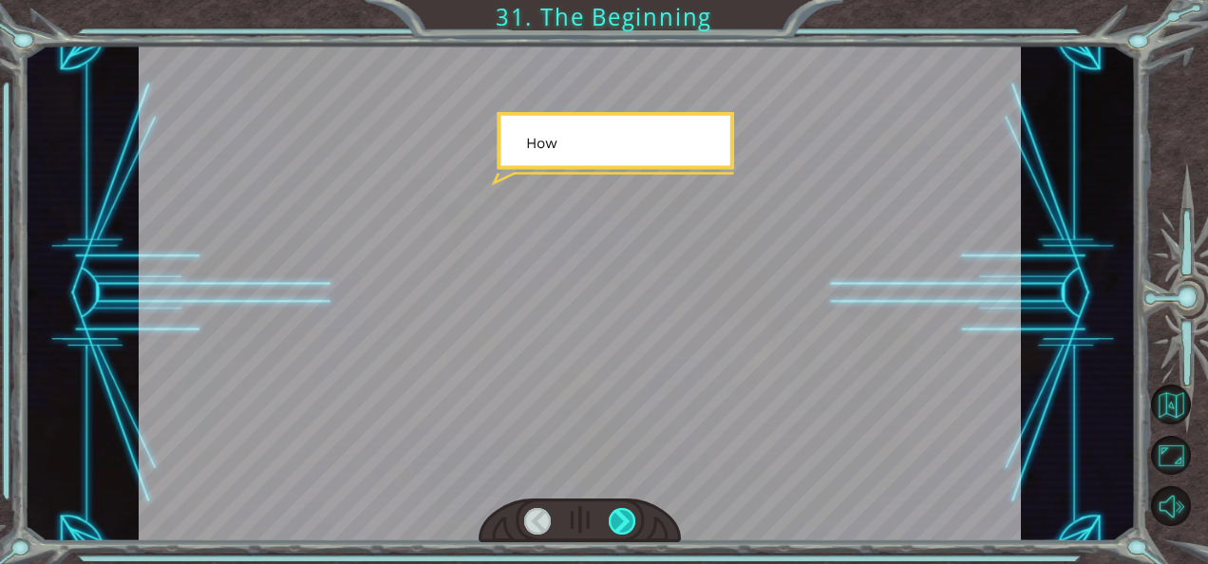
click at [622, 518] on div at bounding box center [622, 521] width 27 height 27
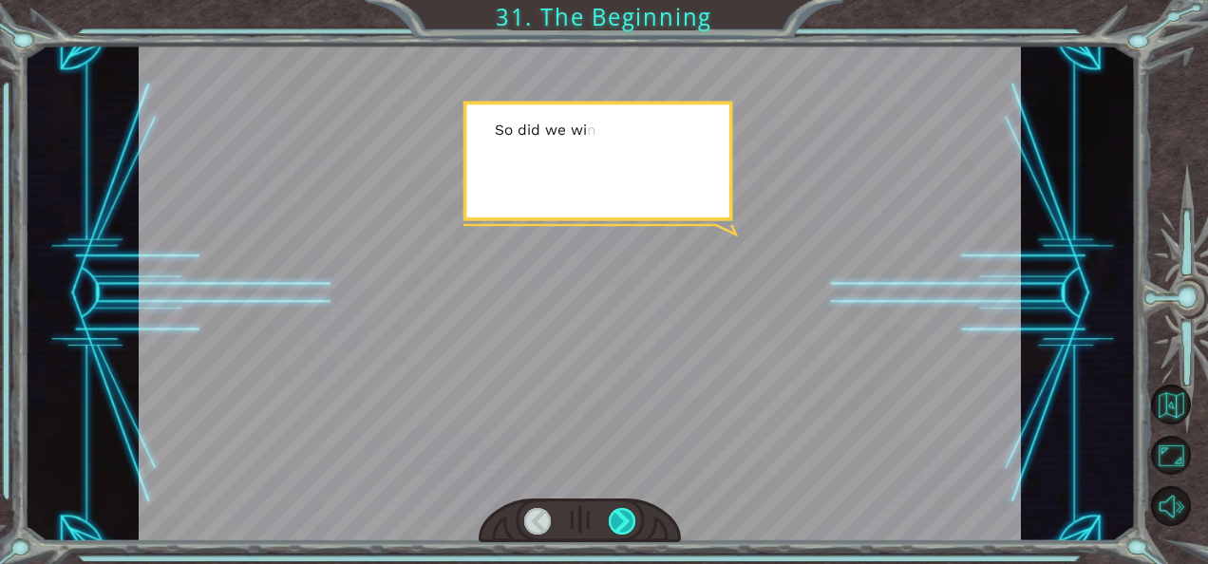
click at [622, 518] on div at bounding box center [622, 521] width 27 height 27
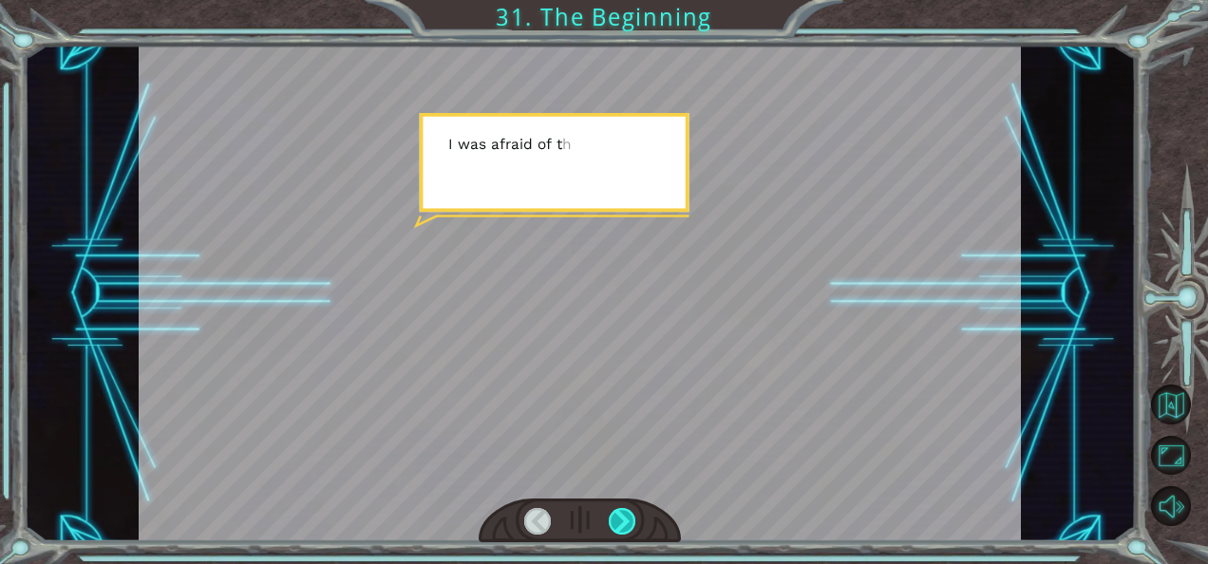
click at [622, 518] on div at bounding box center [622, 521] width 27 height 27
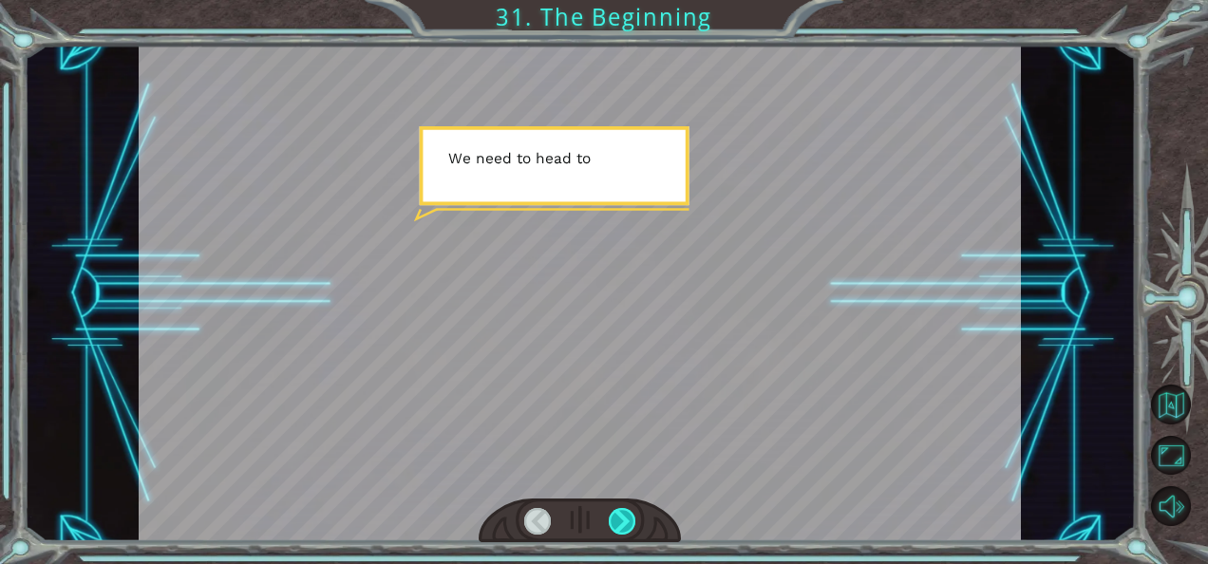
click at [622, 518] on div at bounding box center [622, 521] width 27 height 27
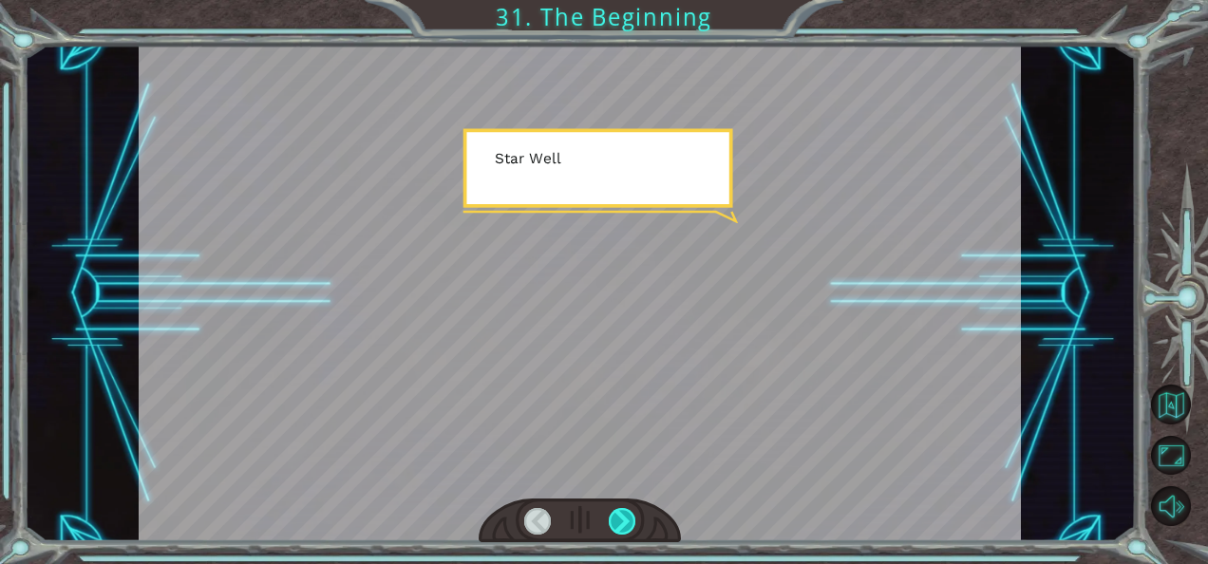
click at [622, 518] on div at bounding box center [622, 521] width 27 height 27
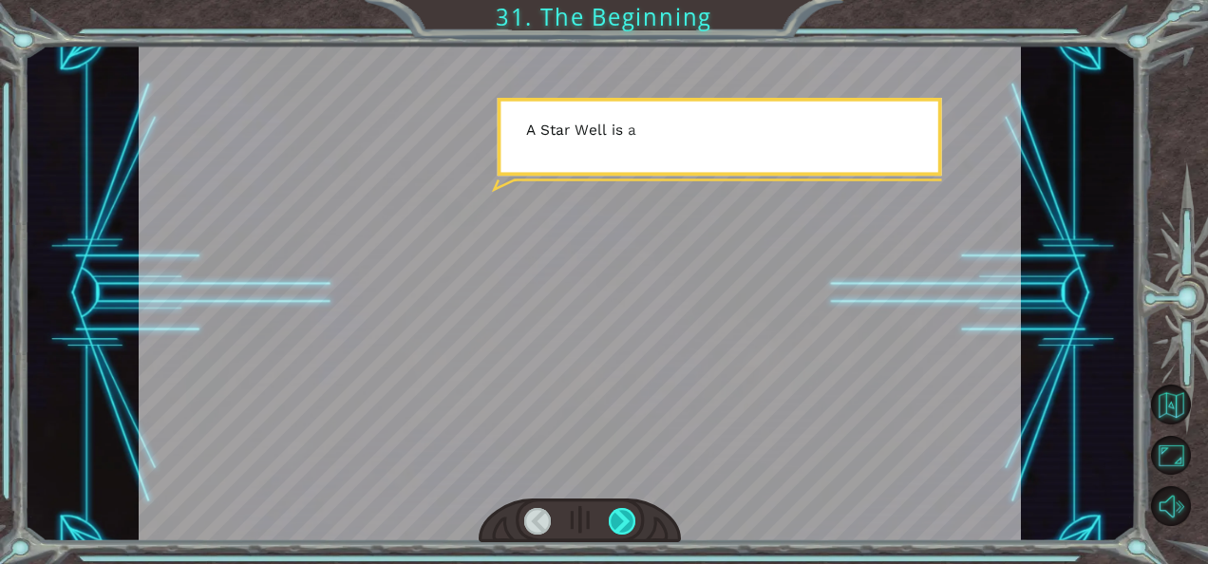
click at [622, 518] on div at bounding box center [622, 521] width 27 height 27
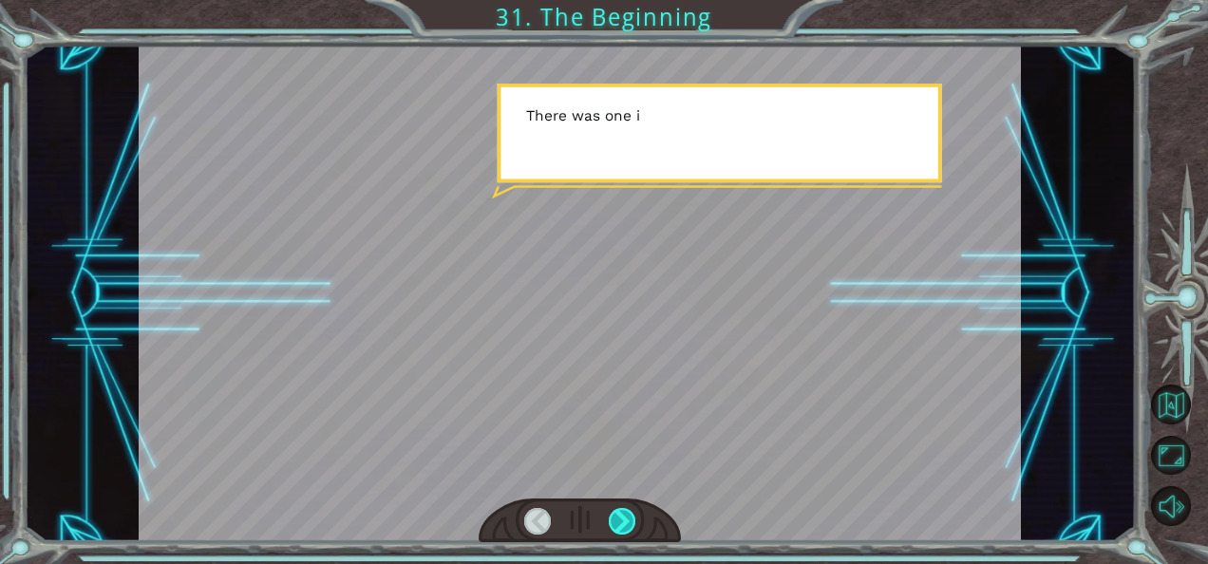
click at [622, 518] on div at bounding box center [622, 521] width 27 height 27
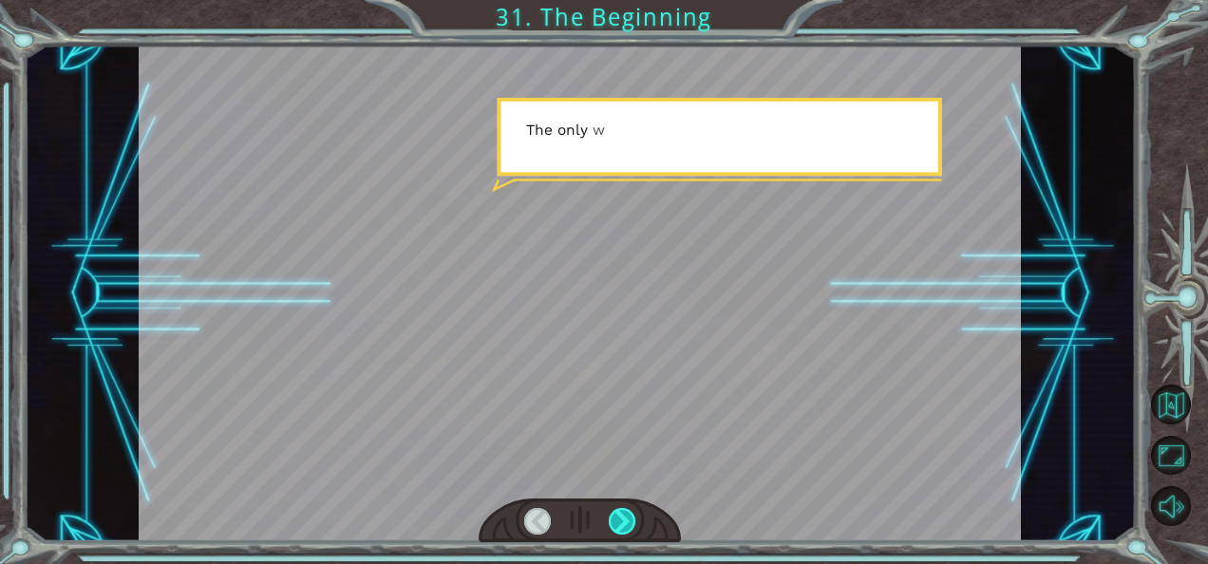
click at [622, 518] on div at bounding box center [622, 521] width 27 height 27
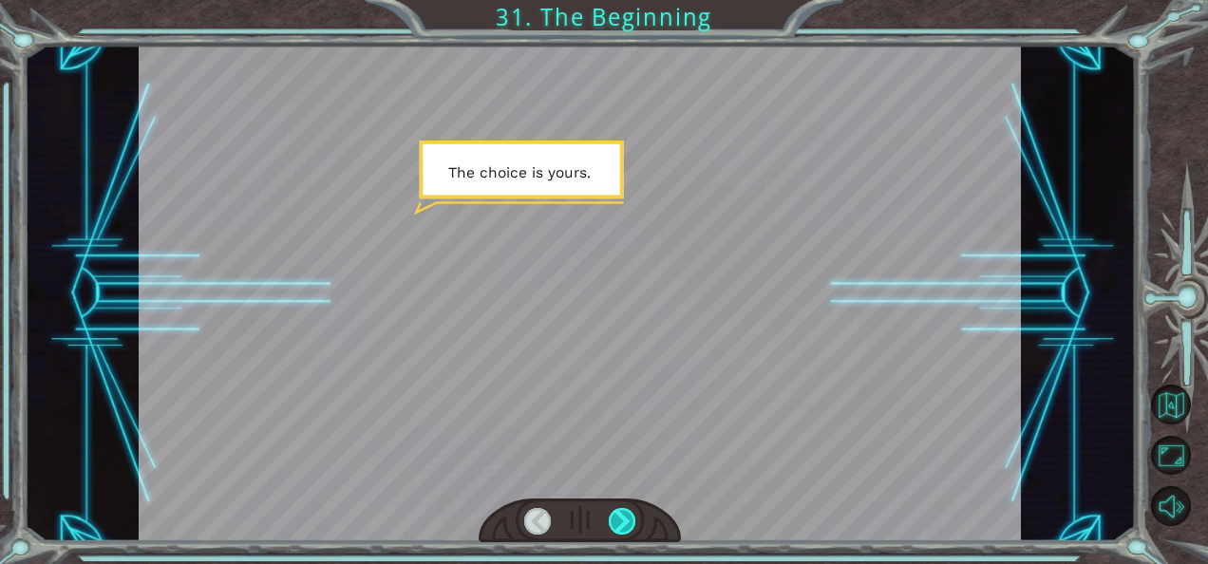
click at [622, 518] on div at bounding box center [622, 521] width 27 height 27
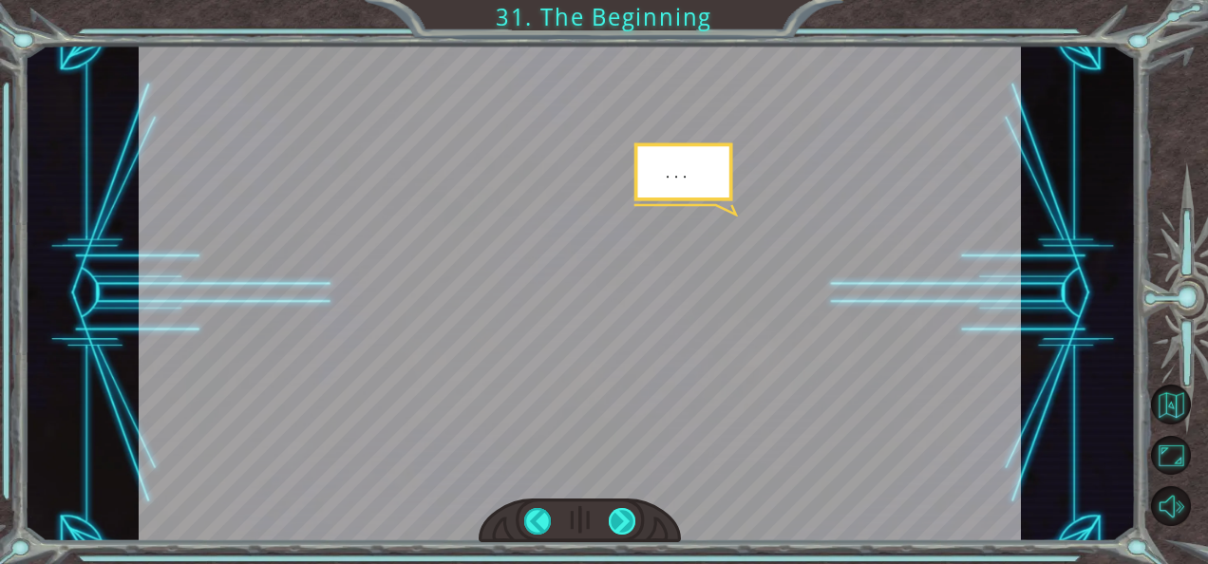
click at [622, 518] on div at bounding box center [622, 521] width 27 height 27
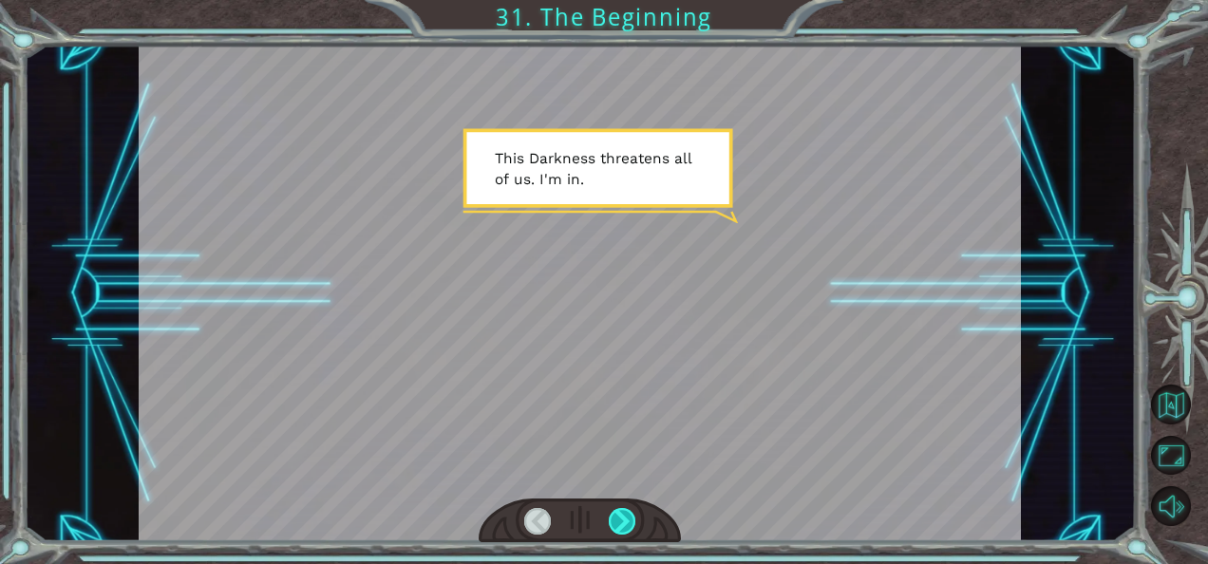
click at [622, 518] on div at bounding box center [622, 521] width 27 height 27
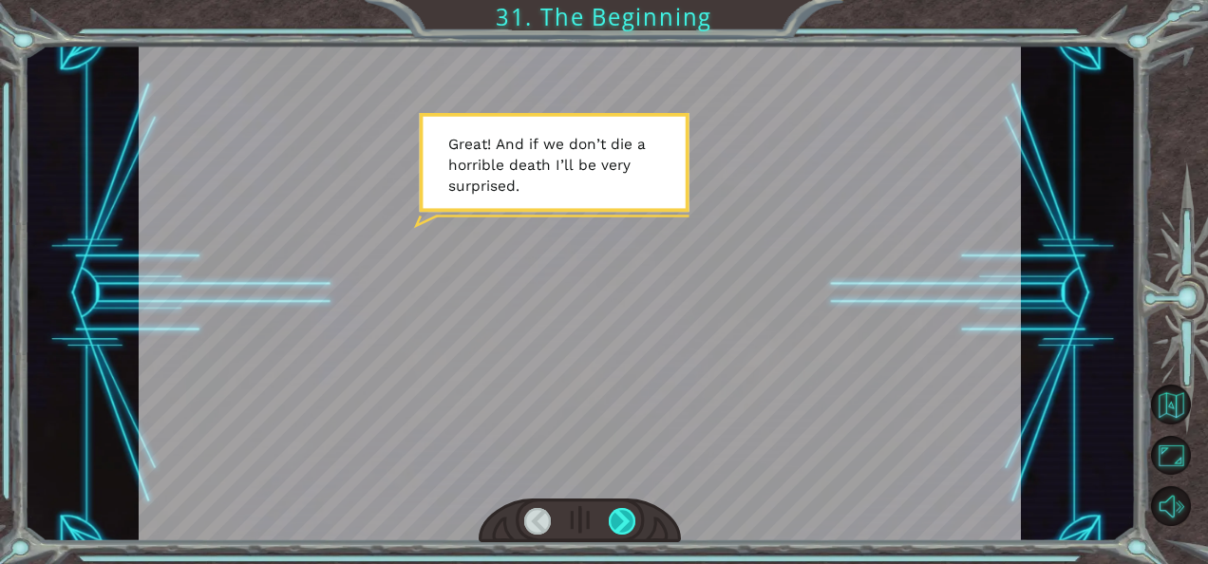
click at [622, 518] on div at bounding box center [622, 521] width 27 height 27
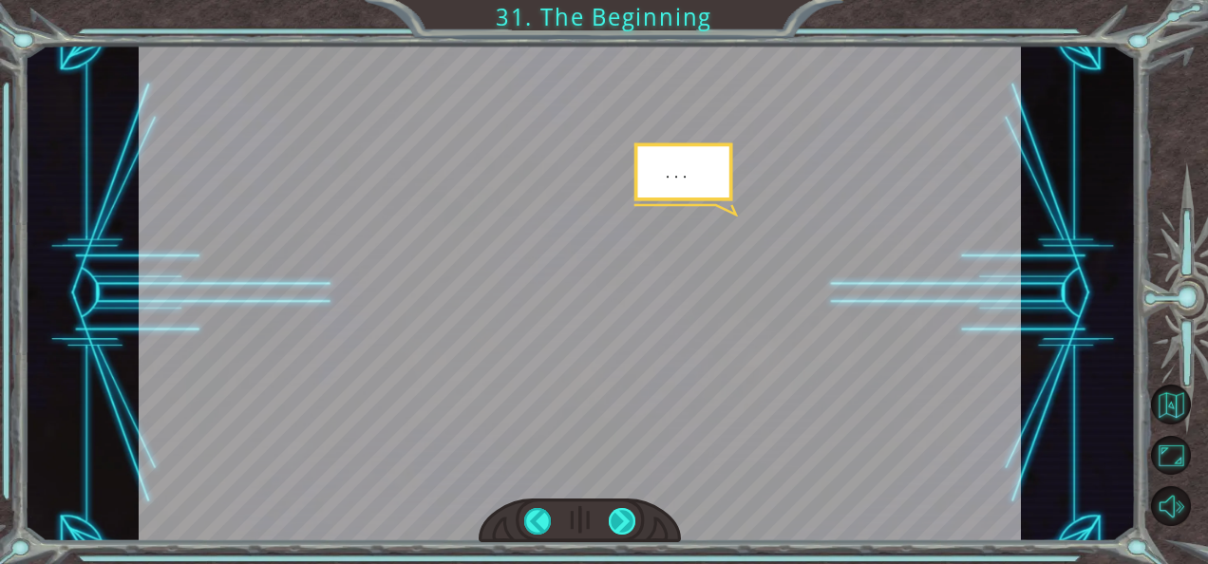
click at [622, 518] on div at bounding box center [622, 521] width 27 height 27
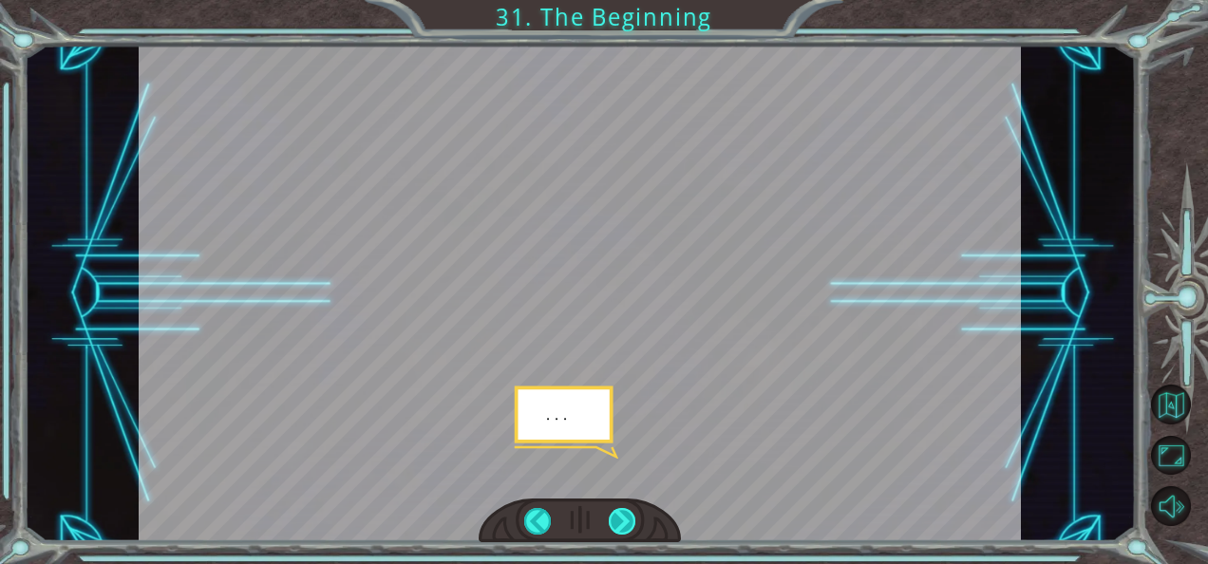
click at [622, 518] on div at bounding box center [622, 521] width 27 height 27
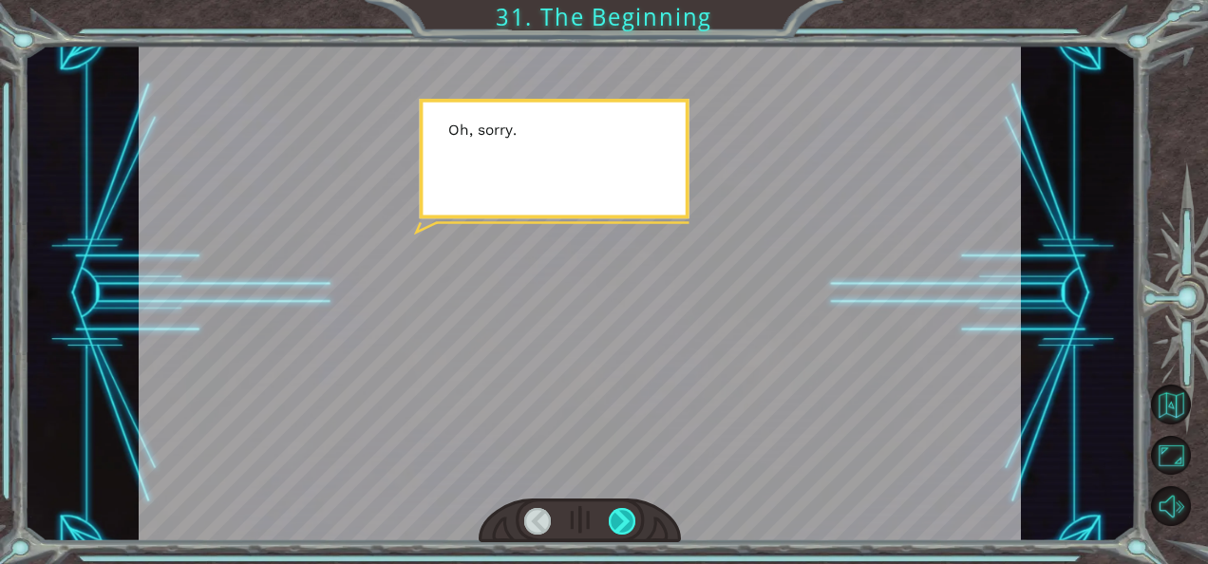
click at [622, 518] on div at bounding box center [622, 521] width 27 height 27
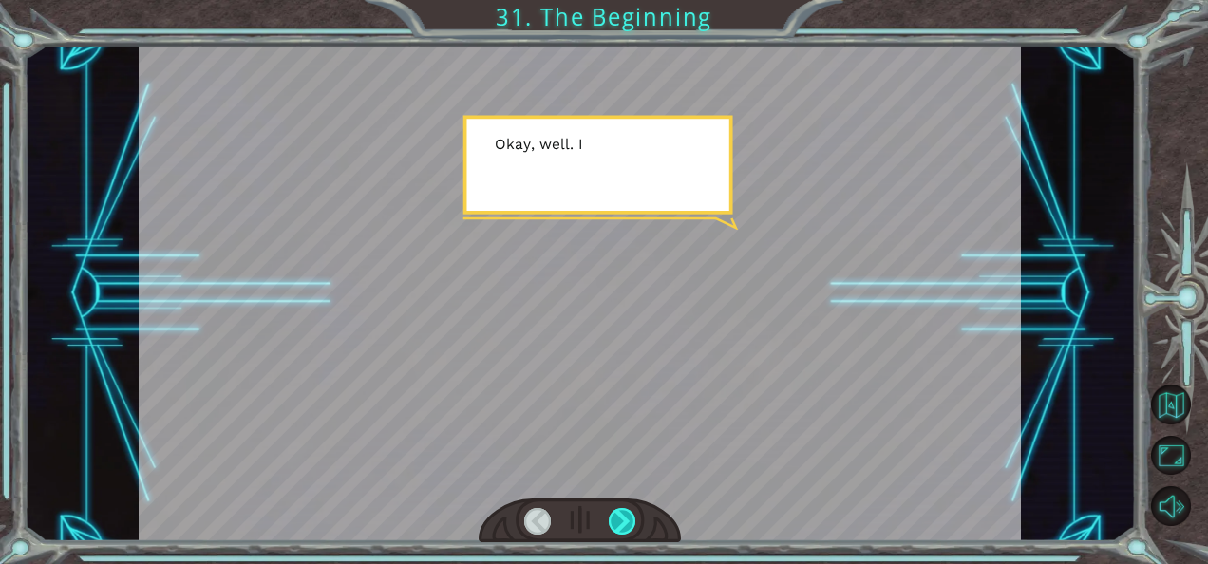
click at [622, 518] on div at bounding box center [622, 521] width 27 height 27
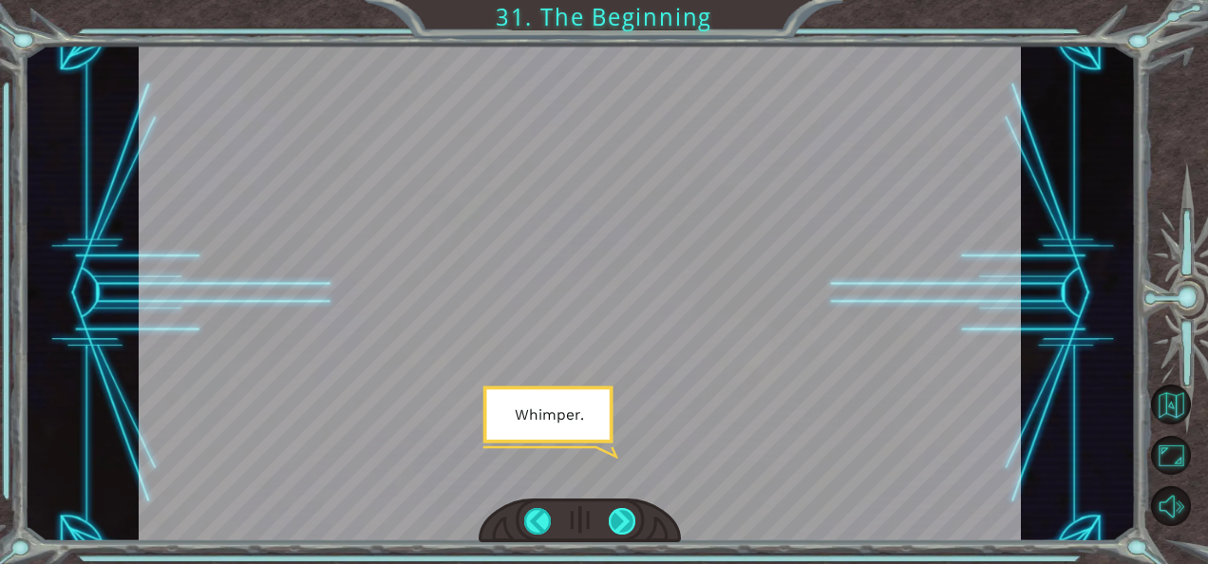
click at [622, 518] on div at bounding box center [622, 521] width 27 height 27
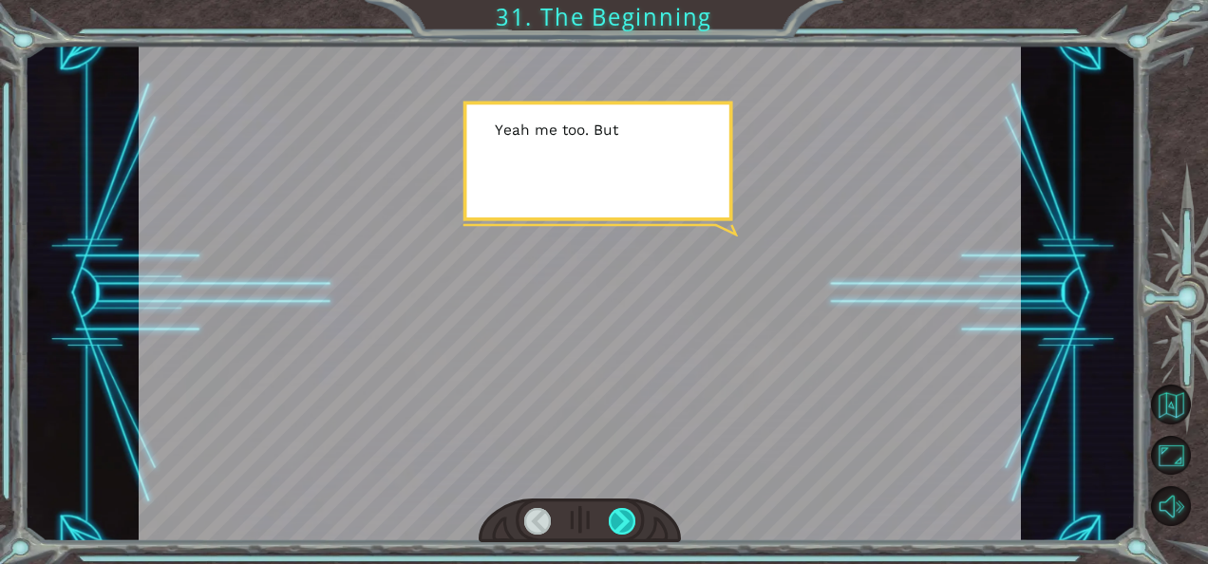
click at [622, 518] on div at bounding box center [622, 521] width 27 height 27
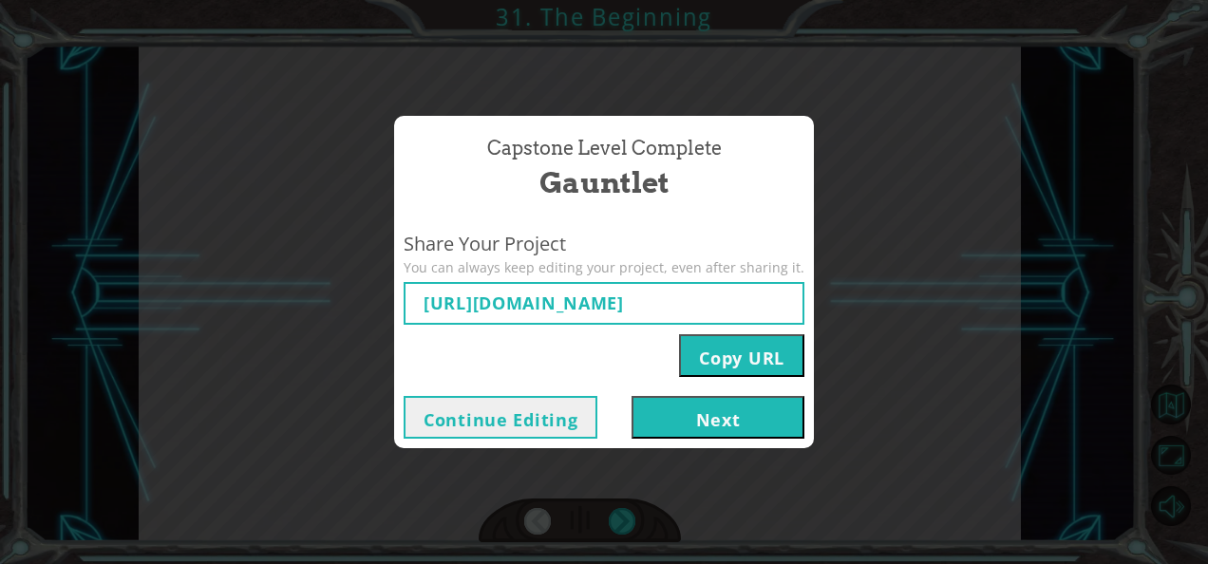
click at [716, 403] on button "Next" at bounding box center [717, 417] width 173 height 43
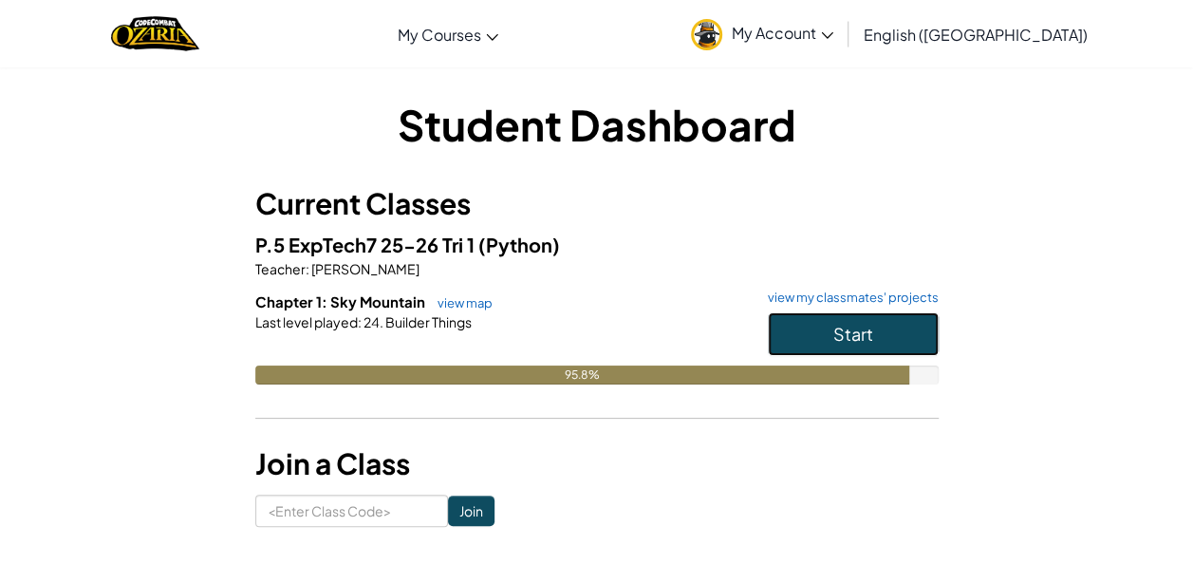
click at [864, 333] on span "Start" at bounding box center [854, 334] width 40 height 22
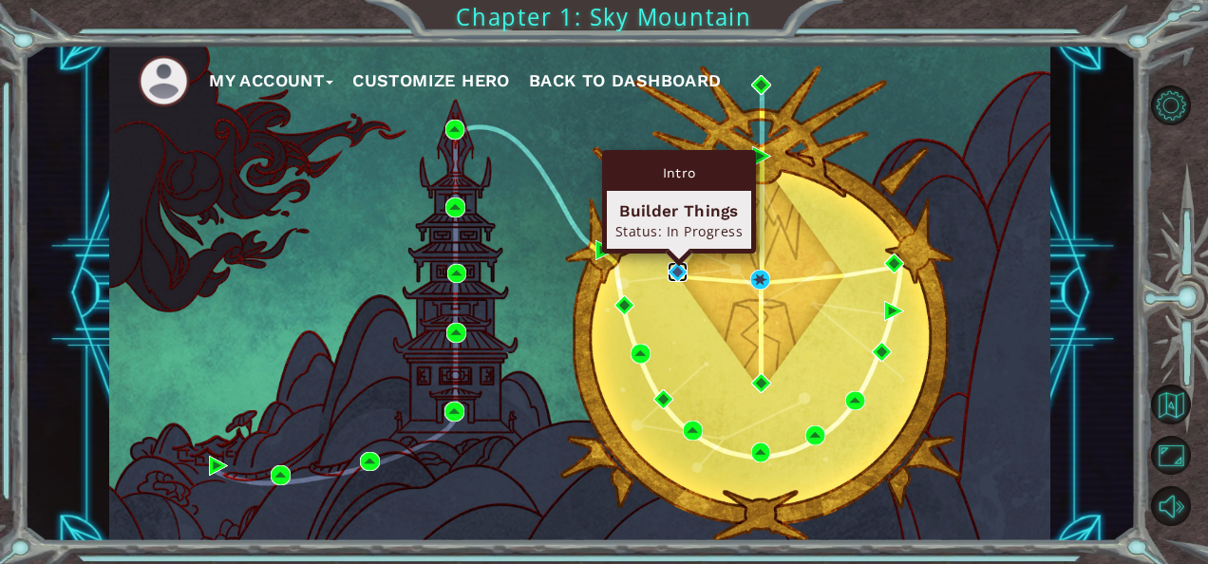
click at [678, 270] on img at bounding box center [677, 272] width 20 height 20
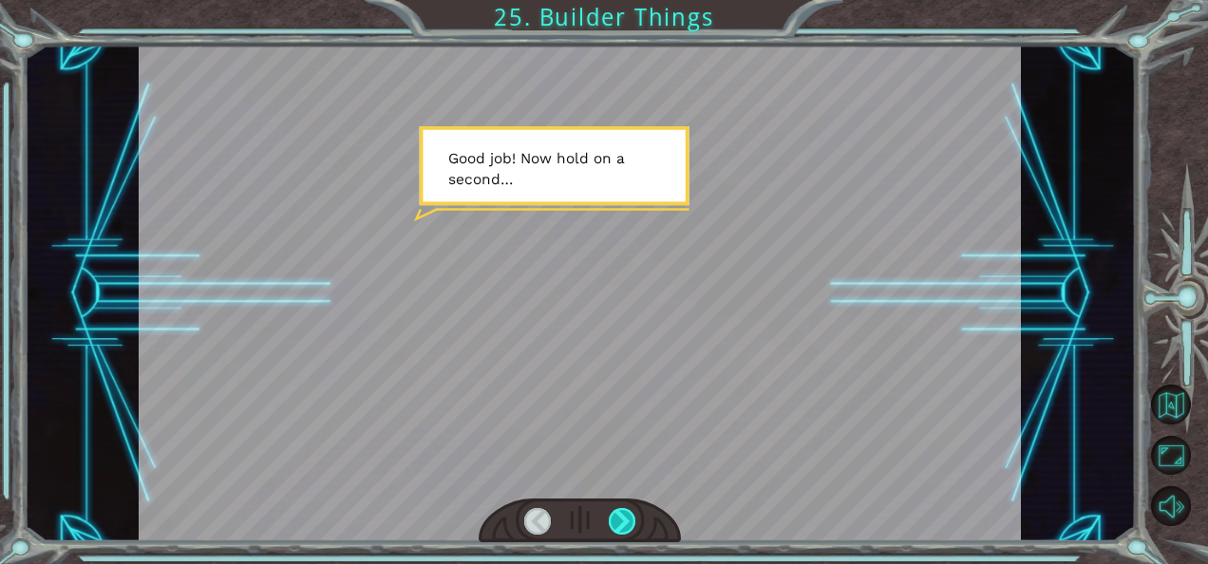
click at [629, 512] on div at bounding box center [622, 521] width 27 height 27
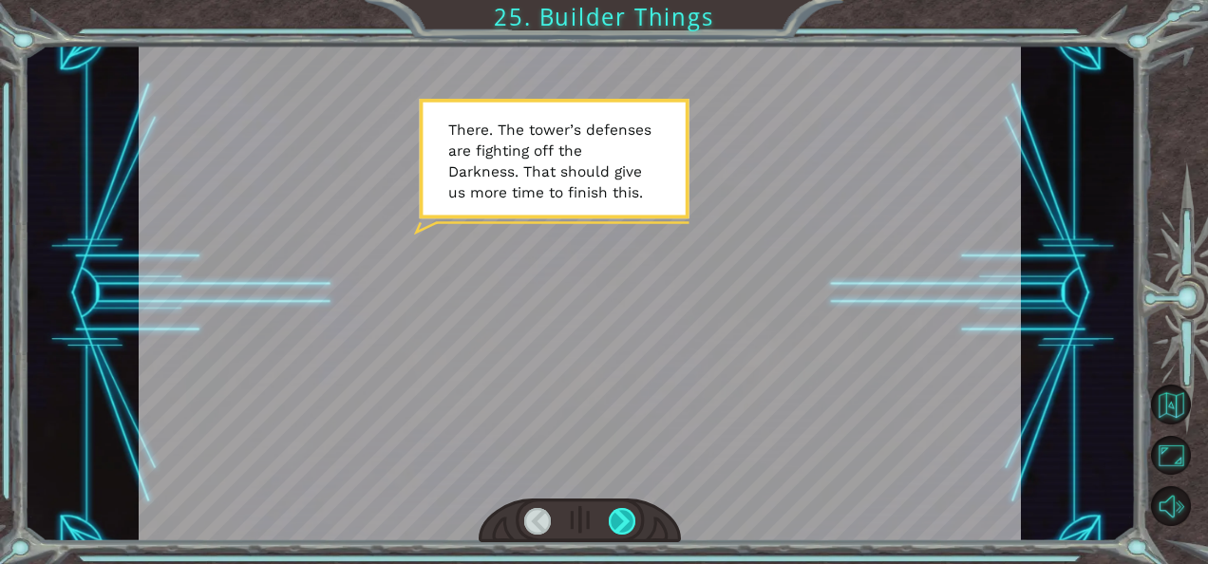
click at [616, 525] on div at bounding box center [622, 521] width 27 height 27
click at [615, 524] on div at bounding box center [622, 521] width 27 height 27
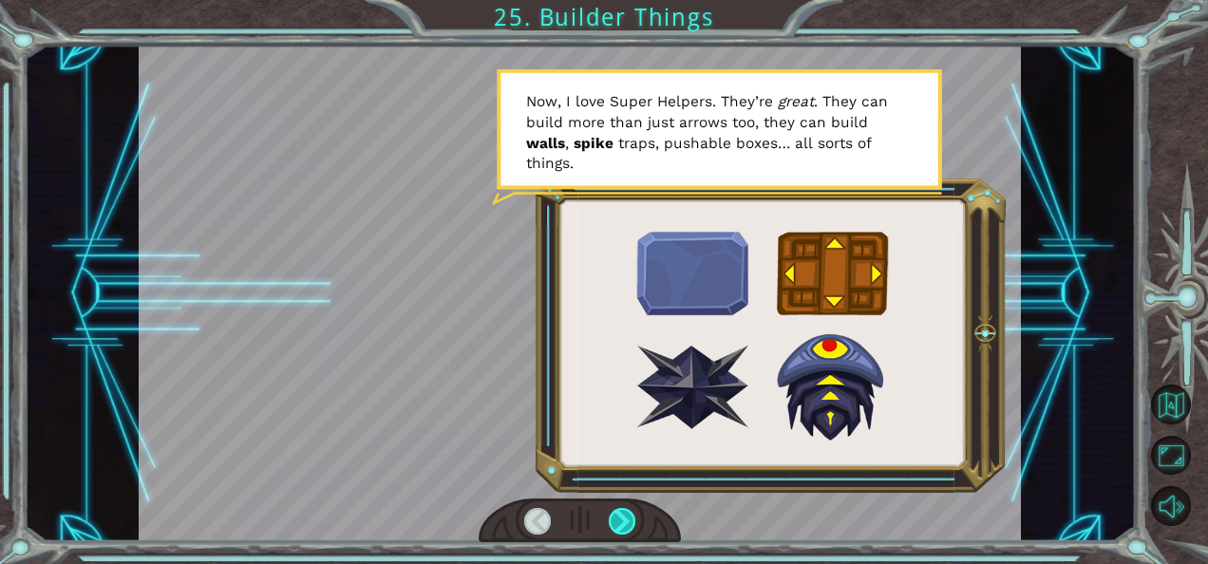
click at [615, 524] on div at bounding box center [622, 521] width 27 height 27
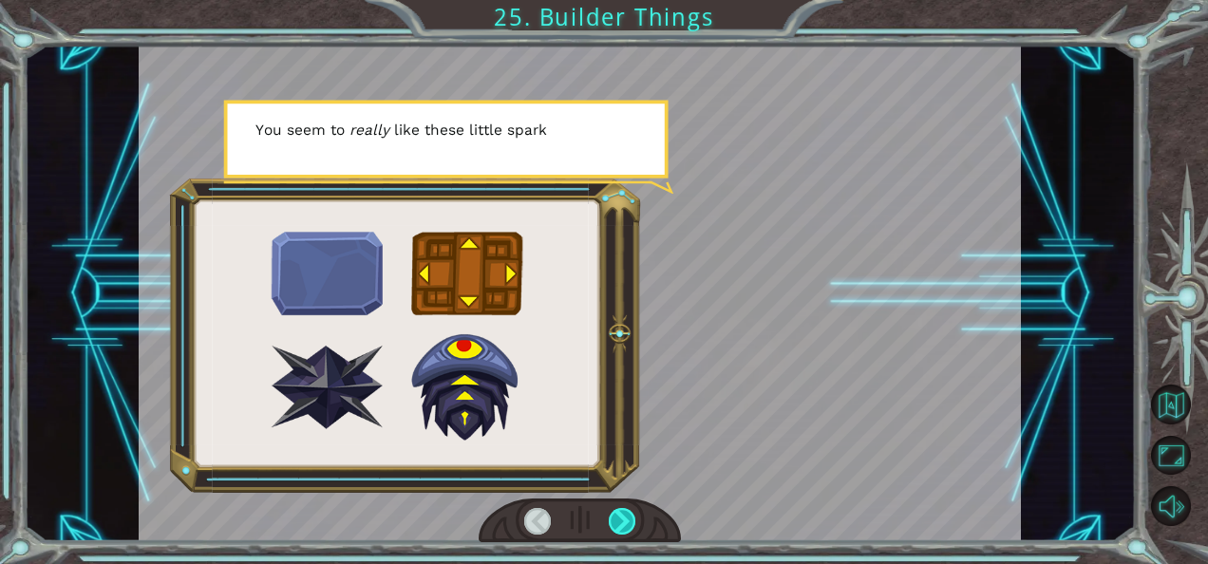
click at [615, 524] on div at bounding box center [622, 521] width 27 height 27
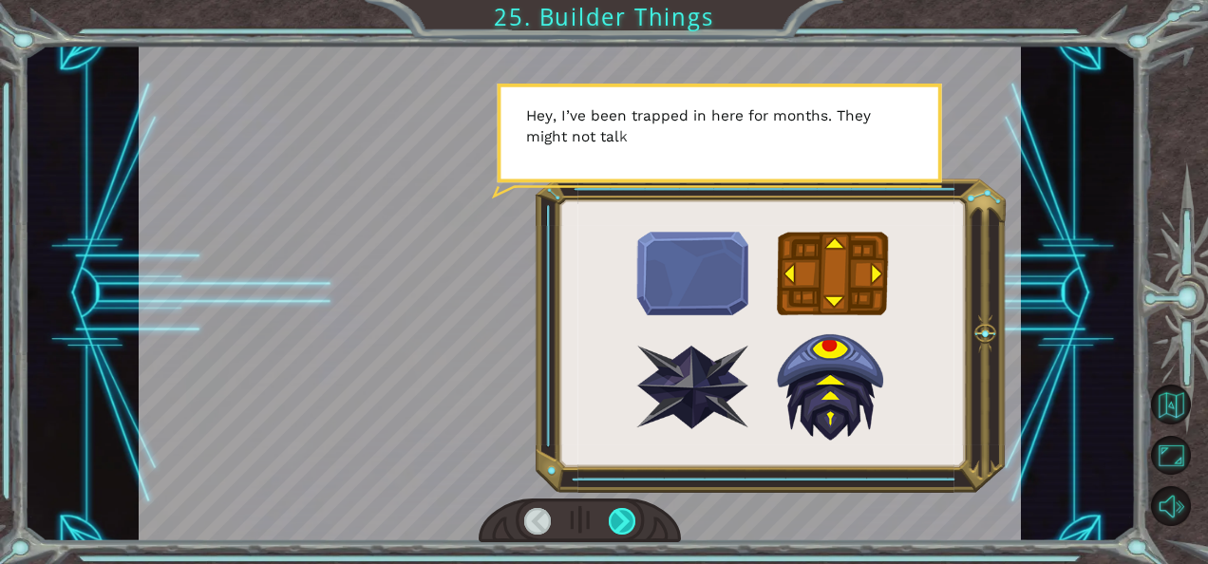
click at [615, 525] on div at bounding box center [622, 521] width 27 height 27
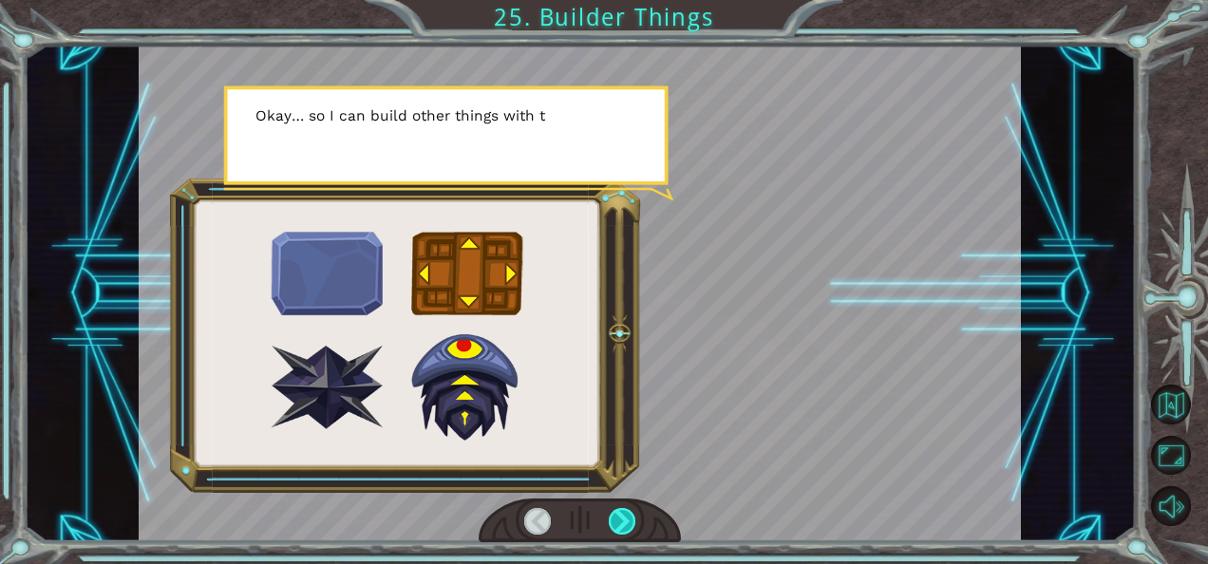
click at [615, 525] on div at bounding box center [622, 521] width 27 height 27
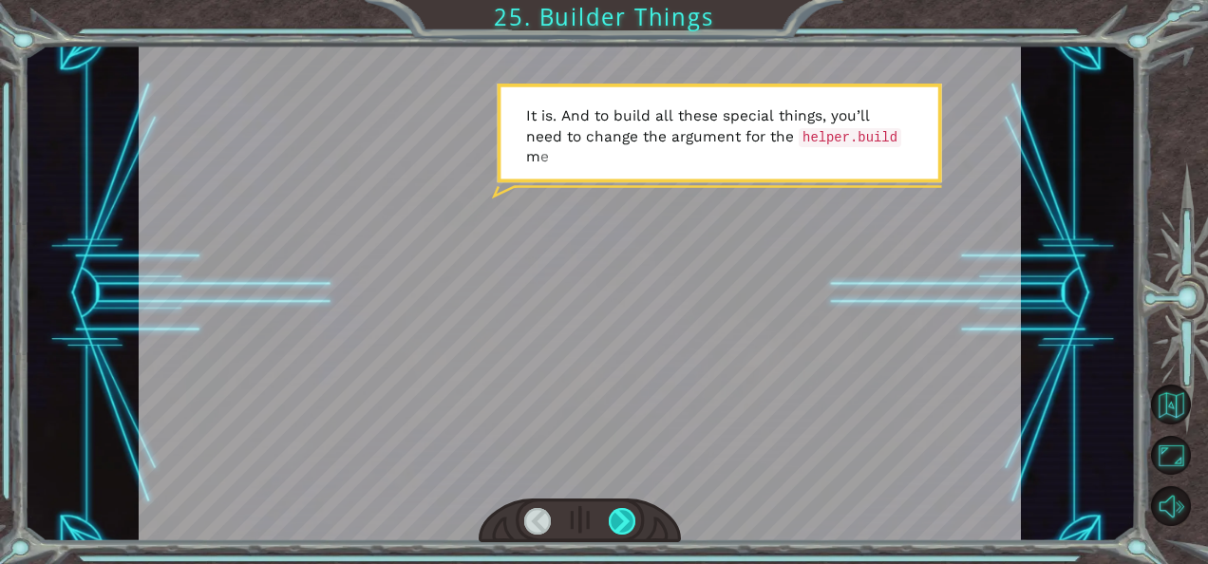
click at [615, 525] on div at bounding box center [622, 521] width 27 height 27
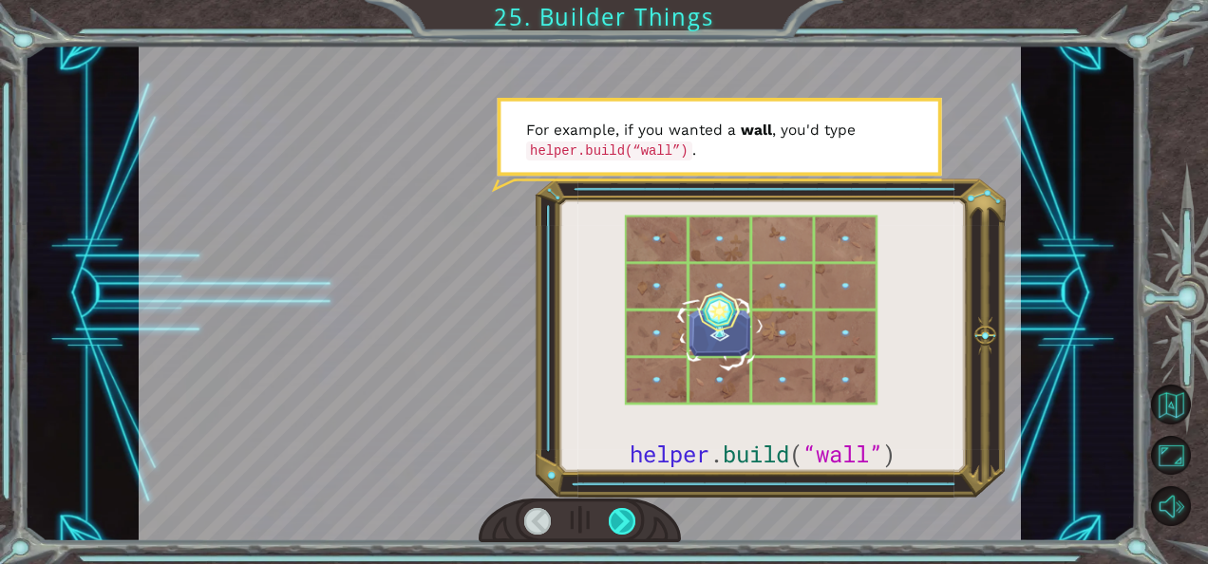
click at [615, 525] on div at bounding box center [622, 521] width 27 height 27
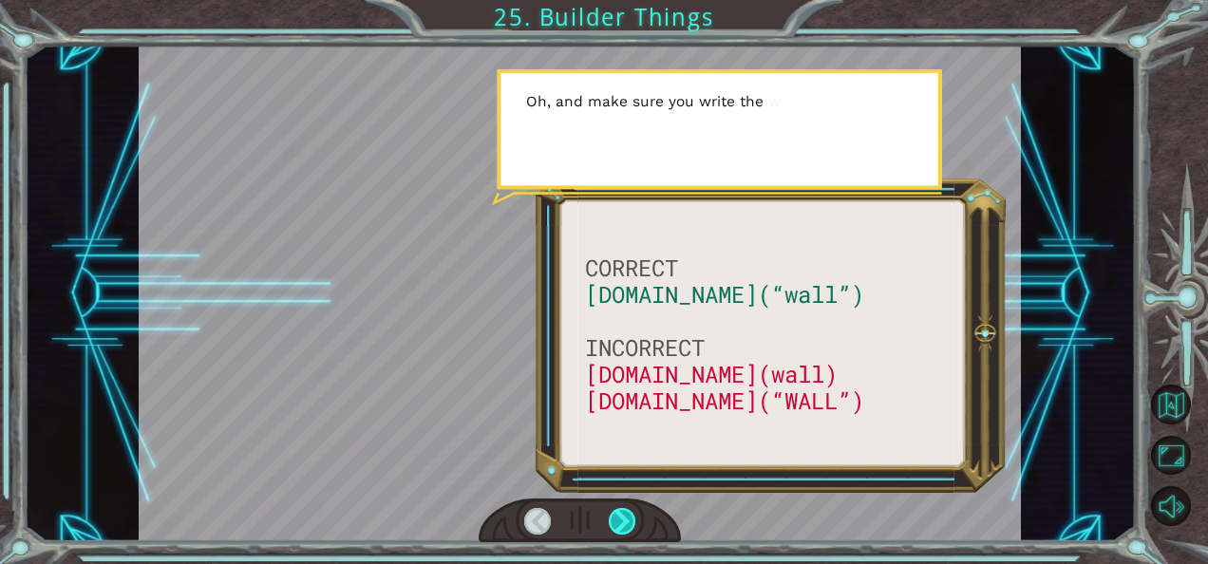
click at [615, 525] on div at bounding box center [622, 521] width 27 height 27
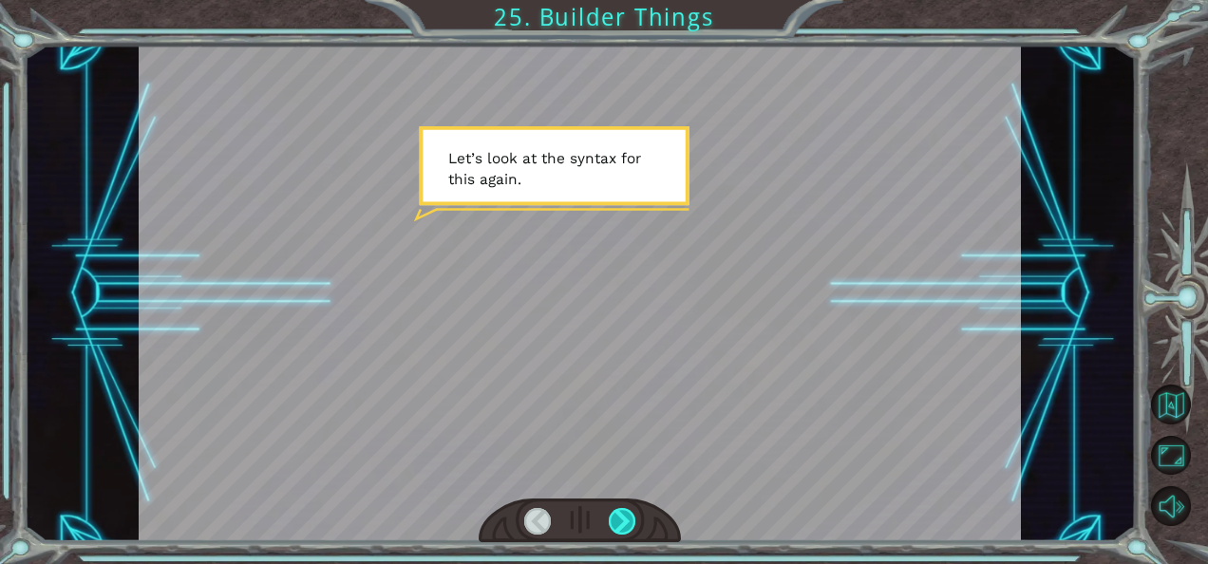
click at [617, 524] on div at bounding box center [622, 521] width 27 height 27
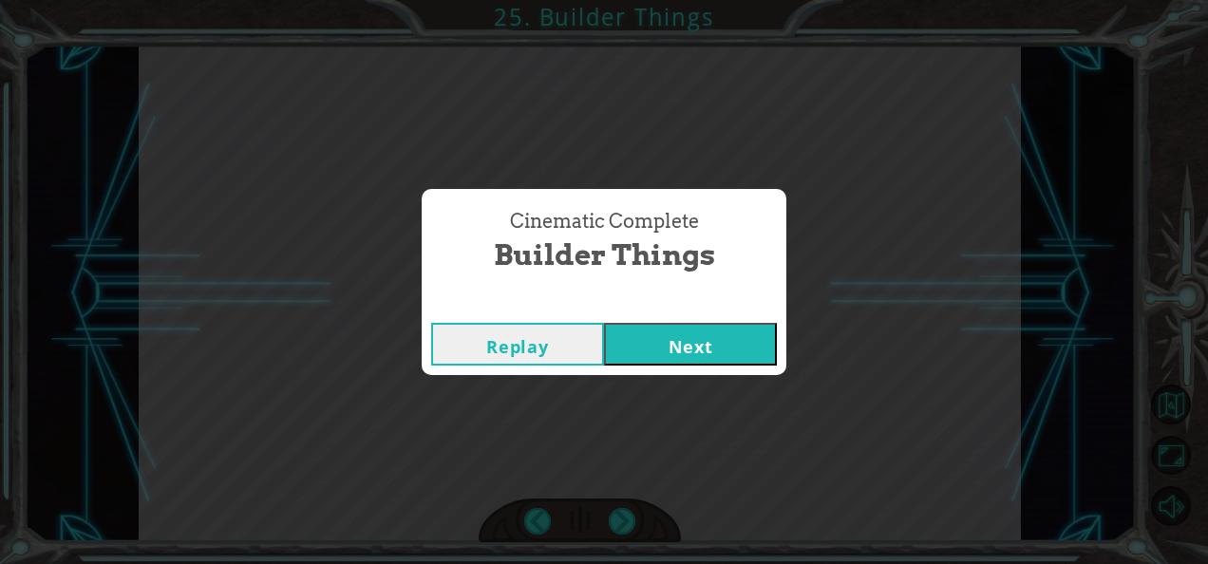
click at [684, 357] on button "Next" at bounding box center [690, 344] width 173 height 43
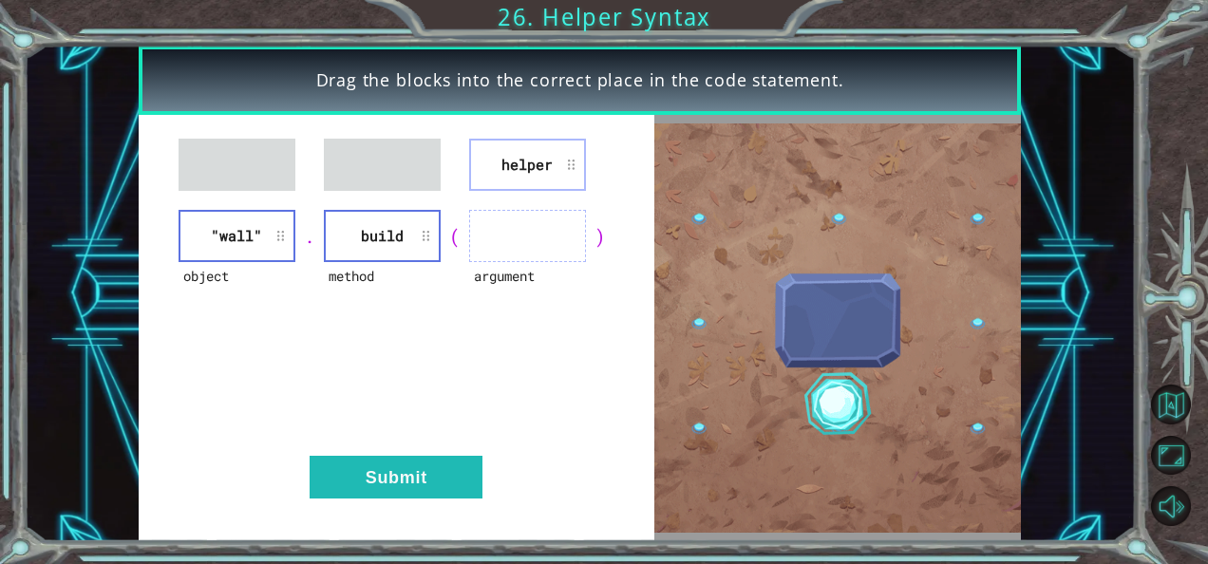
click at [361, 234] on li "build" at bounding box center [382, 236] width 117 height 52
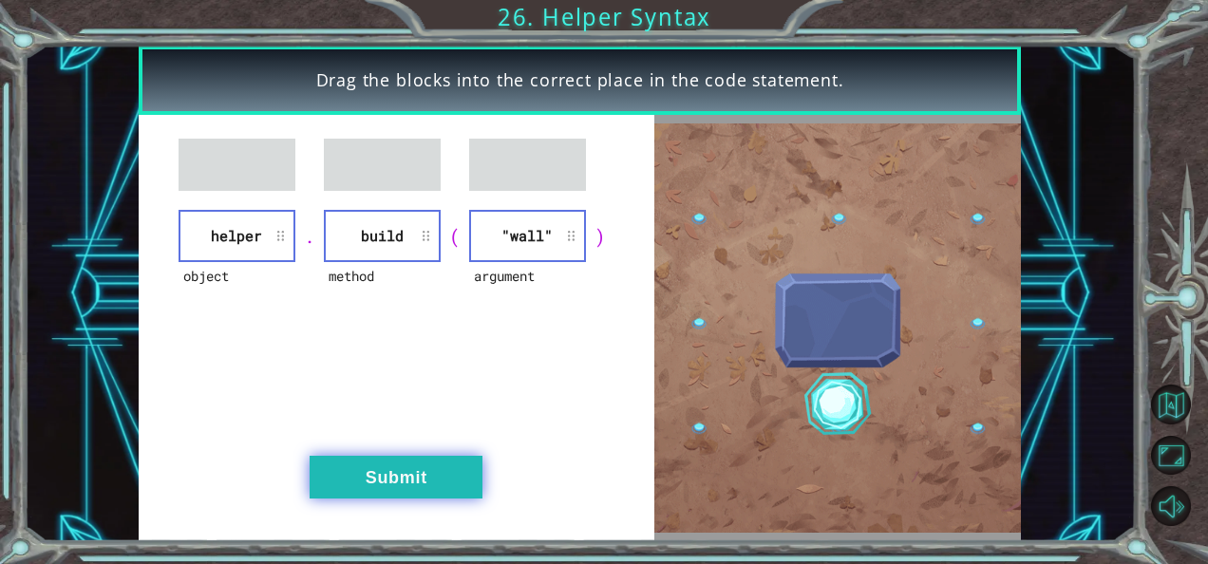
click at [450, 478] on button "Submit" at bounding box center [396, 477] width 173 height 43
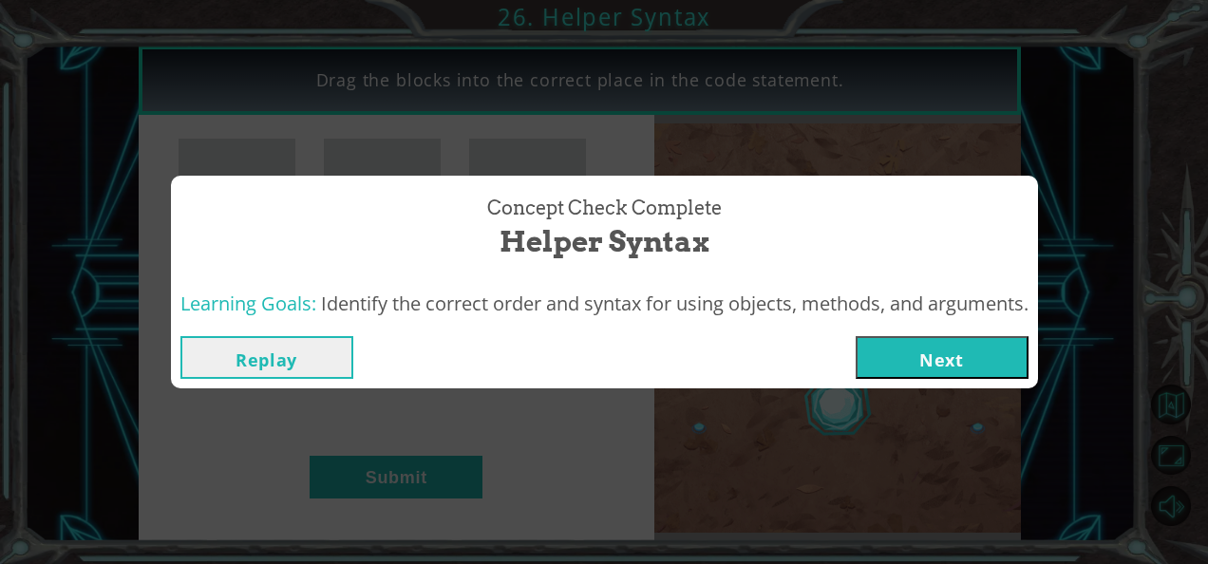
click at [989, 346] on button "Next" at bounding box center [941, 357] width 173 height 43
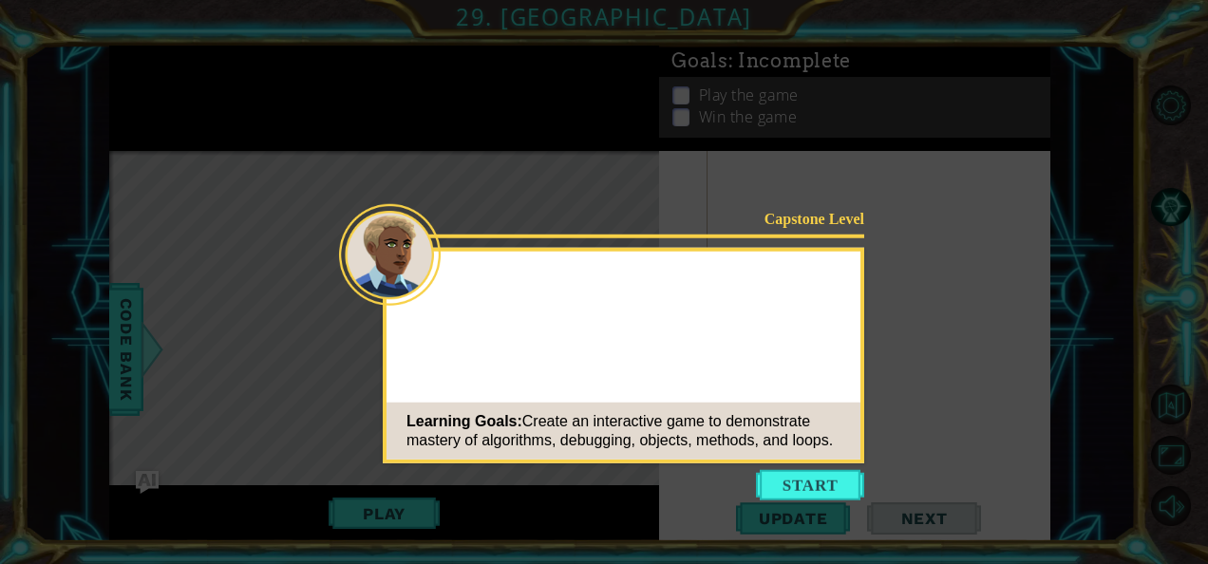
click at [819, 470] on button "Start" at bounding box center [810, 485] width 108 height 30
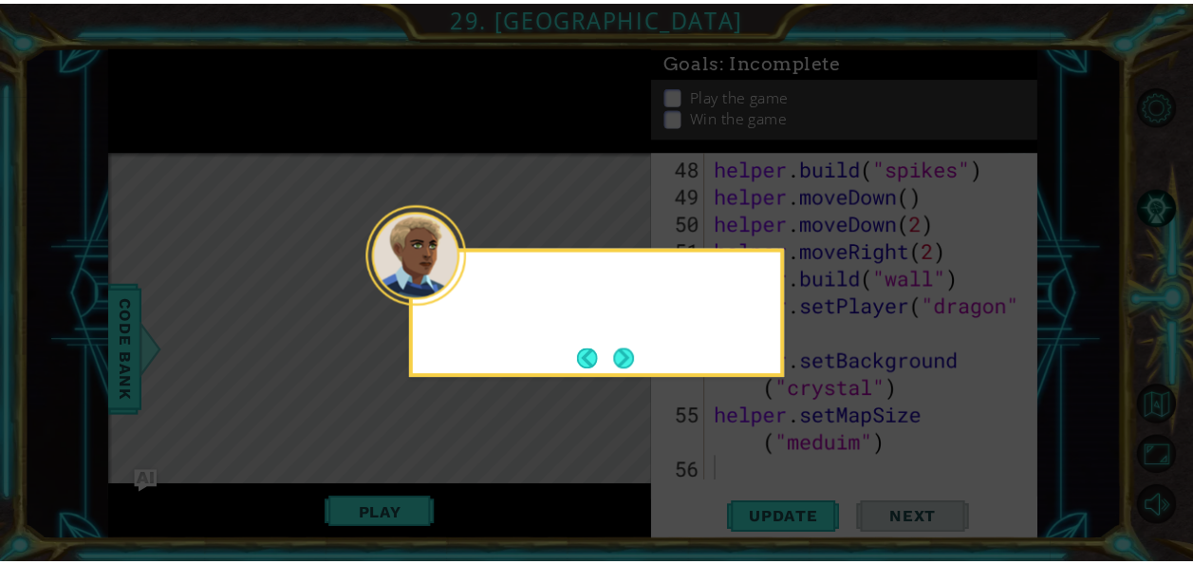
scroll to position [1542, 0]
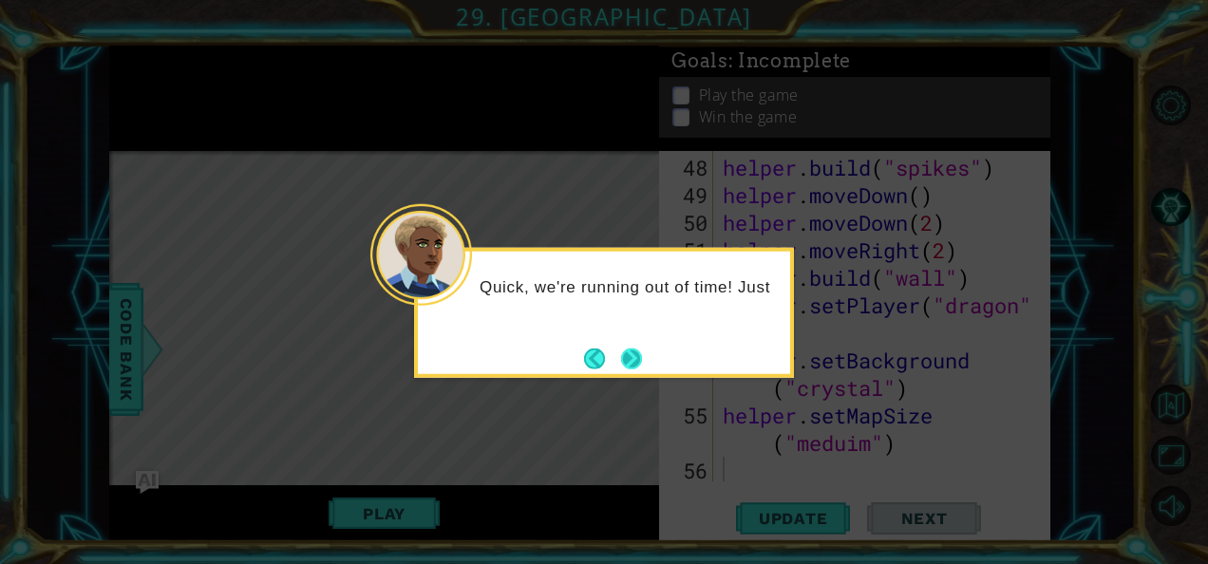
click at [648, 363] on div "Quick, we're running out of time! Just" at bounding box center [604, 313] width 380 height 130
click at [631, 355] on button "Next" at bounding box center [631, 357] width 21 height 21
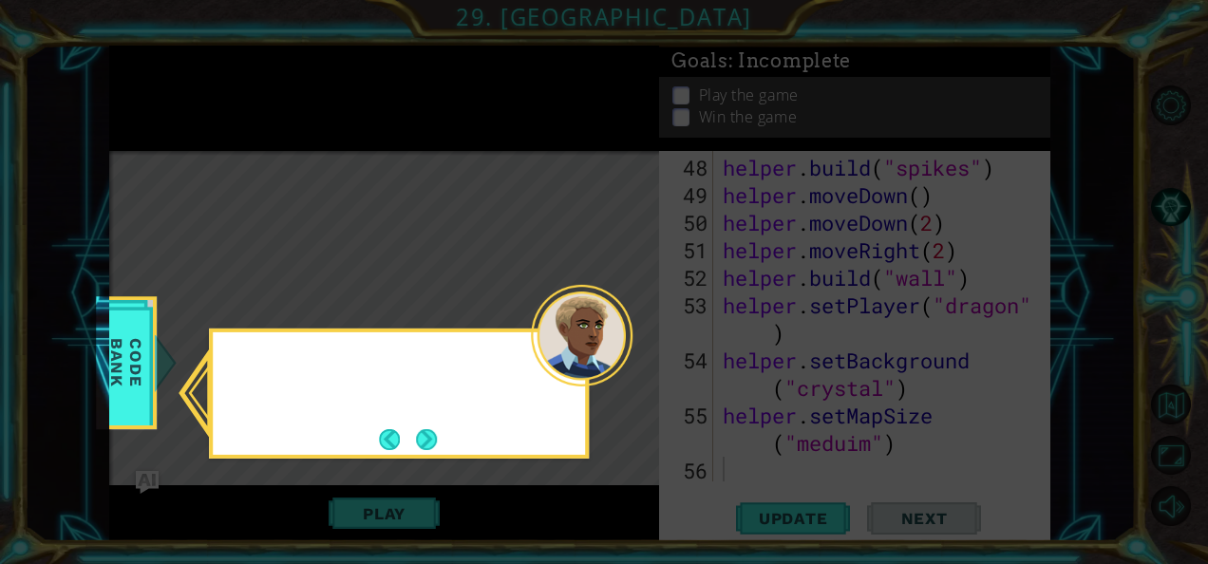
click at [631, 355] on div at bounding box center [582, 336] width 102 height 102
click at [422, 433] on button "Next" at bounding box center [426, 439] width 21 height 21
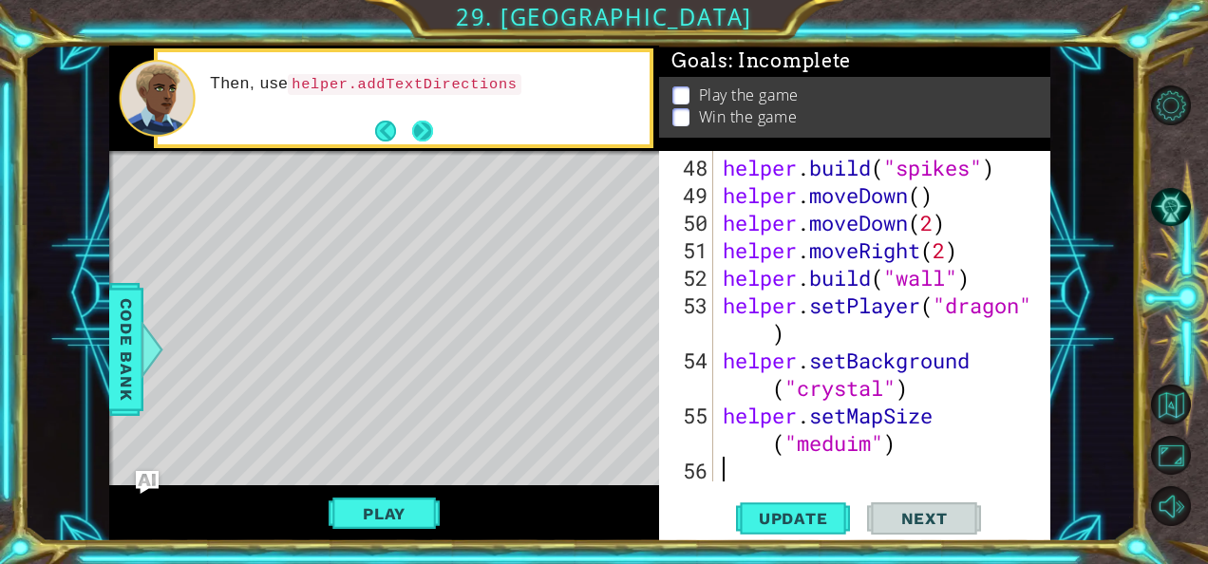
click at [423, 125] on button "Next" at bounding box center [422, 131] width 21 height 21
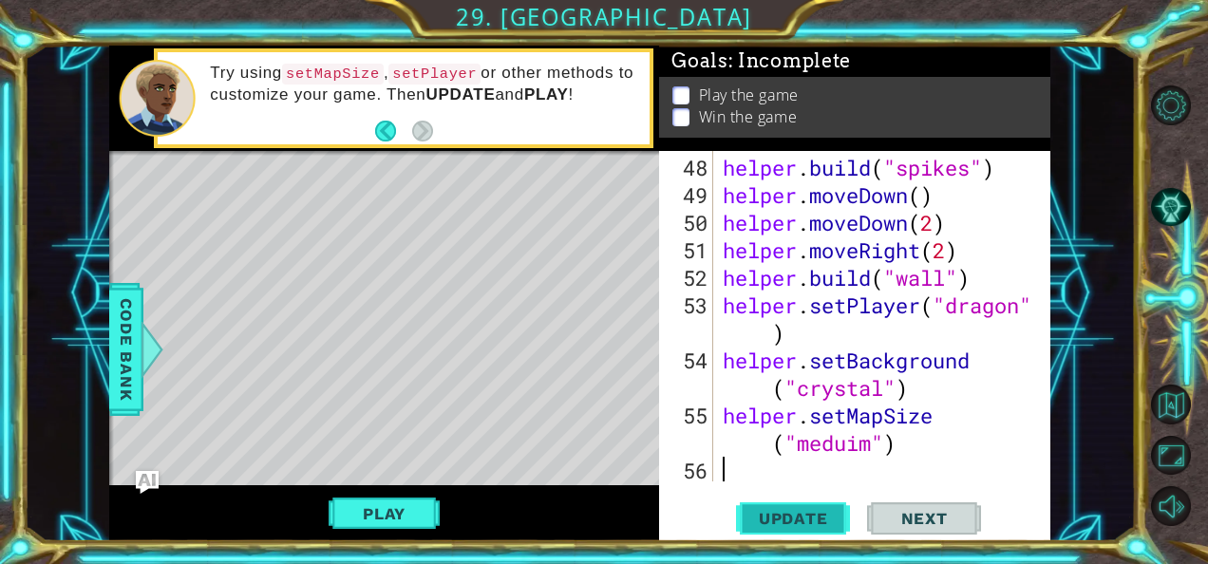
click at [834, 512] on span "Update" at bounding box center [793, 518] width 107 height 19
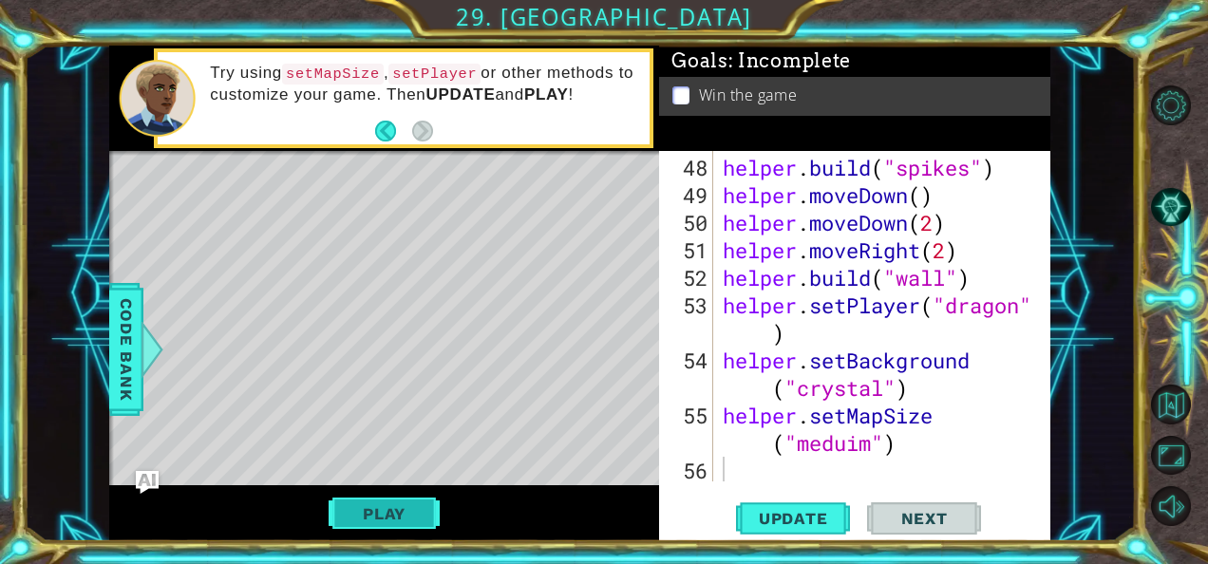
click at [391, 507] on button "Play" at bounding box center [383, 514] width 111 height 36
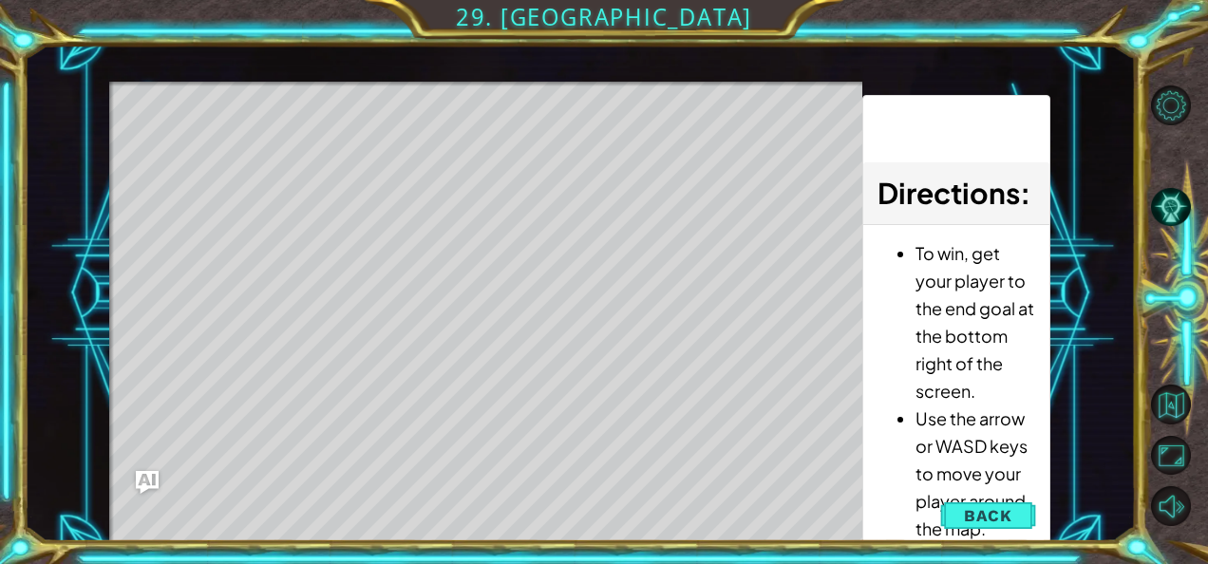
click at [633, 387] on div "Level Map" at bounding box center [547, 361] width 877 height 559
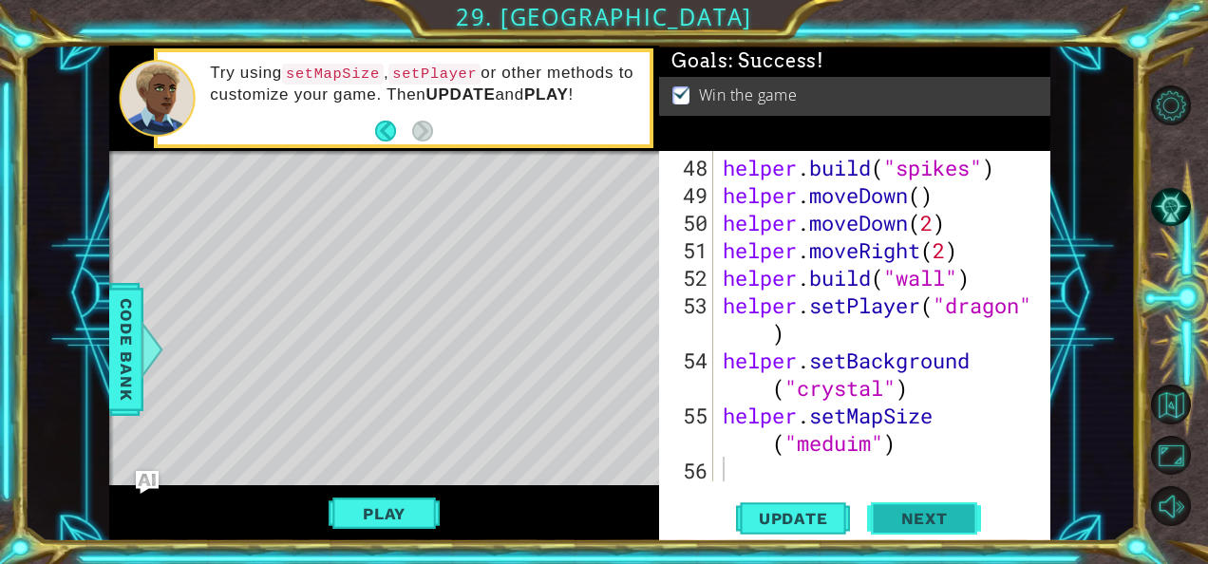
click at [917, 509] on span "Next" at bounding box center [924, 518] width 84 height 19
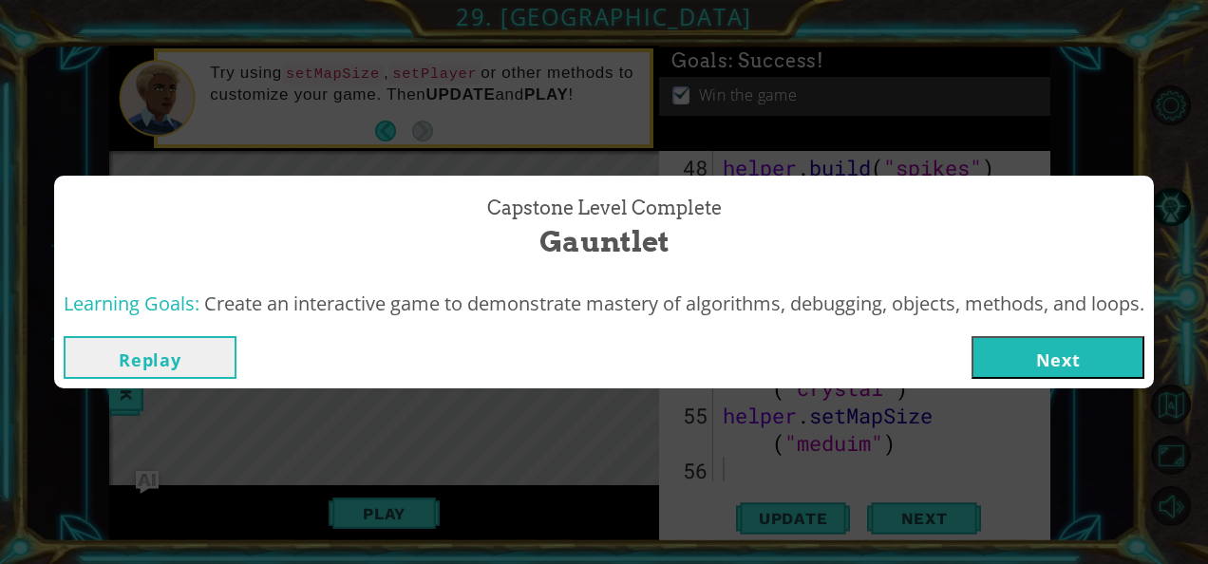
click at [1057, 357] on button "Next" at bounding box center [1057, 357] width 173 height 43
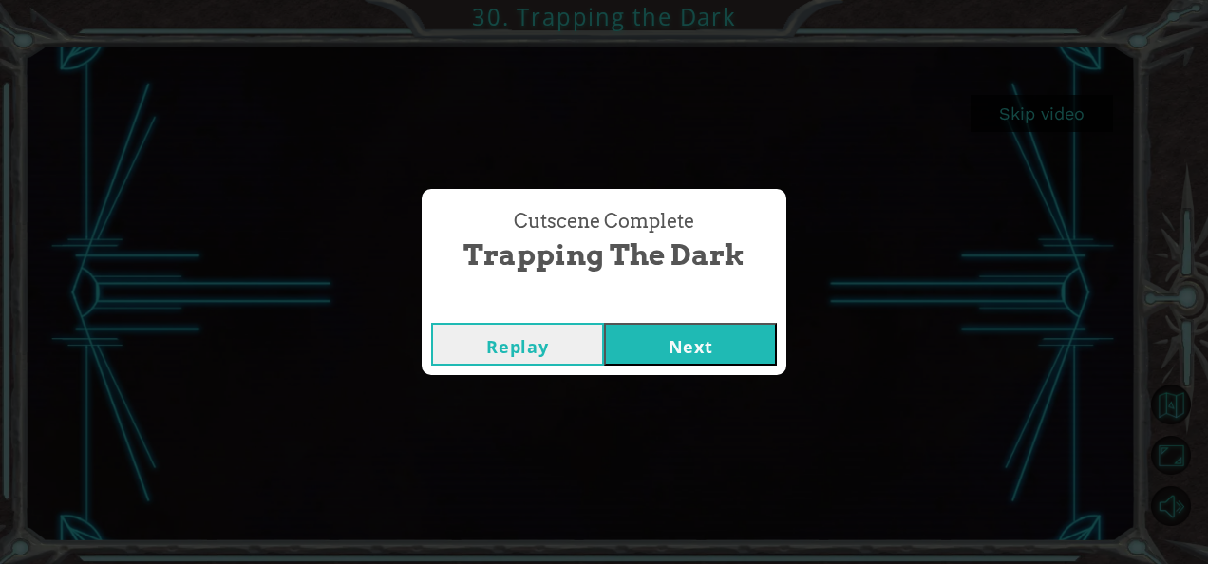
click at [697, 345] on button "Next" at bounding box center [690, 344] width 173 height 43
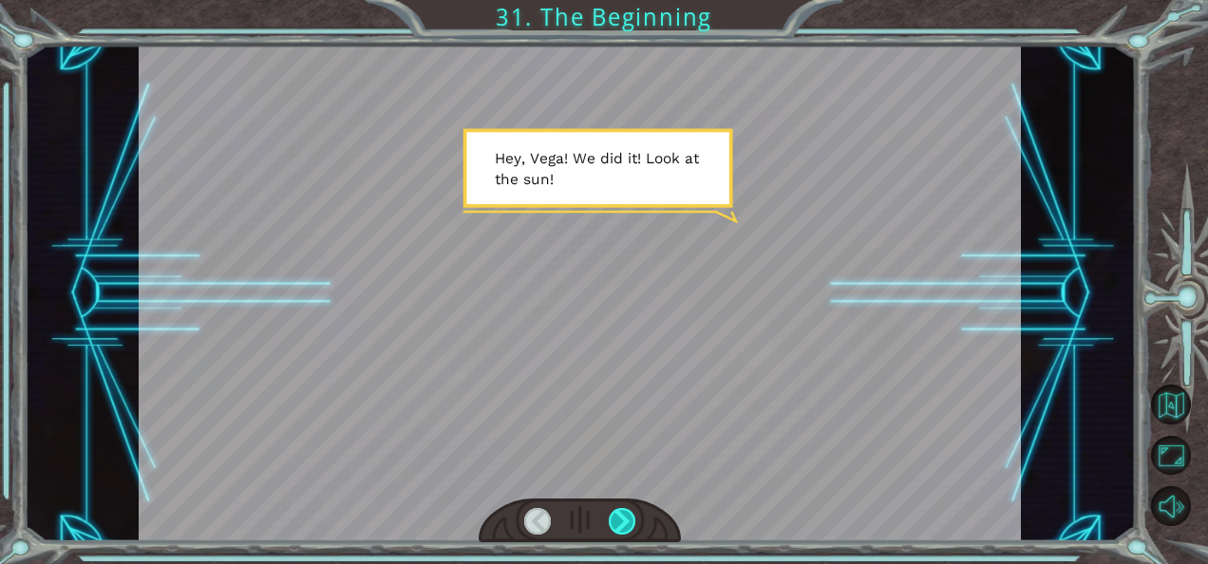
click at [617, 521] on div at bounding box center [622, 521] width 27 height 27
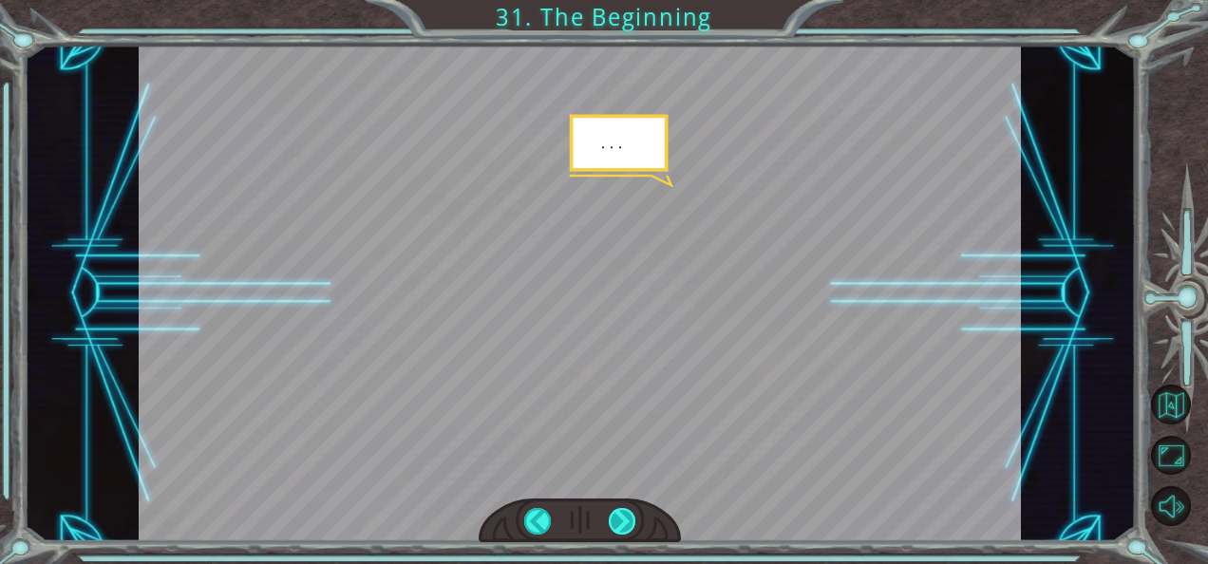
click at [617, 521] on div at bounding box center [622, 521] width 27 height 27
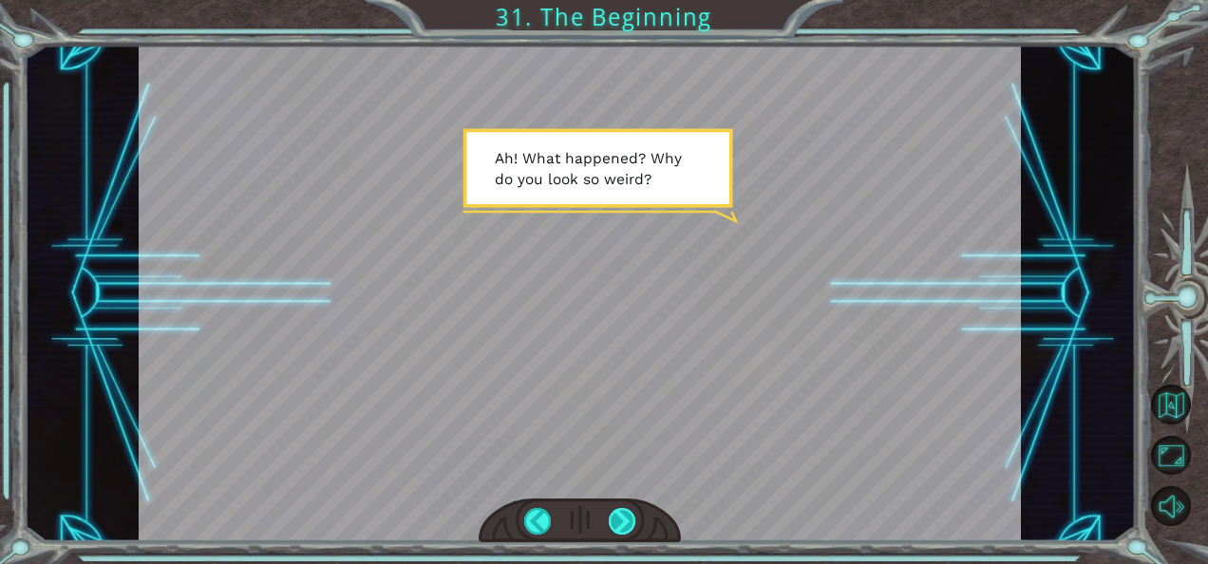
click at [617, 521] on div at bounding box center [622, 521] width 27 height 27
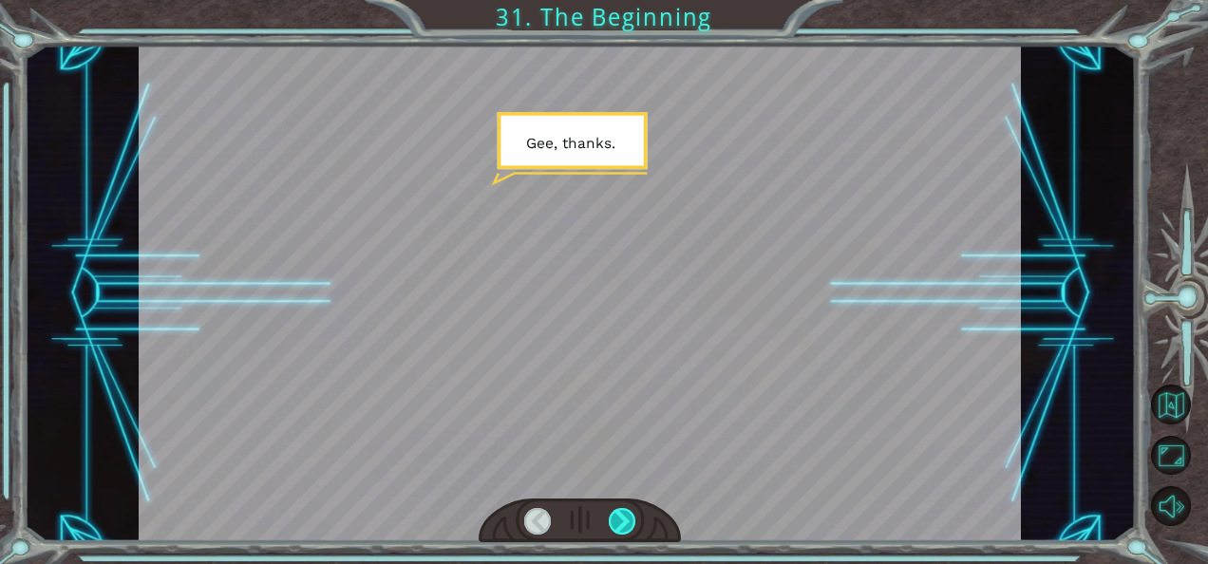
click at [617, 521] on div at bounding box center [622, 521] width 27 height 27
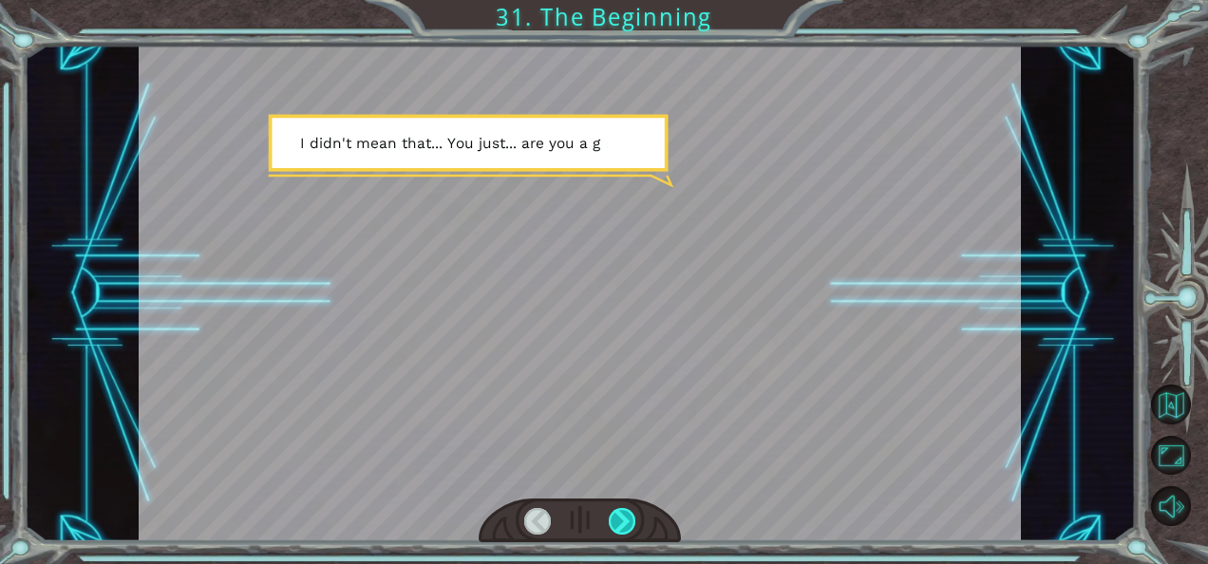
click at [617, 521] on div at bounding box center [622, 521] width 27 height 27
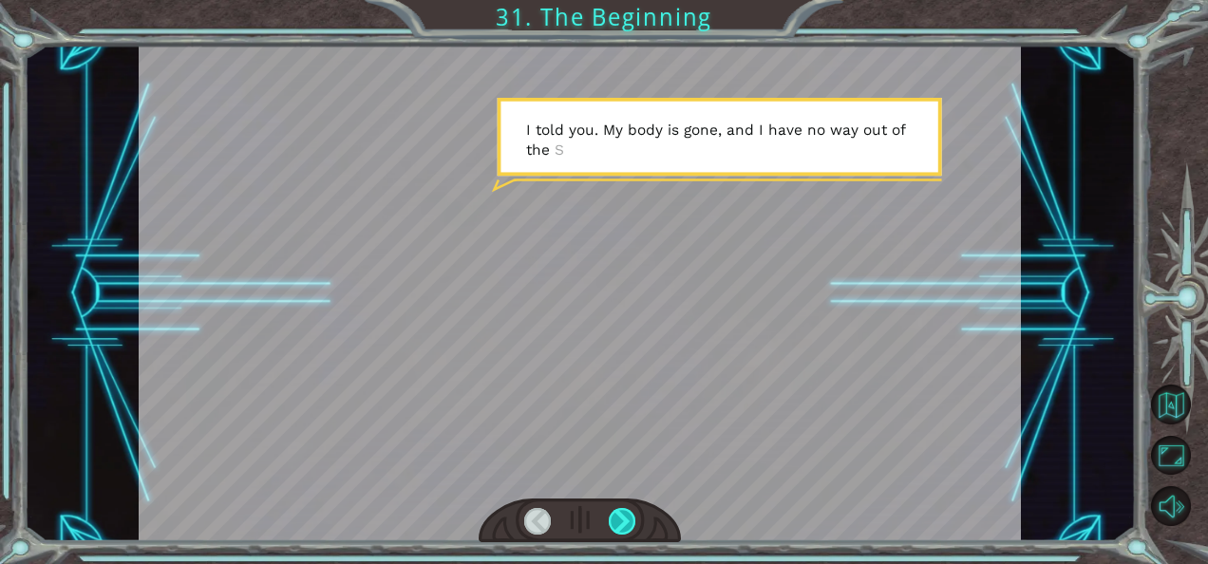
click at [620, 509] on div at bounding box center [622, 521] width 27 height 27
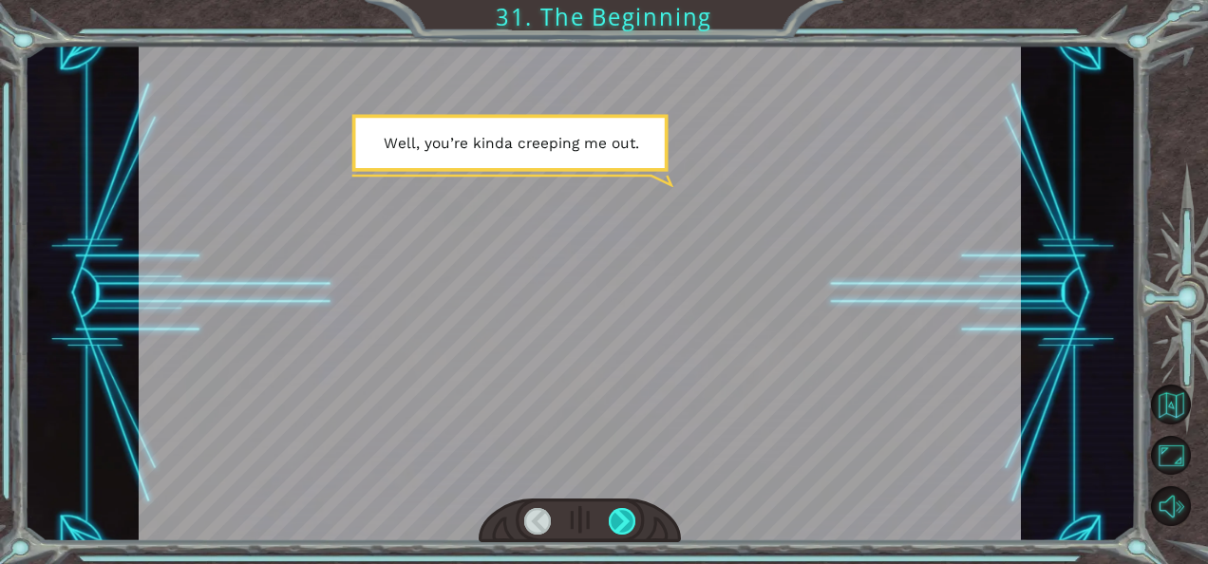
click at [620, 509] on div at bounding box center [622, 521] width 27 height 27
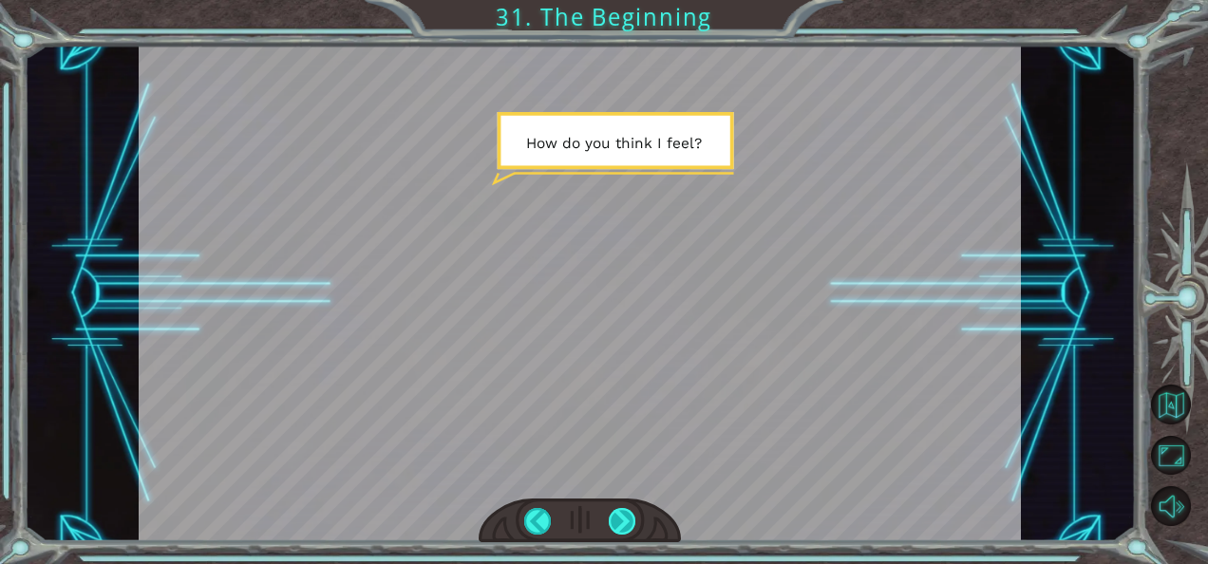
click at [620, 509] on div at bounding box center [622, 521] width 27 height 27
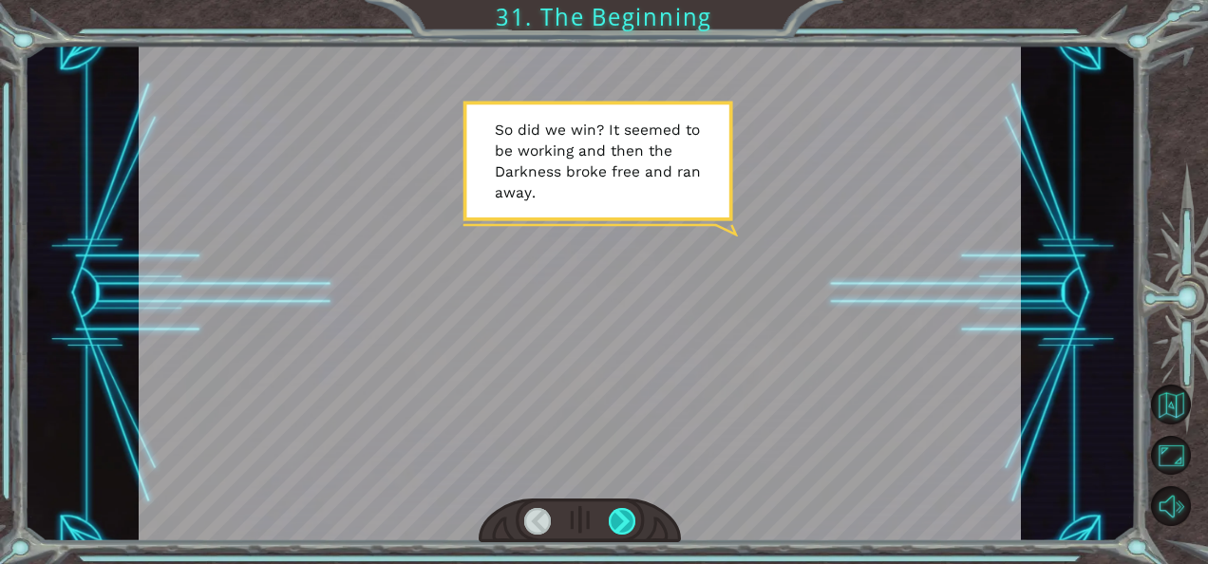
click at [620, 509] on div at bounding box center [622, 521] width 27 height 27
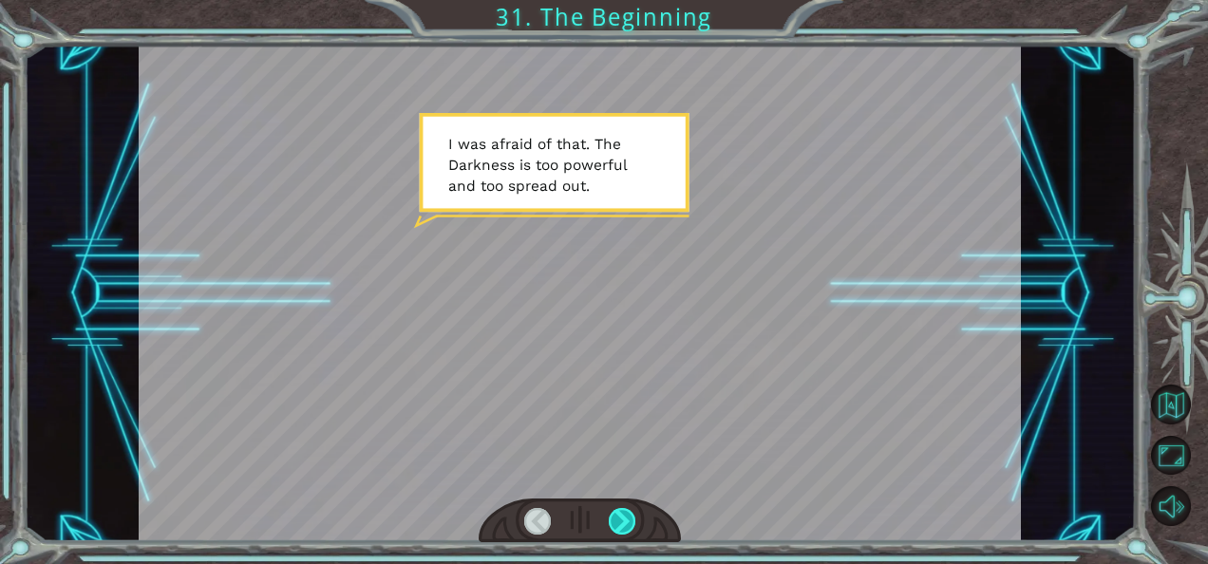
click at [620, 509] on div at bounding box center [622, 521] width 27 height 27
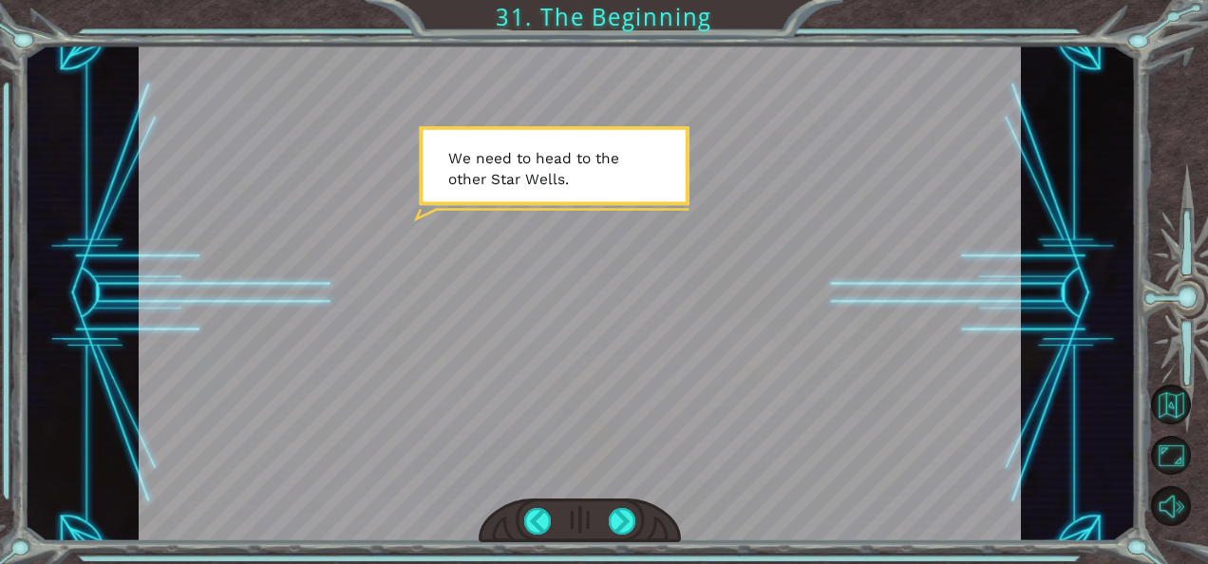
drag, startPoint x: 620, startPoint y: 509, endPoint x: 636, endPoint y: 498, distance: 19.2
click at [636, 498] on div at bounding box center [580, 520] width 203 height 45
click at [623, 516] on div at bounding box center [622, 521] width 27 height 27
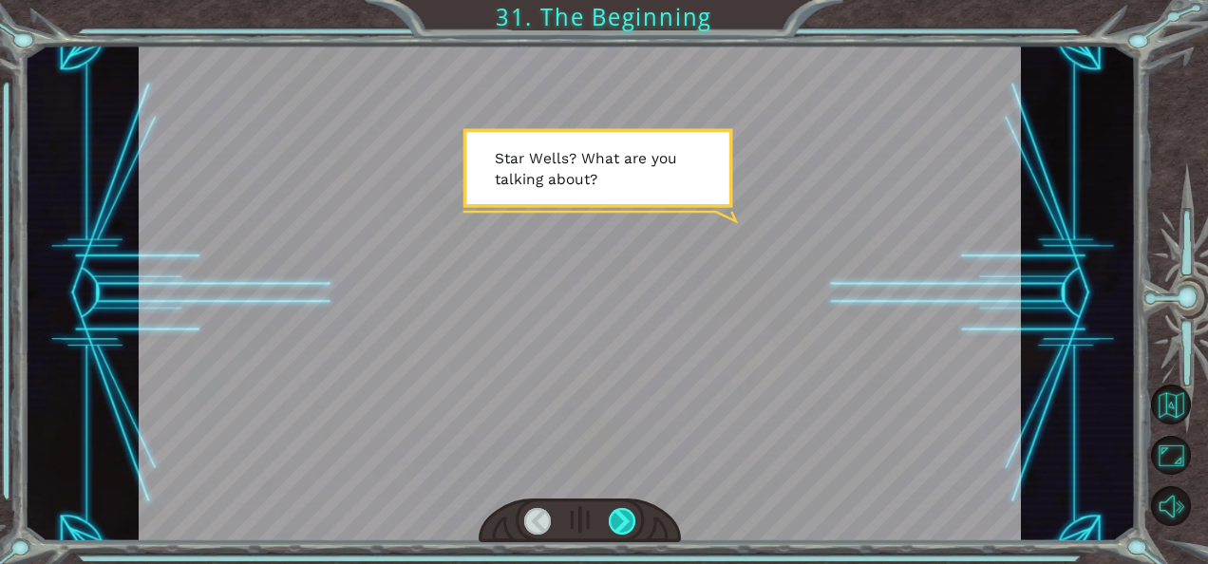
click at [623, 516] on div at bounding box center [622, 521] width 27 height 27
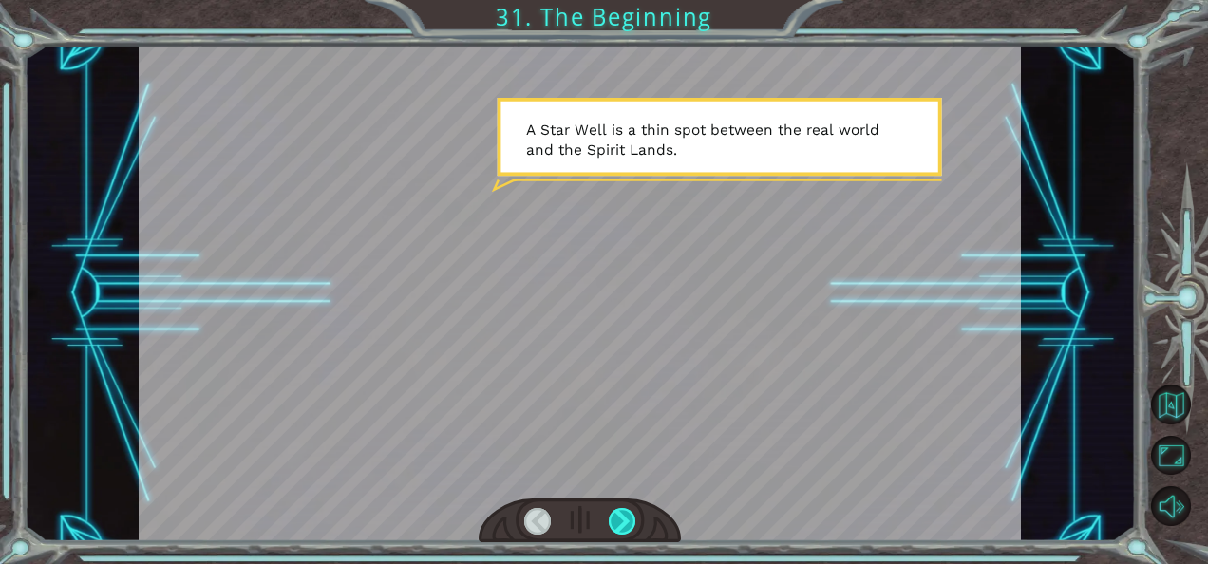
click at [623, 516] on div at bounding box center [622, 521] width 27 height 27
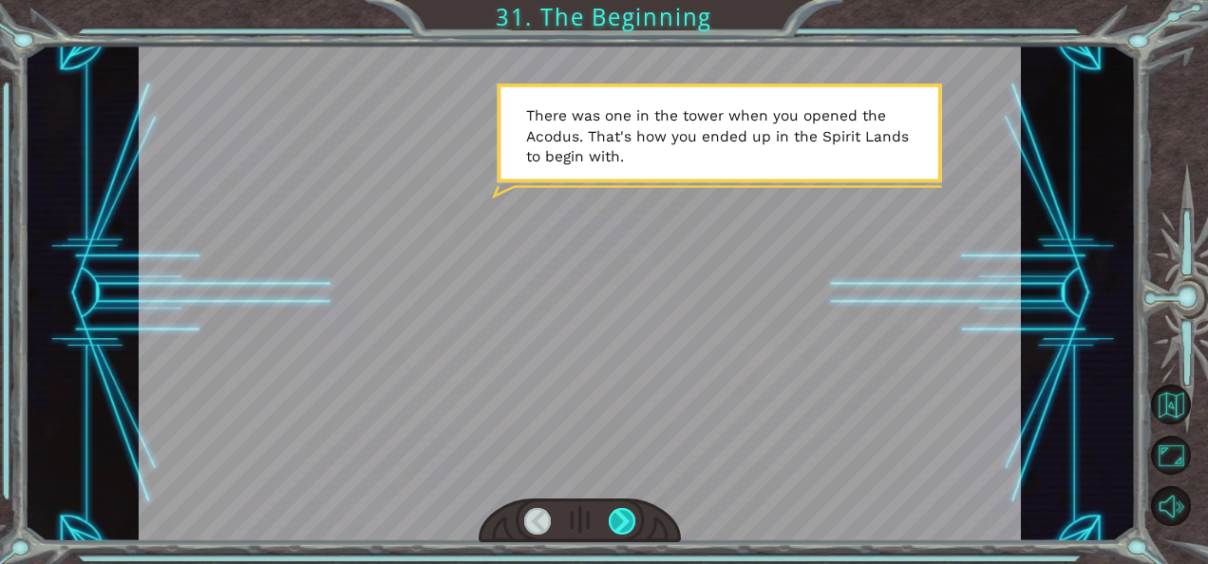
click at [623, 516] on div at bounding box center [622, 521] width 27 height 27
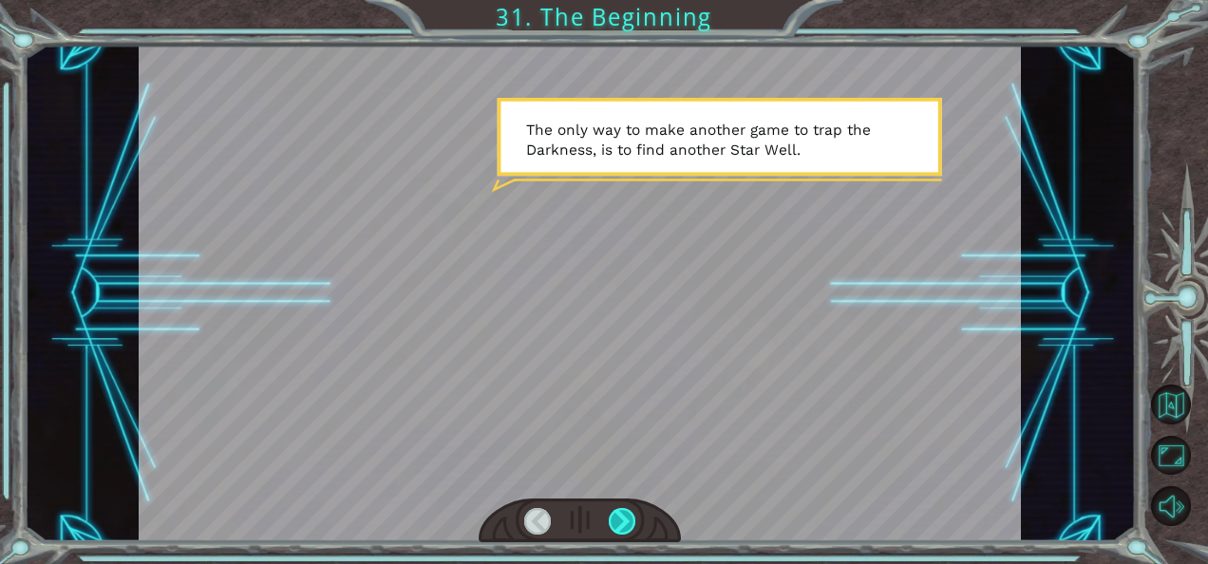
click at [623, 516] on div at bounding box center [622, 521] width 27 height 27
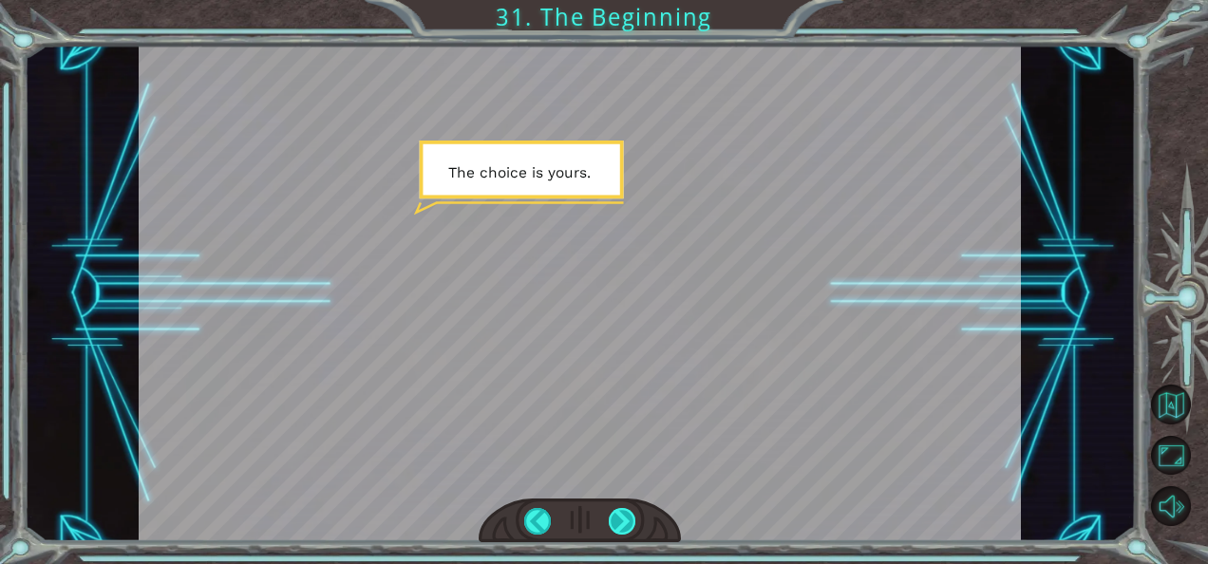
click at [623, 516] on div at bounding box center [622, 521] width 27 height 27
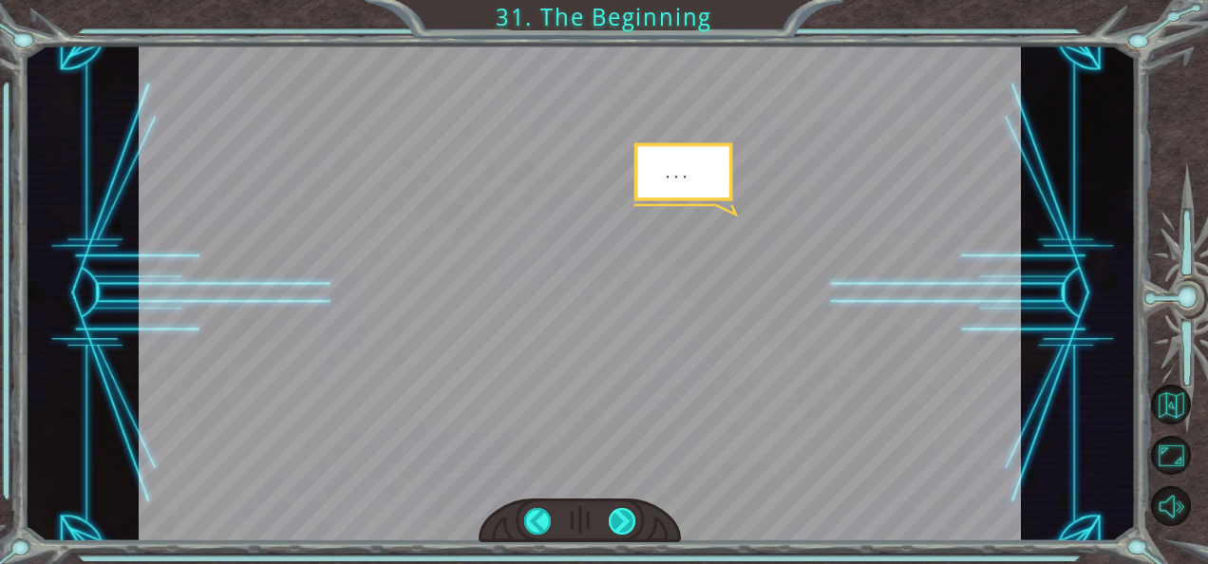
click at [623, 516] on div at bounding box center [622, 521] width 27 height 27
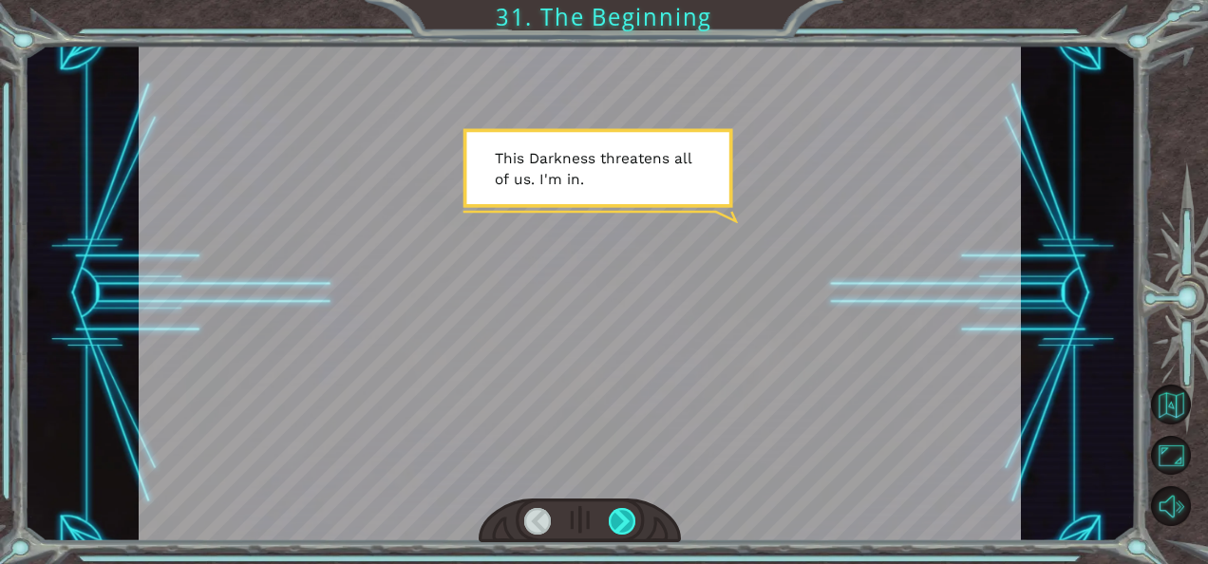
click at [623, 516] on div at bounding box center [622, 521] width 27 height 27
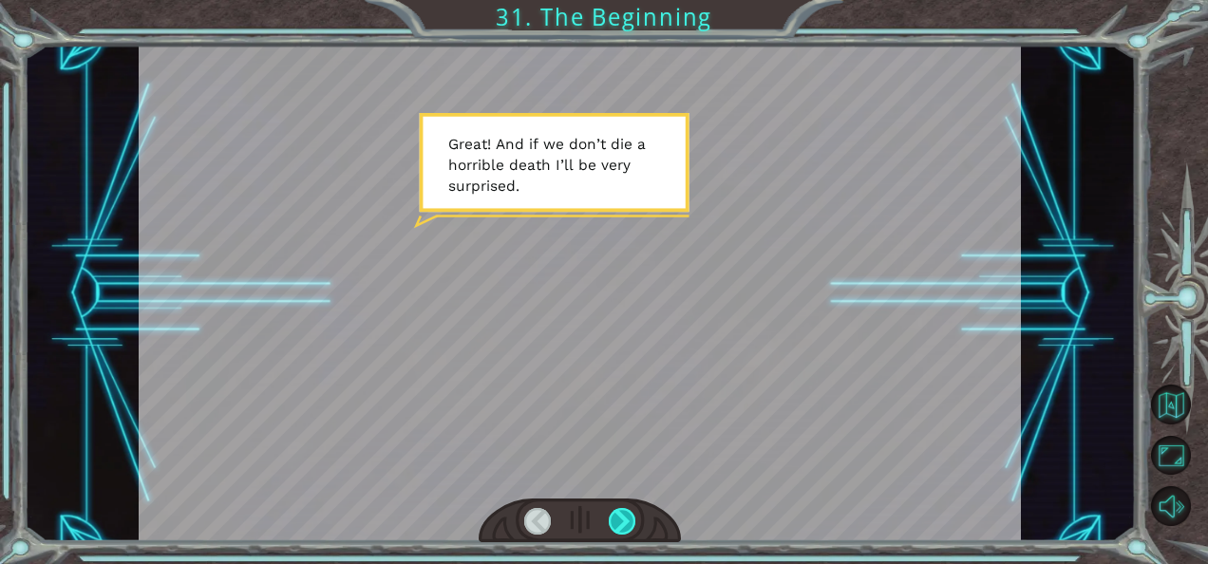
click at [623, 516] on div at bounding box center [622, 521] width 27 height 27
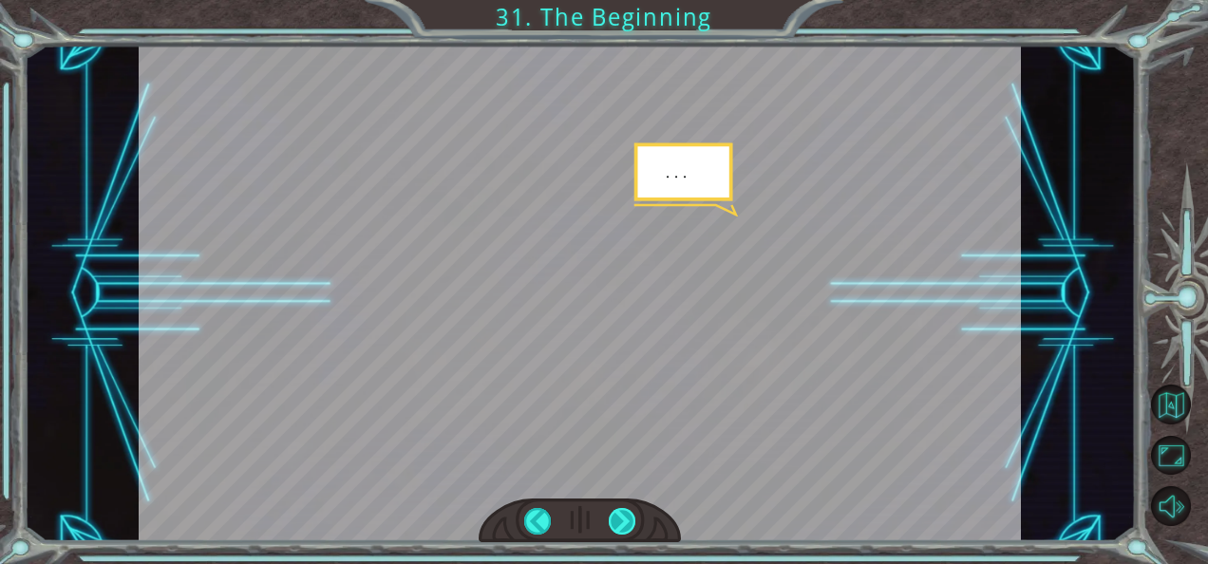
click at [623, 516] on div at bounding box center [622, 521] width 27 height 27
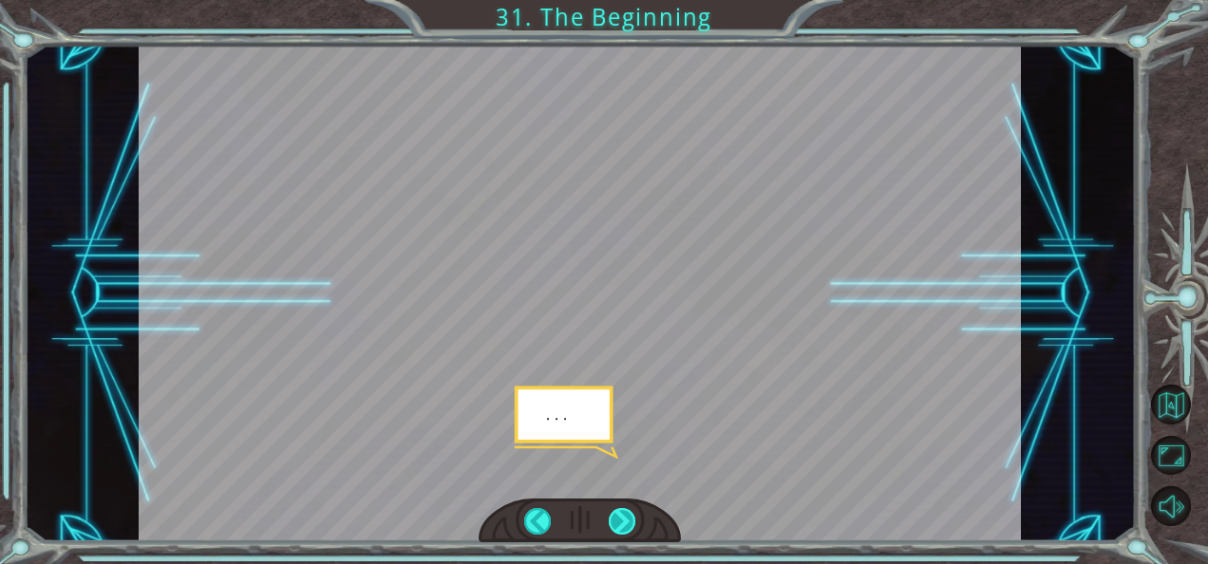
click at [623, 516] on div at bounding box center [622, 521] width 27 height 27
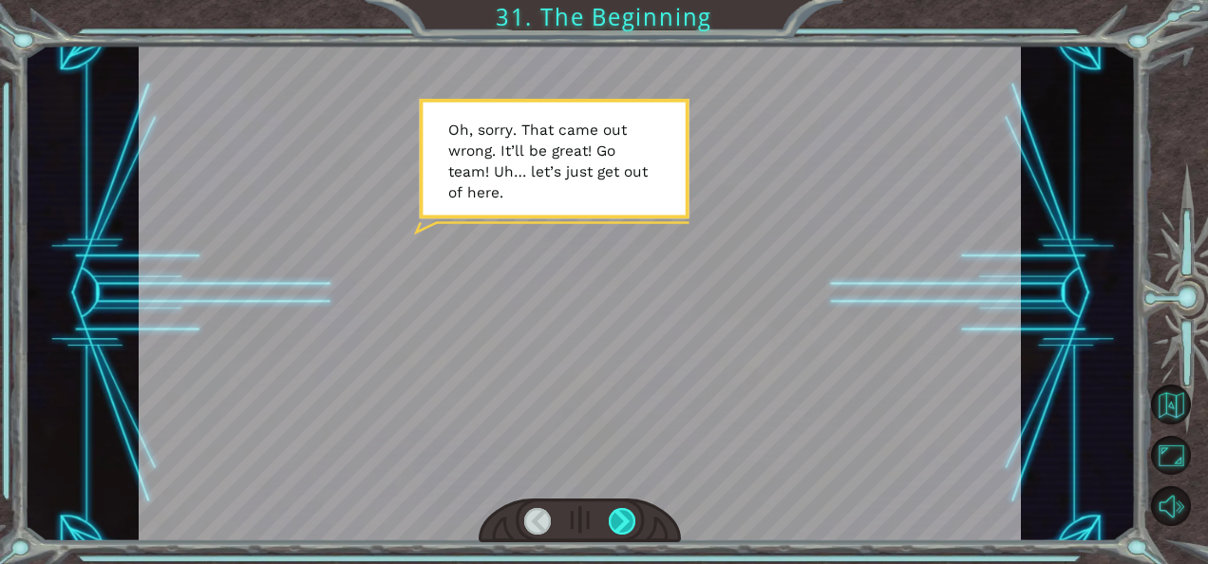
click at [623, 524] on div at bounding box center [622, 521] width 27 height 27
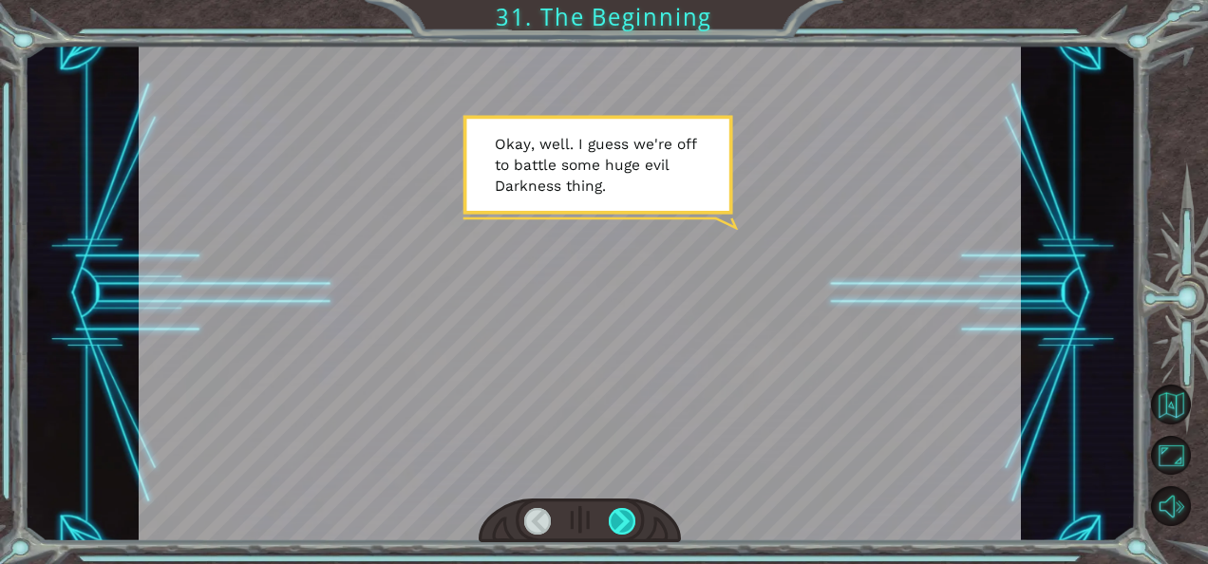
click at [621, 516] on div at bounding box center [622, 521] width 27 height 27
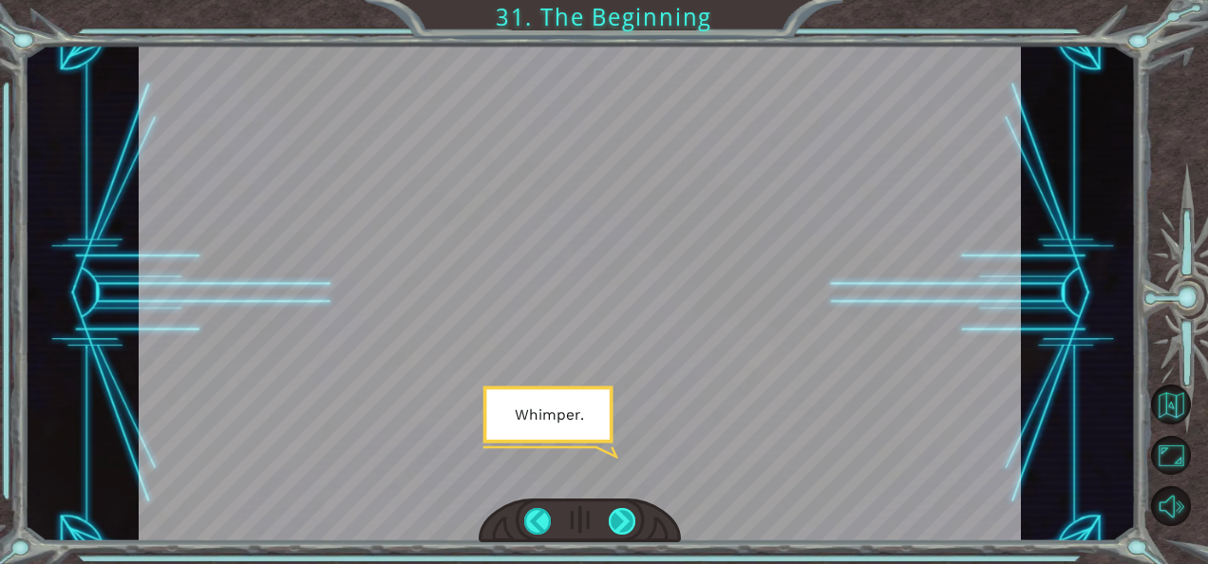
click at [621, 516] on div at bounding box center [622, 521] width 27 height 27
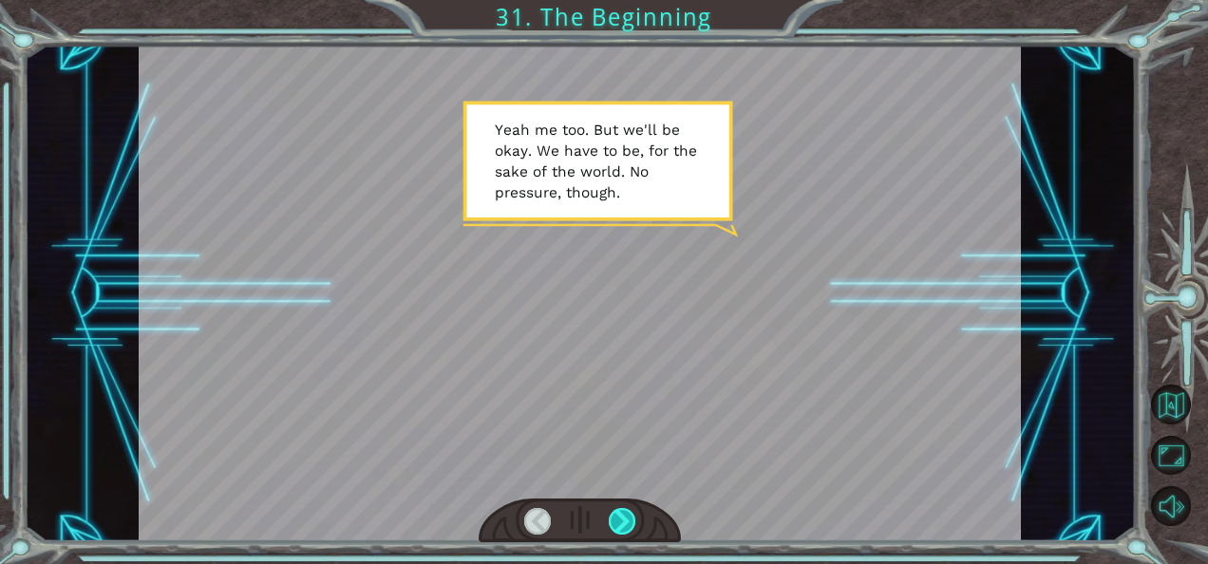
click at [625, 513] on div at bounding box center [622, 521] width 27 height 27
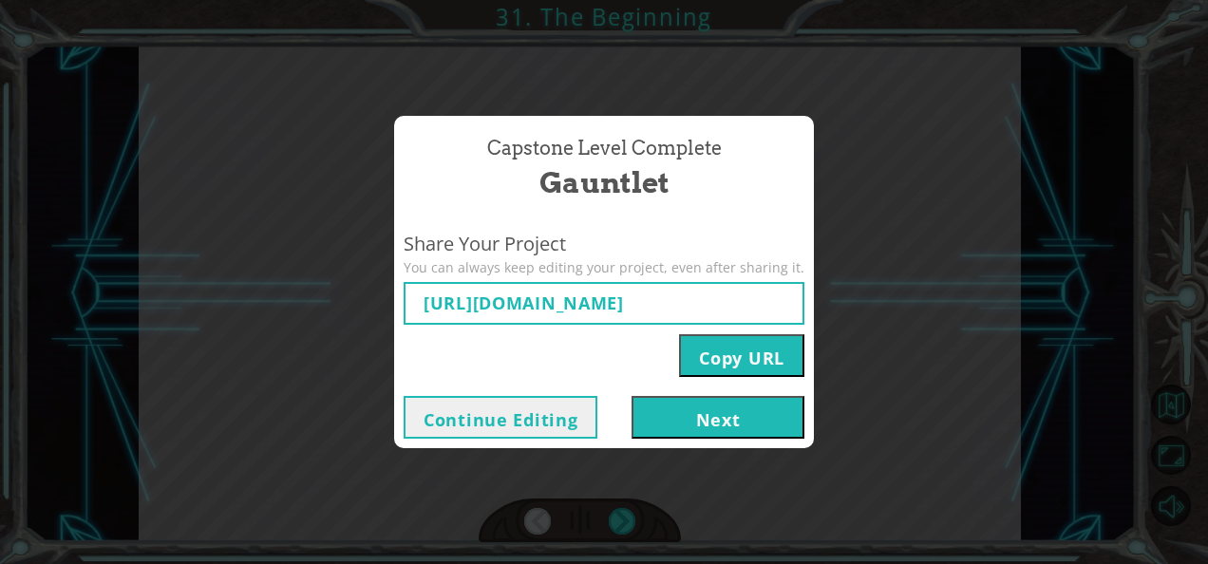
click at [760, 358] on button "Copy URL" at bounding box center [741, 355] width 125 height 43
drag, startPoint x: 760, startPoint y: 358, endPoint x: 707, endPoint y: 410, distance: 73.8
click at [707, 410] on button "Next" at bounding box center [717, 417] width 173 height 43
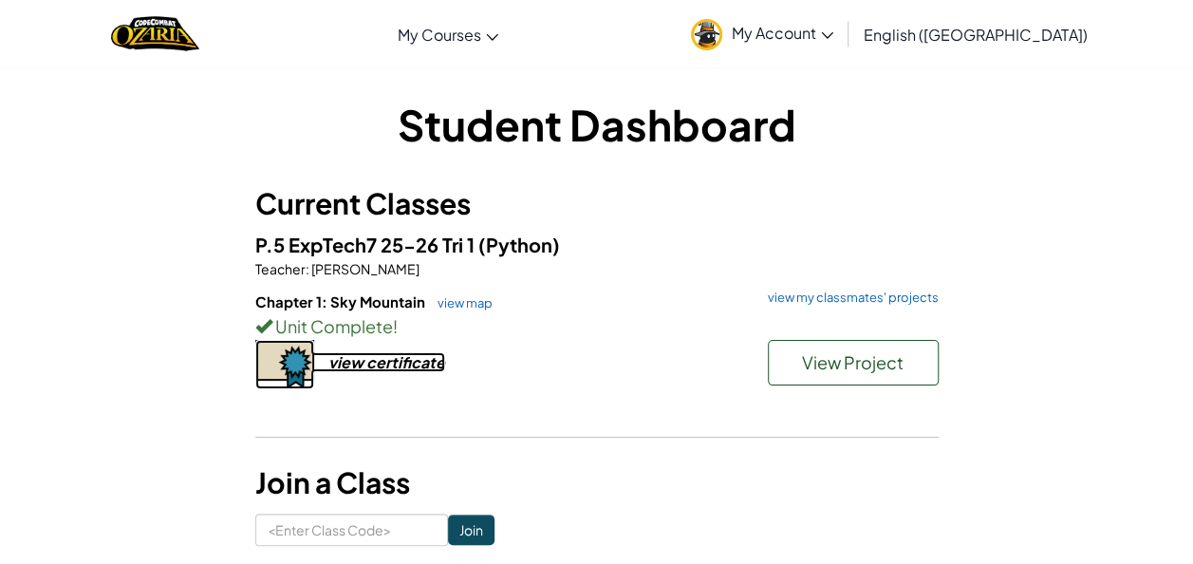
click at [429, 359] on div "view certificate" at bounding box center [386, 362] width 117 height 20
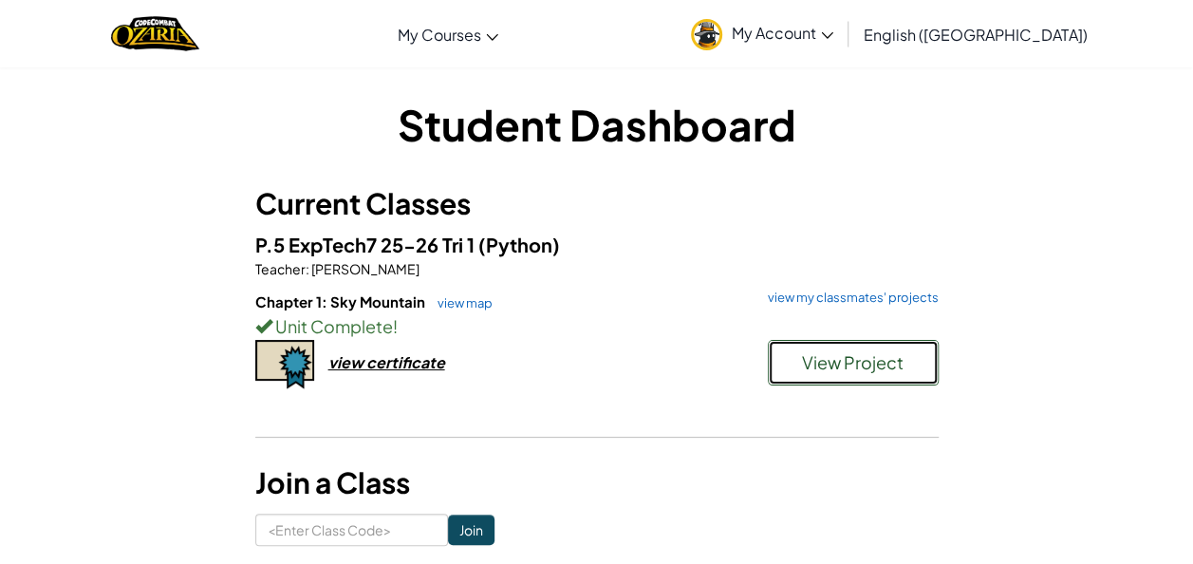
click at [893, 368] on span "View Project" at bounding box center [853, 362] width 102 height 22
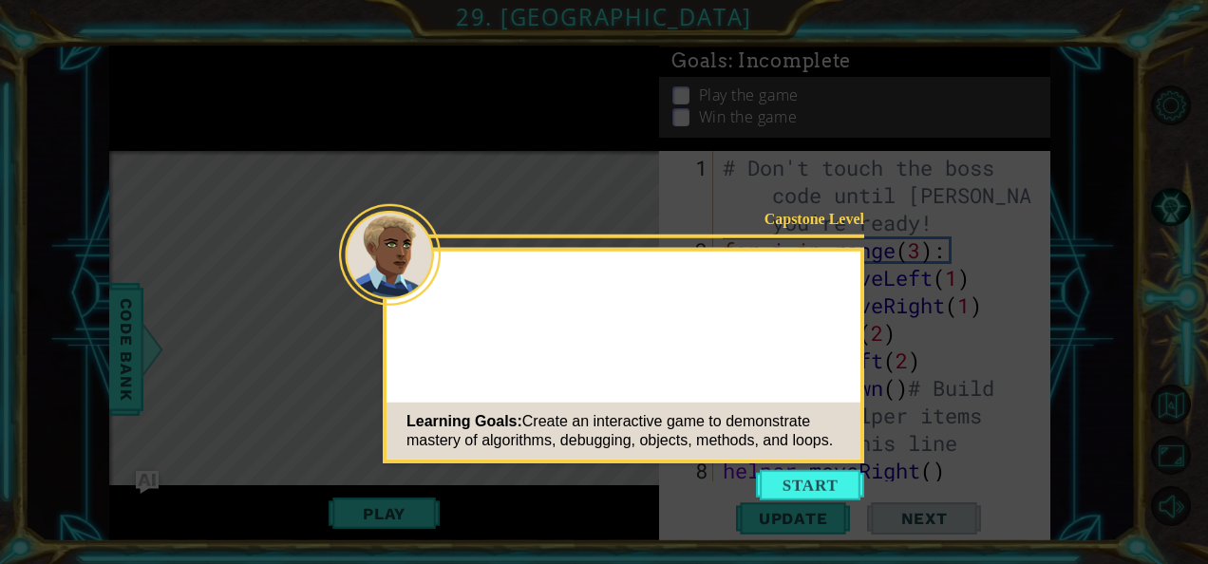
scroll to position [1542, 0]
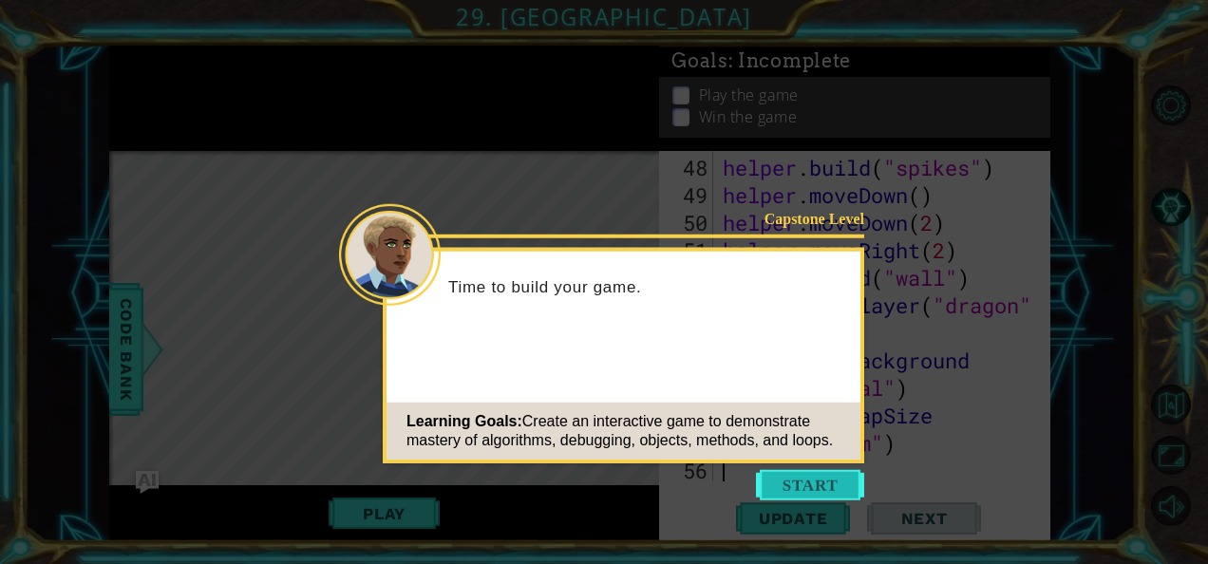
click at [776, 480] on button "Start" at bounding box center [810, 485] width 108 height 30
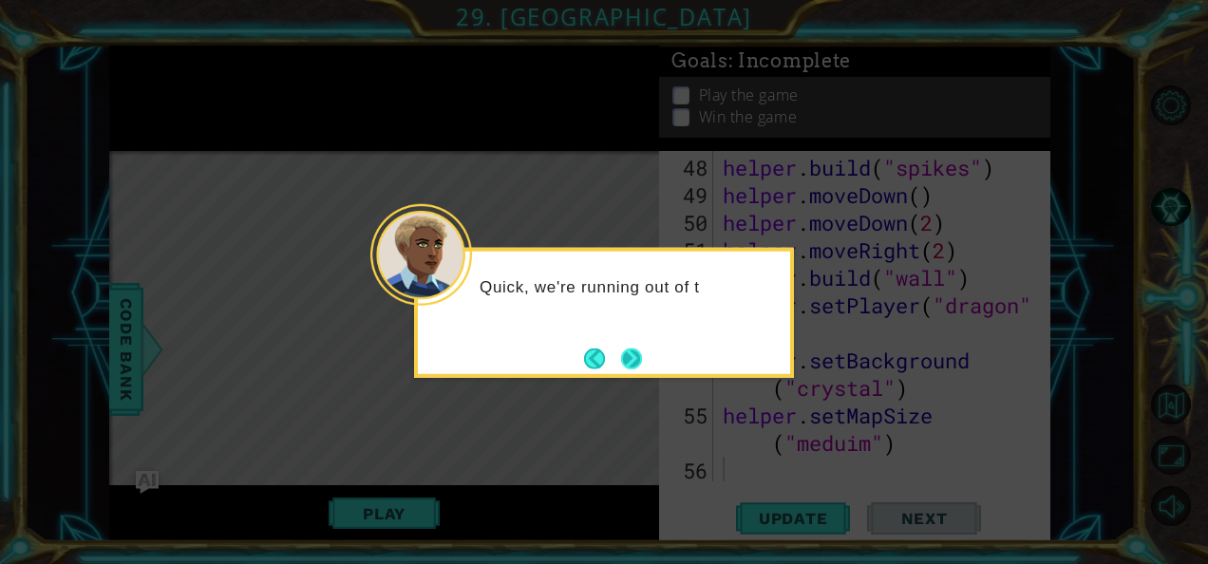
click at [634, 353] on button "Next" at bounding box center [631, 357] width 21 height 21
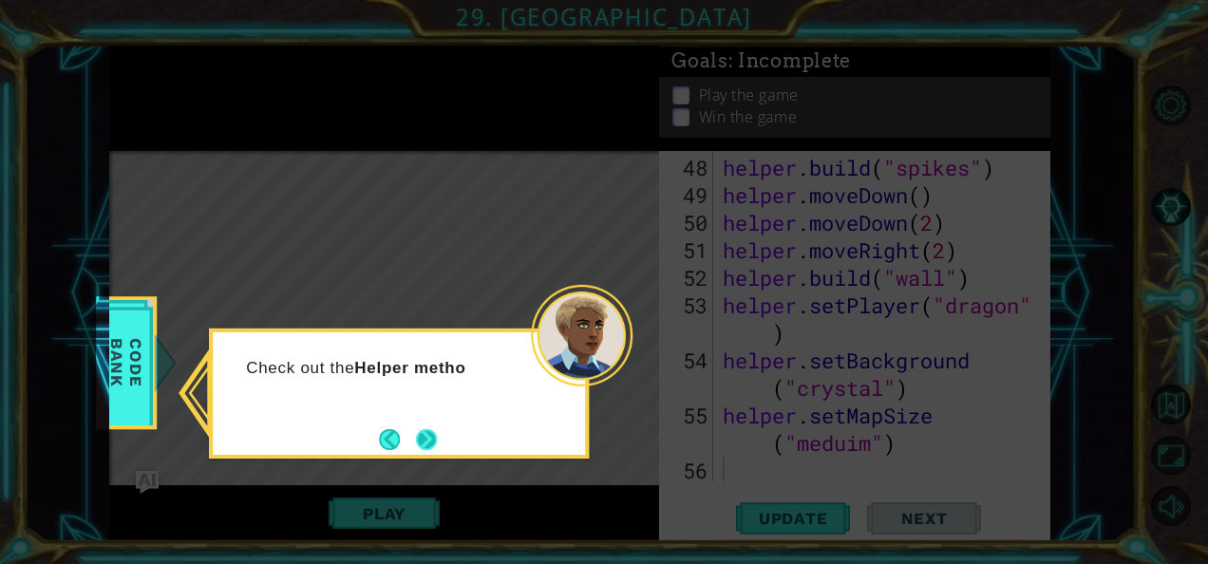
click at [428, 429] on button "Next" at bounding box center [426, 439] width 21 height 21
